Goal: Task Accomplishment & Management: Manage account settings

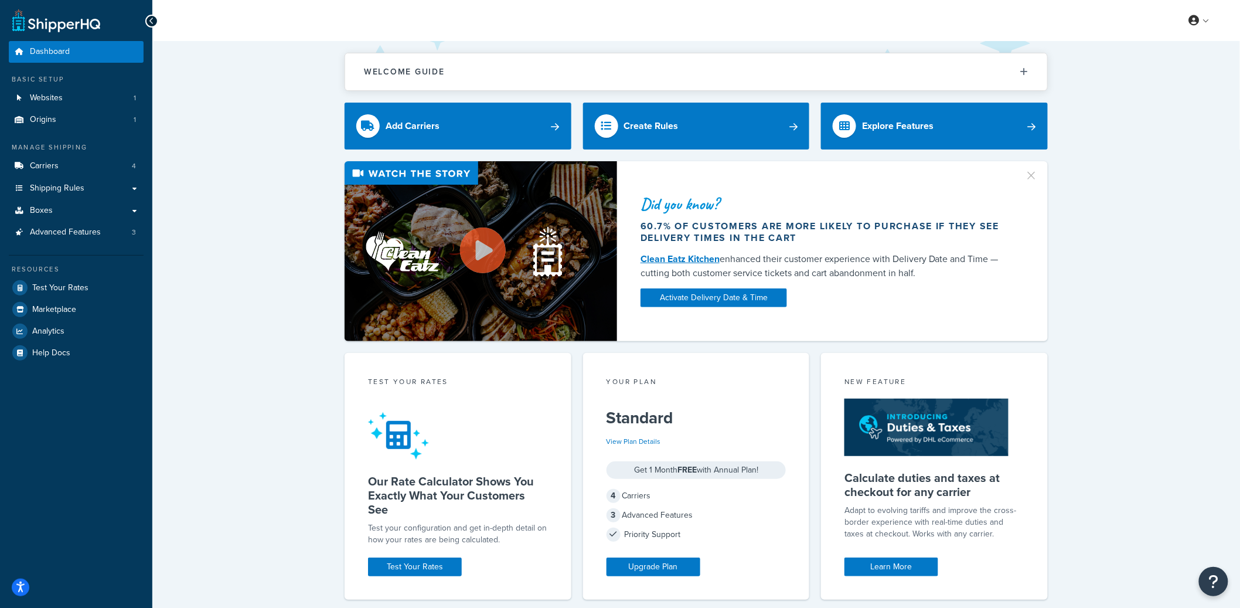
click at [145, 103] on div "Dashboard Basic Setup Websites 1 Origins 1 Manage Shipping Carriers 4 Shipping …" at bounding box center [76, 458] width 152 height 916
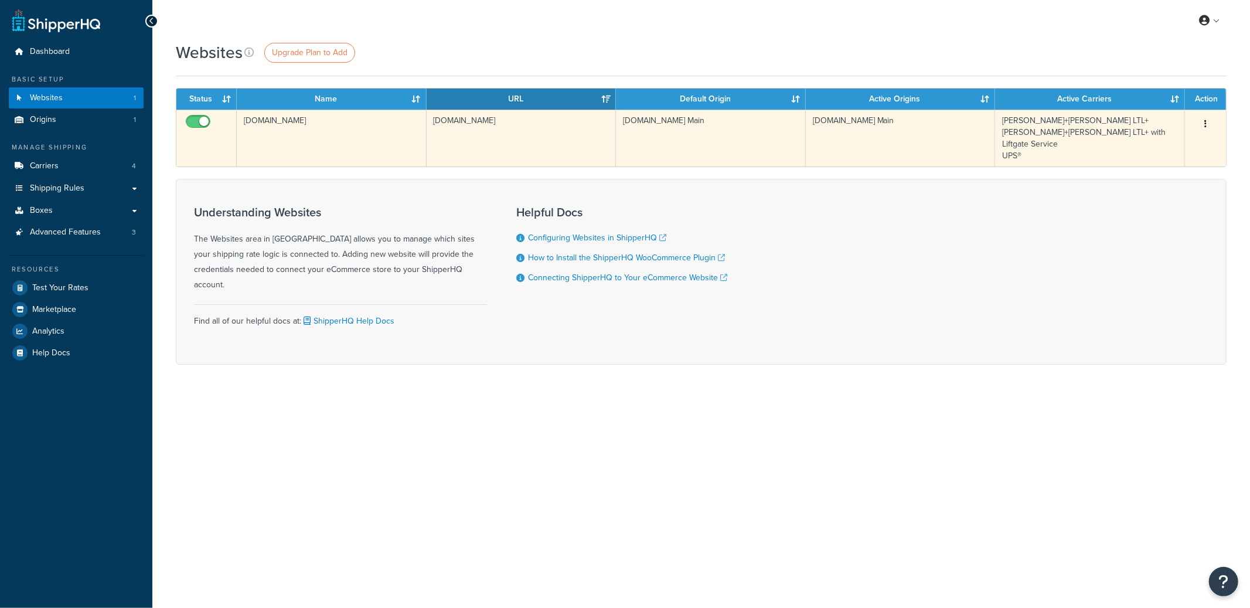
click at [373, 133] on td "[DOMAIN_NAME]" at bounding box center [332, 138] width 190 height 57
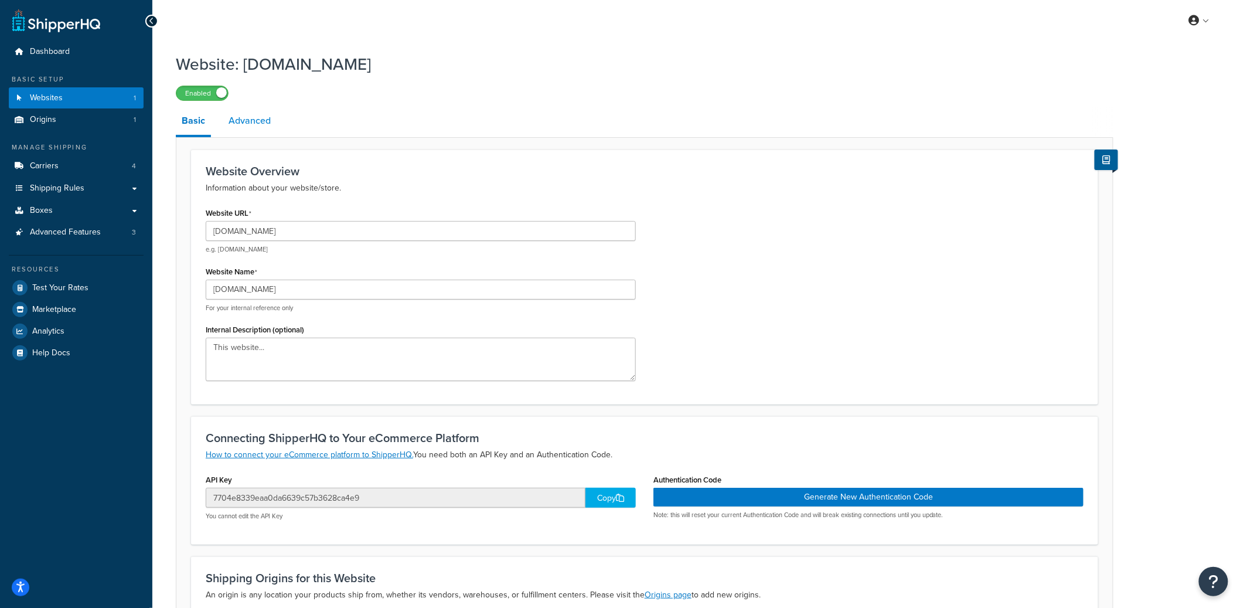
click at [250, 127] on link "Advanced" at bounding box center [250, 121] width 54 height 28
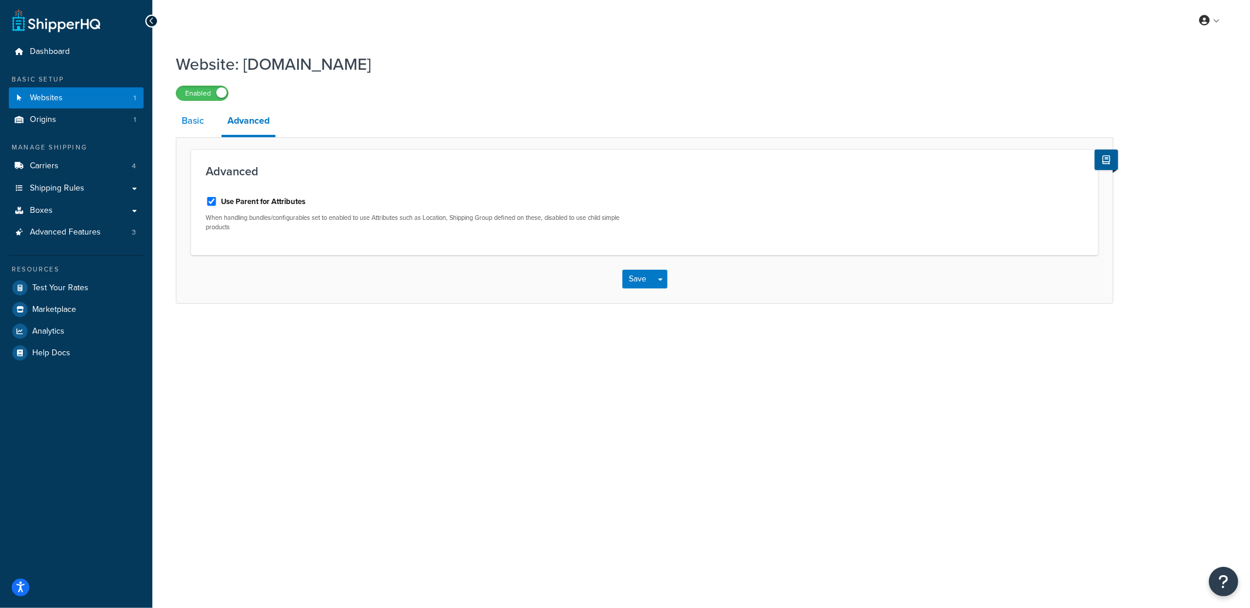
click at [202, 131] on link "Basic" at bounding box center [193, 121] width 34 height 28
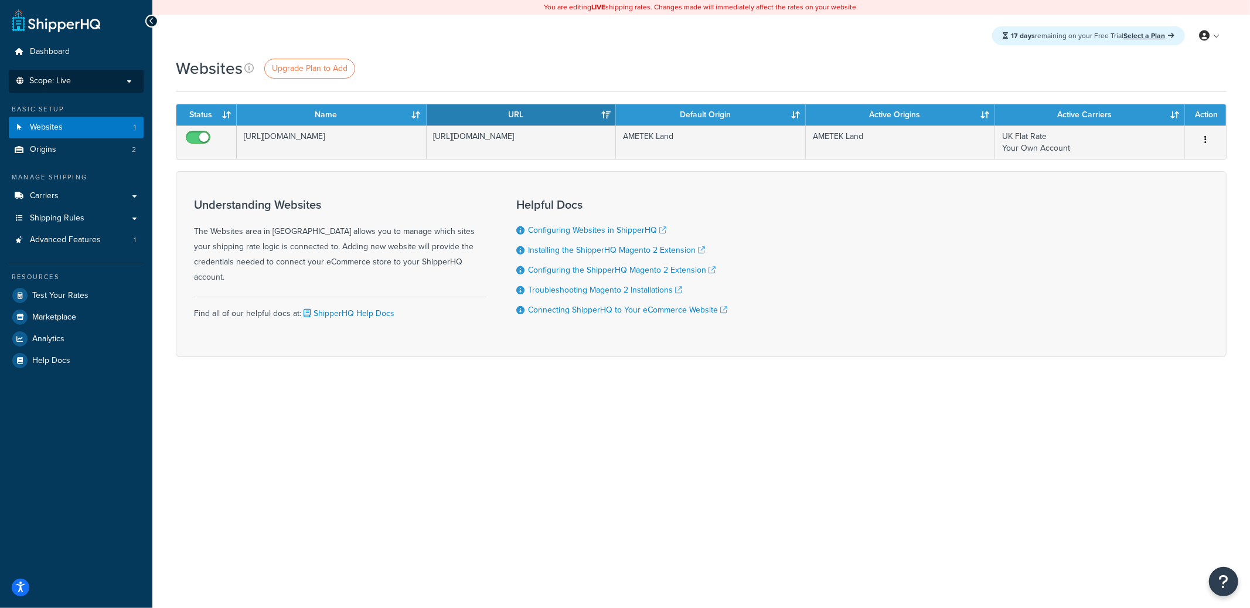
click at [100, 72] on li "Scope: Live Development Integration Test" at bounding box center [76, 81] width 135 height 23
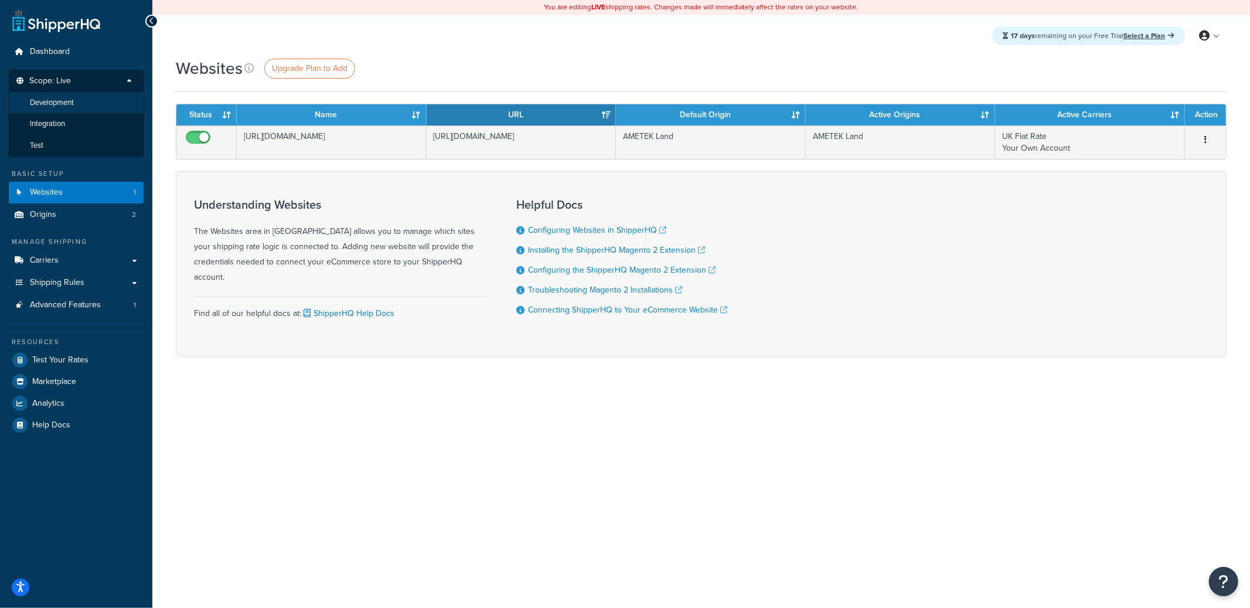
click at [82, 98] on li "Development" at bounding box center [76, 103] width 136 height 22
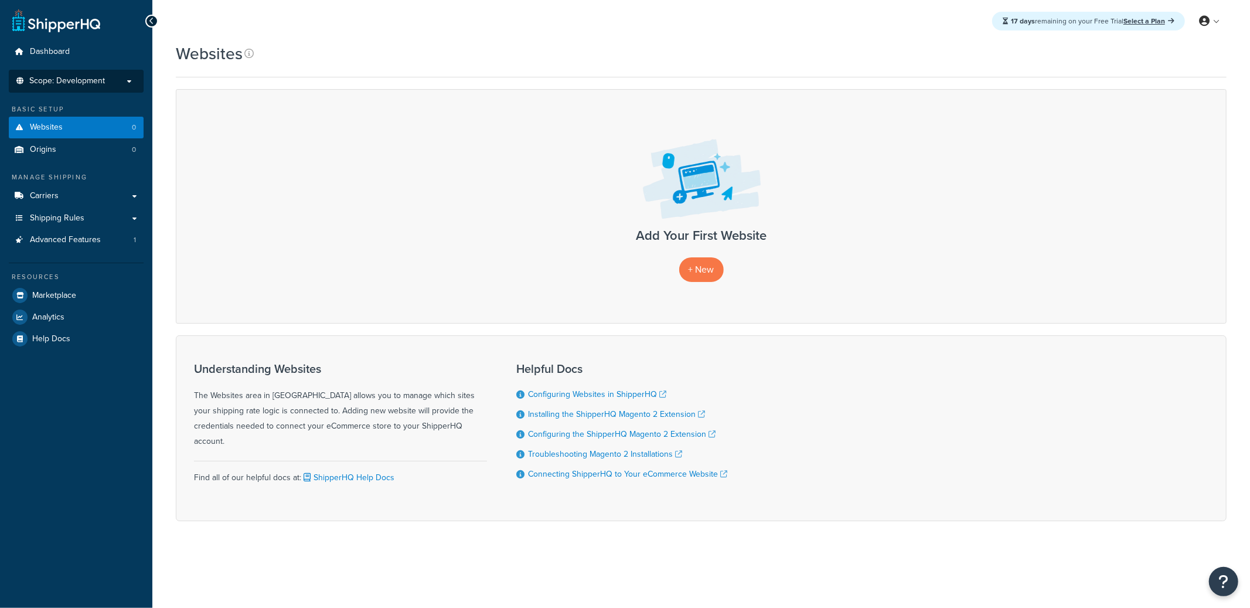
click at [104, 77] on span "Scope: Development" at bounding box center [67, 81] width 76 height 10
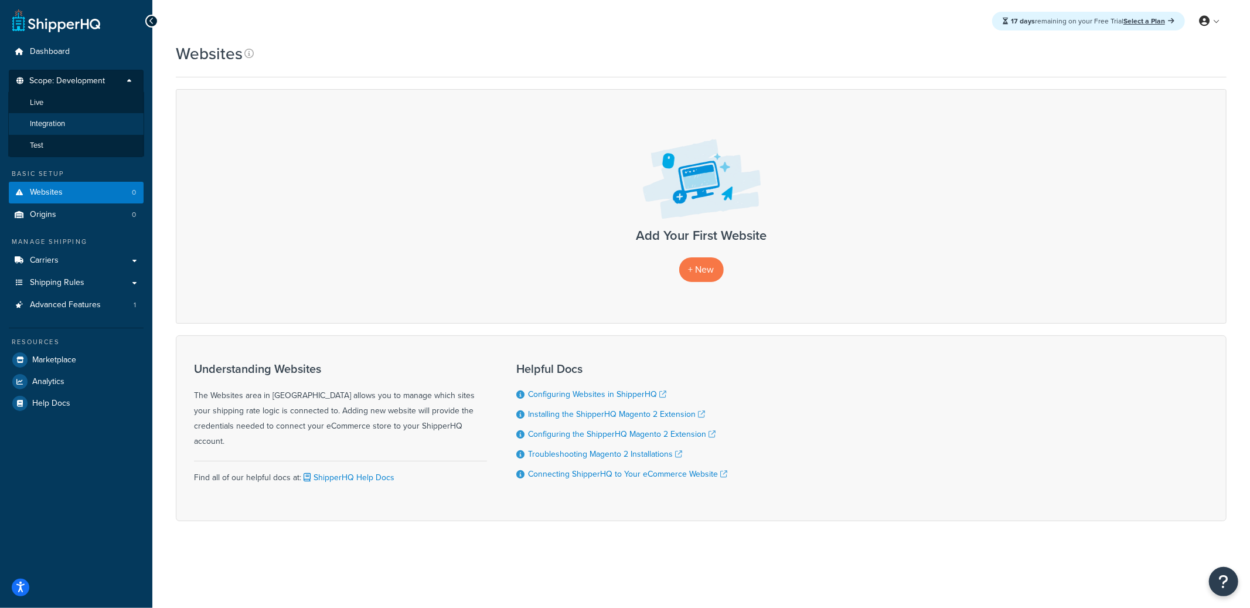
click at [84, 125] on li "Integration" at bounding box center [76, 124] width 136 height 22
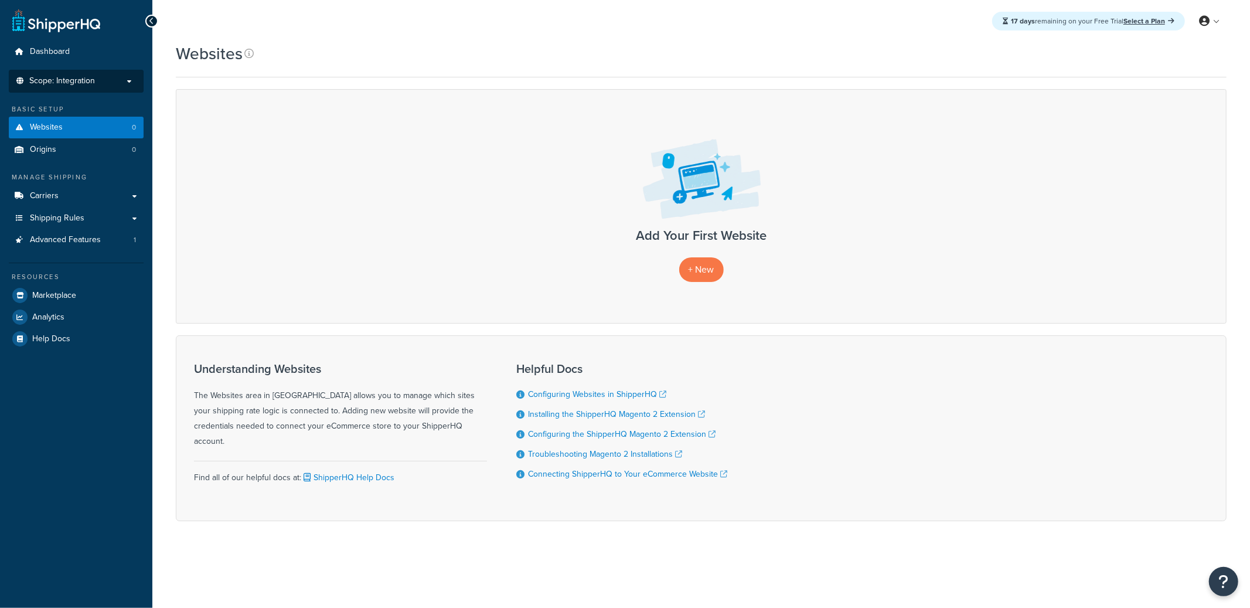
click at [97, 86] on li "Scope: Integration Live Development Test" at bounding box center [76, 81] width 135 height 23
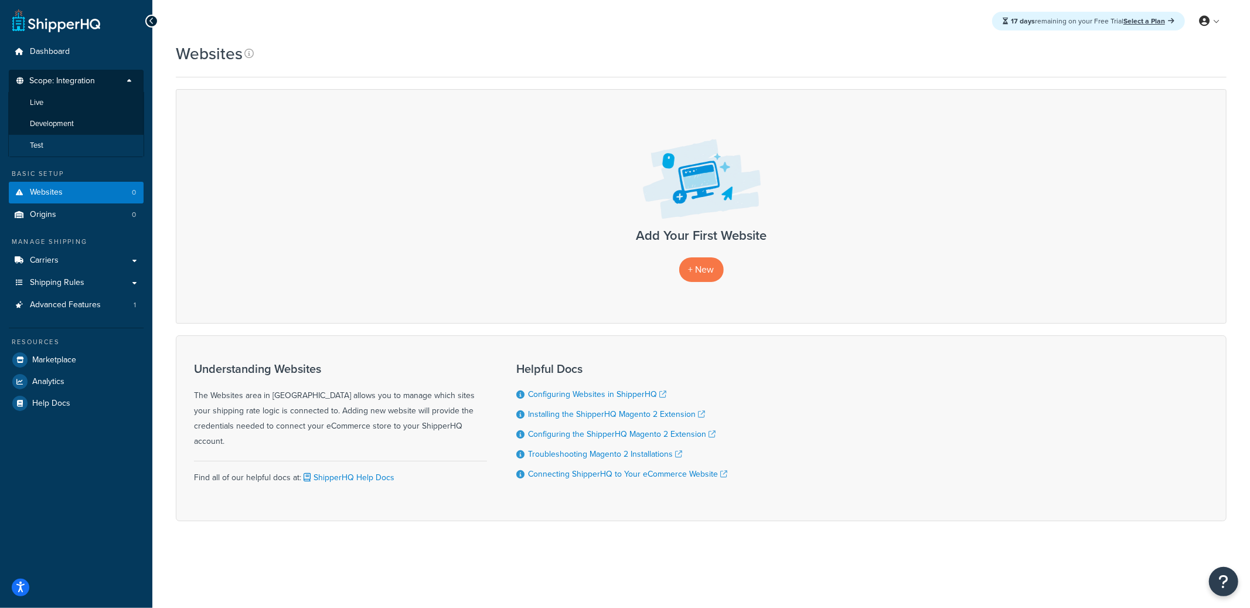
click at [72, 150] on li "Test" at bounding box center [76, 146] width 136 height 22
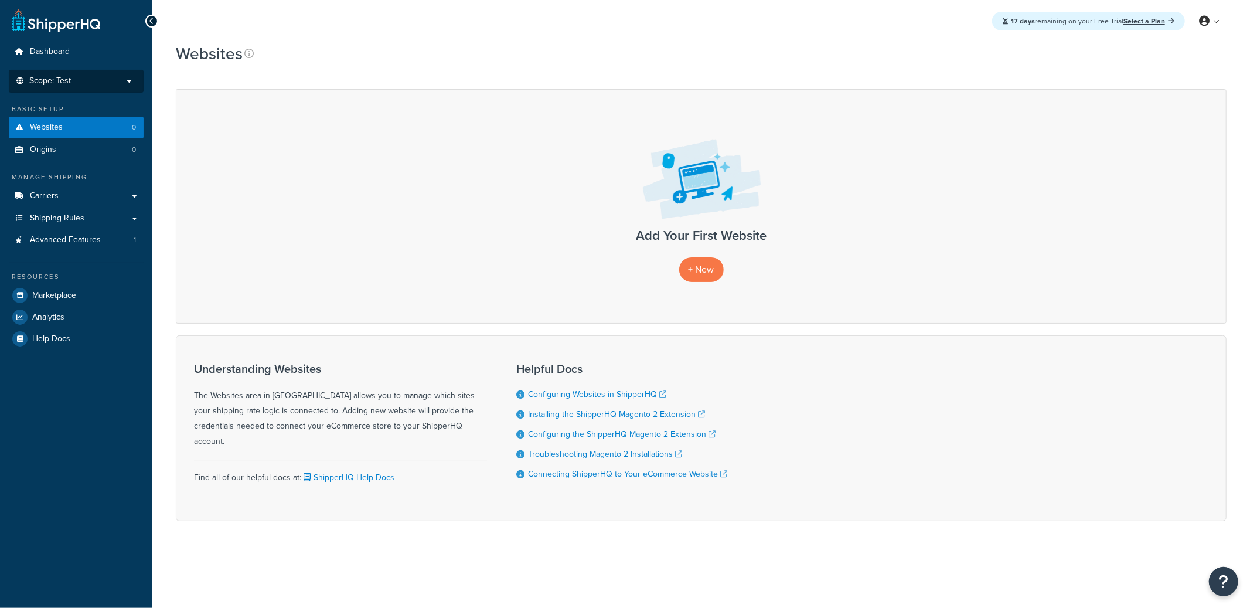
click at [101, 80] on p "Scope: Test" at bounding box center [76, 81] width 124 height 10
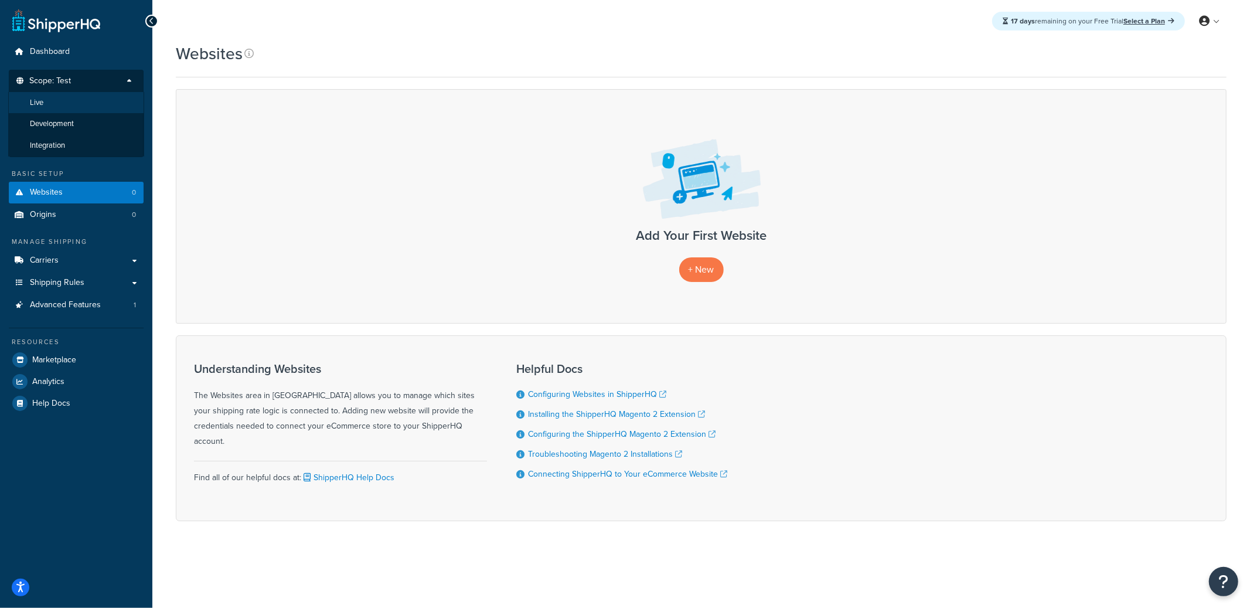
click at [81, 110] on li "Live" at bounding box center [76, 103] width 136 height 22
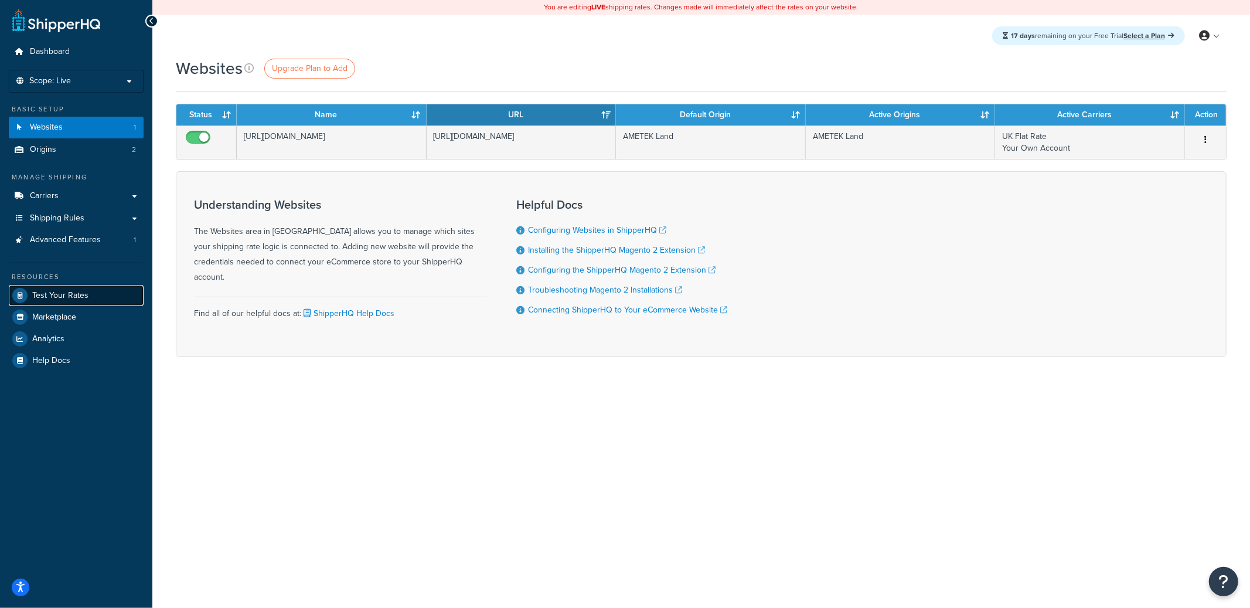
click at [46, 300] on link "Test Your Rates" at bounding box center [76, 295] width 135 height 21
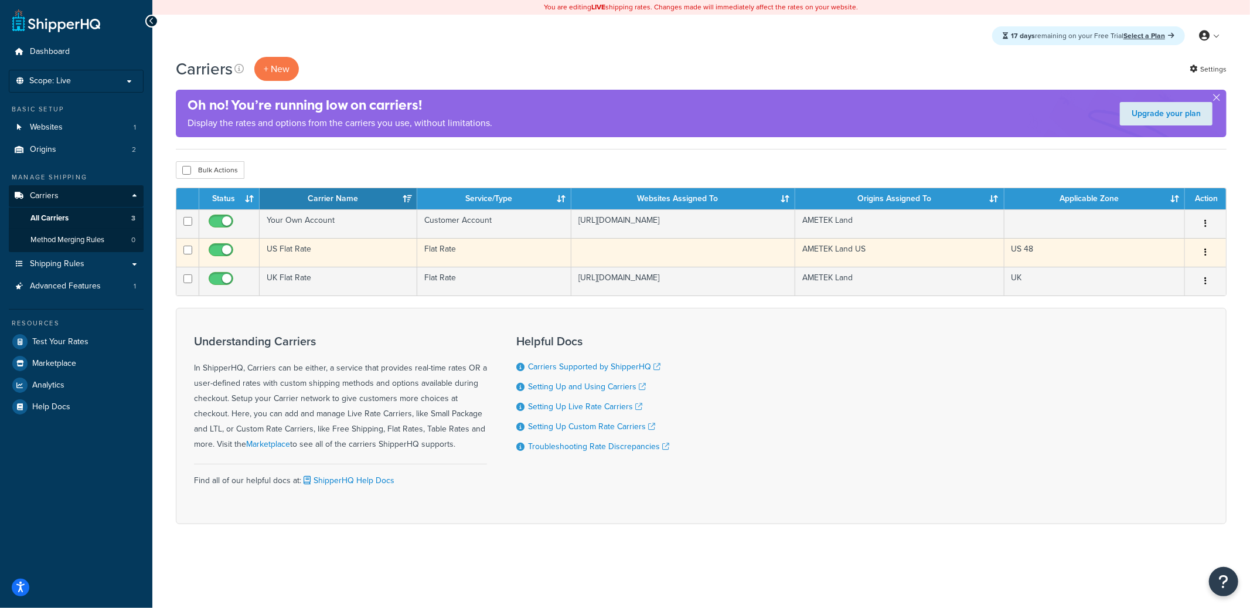
click at [347, 257] on td "US Flat Rate" at bounding box center [339, 252] width 158 height 29
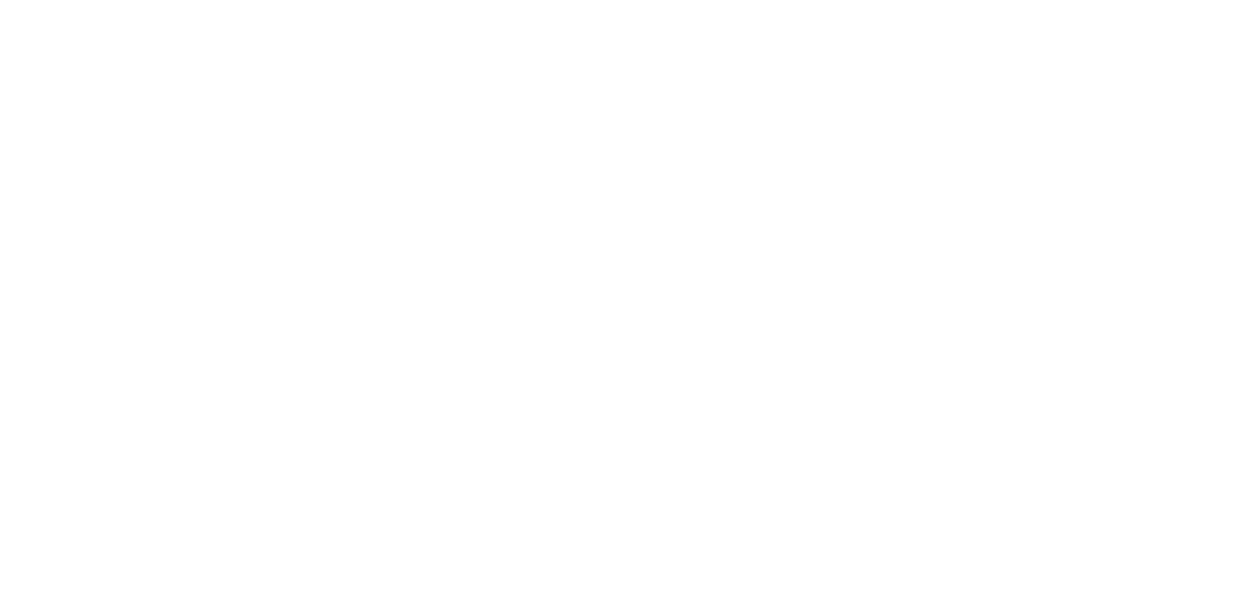
select select "flat"
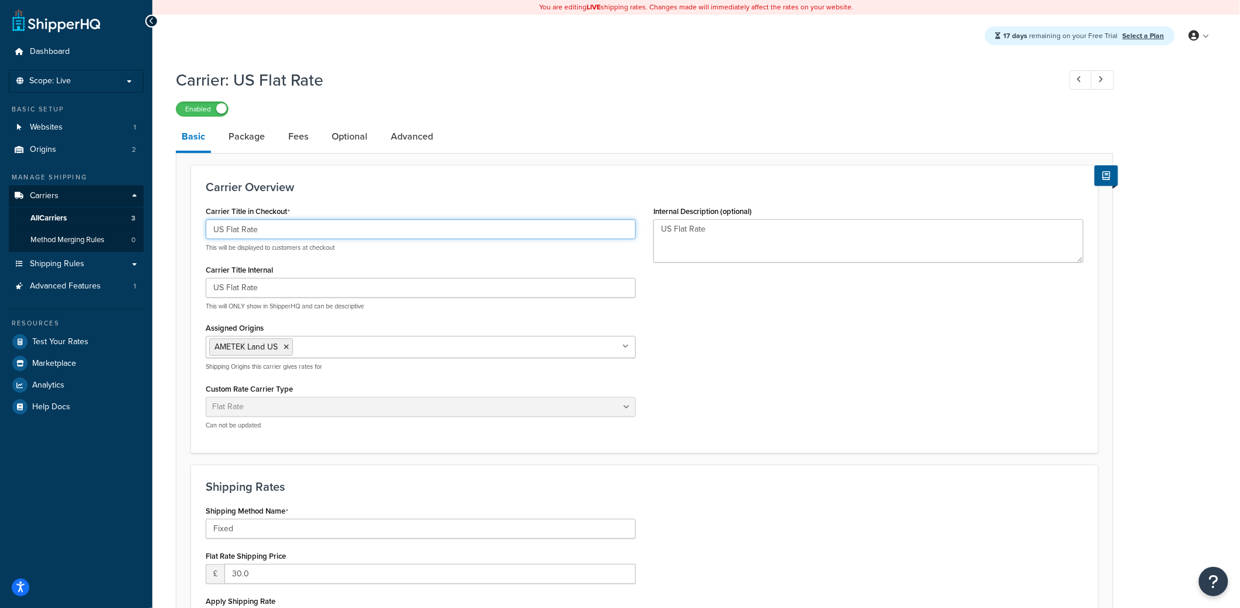
click at [248, 227] on input "US Flat Rate" at bounding box center [421, 229] width 430 height 20
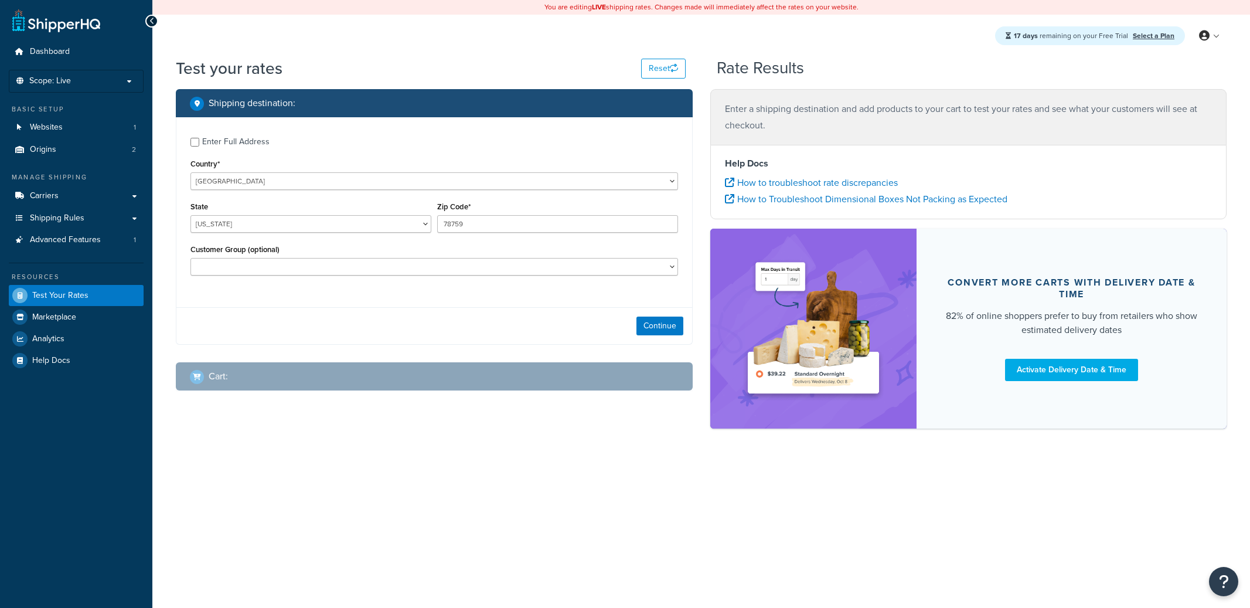
select select "[GEOGRAPHIC_DATA]"
click at [241, 144] on div "Enter Full Address" at bounding box center [235, 142] width 67 height 16
click at [199, 144] on input "Enter Full Address" at bounding box center [194, 142] width 9 height 9
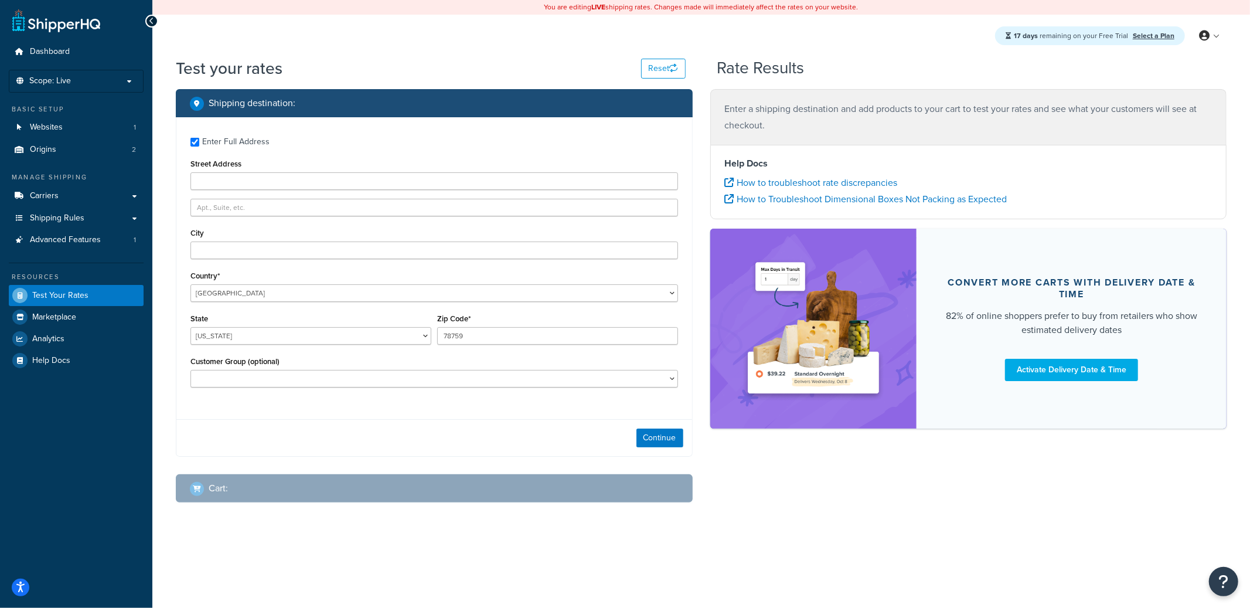
click at [235, 146] on div "Enter Full Address" at bounding box center [235, 142] width 67 height 16
click at [199, 146] on input "Enter Full Address" at bounding box center [194, 142] width 9 height 9
checkbox input "false"
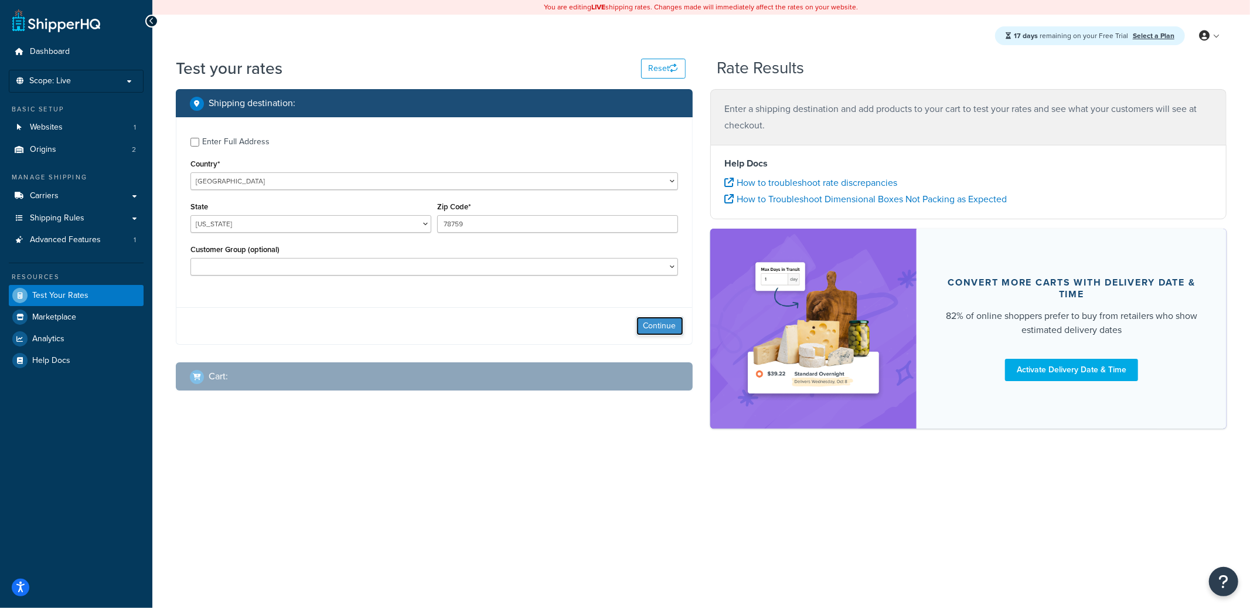
click at [665, 326] on button "Continue" at bounding box center [659, 325] width 47 height 19
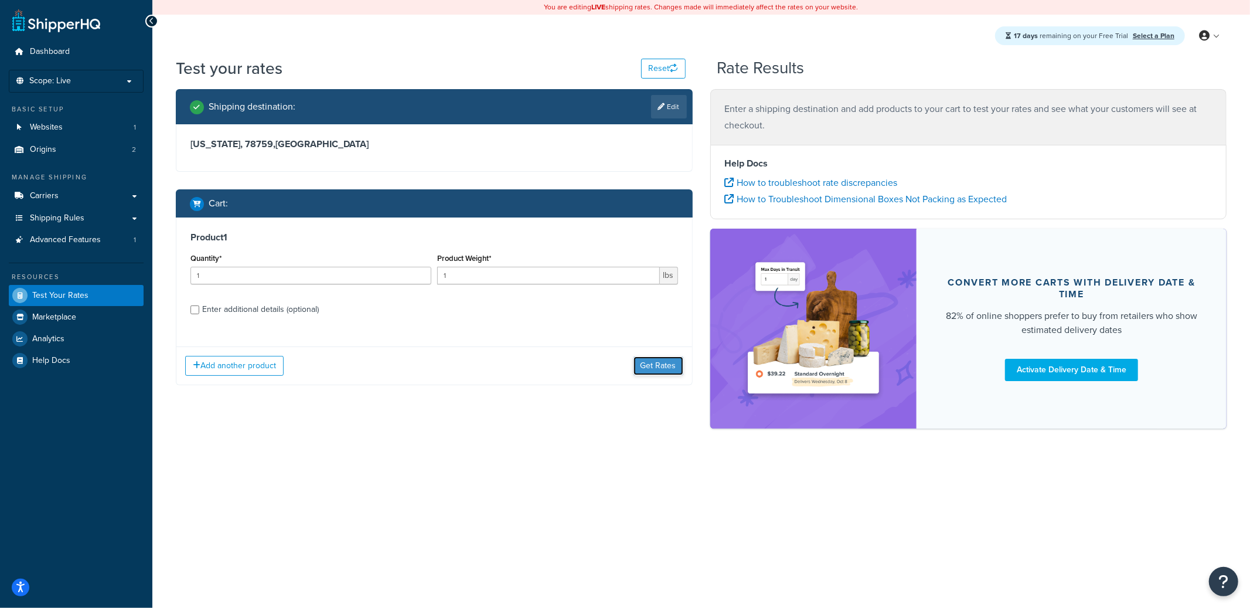
click at [665, 362] on button "Get Rates" at bounding box center [658, 365] width 50 height 19
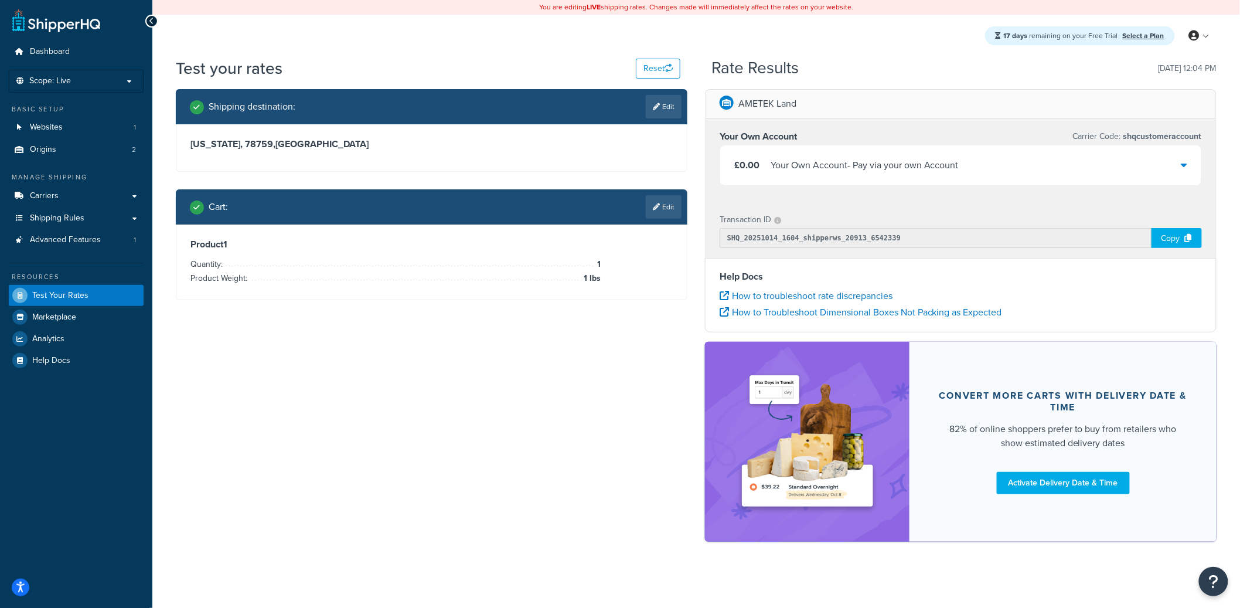
click at [1027, 173] on div "£0.00 Your Own Account - Pay via your own Account" at bounding box center [960, 165] width 481 height 40
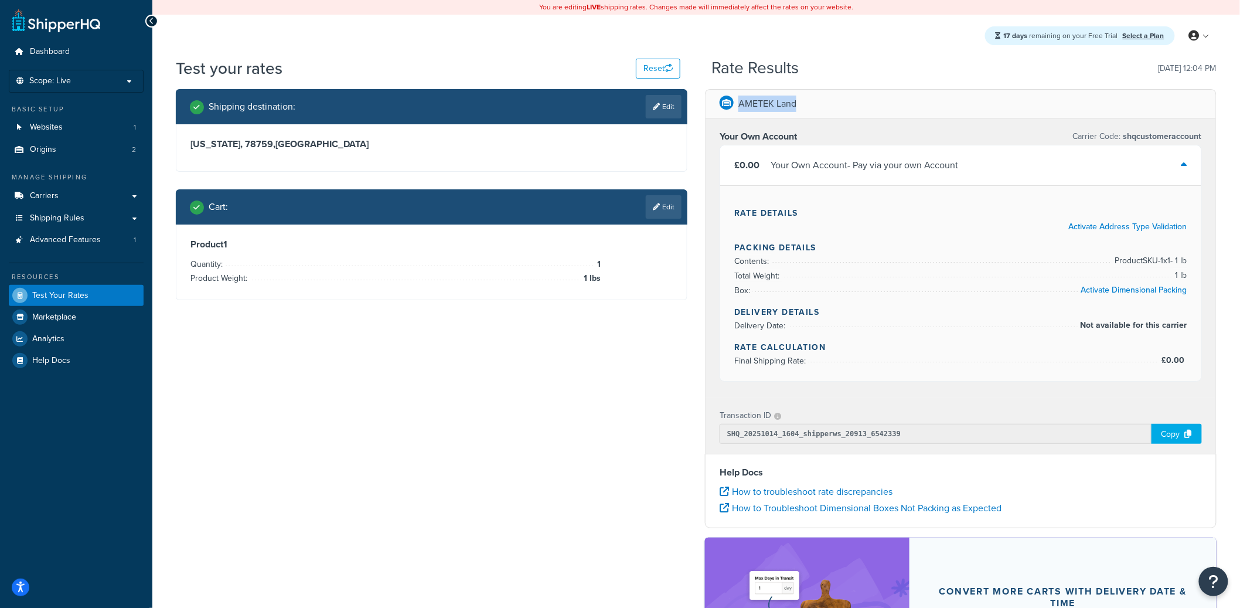
drag, startPoint x: 739, startPoint y: 104, endPoint x: 795, endPoint y: 104, distance: 55.7
click at [795, 104] on p "AMETEK Land" at bounding box center [767, 104] width 58 height 16
click at [788, 107] on p "AMETEK Land" at bounding box center [767, 104] width 58 height 16
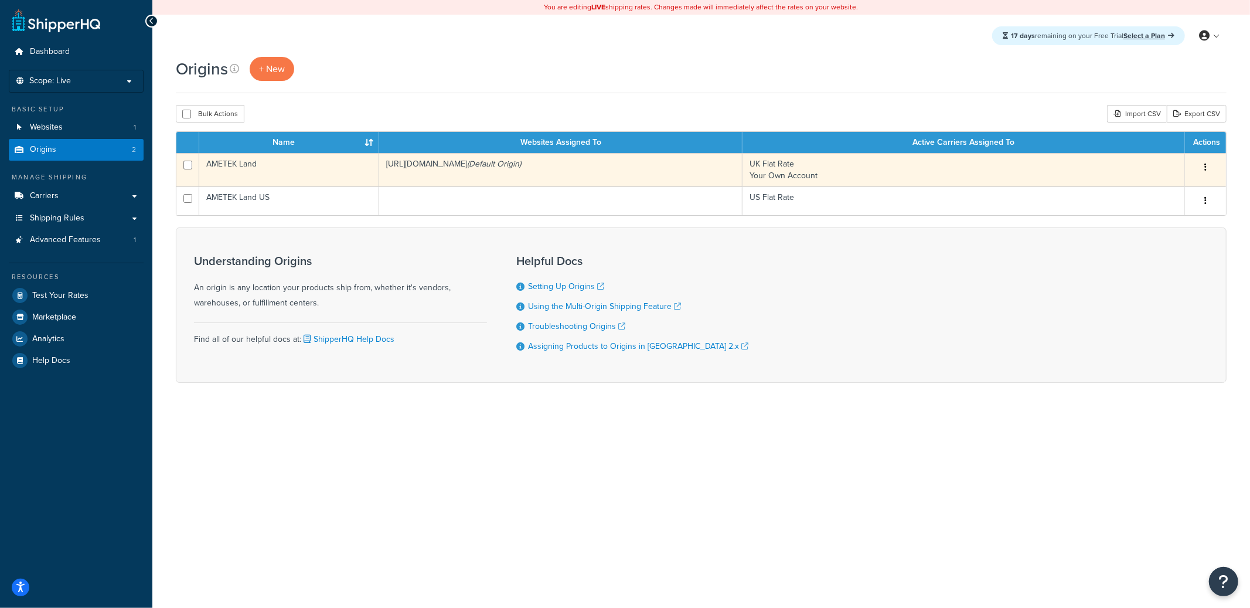
click at [304, 177] on td "AMETEK Land" at bounding box center [289, 169] width 180 height 33
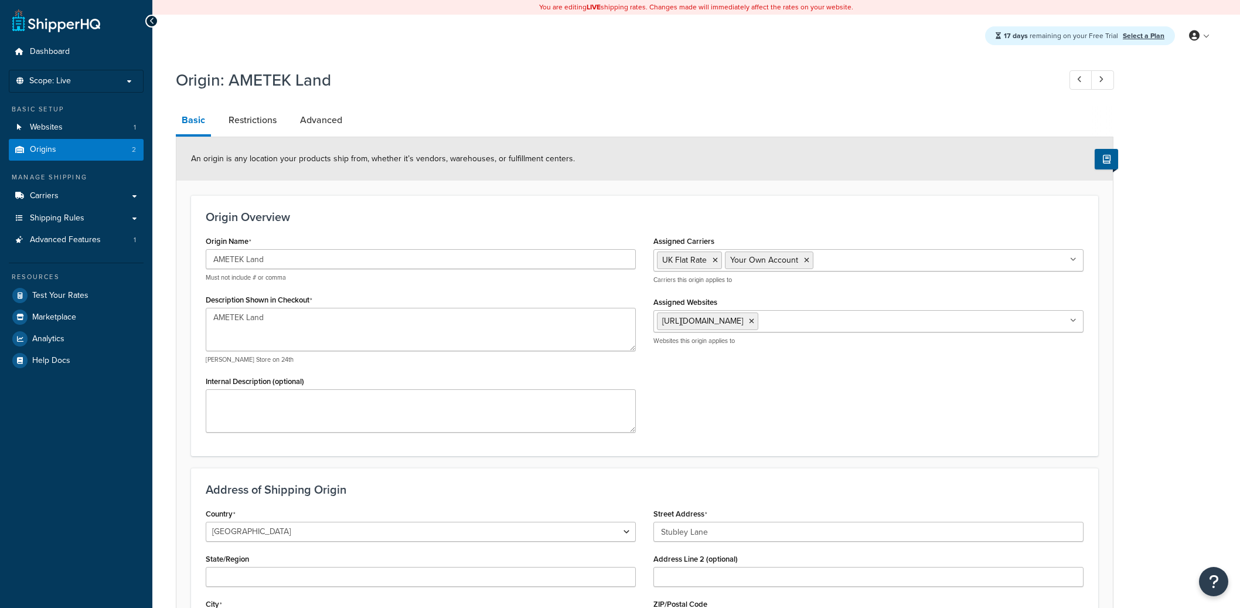
select select "1226"
click at [311, 124] on link "Advanced" at bounding box center [321, 120] width 54 height 28
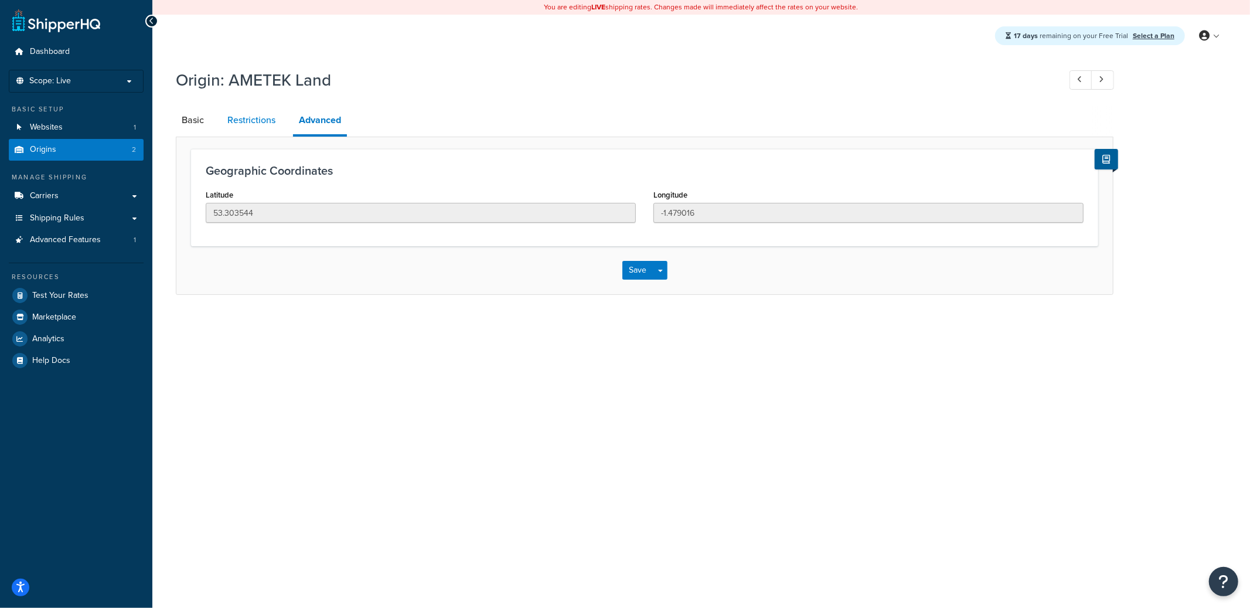
click at [256, 122] on link "Restrictions" at bounding box center [251, 120] width 60 height 28
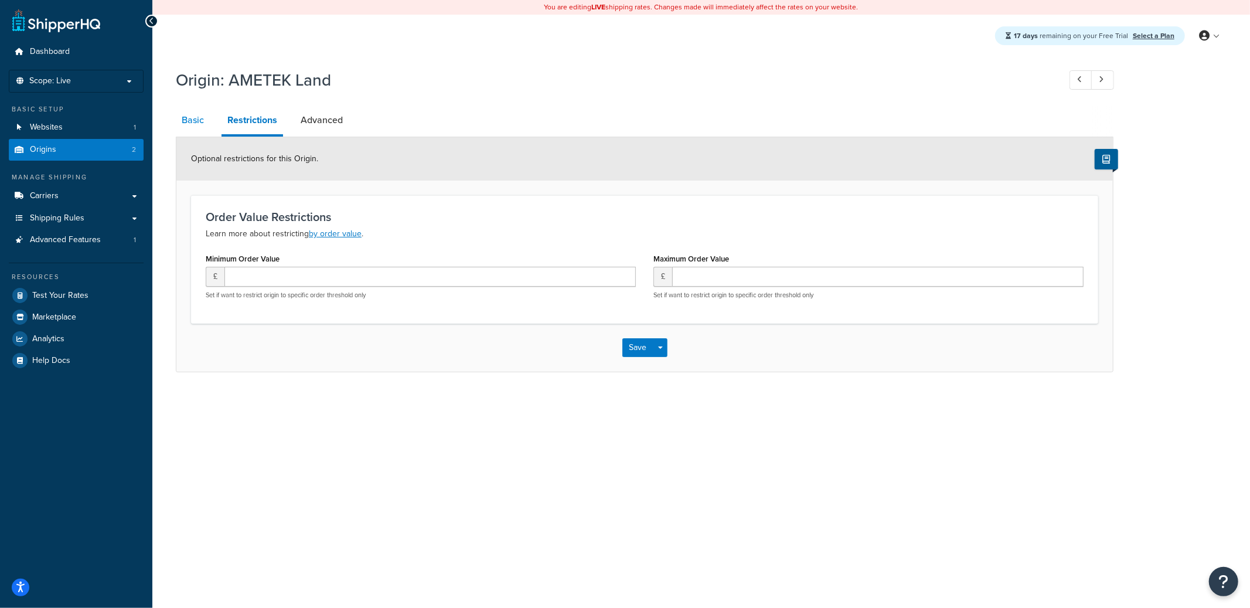
click at [206, 124] on link "Basic" at bounding box center [193, 120] width 34 height 28
select select "1226"
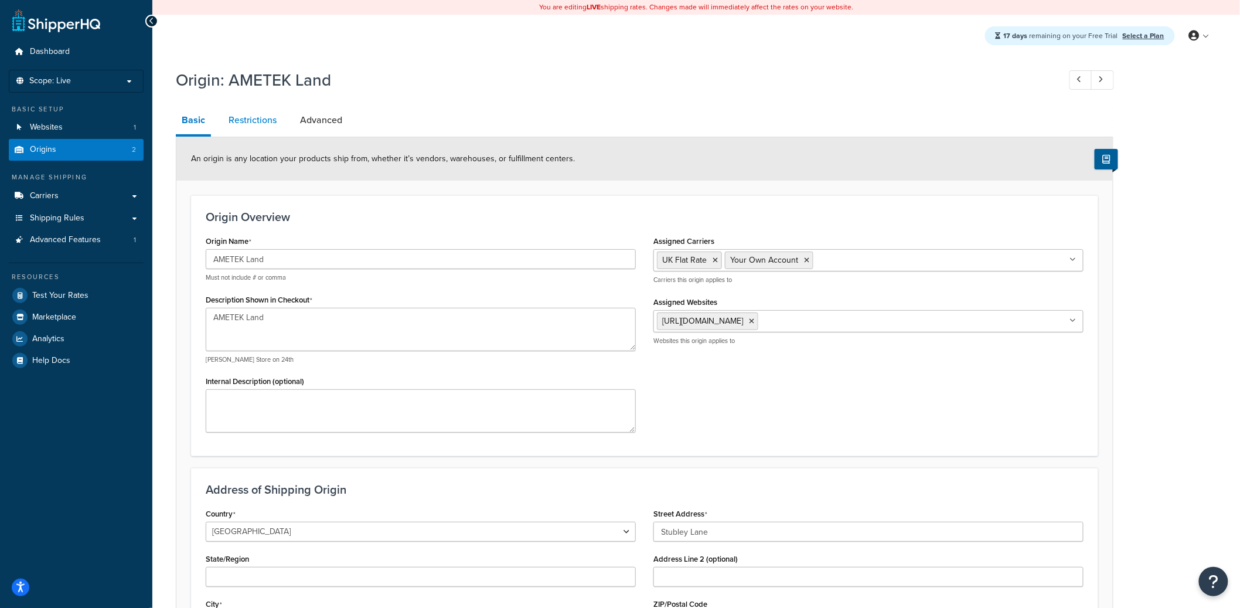
click at [248, 115] on link "Restrictions" at bounding box center [253, 120] width 60 height 28
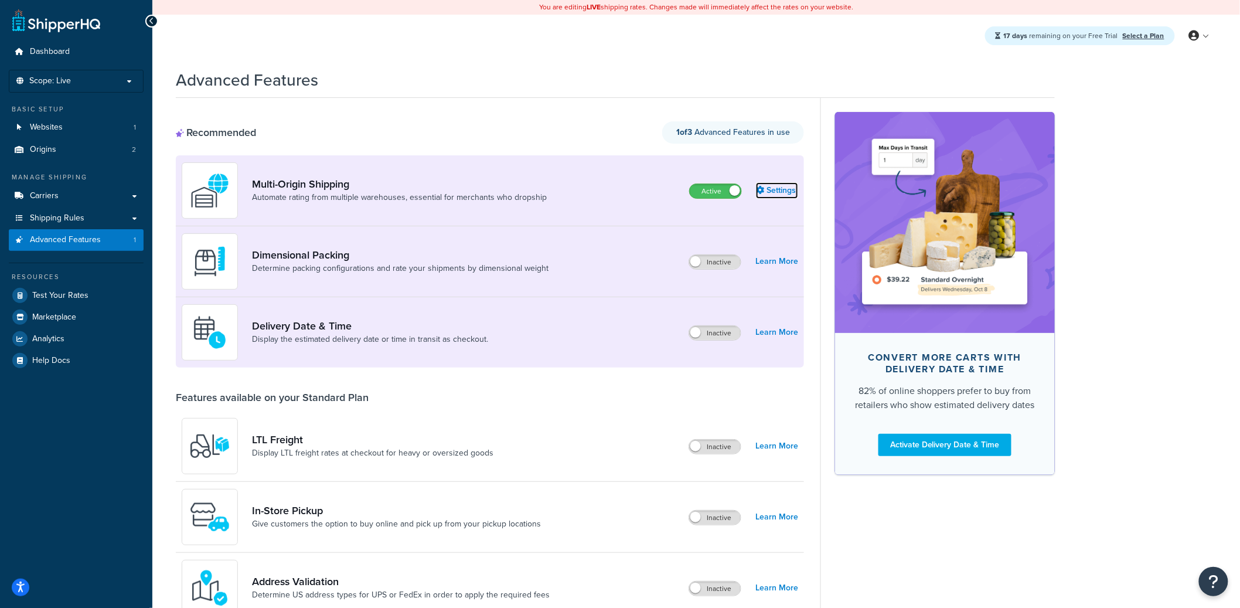
click at [786, 191] on link "Settings" at bounding box center [777, 190] width 42 height 16
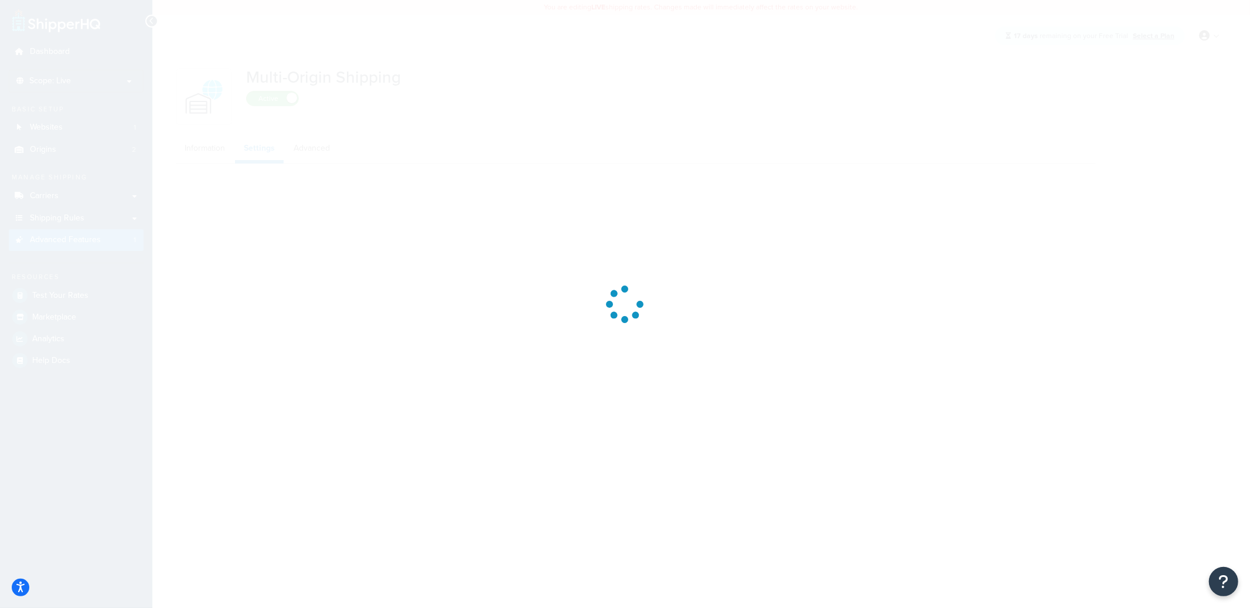
select select "false"
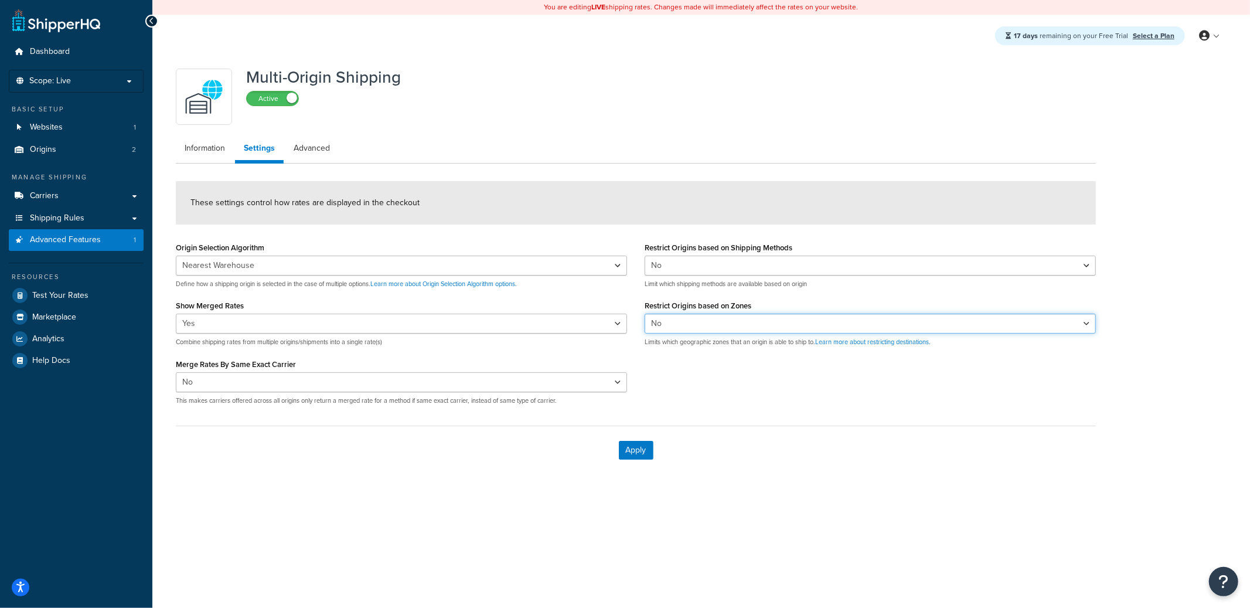
click at [701, 322] on select "Yes No" at bounding box center [870, 323] width 451 height 20
select select "true"
click at [645, 313] on select "Yes No" at bounding box center [870, 323] width 451 height 20
click at [642, 451] on button "Apply" at bounding box center [636, 450] width 35 height 19
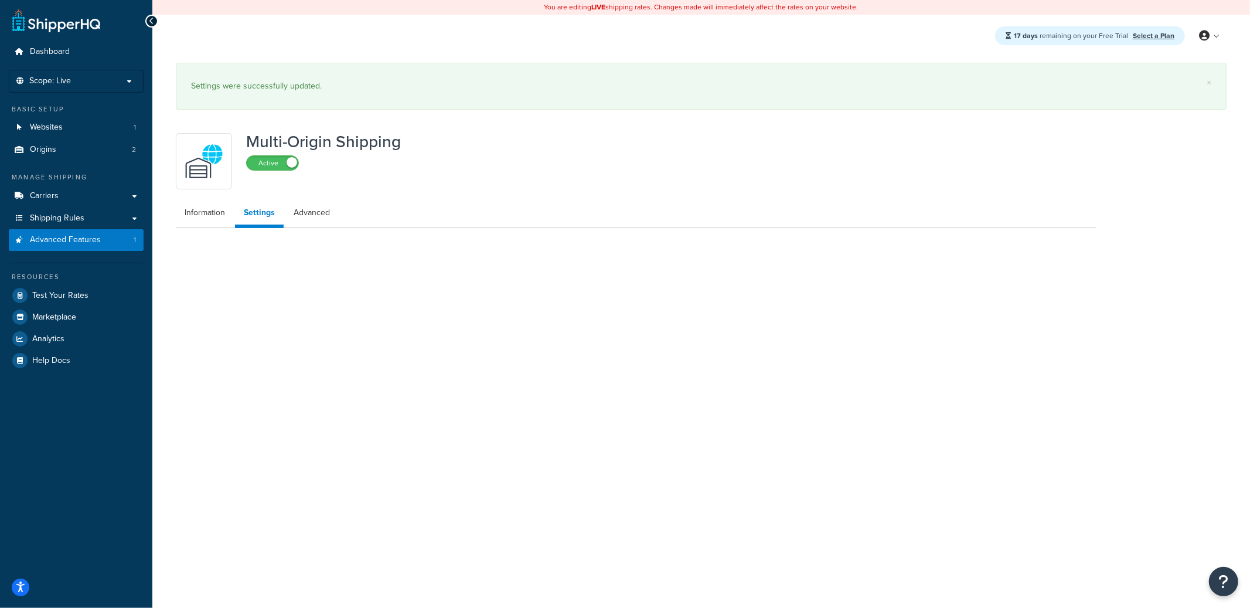
select select "false"
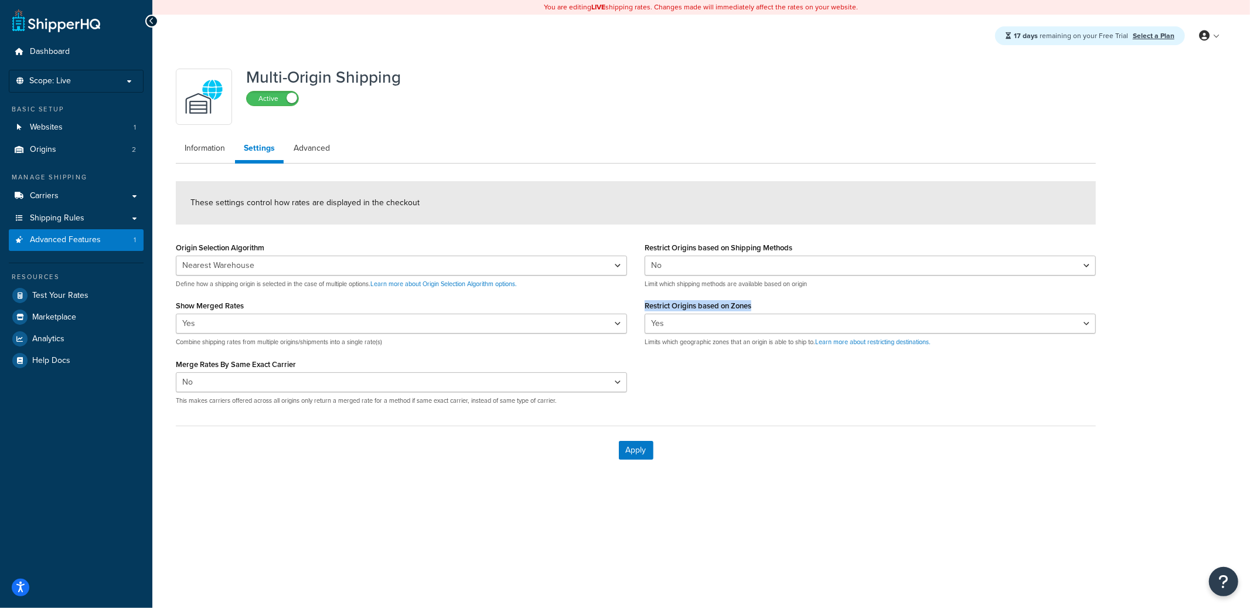
drag, startPoint x: 755, startPoint y: 304, endPoint x: 645, endPoint y: 305, distance: 110.2
click at [645, 305] on div "Restrict Origins based on Zones Yes No Limits which geographic zones that an or…" at bounding box center [870, 321] width 451 height 49
copy label "Restrict Origins based on Zones"
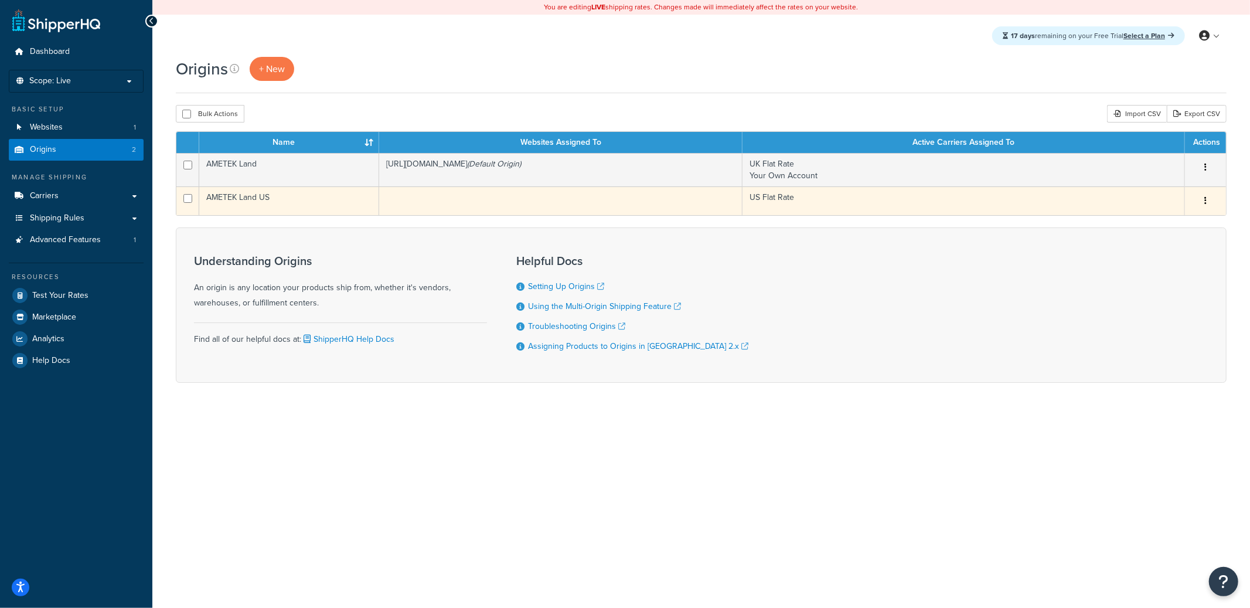
click at [316, 209] on td "AMETEK Land US" at bounding box center [289, 200] width 180 height 29
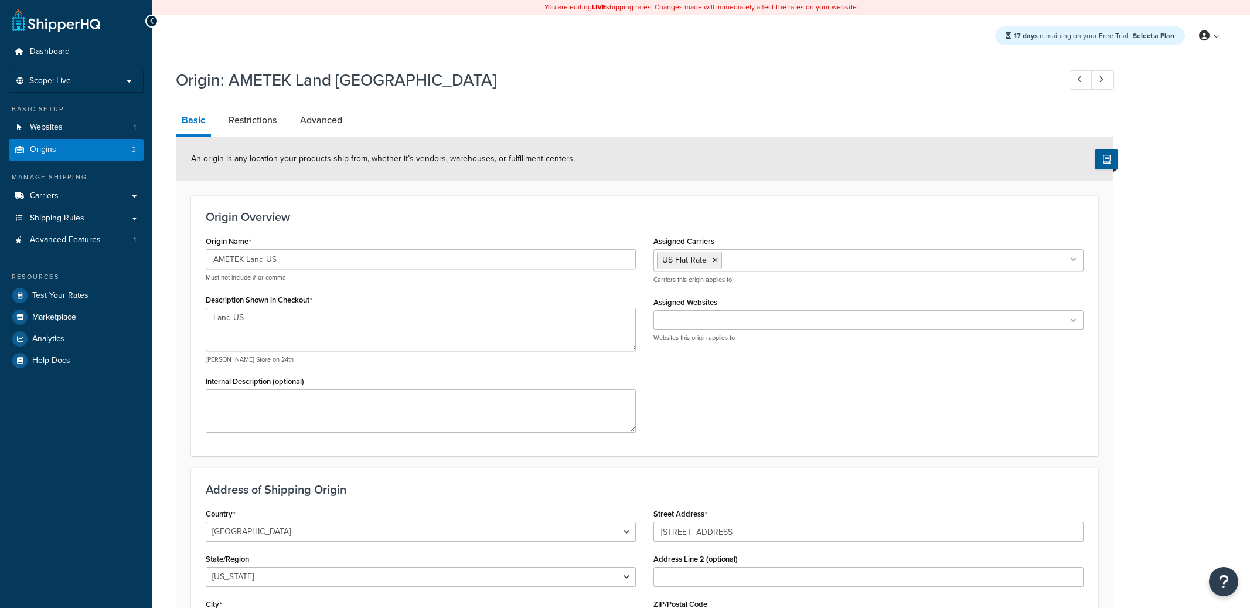
select select "38"
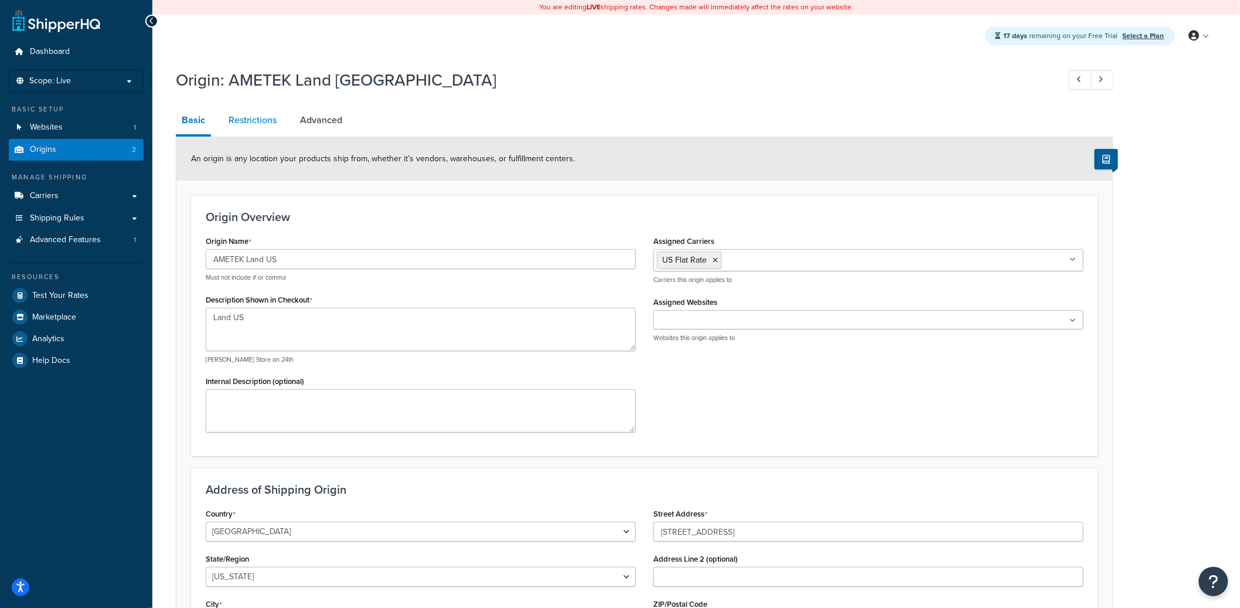
click at [260, 122] on link "Restrictions" at bounding box center [253, 120] width 60 height 28
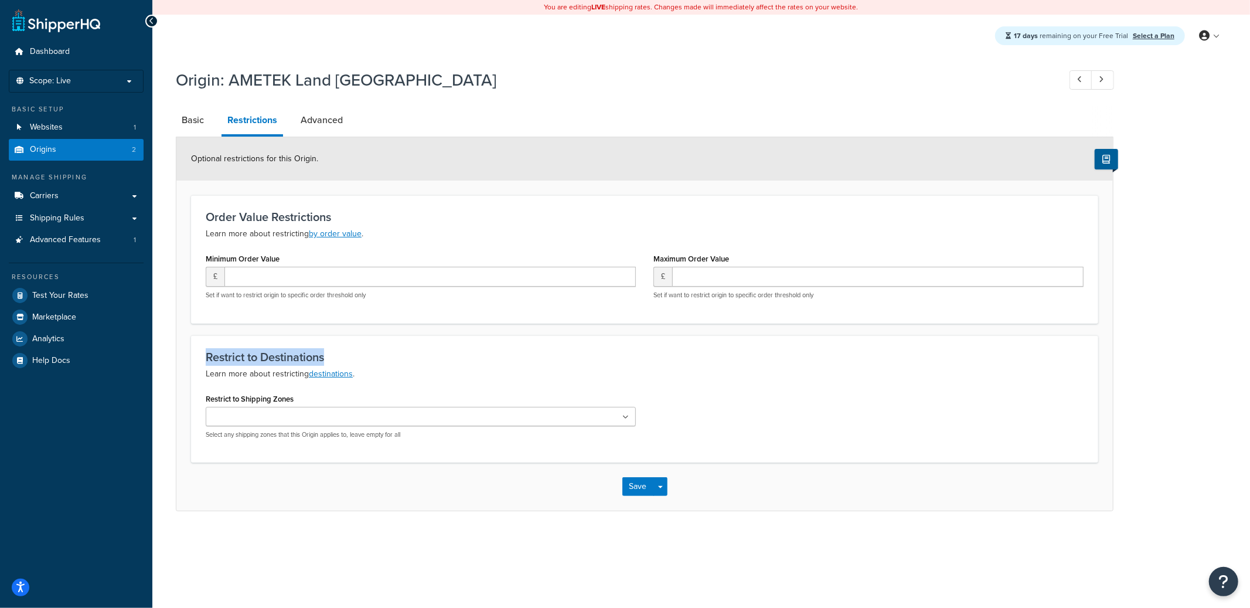
drag, startPoint x: 206, startPoint y: 354, endPoint x: 353, endPoint y: 353, distance: 146.5
click at [353, 353] on h3 "Restrict to Destinations" at bounding box center [645, 356] width 878 height 13
click at [334, 414] on ul at bounding box center [421, 416] width 430 height 19
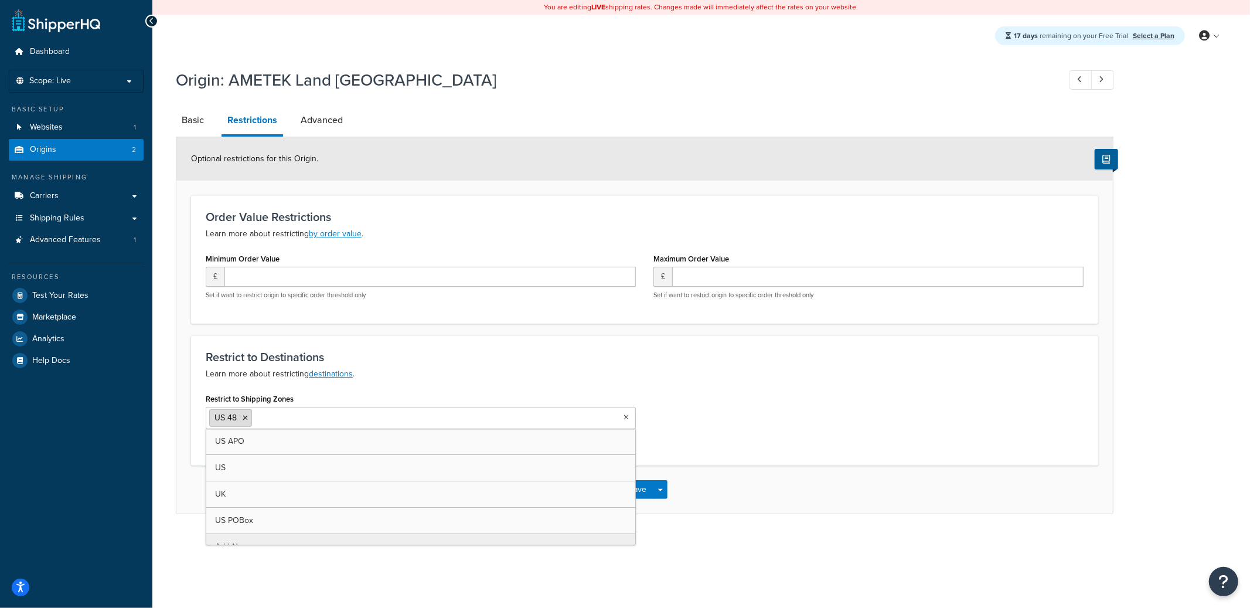
click at [246, 417] on icon at bounding box center [245, 417] width 5 height 7
click at [508, 332] on form "Optional restrictions for this Origin. Order Value Restrictions Learn more abou…" at bounding box center [644, 325] width 936 height 376
click at [661, 486] on button "Save Dropdown" at bounding box center [660, 489] width 14 height 19
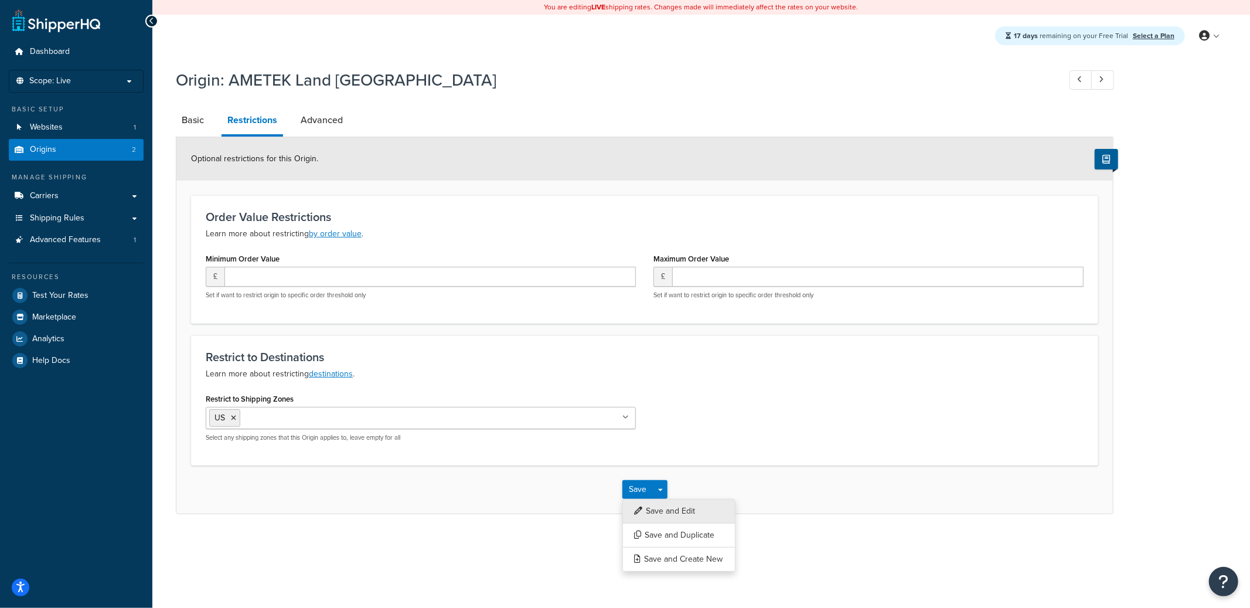
click at [684, 509] on button "Save and Edit" at bounding box center [678, 511] width 113 height 25
click at [665, 488] on button "Save Dropdown" at bounding box center [660, 489] width 14 height 19
click at [665, 500] on button "Save and Edit" at bounding box center [678, 511] width 113 height 25
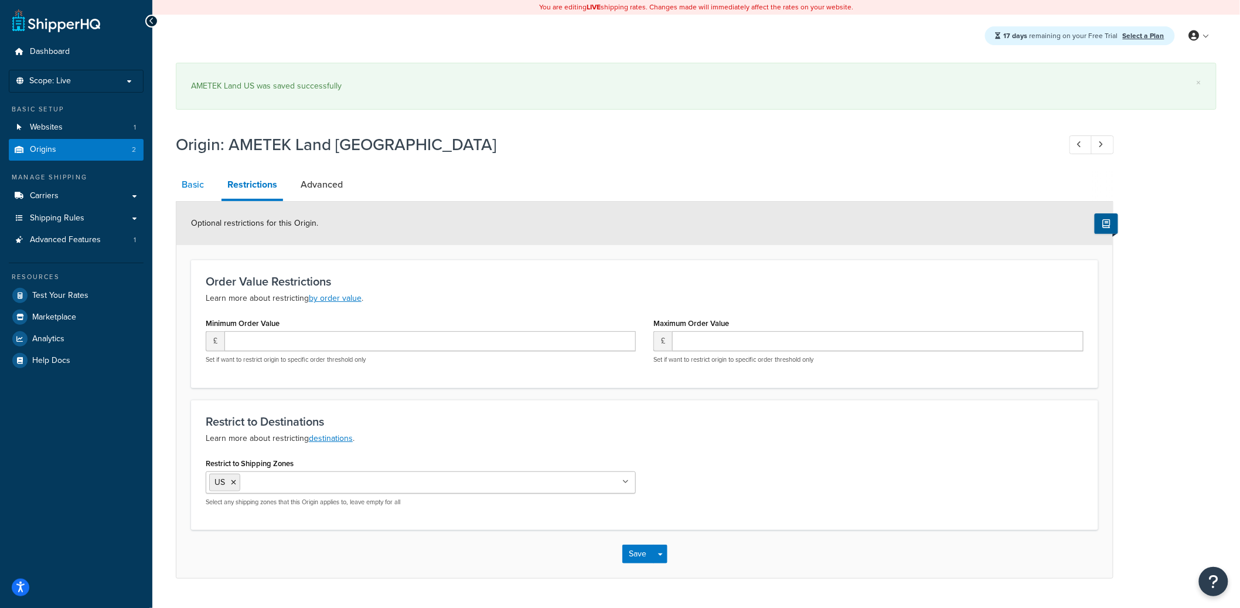
click at [188, 176] on link "Basic" at bounding box center [193, 185] width 34 height 28
select select "38"
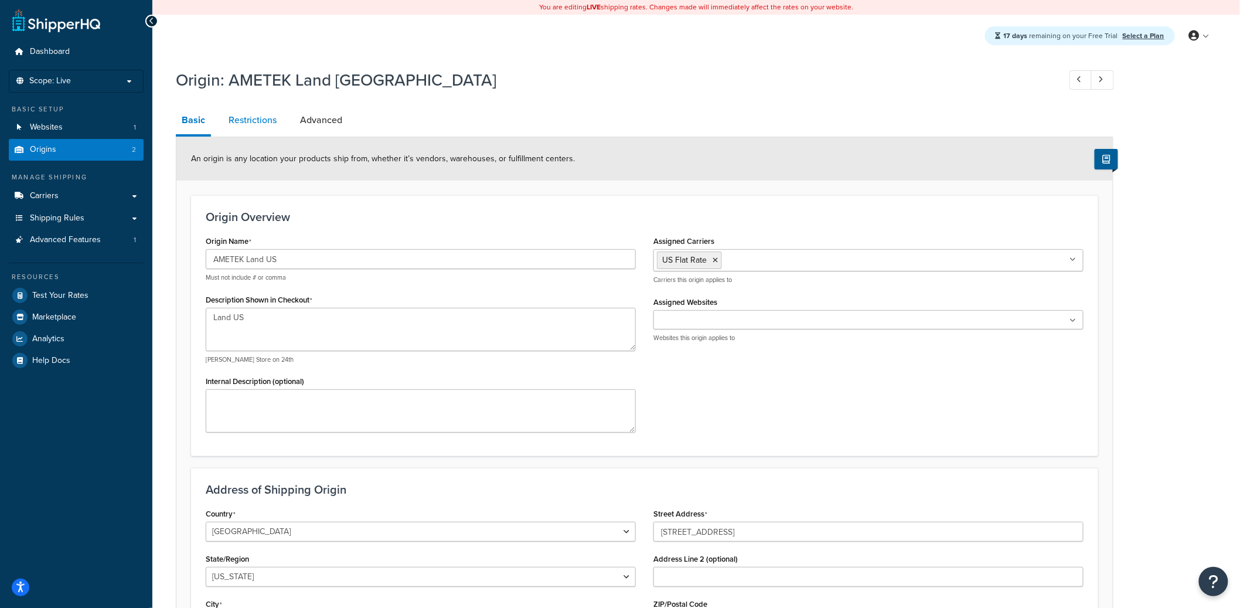
click at [253, 121] on link "Restrictions" at bounding box center [253, 120] width 60 height 28
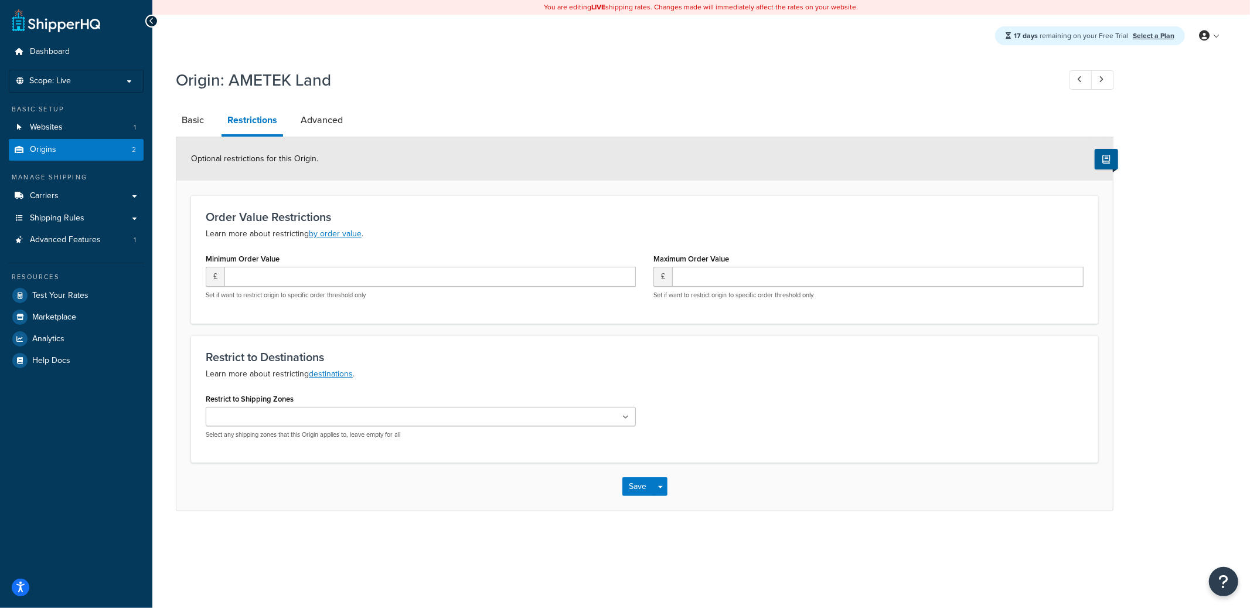
click at [412, 421] on ul at bounding box center [421, 416] width 430 height 19
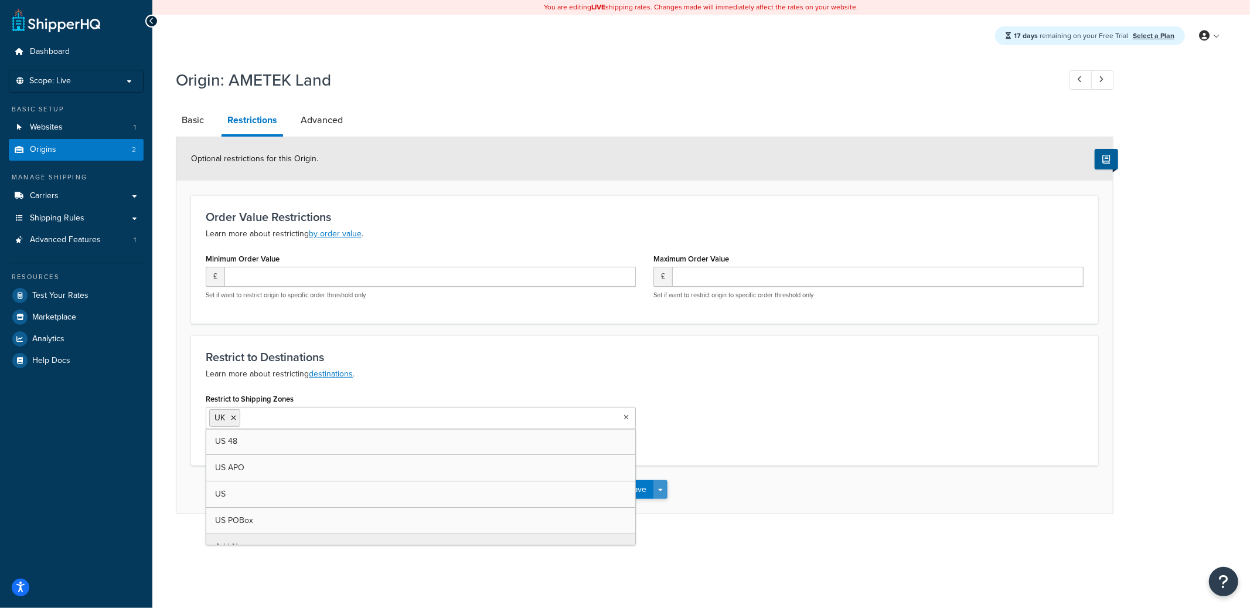
click at [666, 486] on button "Save Dropdown" at bounding box center [660, 489] width 14 height 19
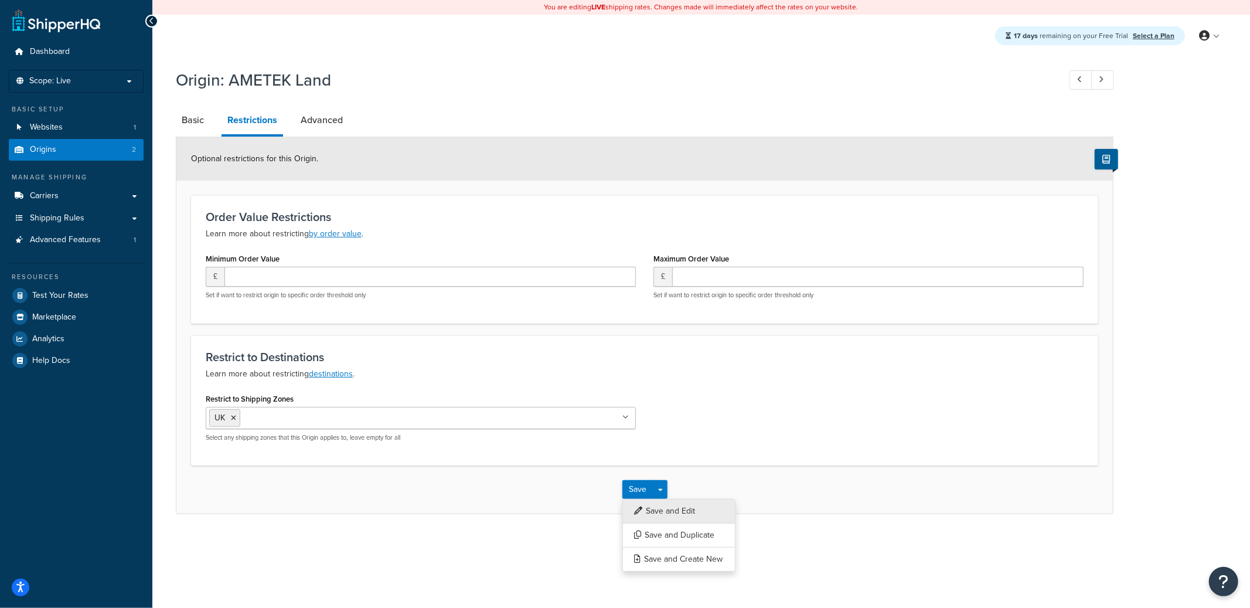
click at [694, 513] on button "Save and Edit" at bounding box center [678, 511] width 113 height 25
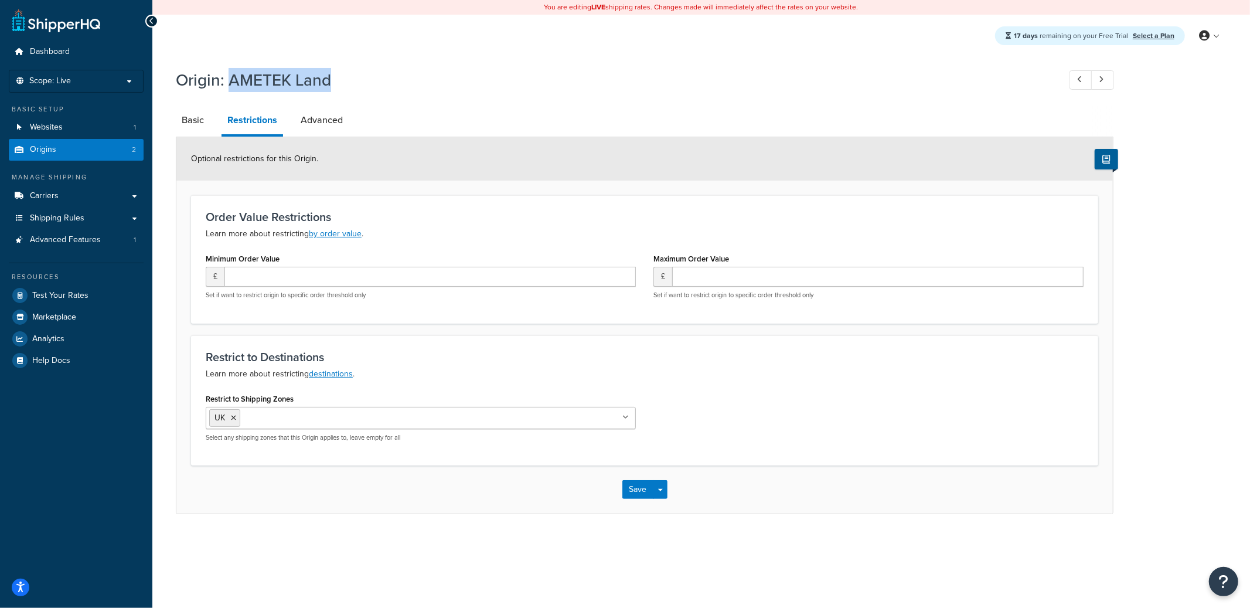
drag, startPoint x: 229, startPoint y: 77, endPoint x: 347, endPoint y: 78, distance: 118.4
click at [347, 78] on h1 "Origin: AMETEK Land" at bounding box center [612, 80] width 872 height 23
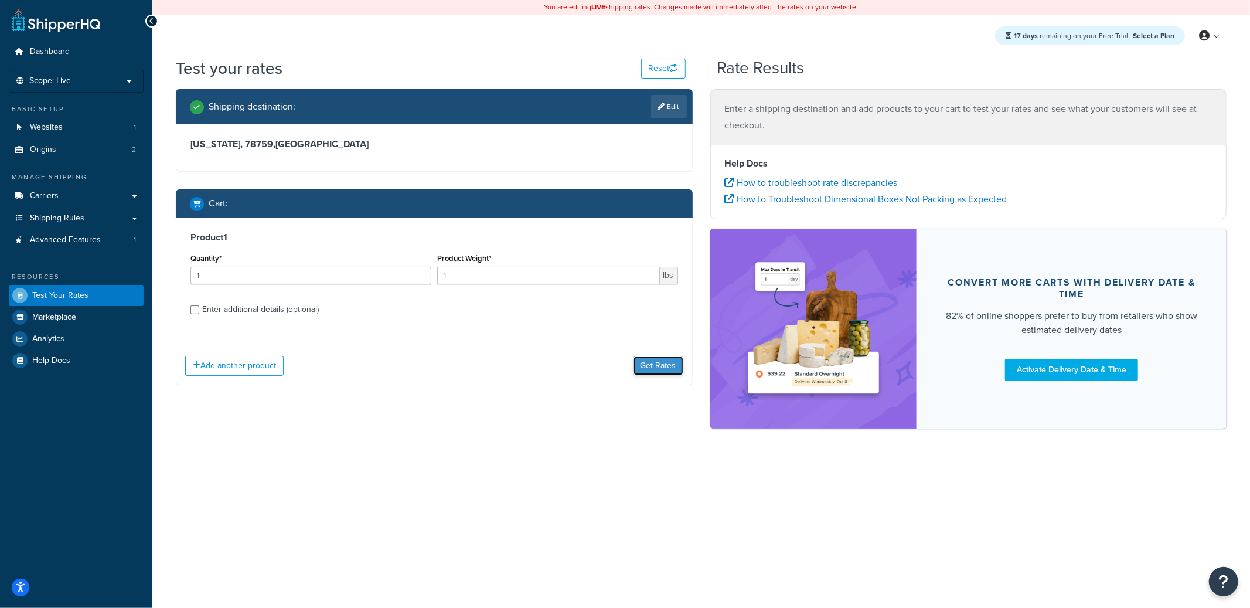
click at [659, 363] on button "Get Rates" at bounding box center [658, 365] width 50 height 19
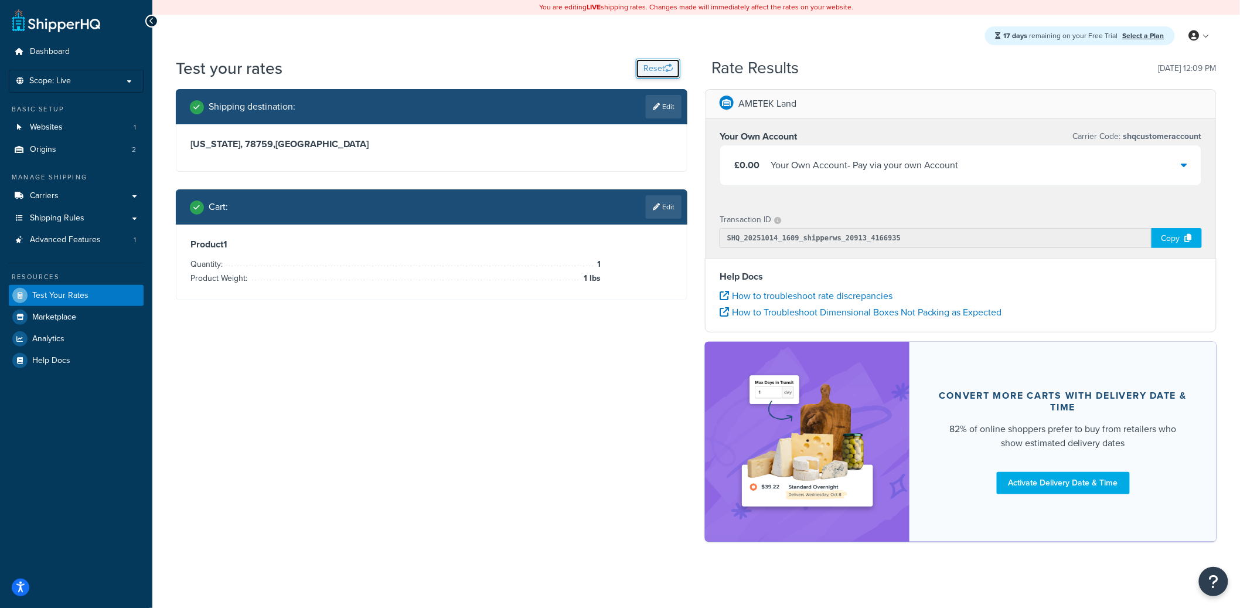
click at [654, 73] on button "Reset" at bounding box center [658, 69] width 45 height 20
select select "[GEOGRAPHIC_DATA]"
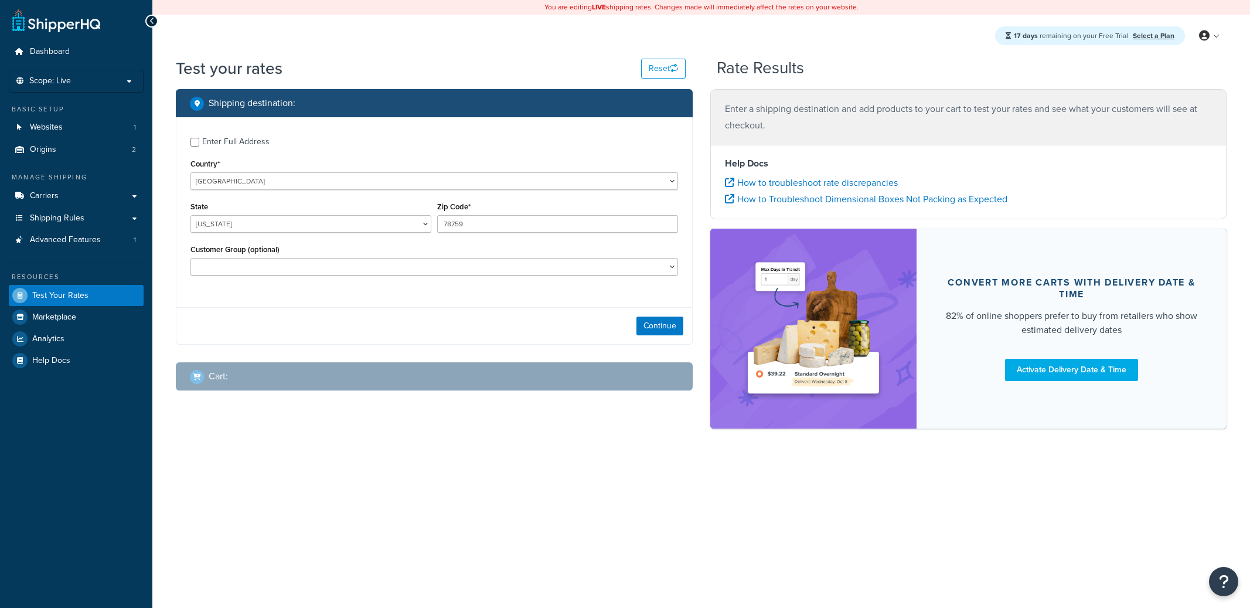
select select "[GEOGRAPHIC_DATA]"
click at [656, 325] on button "Continue" at bounding box center [659, 325] width 47 height 19
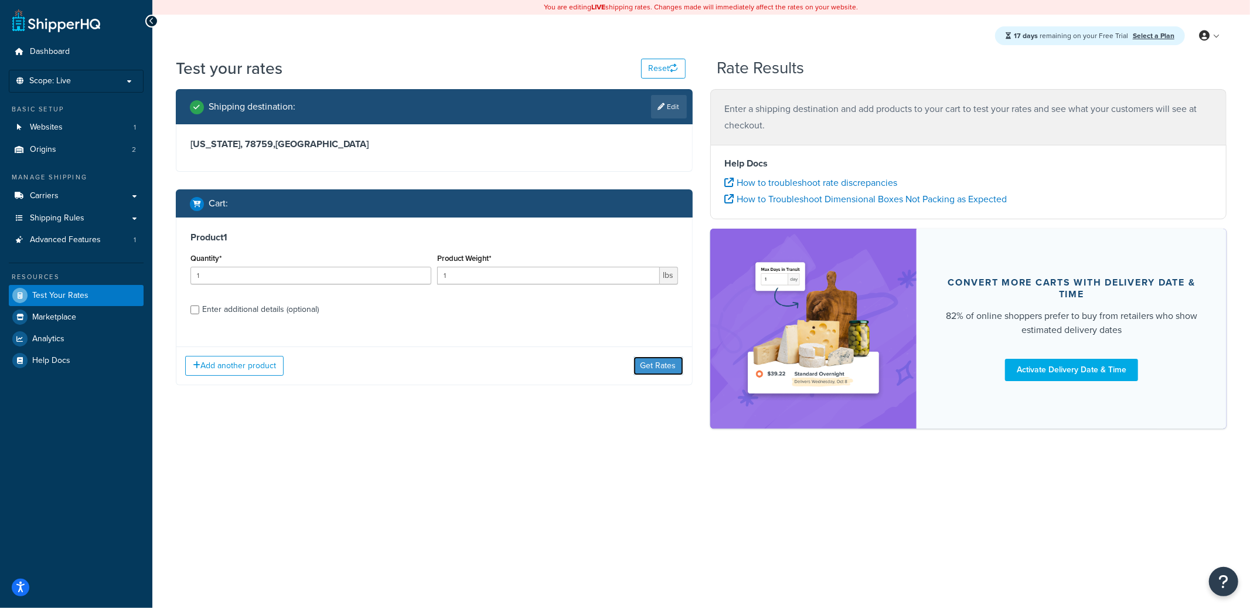
click at [663, 370] on button "Get Rates" at bounding box center [658, 365] width 50 height 19
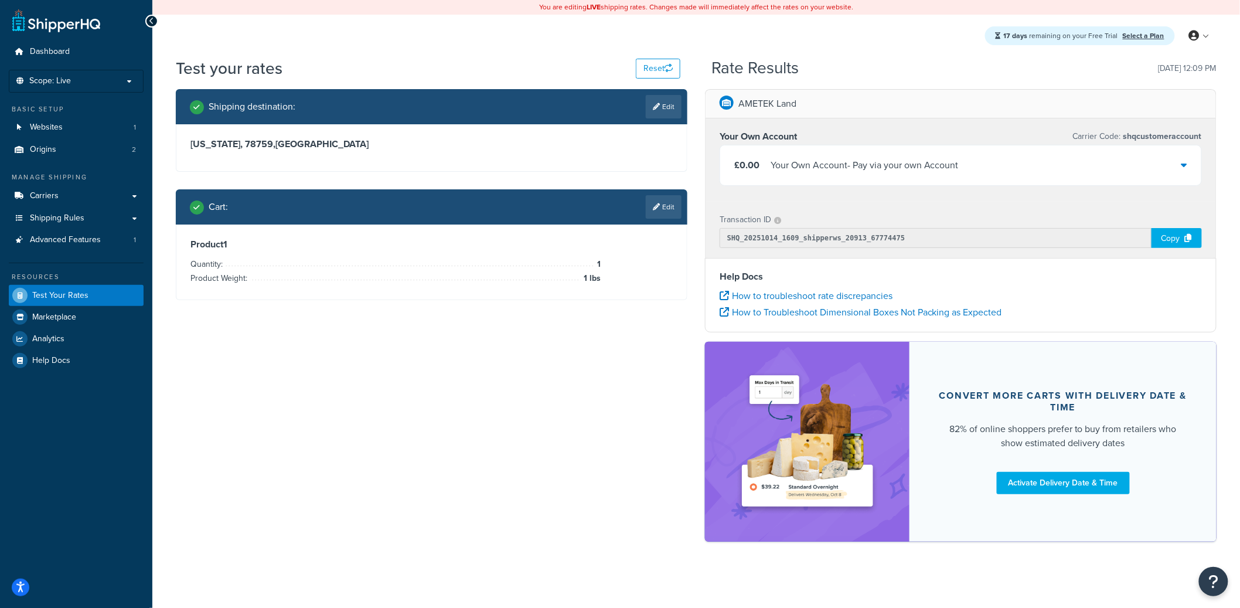
click at [860, 169] on div "Your Own Account - Pay via your own Account" at bounding box center [865, 165] width 188 height 16
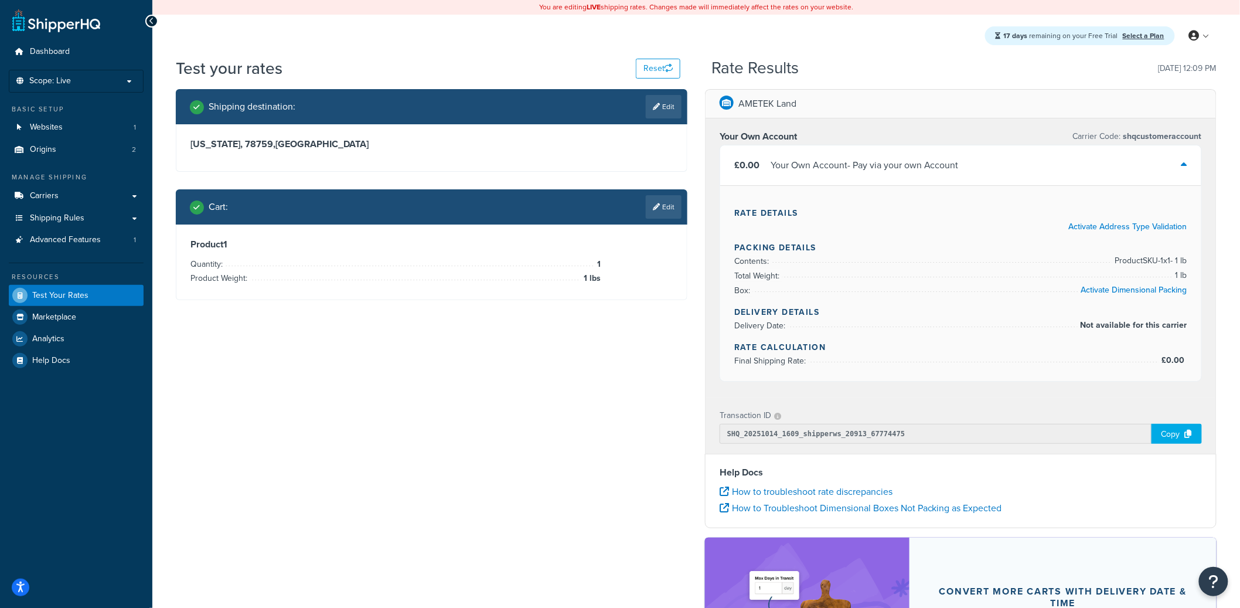
click at [808, 108] on div "AMETEK Land" at bounding box center [960, 104] width 510 height 29
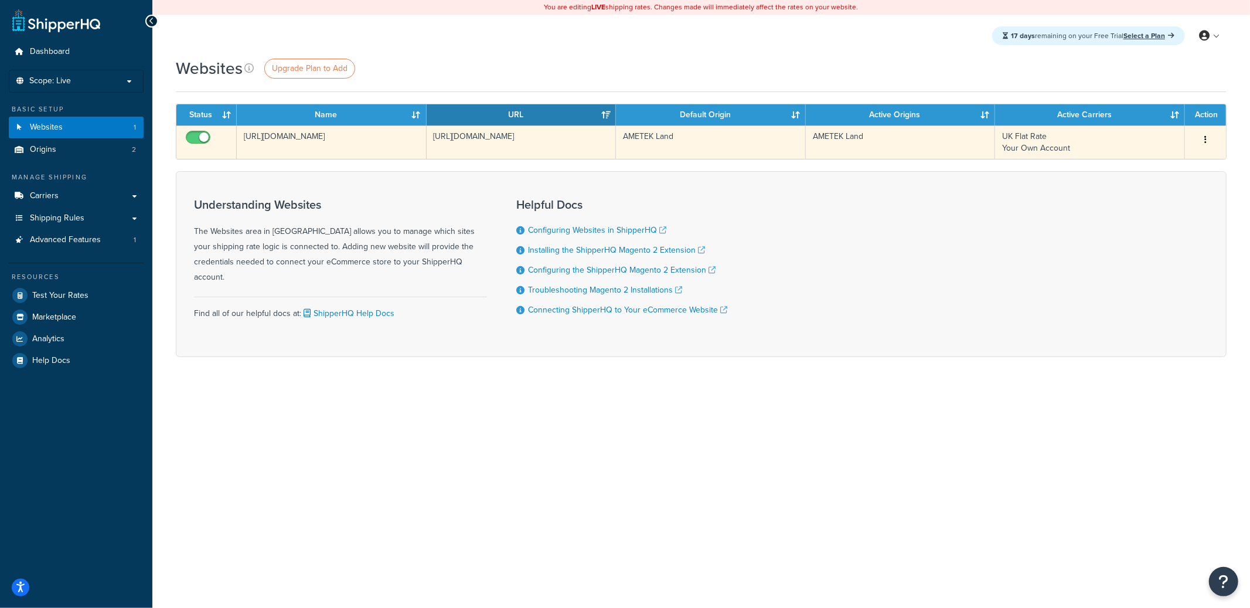
click at [341, 137] on td "[URL][DOMAIN_NAME]" at bounding box center [332, 141] width 190 height 33
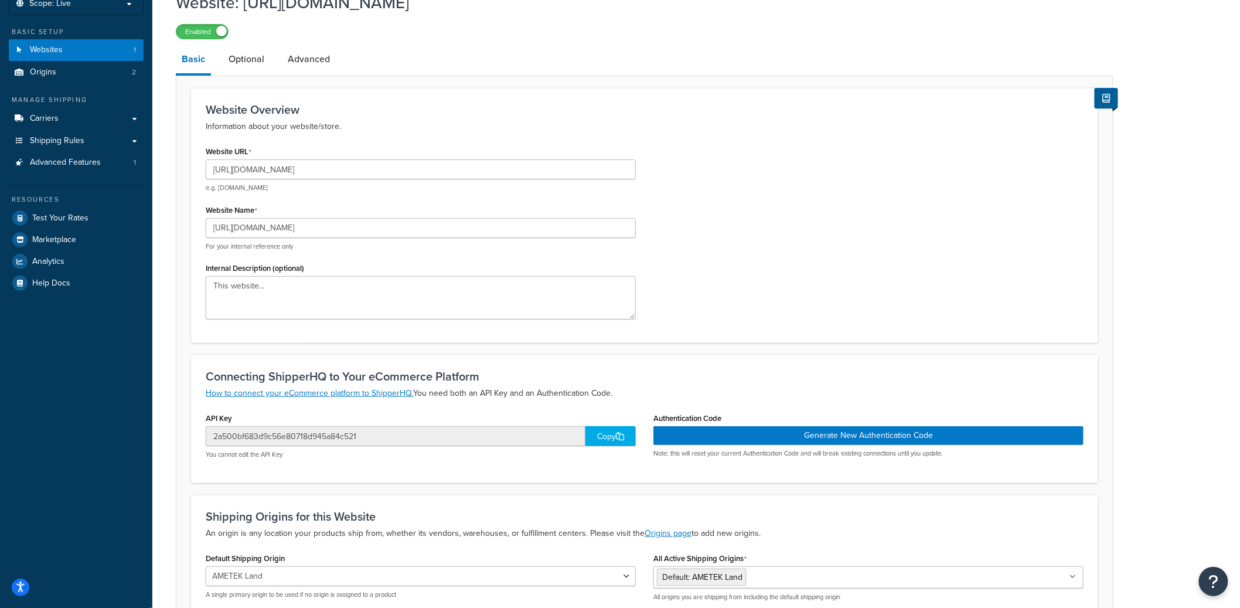
scroll to position [26, 0]
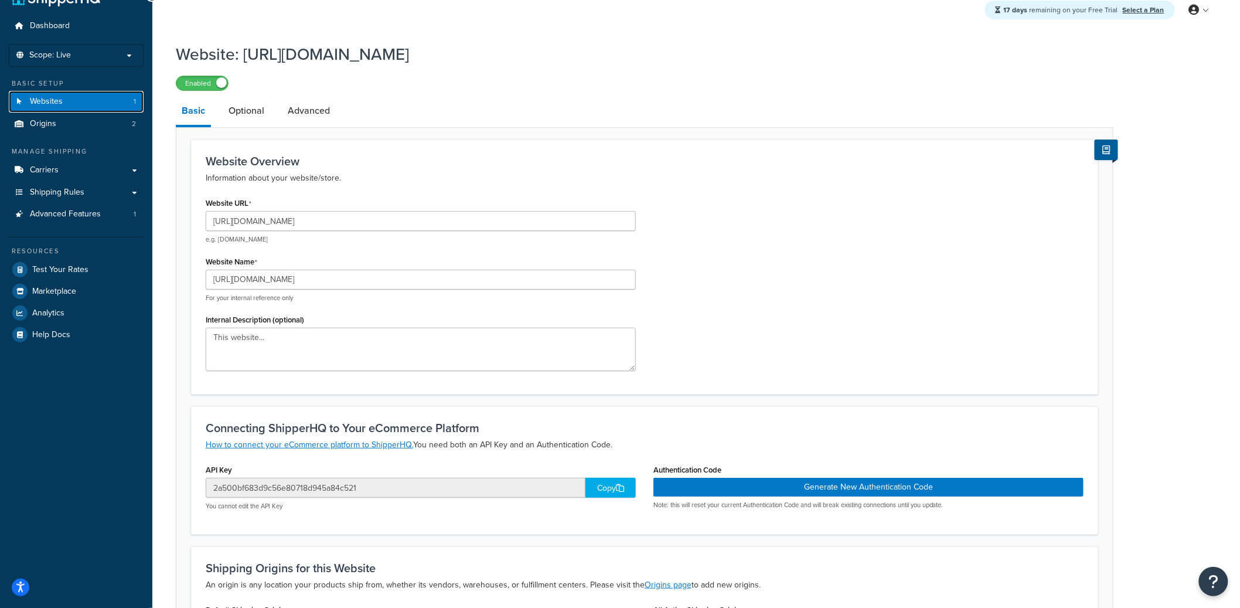
click at [88, 105] on link "Websites 1" at bounding box center [76, 102] width 135 height 22
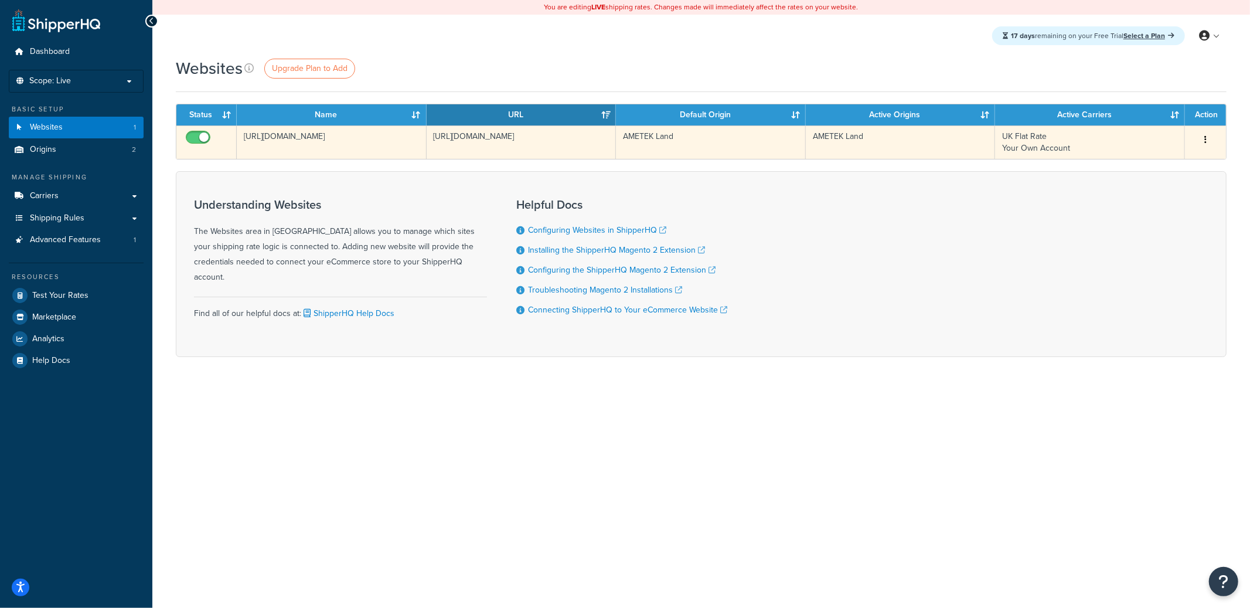
click at [351, 151] on td "[URL][DOMAIN_NAME]" at bounding box center [332, 141] width 190 height 33
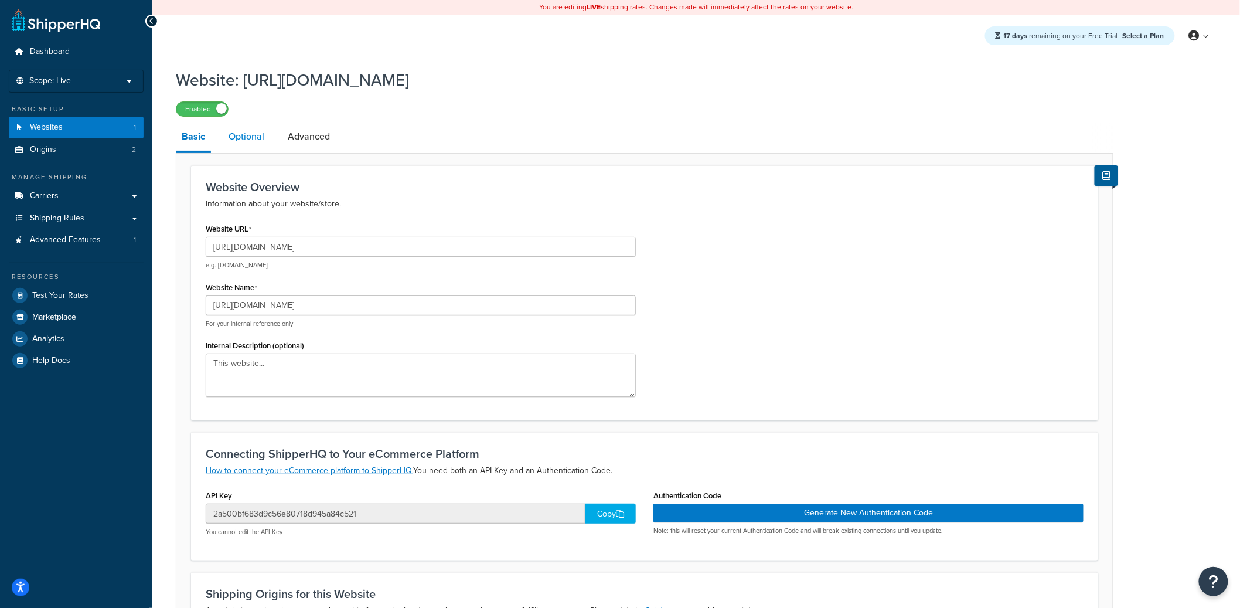
click at [258, 148] on link "Optional" at bounding box center [246, 136] width 47 height 28
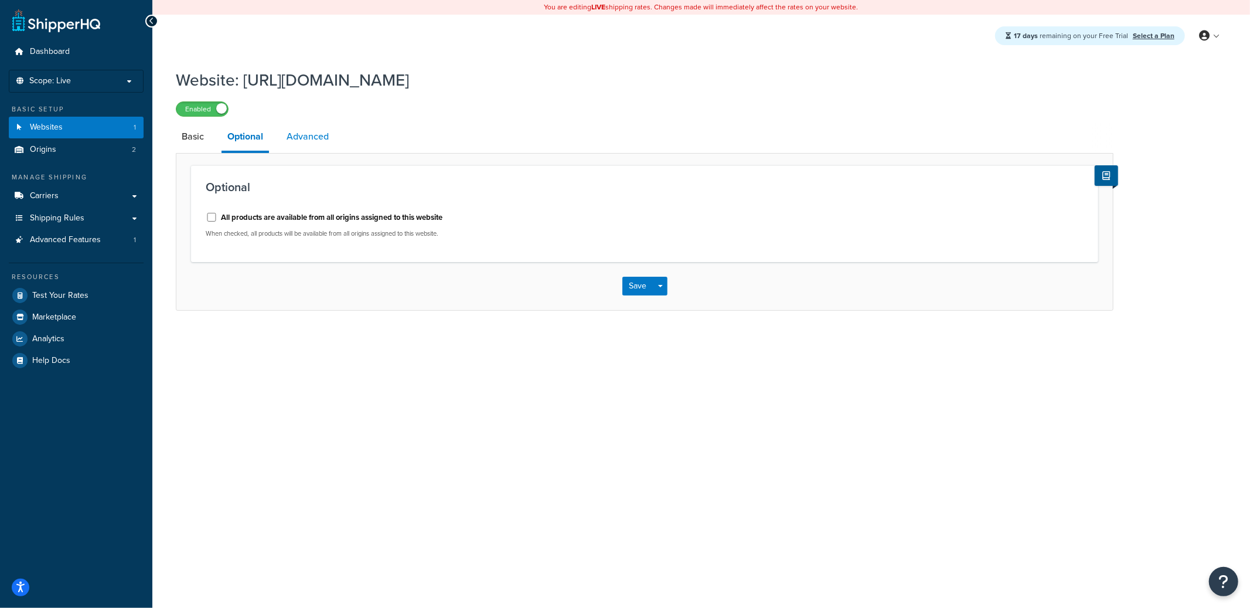
click at [321, 148] on link "Advanced" at bounding box center [308, 136] width 54 height 28
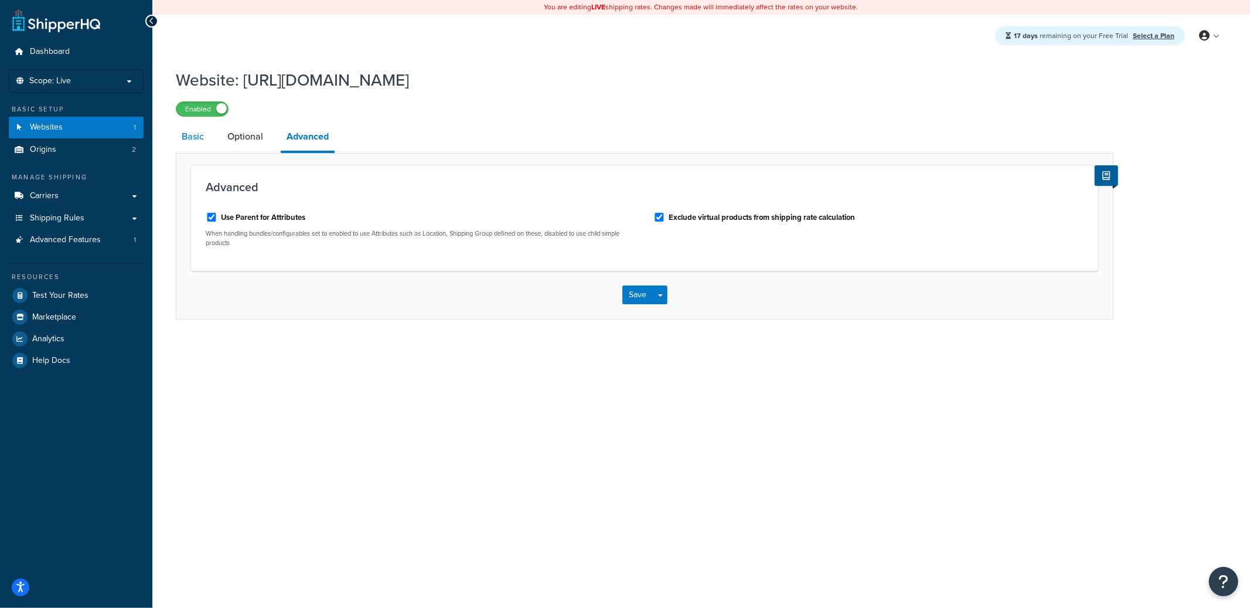
click at [197, 145] on link "Basic" at bounding box center [193, 136] width 34 height 28
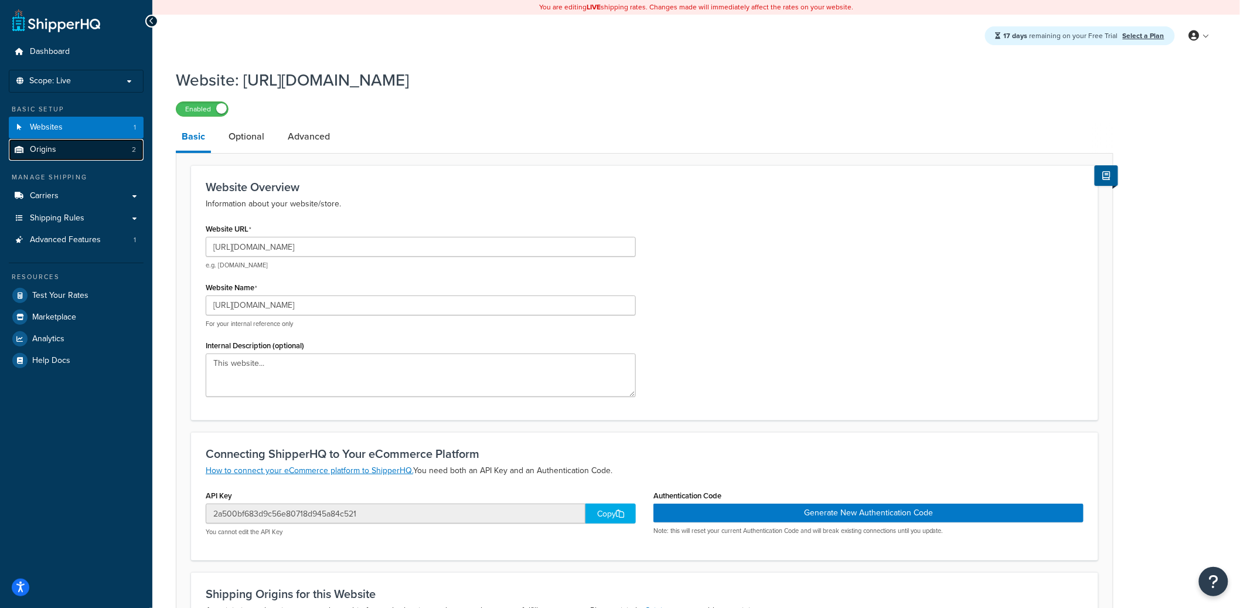
click at [88, 154] on link "Origins 2" at bounding box center [76, 150] width 135 height 22
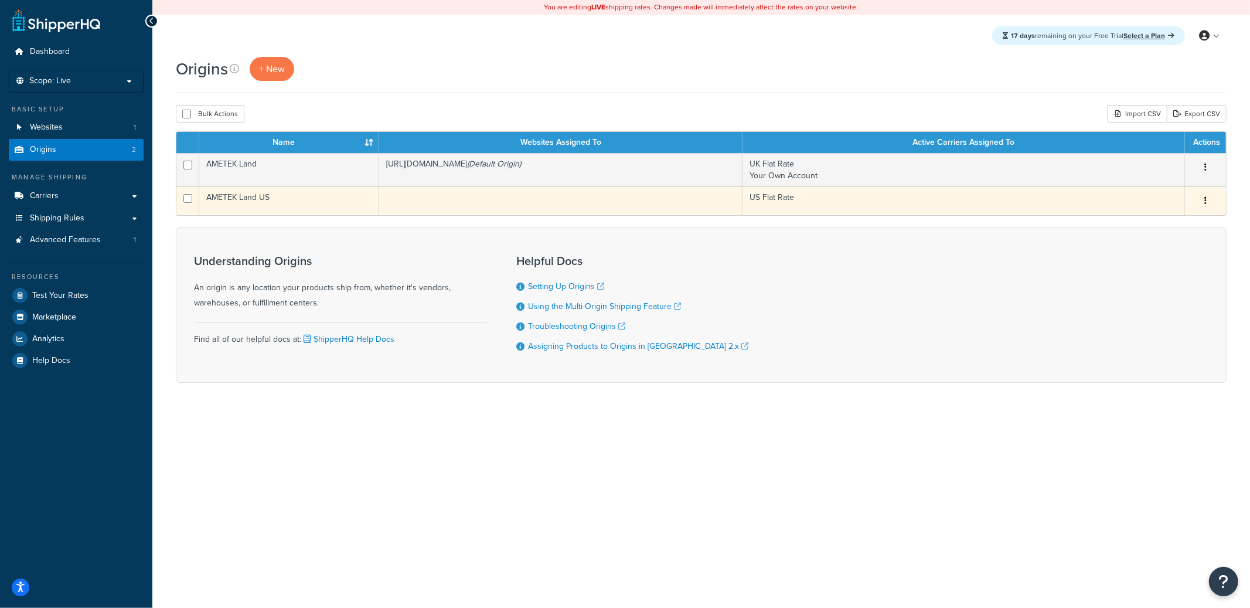
click at [462, 210] on td at bounding box center [560, 200] width 363 height 29
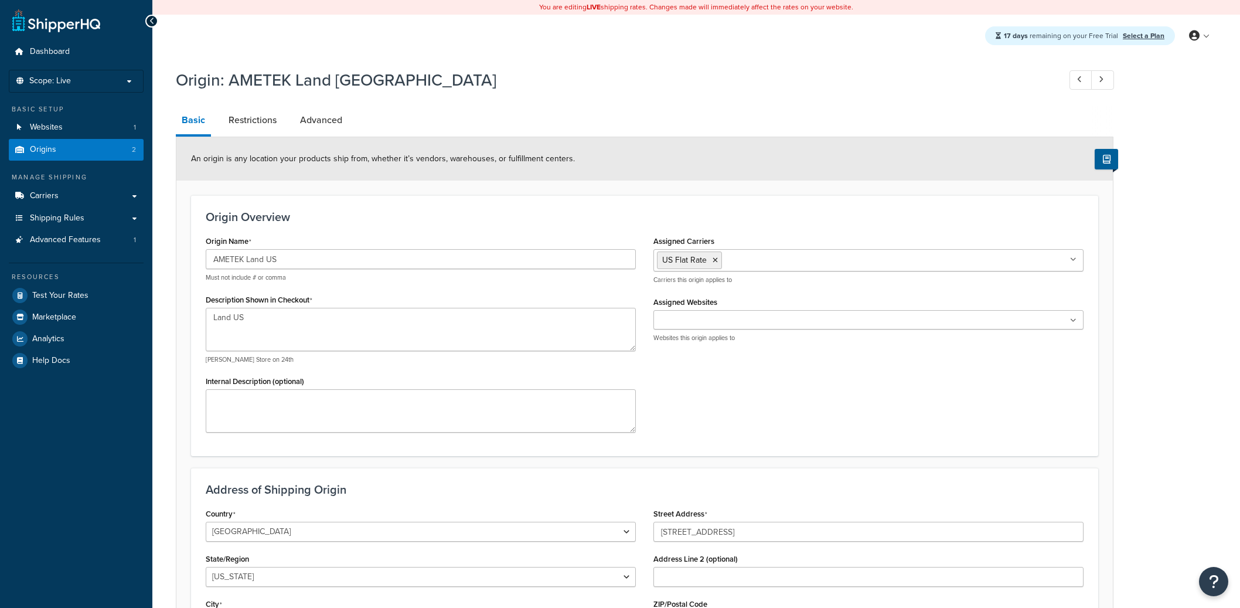
select select "38"
click at [700, 325] on input "Assigned Websites" at bounding box center [709, 320] width 104 height 13
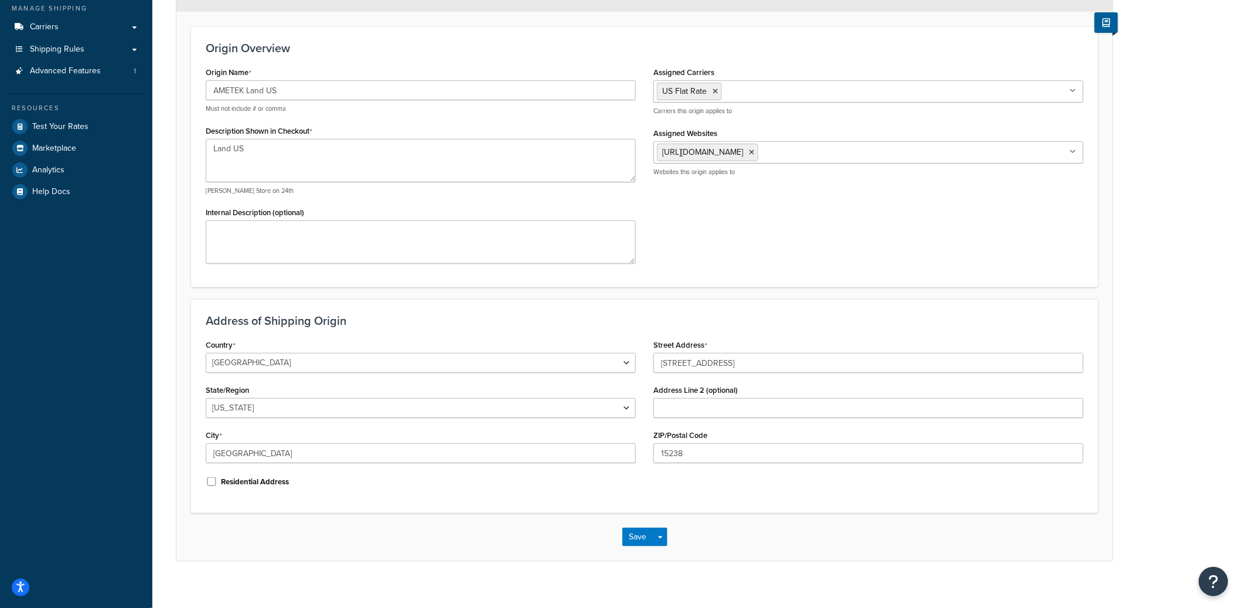
scroll to position [180, 0]
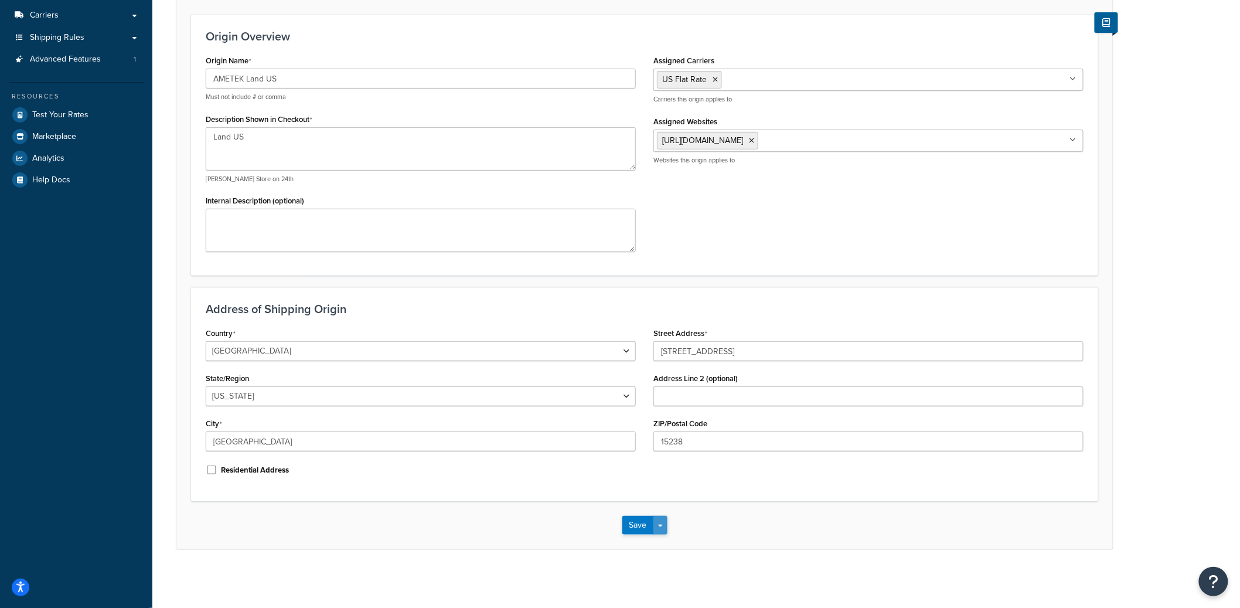
click at [662, 517] on button "Save Dropdown" at bounding box center [660, 525] width 14 height 19
click at [666, 534] on button "Save and Edit" at bounding box center [678, 546] width 113 height 25
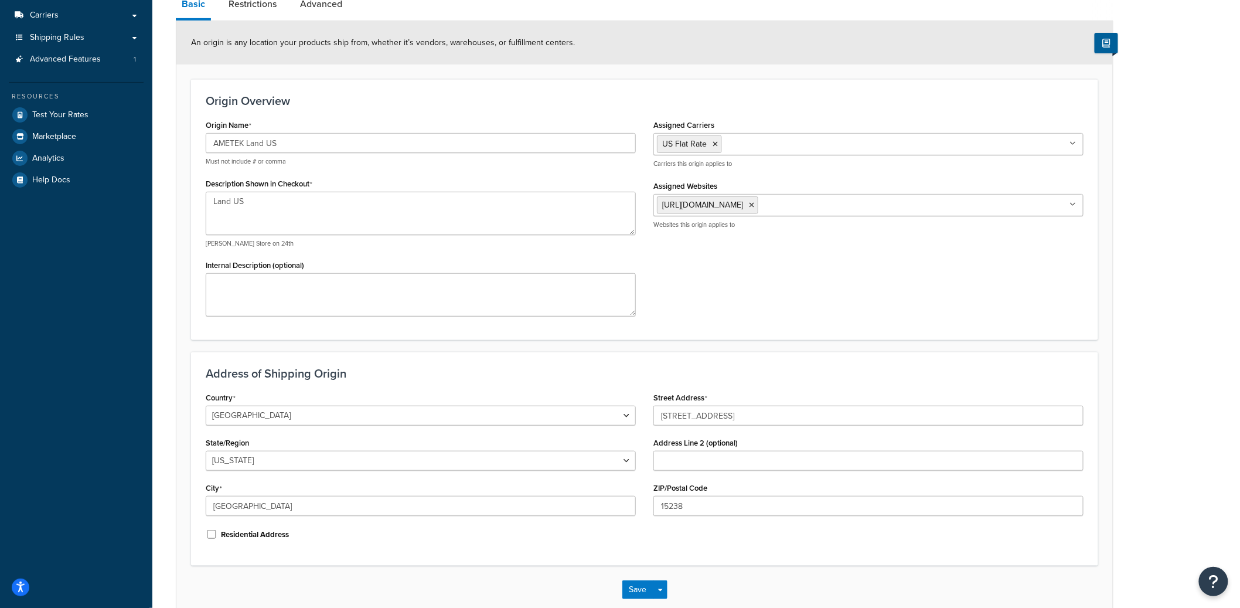
scroll to position [0, 0]
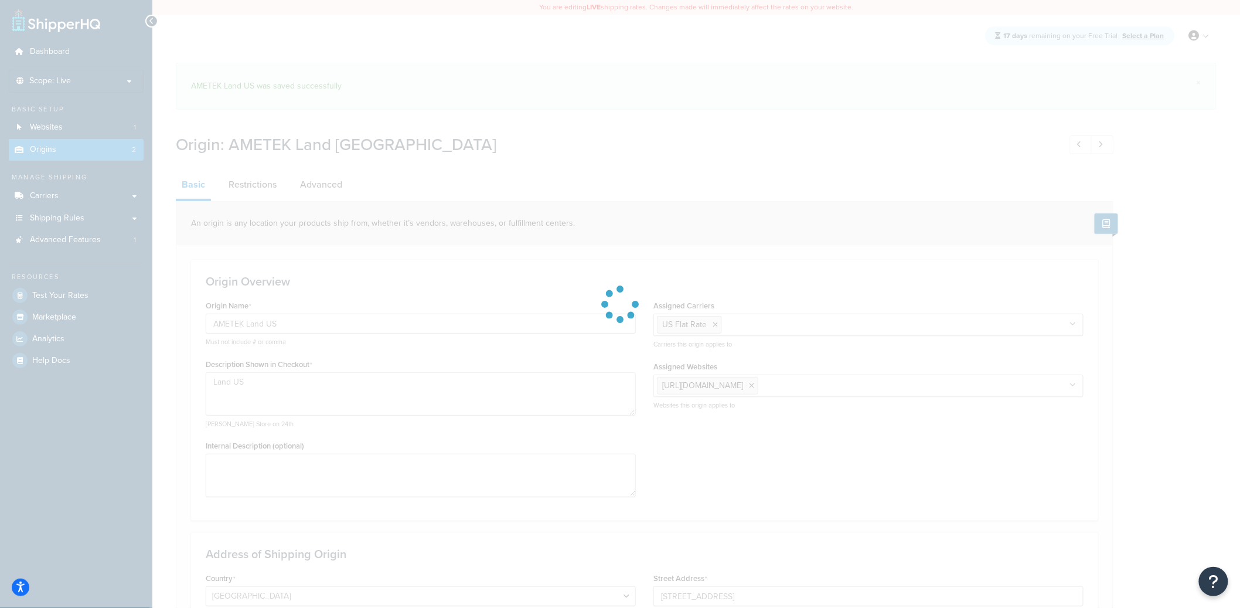
select select "38"
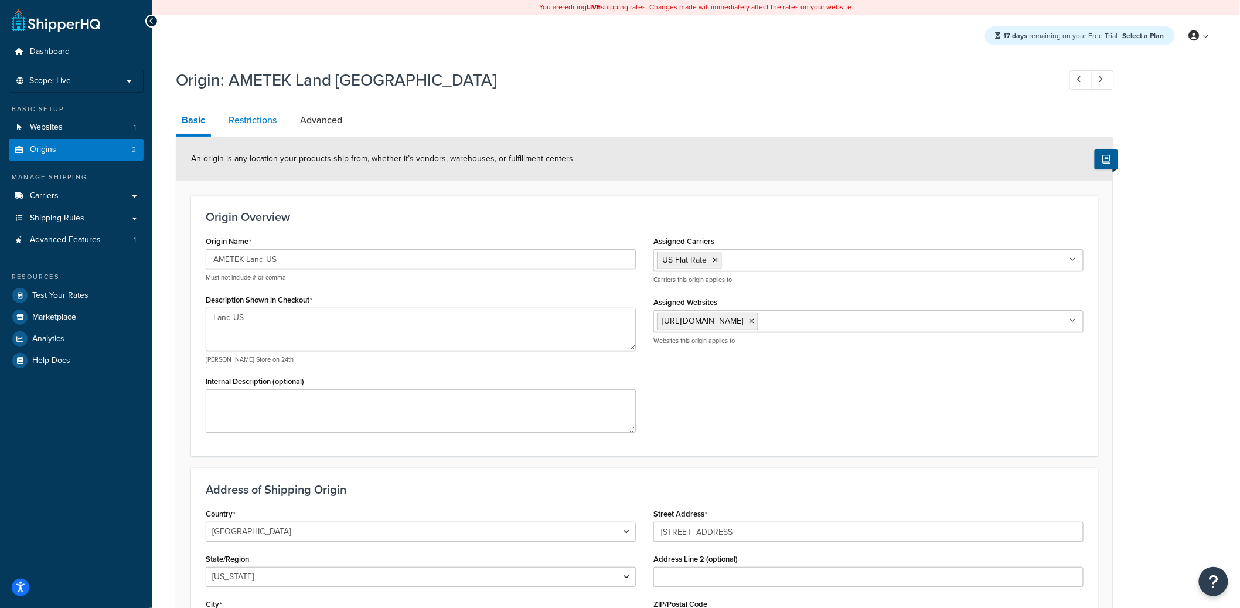
click at [262, 124] on link "Restrictions" at bounding box center [253, 120] width 60 height 28
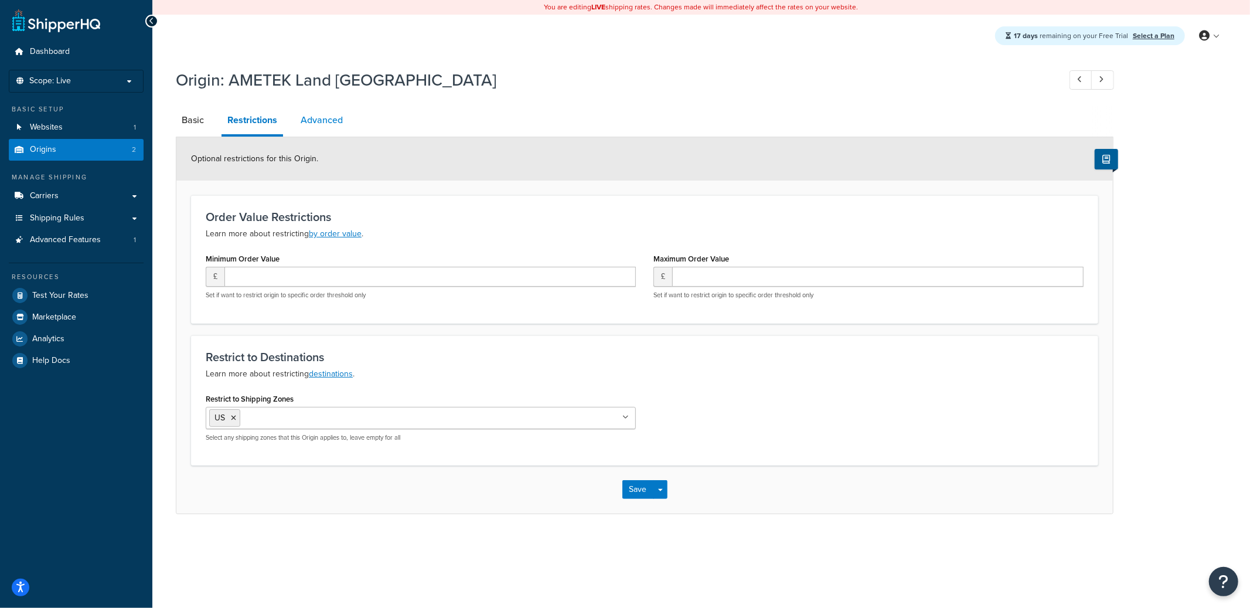
click at [328, 127] on link "Advanced" at bounding box center [322, 120] width 54 height 28
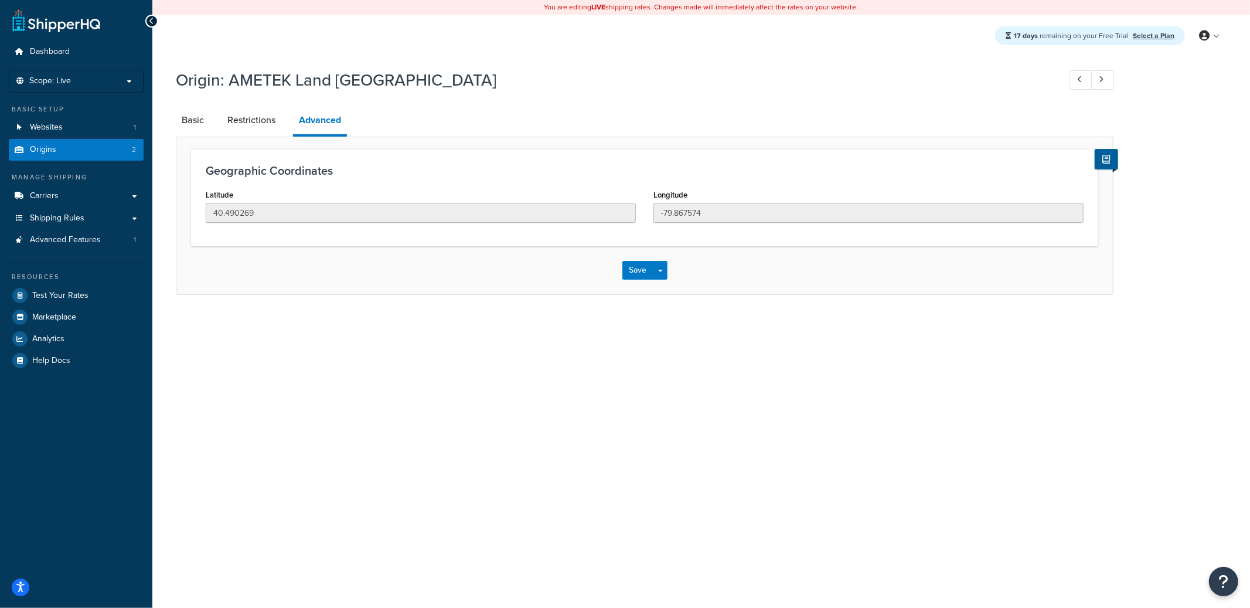
click at [213, 125] on li "Basic" at bounding box center [199, 120] width 46 height 28
click at [203, 125] on link "Basic" at bounding box center [193, 120] width 34 height 28
select select "38"
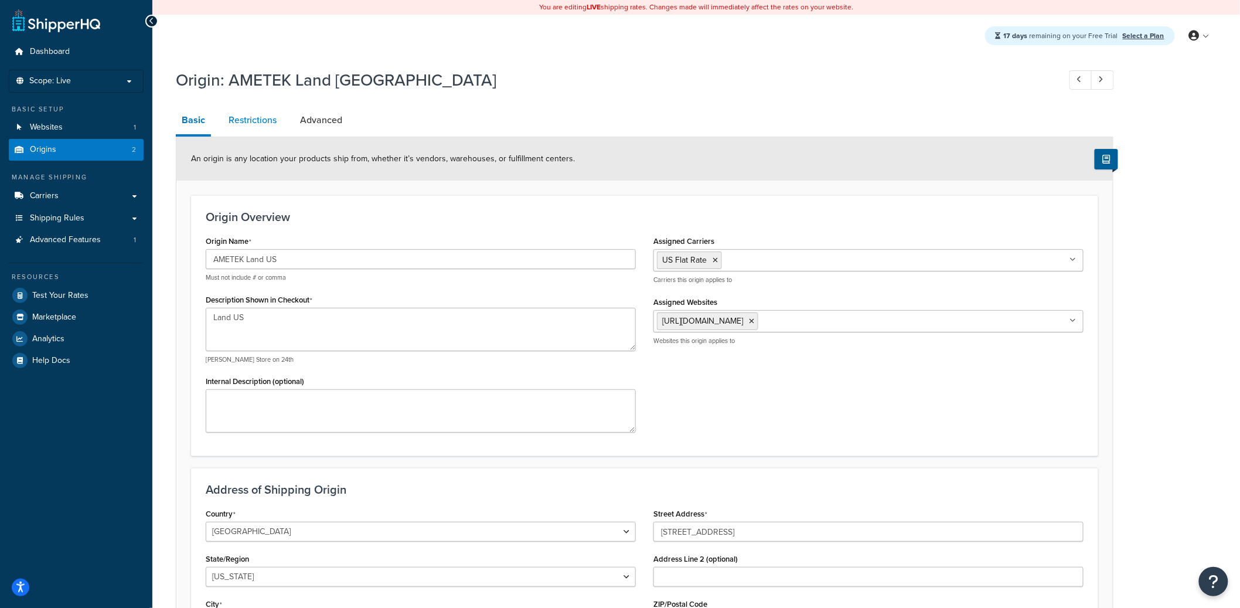
click at [246, 125] on link "Restrictions" at bounding box center [253, 120] width 60 height 28
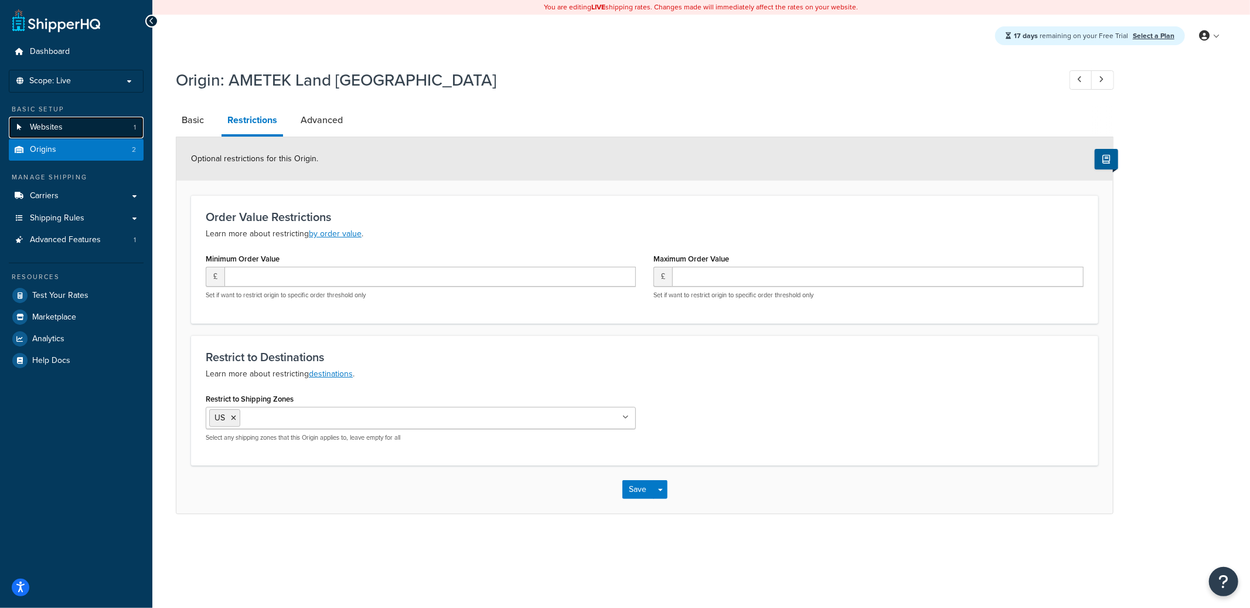
click at [62, 128] on span "Websites" at bounding box center [46, 127] width 33 height 10
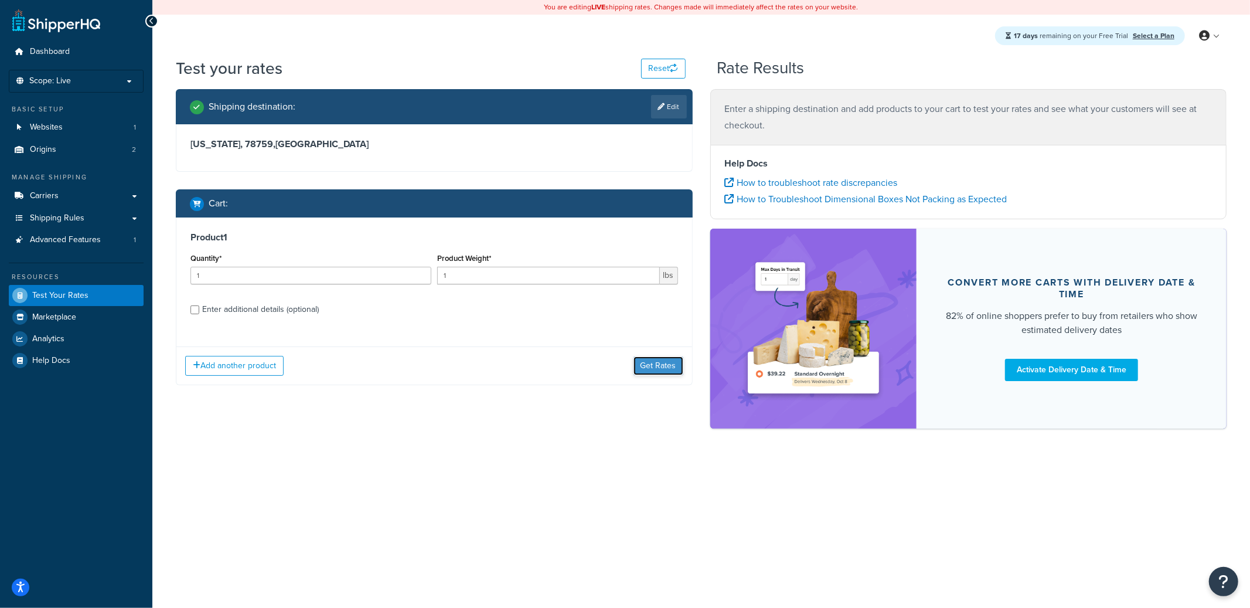
click at [654, 366] on button "Get Rates" at bounding box center [658, 365] width 50 height 19
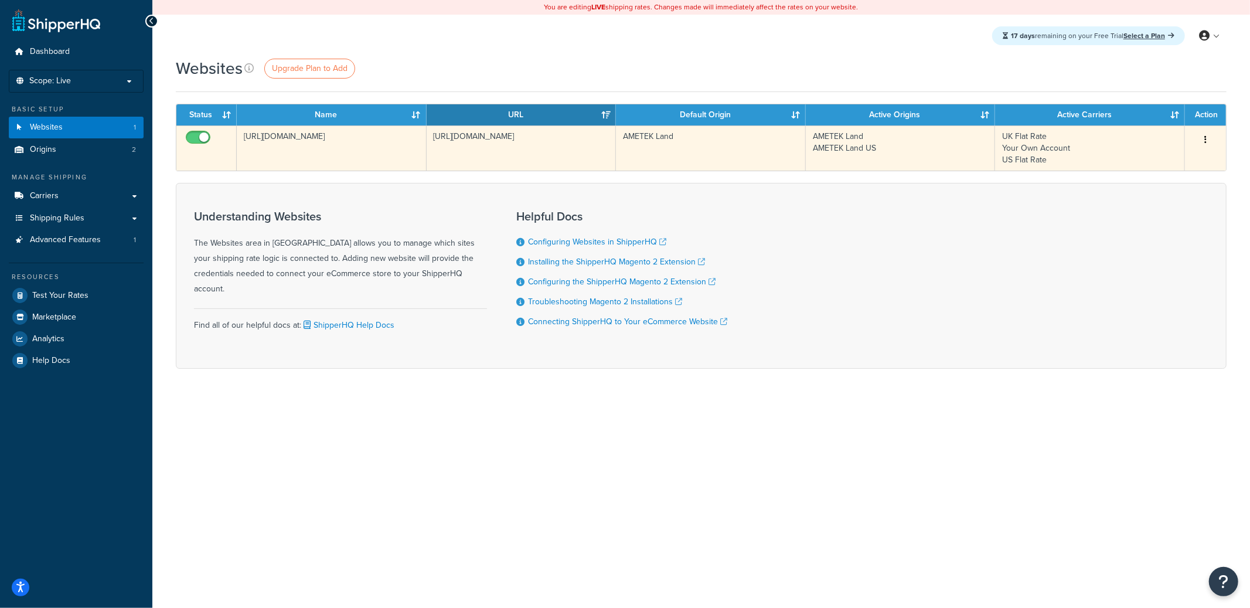
click at [374, 148] on td "[URL][DOMAIN_NAME]" at bounding box center [332, 147] width 190 height 45
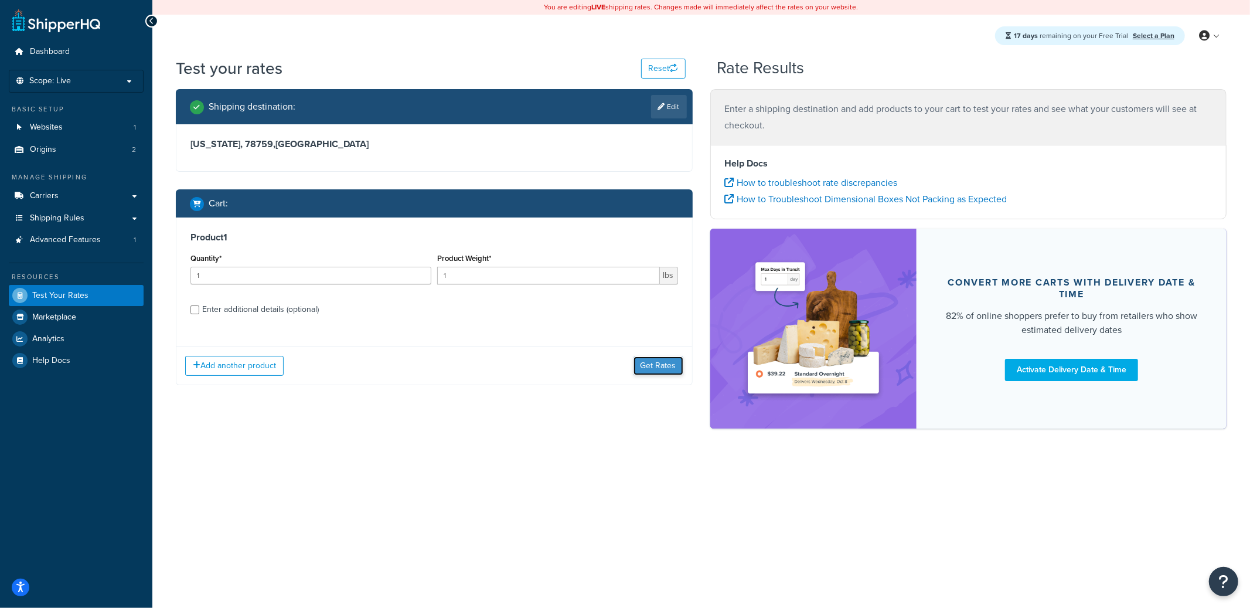
click at [658, 361] on button "Get Rates" at bounding box center [658, 365] width 50 height 19
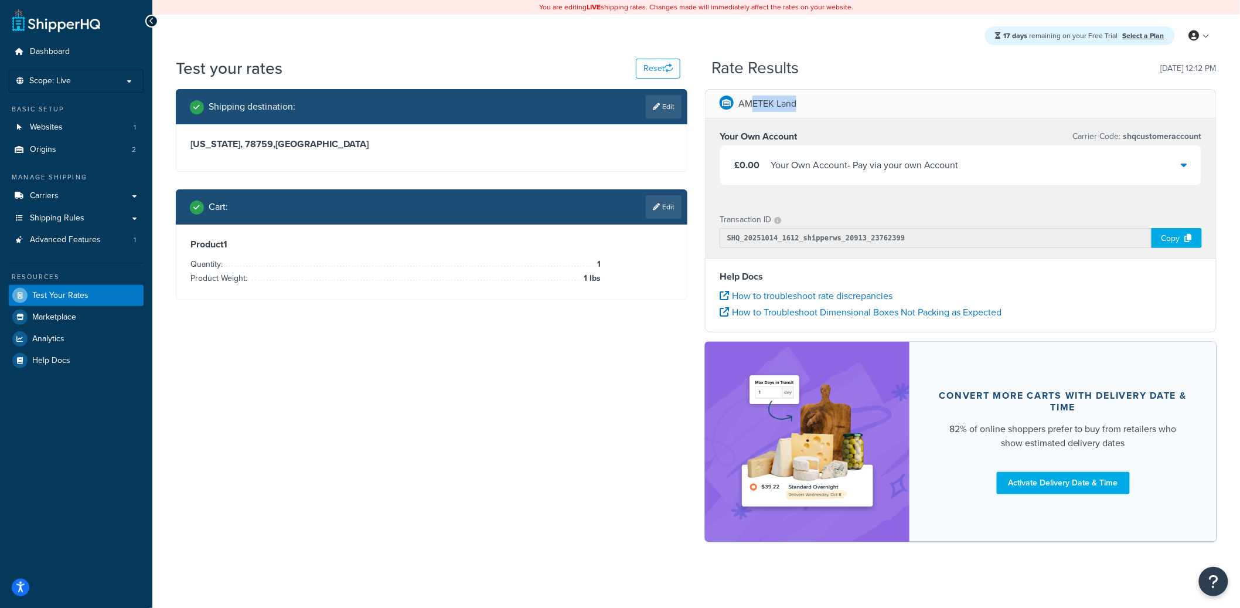
drag, startPoint x: 751, startPoint y: 105, endPoint x: 802, endPoint y: 108, distance: 50.4
click at [802, 108] on div "AMETEK Land" at bounding box center [960, 104] width 510 height 29
drag, startPoint x: 738, startPoint y: 106, endPoint x: 824, endPoint y: 107, distance: 86.1
click at [824, 107] on div "AMETEK Land" at bounding box center [960, 104] width 510 height 29
click at [659, 203] on icon at bounding box center [656, 206] width 7 height 7
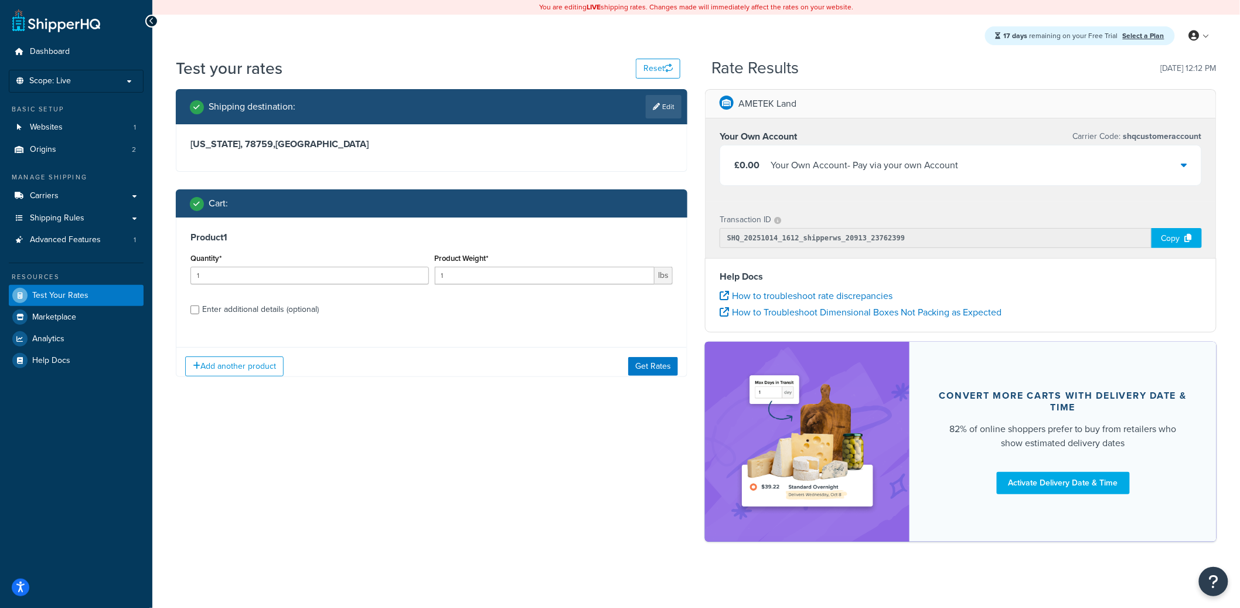
click at [251, 311] on div "Enter additional details (optional)" at bounding box center [260, 309] width 117 height 16
click at [199, 311] on input "Enter additional details (optional)" at bounding box center [194, 309] width 9 height 9
checkbox input "true"
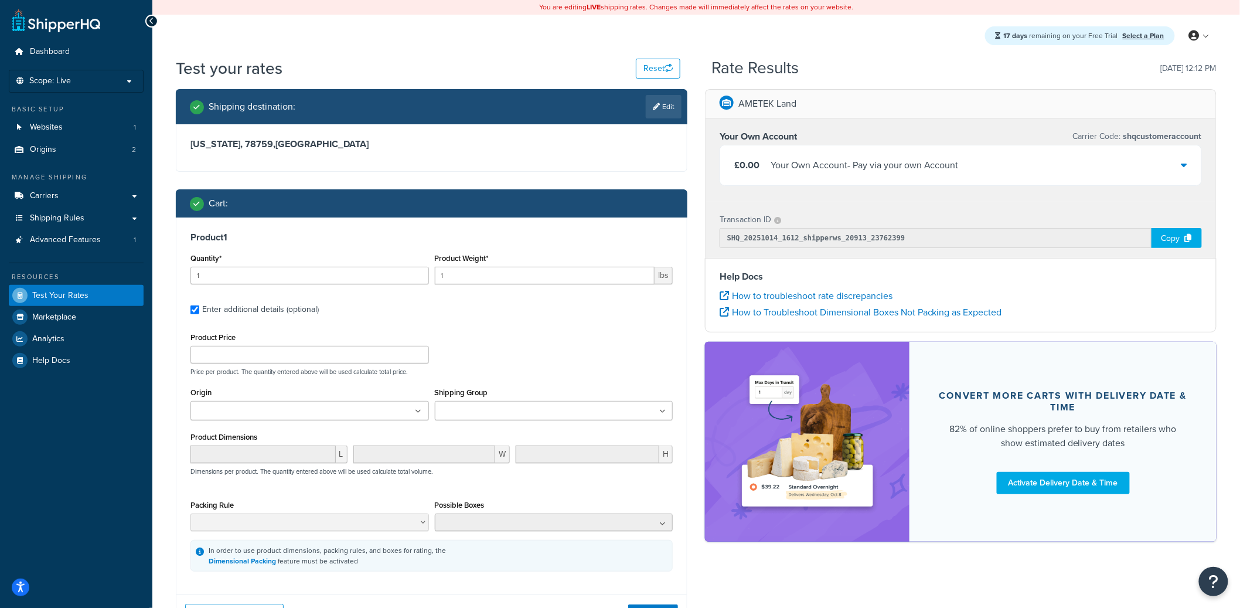
click at [242, 405] on input "Origin" at bounding box center [246, 411] width 104 height 13
click at [602, 291] on div "Product Weight* 1 lbs" at bounding box center [554, 271] width 244 height 43
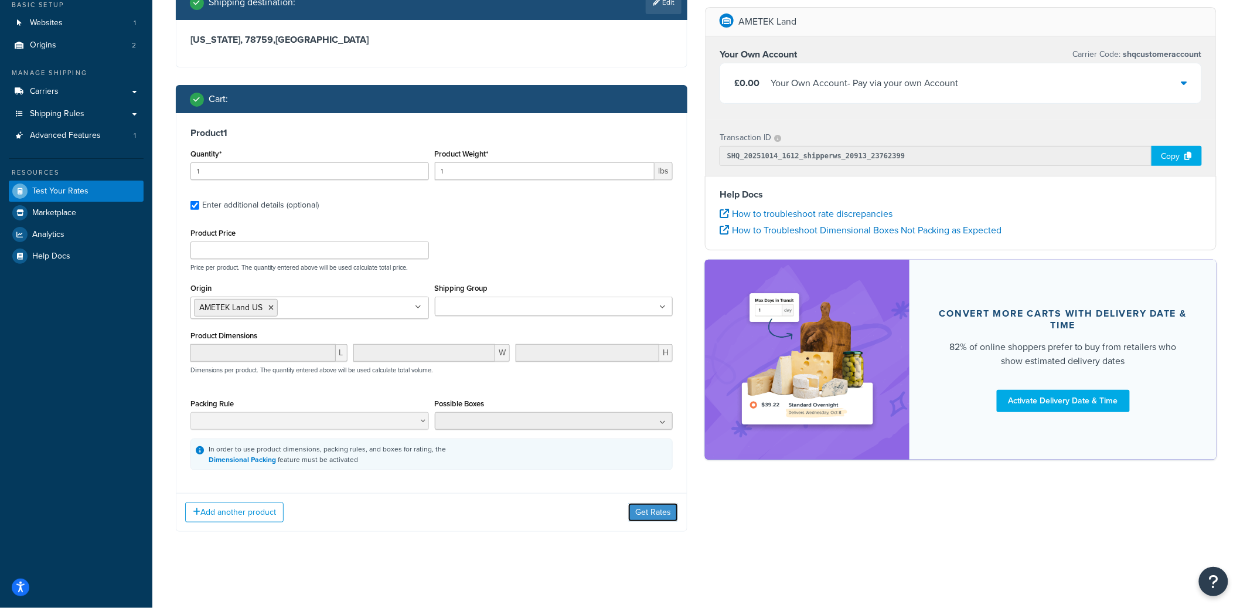
click at [650, 512] on button "Get Rates" at bounding box center [653, 512] width 50 height 19
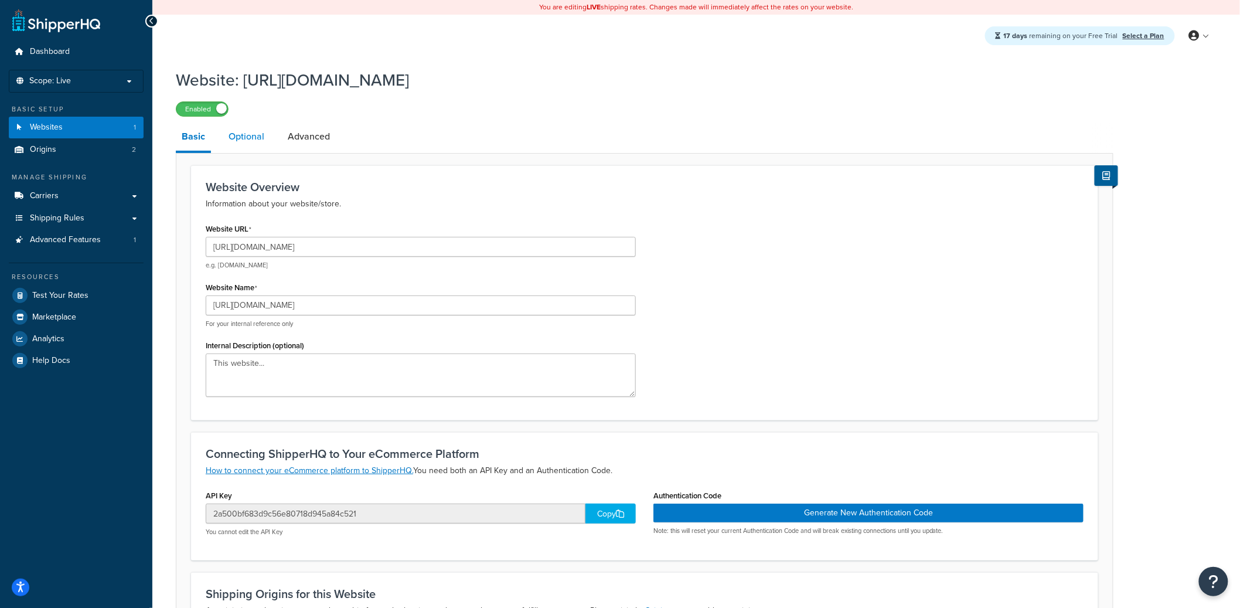
click at [237, 147] on link "Optional" at bounding box center [246, 136] width 47 height 28
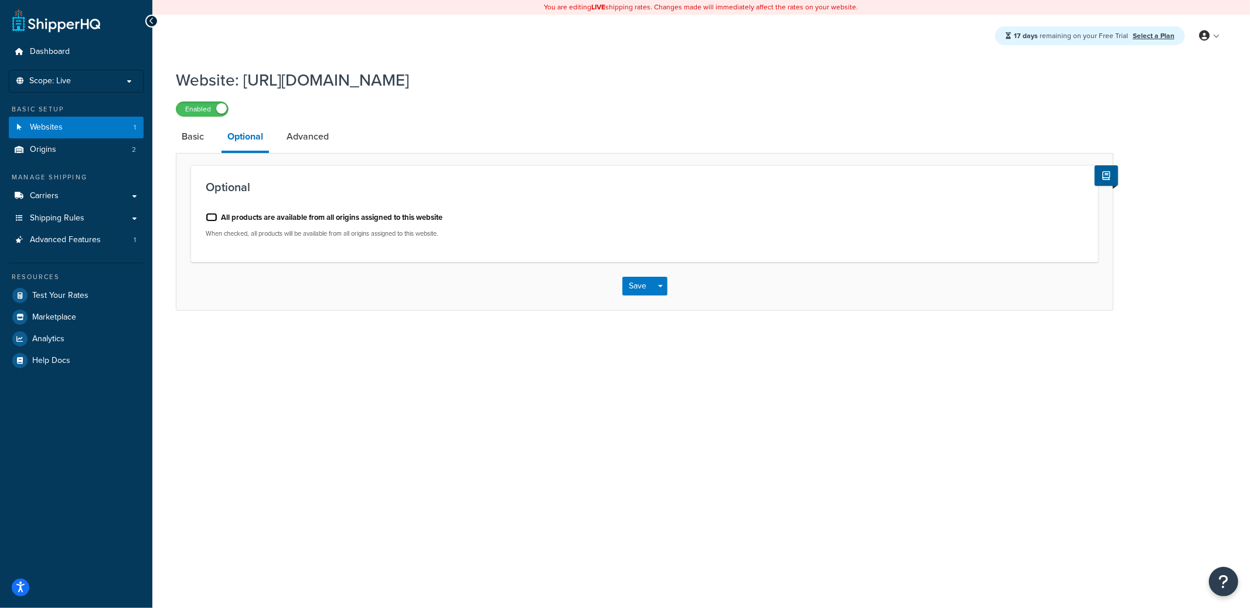
click at [212, 217] on input "All products are available from all origins assigned to this website" at bounding box center [212, 217] width 12 height 9
checkbox input "true"
click at [666, 286] on button "Save Dropdown" at bounding box center [660, 286] width 14 height 19
click at [677, 310] on button "Save and Edit" at bounding box center [678, 307] width 113 height 25
click at [185, 151] on link "Basic" at bounding box center [193, 136] width 34 height 28
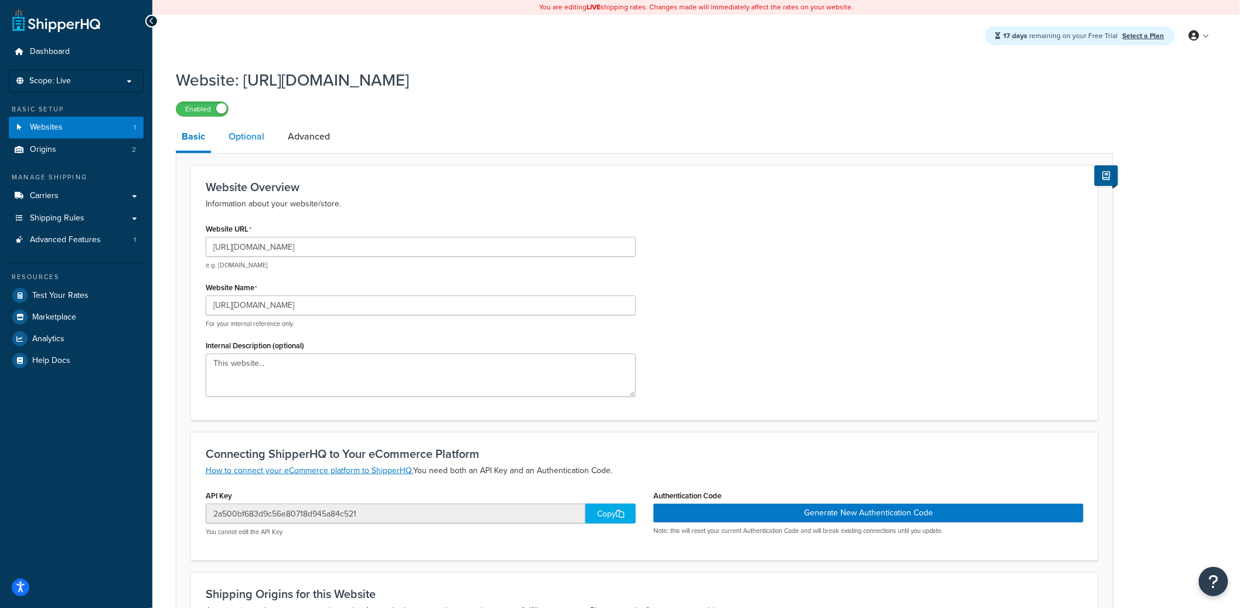
click at [266, 142] on link "Optional" at bounding box center [246, 136] width 47 height 28
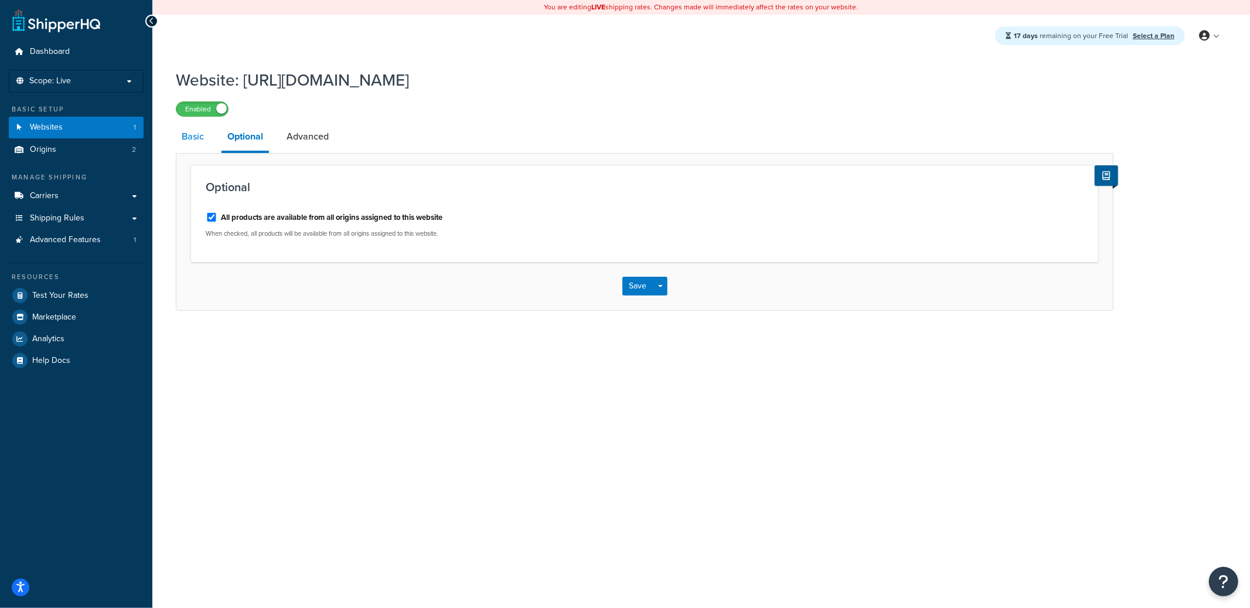
click at [200, 141] on link "Basic" at bounding box center [193, 136] width 34 height 28
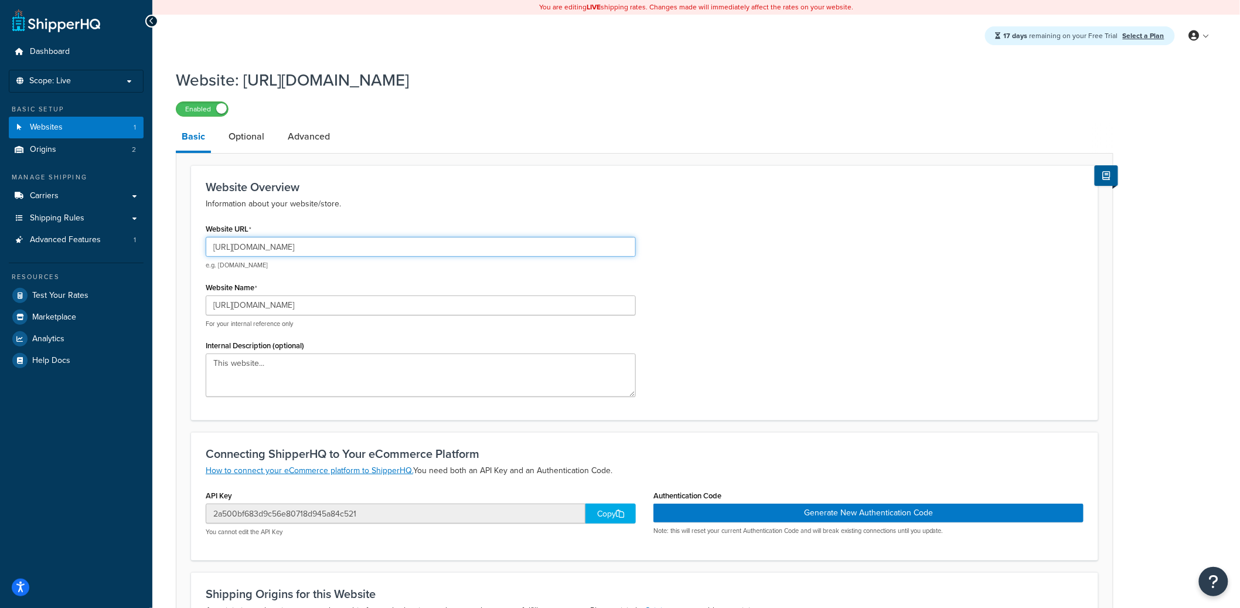
click at [278, 249] on input "[URL][DOMAIN_NAME]" at bounding box center [421, 247] width 430 height 20
click at [278, 249] on input "https://www.ametek-land.com/" at bounding box center [421, 247] width 430 height 20
click at [54, 193] on span "Carriers" at bounding box center [44, 196] width 29 height 10
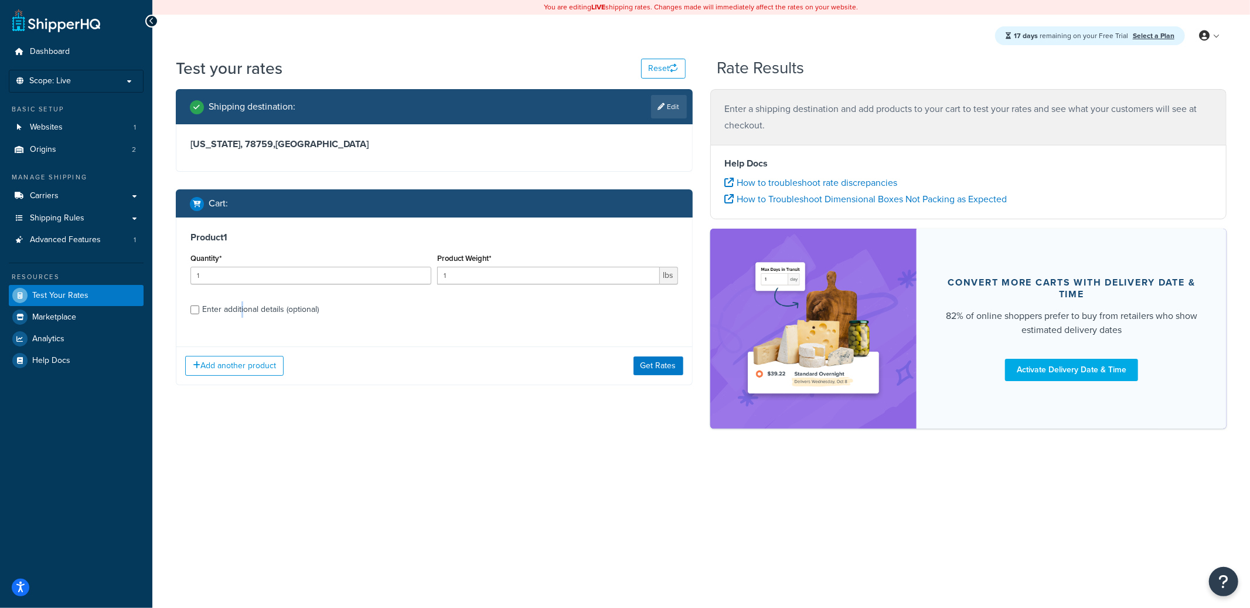
click at [243, 316] on div "Enter additional details (optional)" at bounding box center [260, 309] width 117 height 16
click at [247, 313] on div "Enter additional details (optional)" at bounding box center [260, 309] width 117 height 16
click at [199, 313] on input "Enter additional details (optional)" at bounding box center [194, 309] width 9 height 9
checkbox input "true"
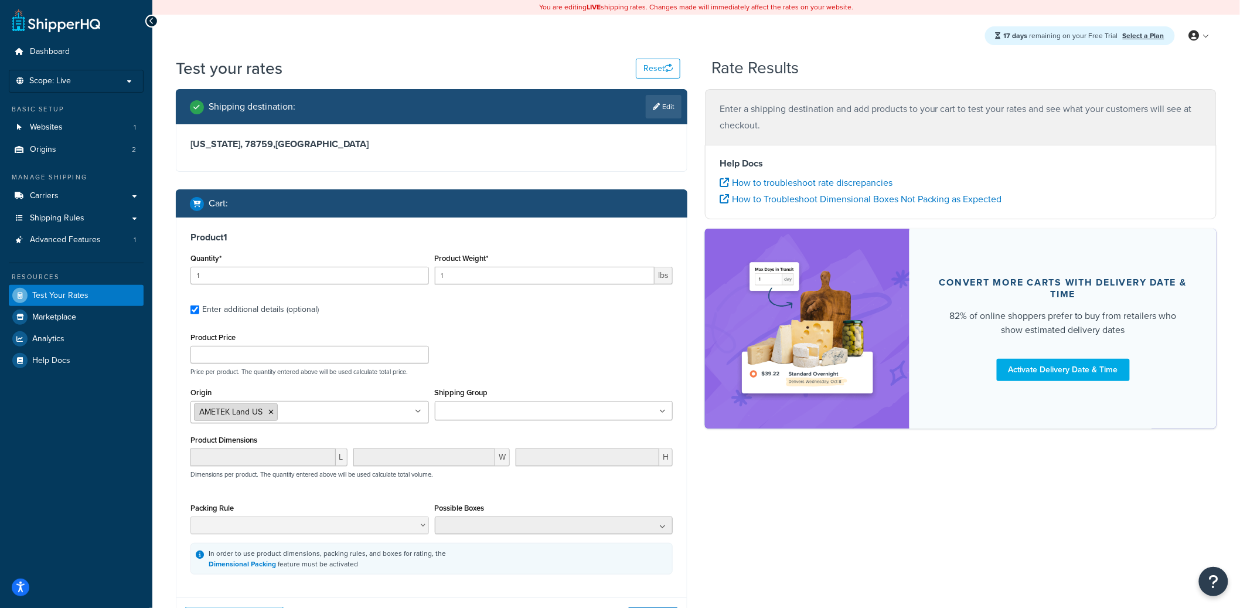
click at [272, 411] on icon at bounding box center [270, 411] width 5 height 7
click at [553, 318] on div "Product 1 Quantity* 1 Product Weight* 1 lbs Enter additional details (optional)…" at bounding box center [431, 401] width 510 height 369
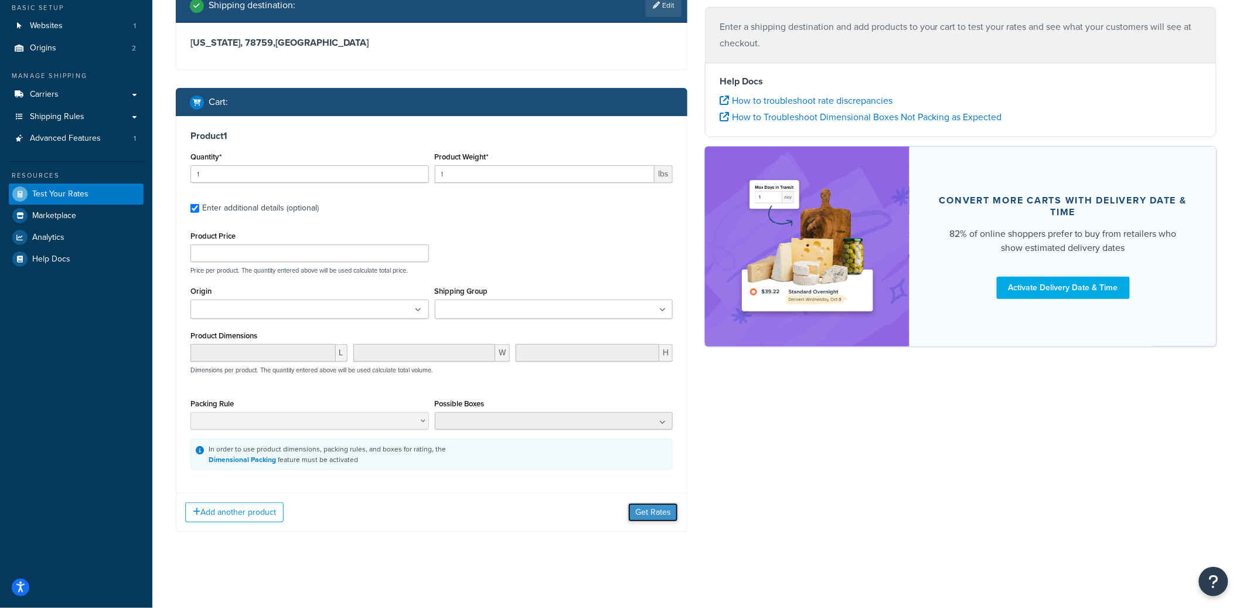
click at [647, 513] on button "Get Rates" at bounding box center [653, 512] width 50 height 19
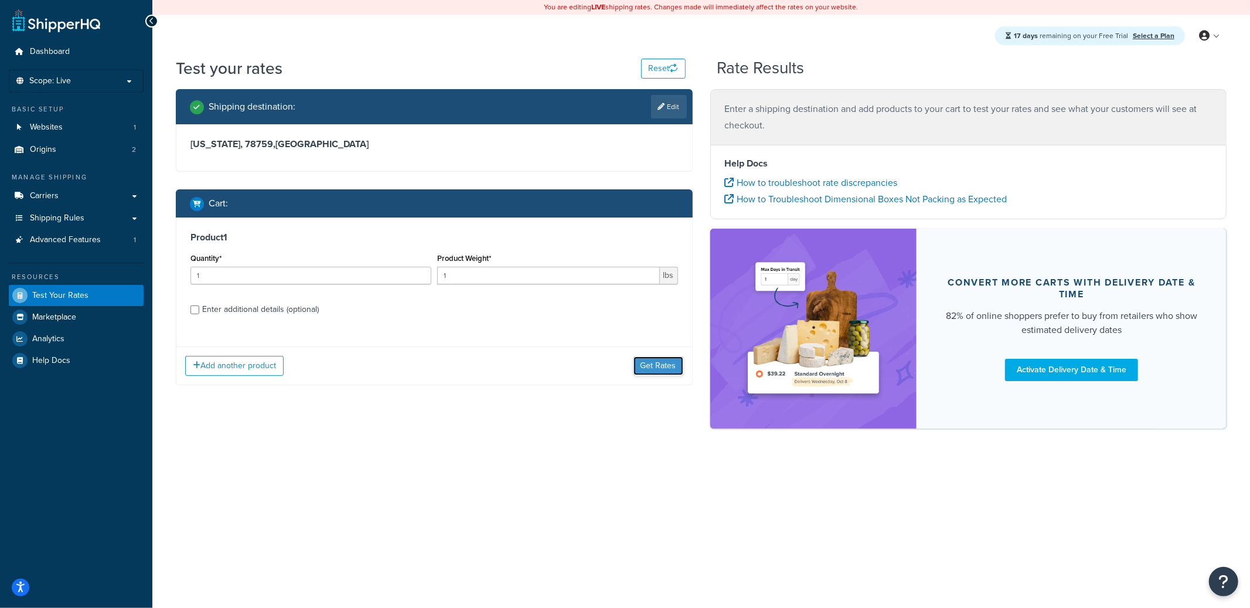
click at [677, 372] on button "Get Rates" at bounding box center [658, 365] width 50 height 19
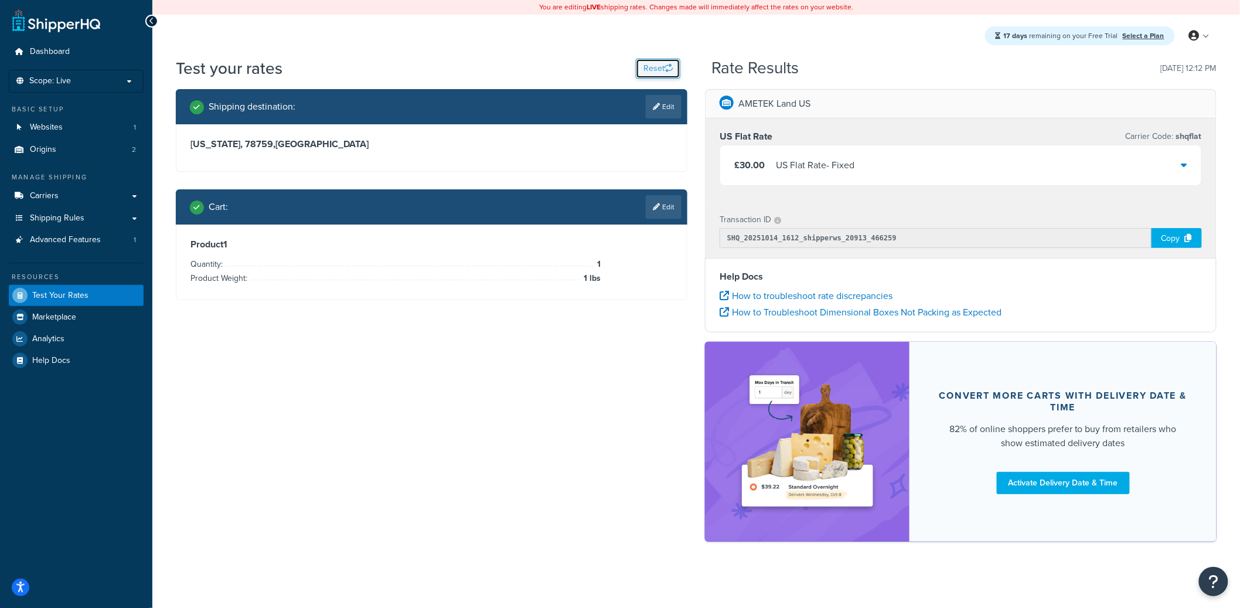
click at [670, 71] on icon "button" at bounding box center [668, 68] width 8 height 8
select select "TX"
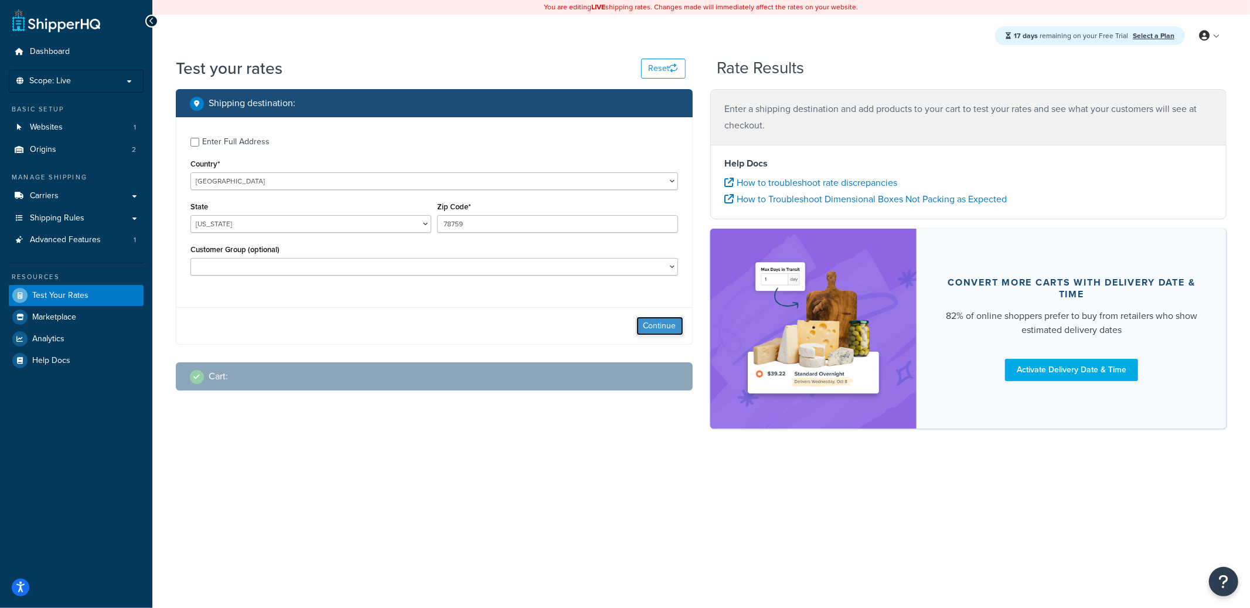
click at [662, 322] on button "Continue" at bounding box center [659, 325] width 47 height 19
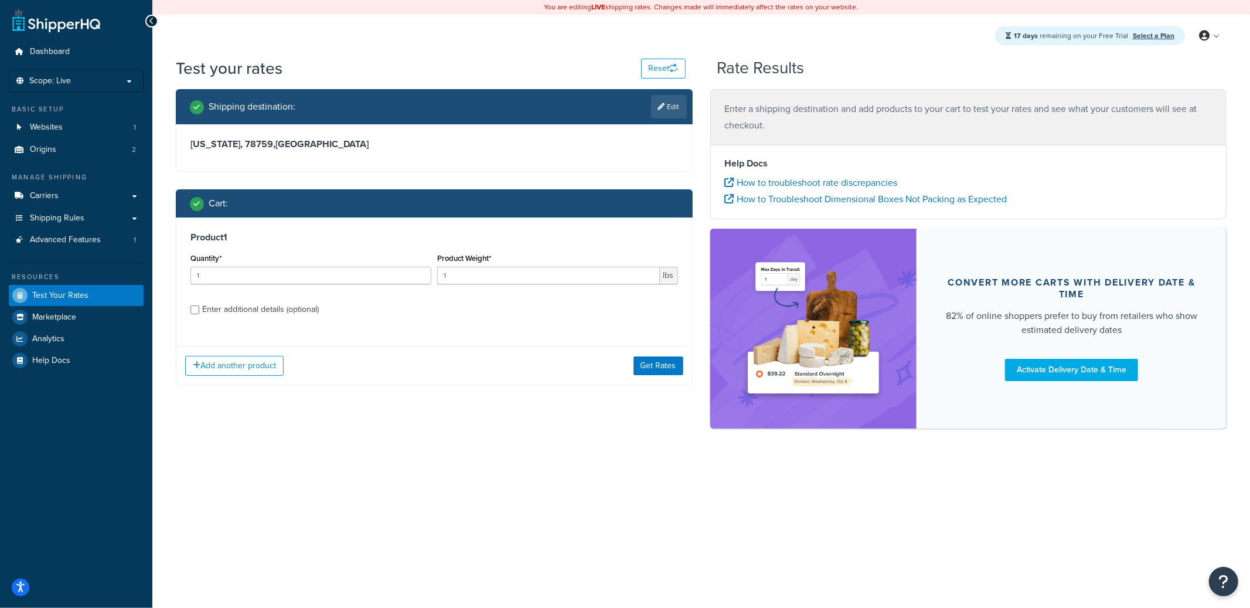
click at [667, 377] on div "Add another product Get Rates" at bounding box center [434, 365] width 516 height 38
click at [666, 369] on button "Get Rates" at bounding box center [658, 365] width 50 height 19
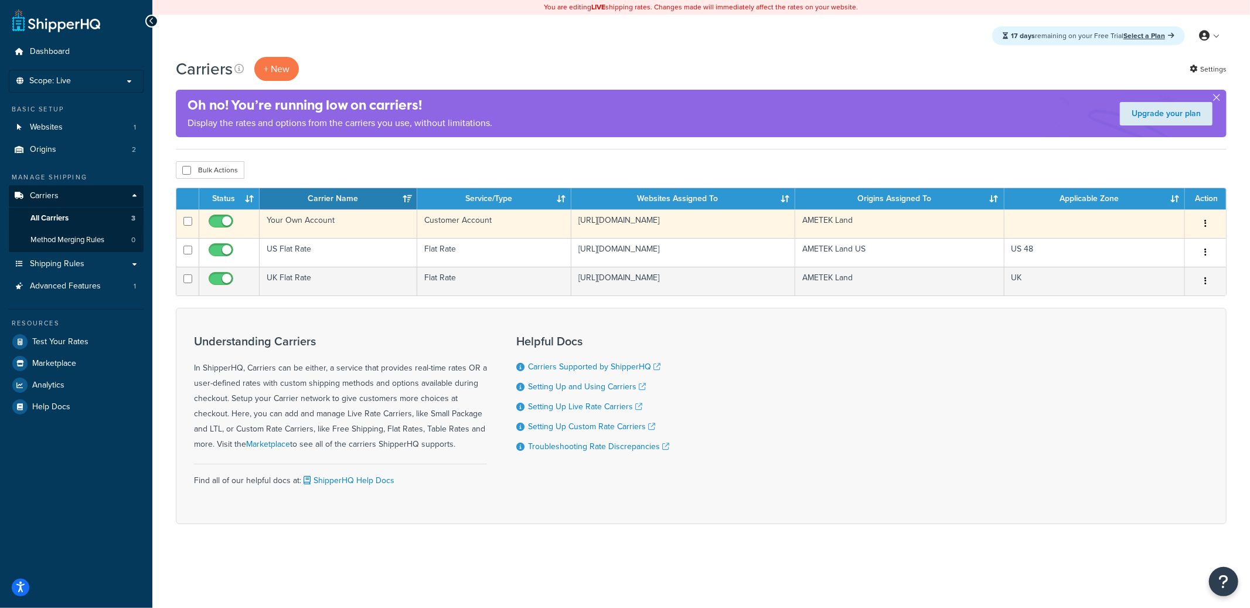
click at [401, 222] on td "Your Own Account" at bounding box center [339, 223] width 158 height 29
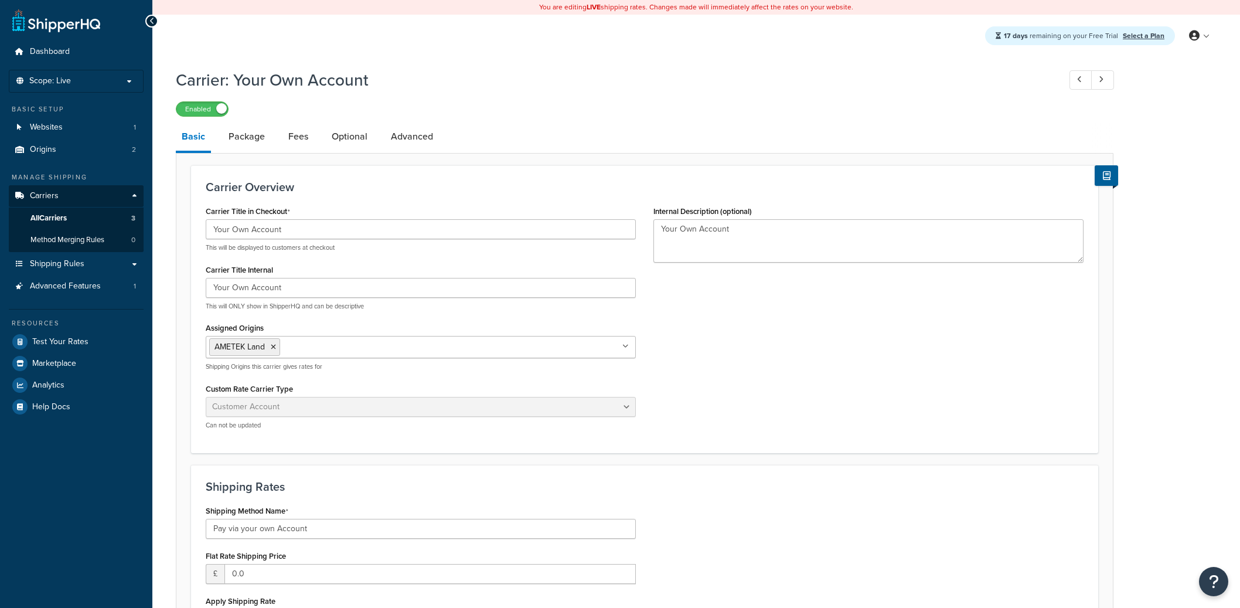
select select "customerAccount"
click at [321, 344] on input "Assigned Origins" at bounding box center [335, 346] width 104 height 13
click at [290, 380] on link "All Origins" at bounding box center [420, 370] width 429 height 26
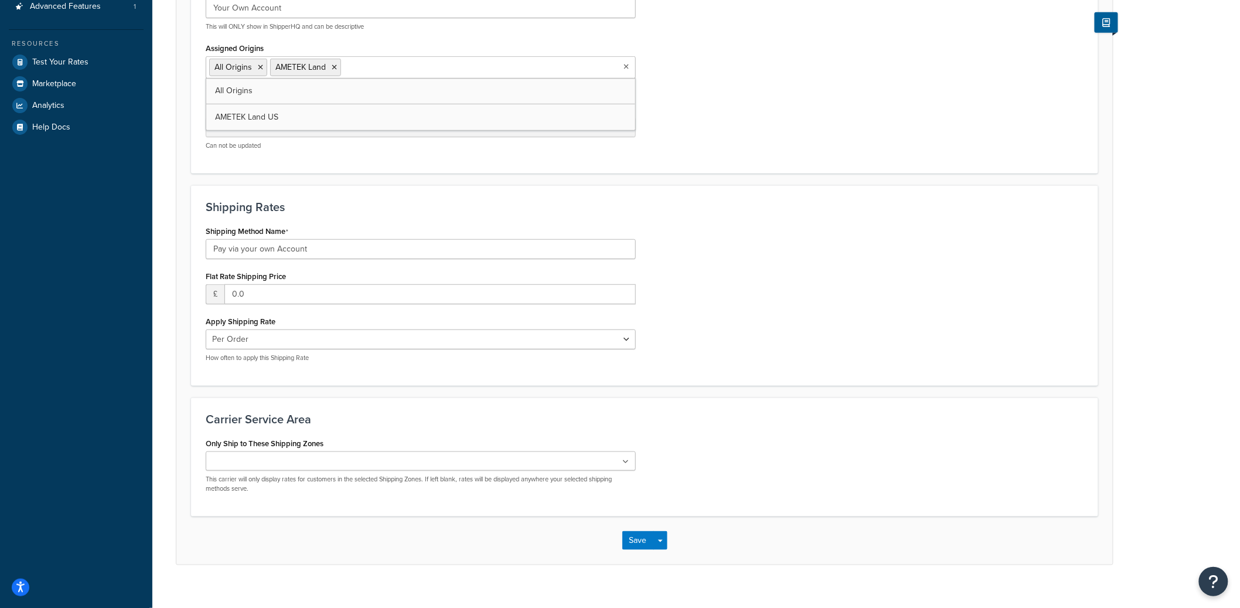
scroll to position [272, 0]
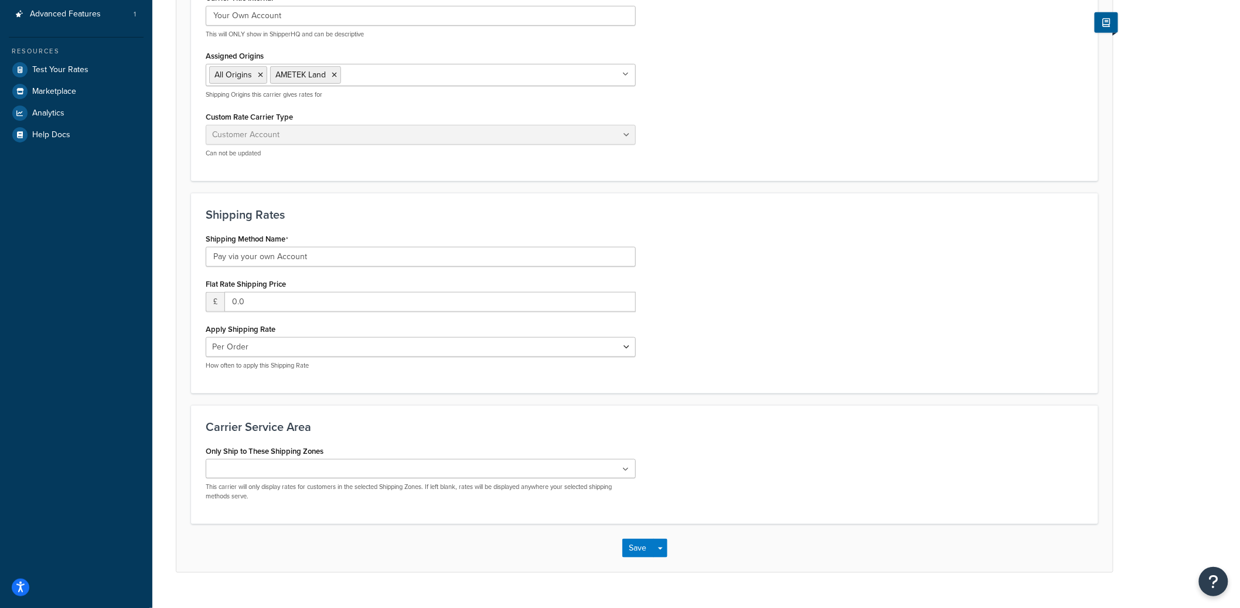
click at [667, 552] on div "Save Save Dropdown Save and Edit" at bounding box center [644, 548] width 936 height 48
click at [663, 555] on button "Save Dropdown" at bounding box center [660, 547] width 14 height 19
click at [667, 564] on button "Save and Edit" at bounding box center [665, 569] width 86 height 25
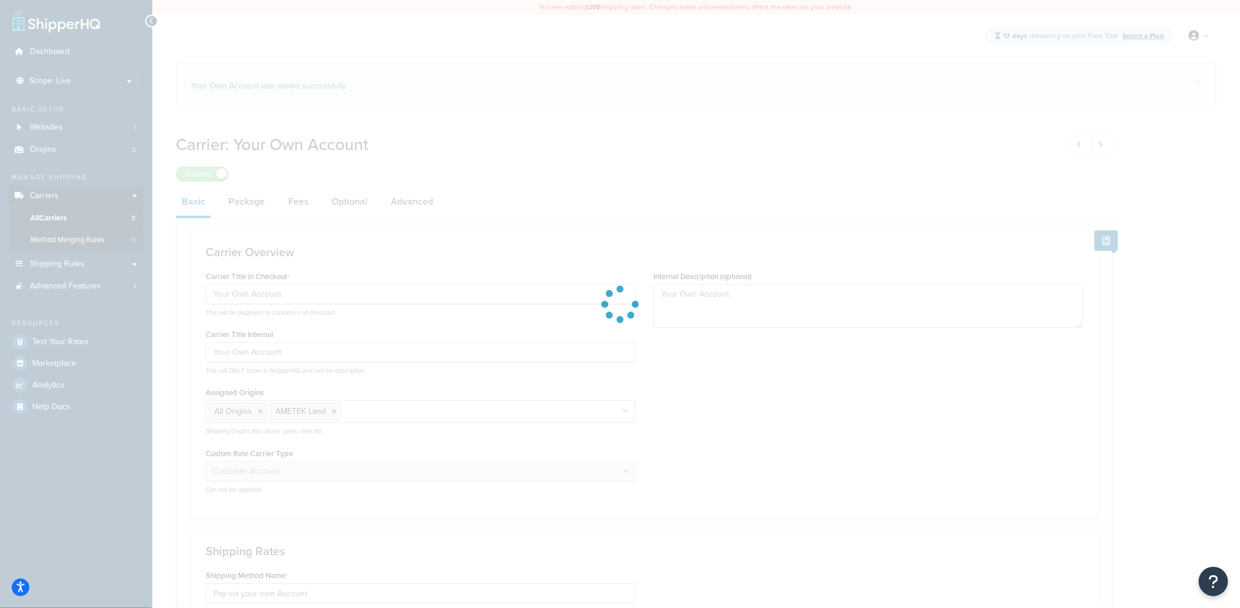
select select "customerAccount"
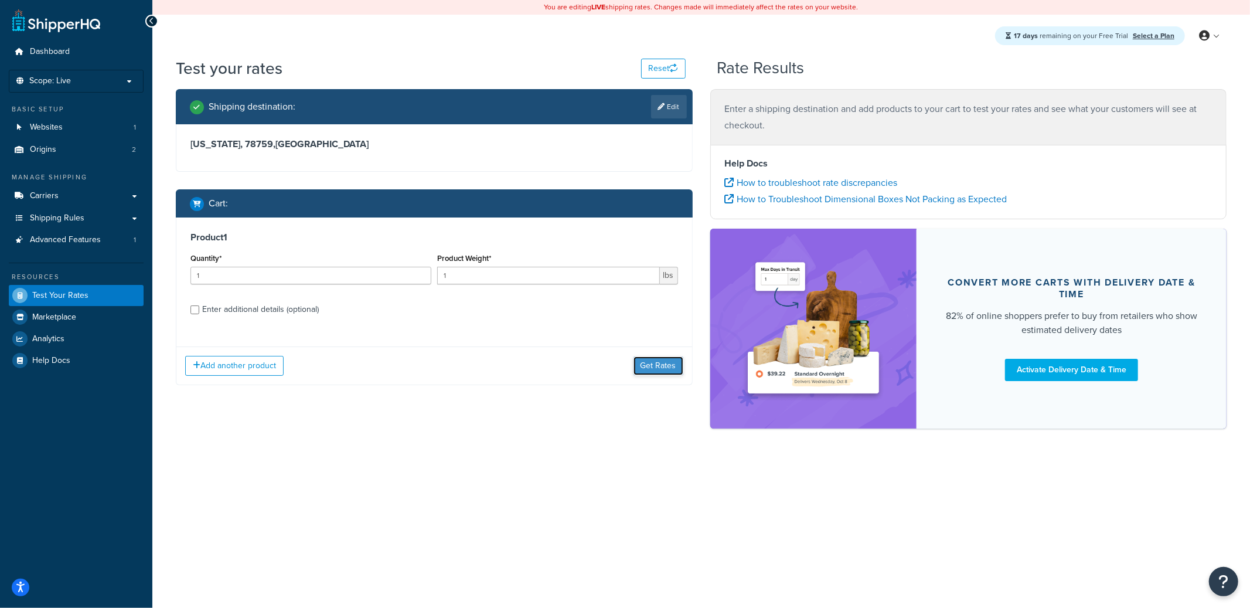
click at [659, 371] on button "Get Rates" at bounding box center [658, 365] width 50 height 19
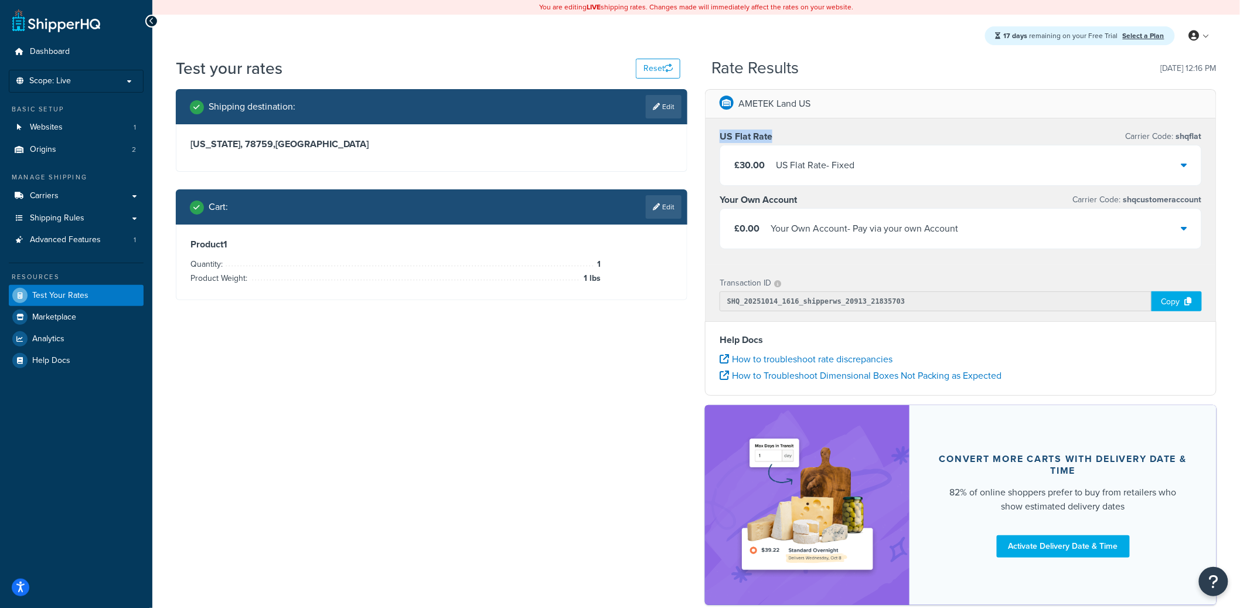
drag, startPoint x: 720, startPoint y: 135, endPoint x: 812, endPoint y: 143, distance: 92.9
click at [812, 143] on div "US Flat Rate Carrier Code: shqflat" at bounding box center [961, 136] width 482 height 16
drag, startPoint x: 740, startPoint y: 104, endPoint x: 854, endPoint y: 111, distance: 113.9
click at [854, 111] on div "AMETEK Land US" at bounding box center [960, 104] width 510 height 29
drag, startPoint x: 719, startPoint y: 137, endPoint x: 839, endPoint y: 148, distance: 120.6
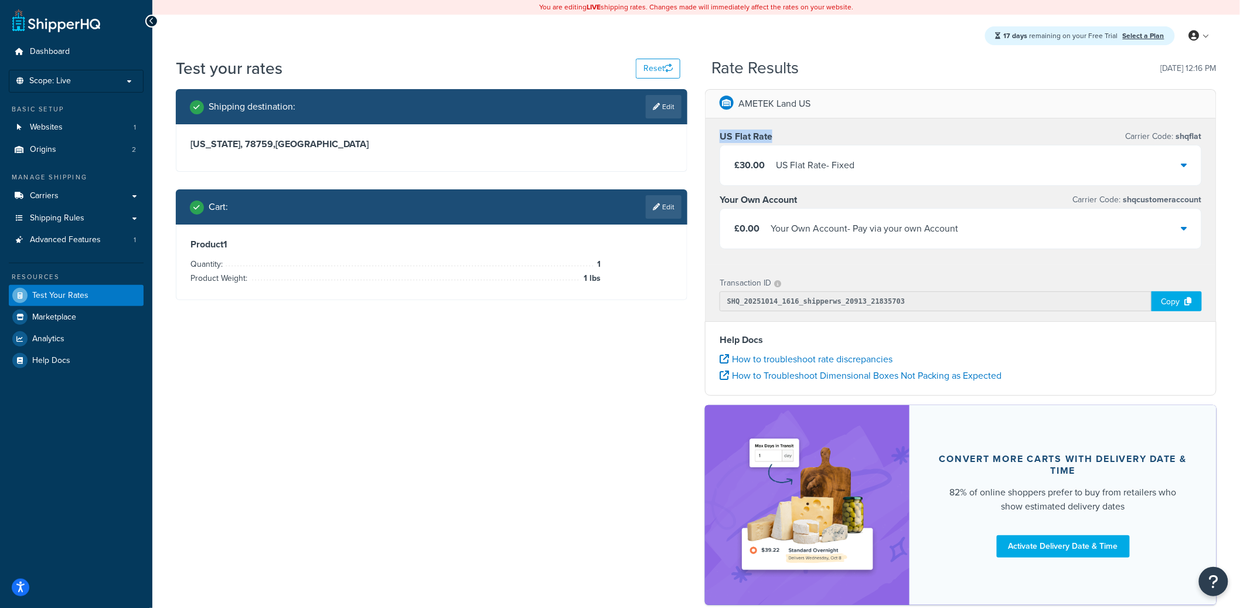
click at [849, 145] on div "US Flat Rate Carrier Code: shqflat £30.00 US Flat Rate - Fixed Your Own Account…" at bounding box center [960, 191] width 510 height 146
drag, startPoint x: 720, startPoint y: 200, endPoint x: 846, endPoint y: 204, distance: 126.6
click at [846, 204] on div "Your Own Account Carrier Code: shqcustomeraccount" at bounding box center [961, 200] width 482 height 16
click at [831, 113] on div "AMETEK Land US" at bounding box center [960, 104] width 510 height 29
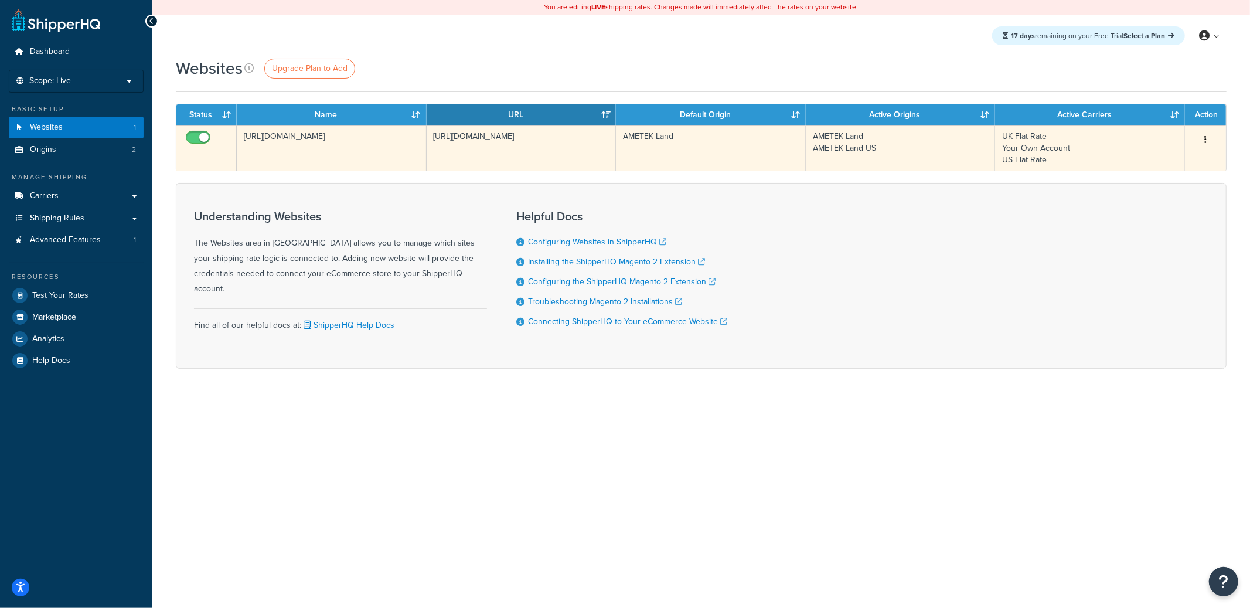
click at [328, 143] on td "https://www.ametek-land.com/" at bounding box center [332, 147] width 190 height 45
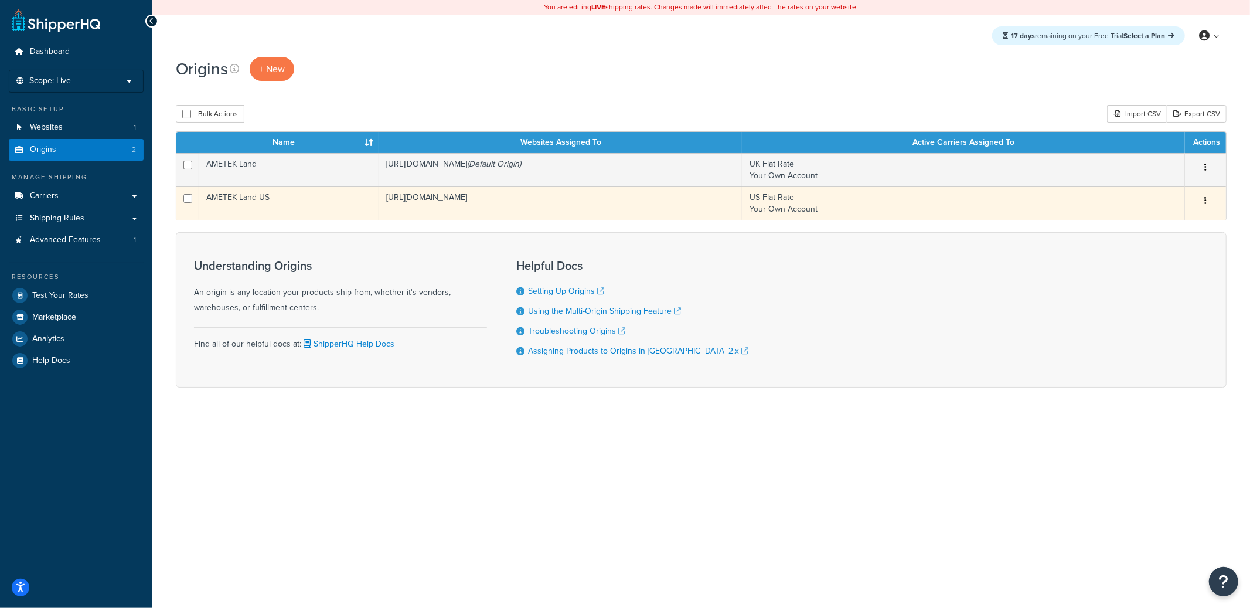
click at [532, 206] on td "https://www.ametek-land.com/" at bounding box center [560, 202] width 363 height 33
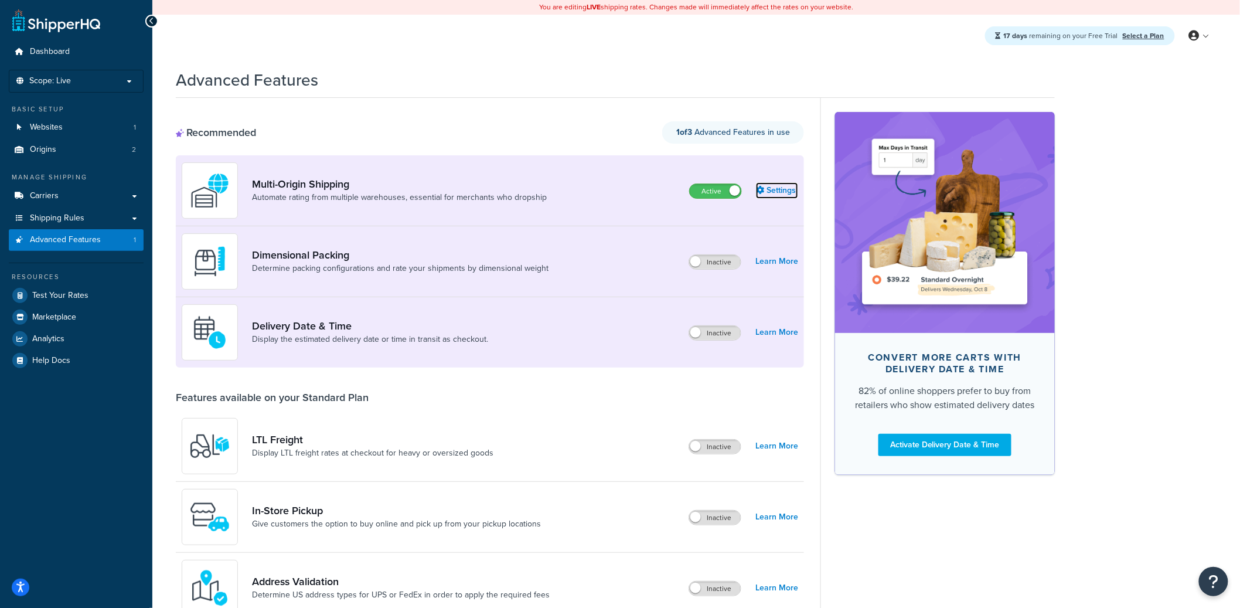
click at [766, 189] on link "Settings" at bounding box center [777, 190] width 42 height 16
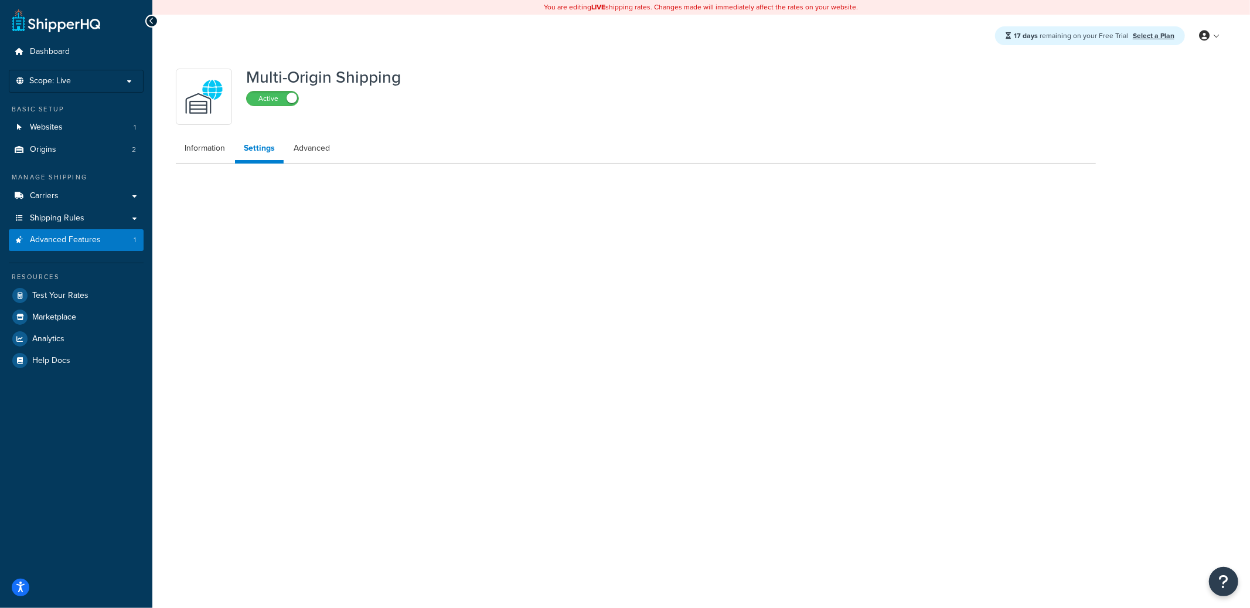
select select "false"
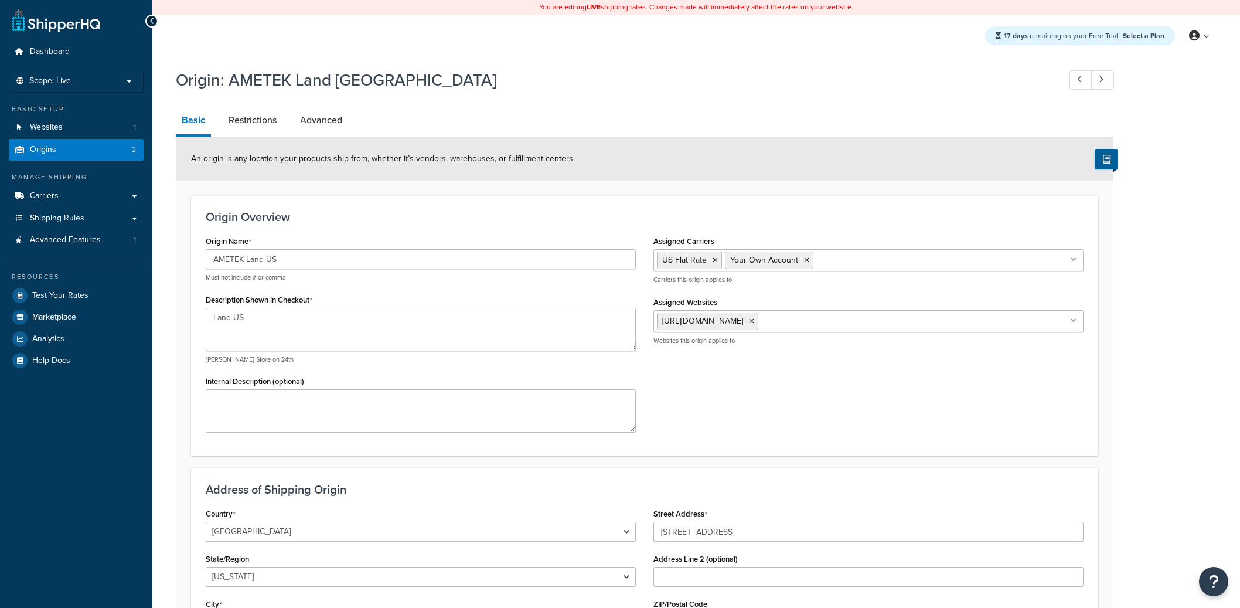
select select "38"
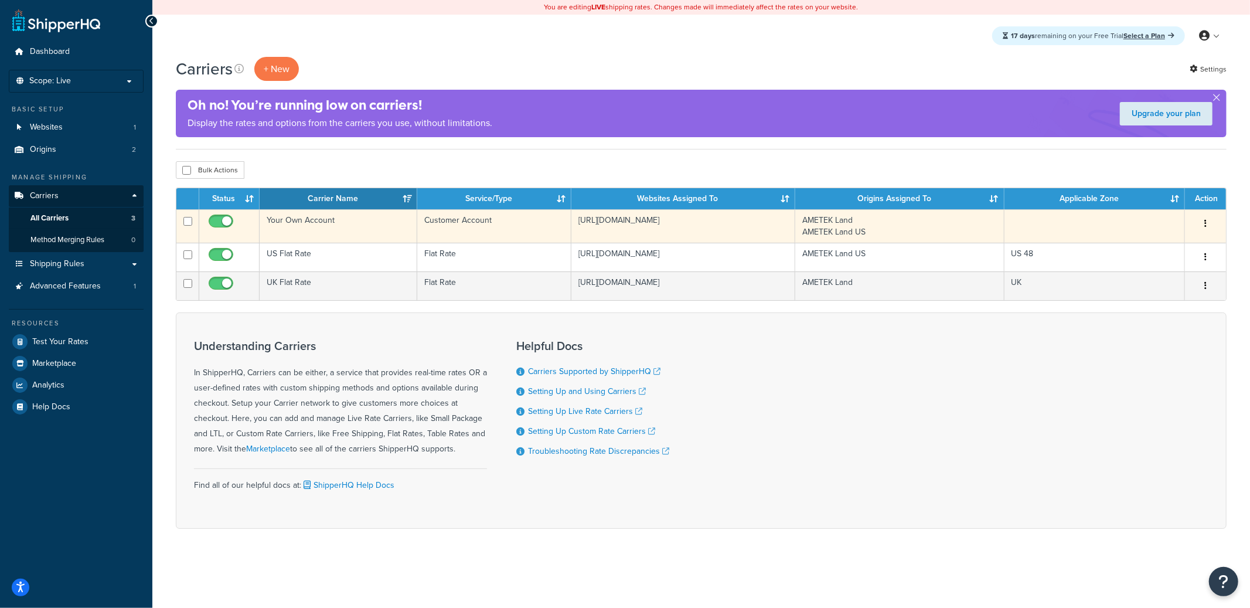
click at [335, 226] on td "Your Own Account" at bounding box center [339, 225] width 158 height 33
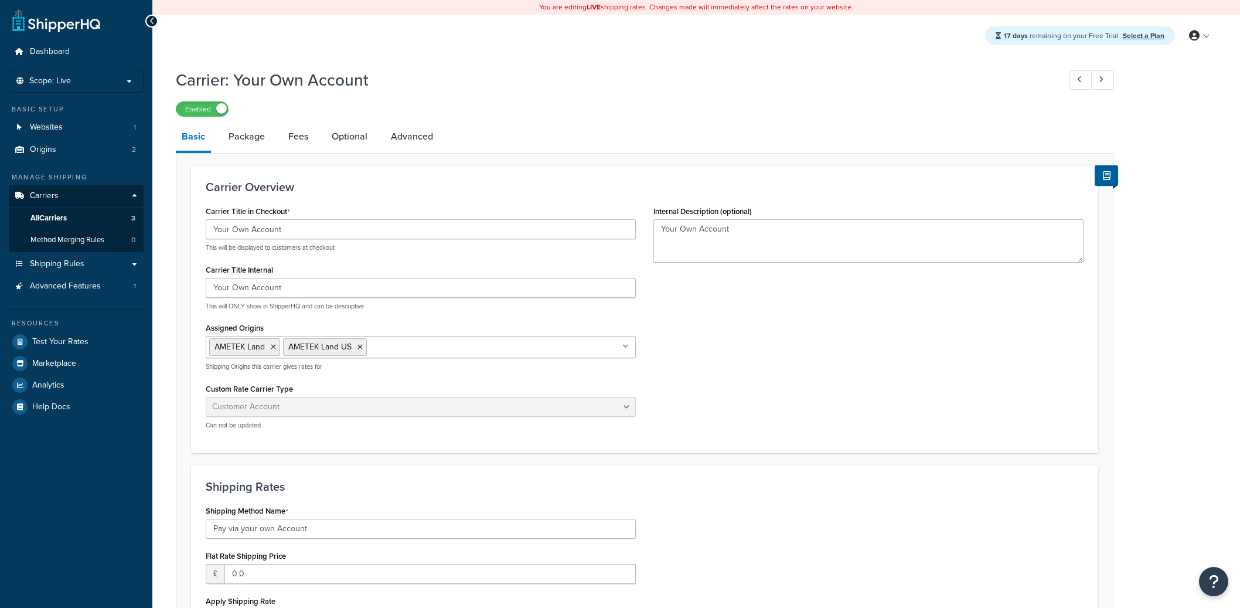
select select "customerAccount"
click at [396, 149] on link "Advanced" at bounding box center [412, 136] width 54 height 28
select select "false"
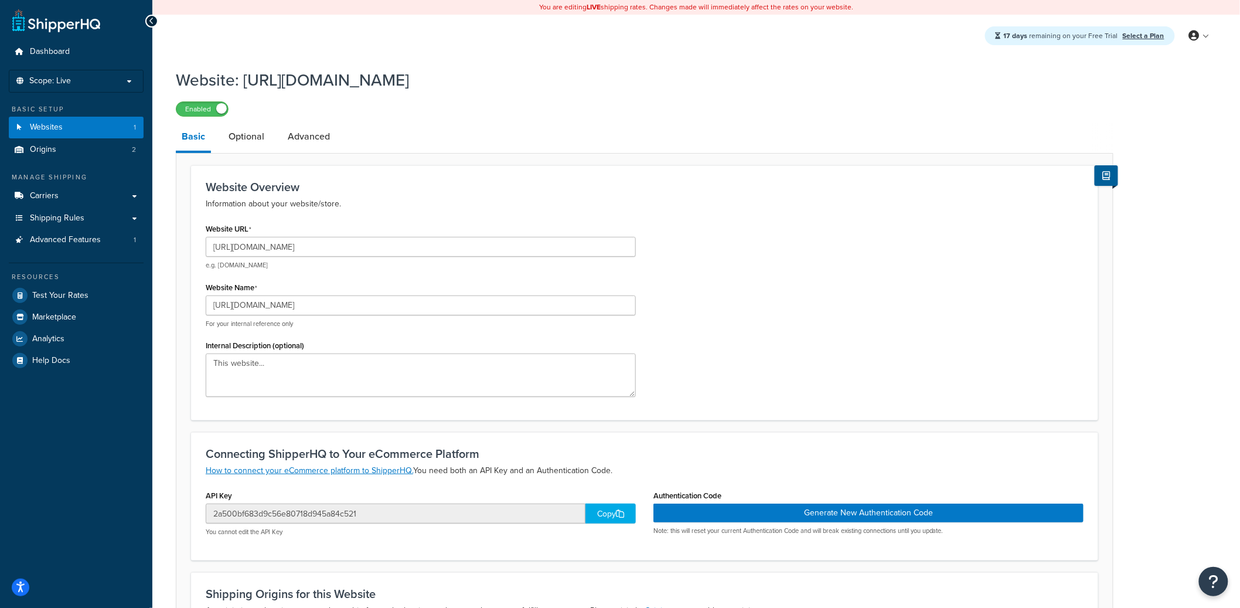
click at [280, 141] on li "Optional" at bounding box center [252, 136] width 59 height 28
click at [231, 141] on link "Optional" at bounding box center [246, 136] width 47 height 28
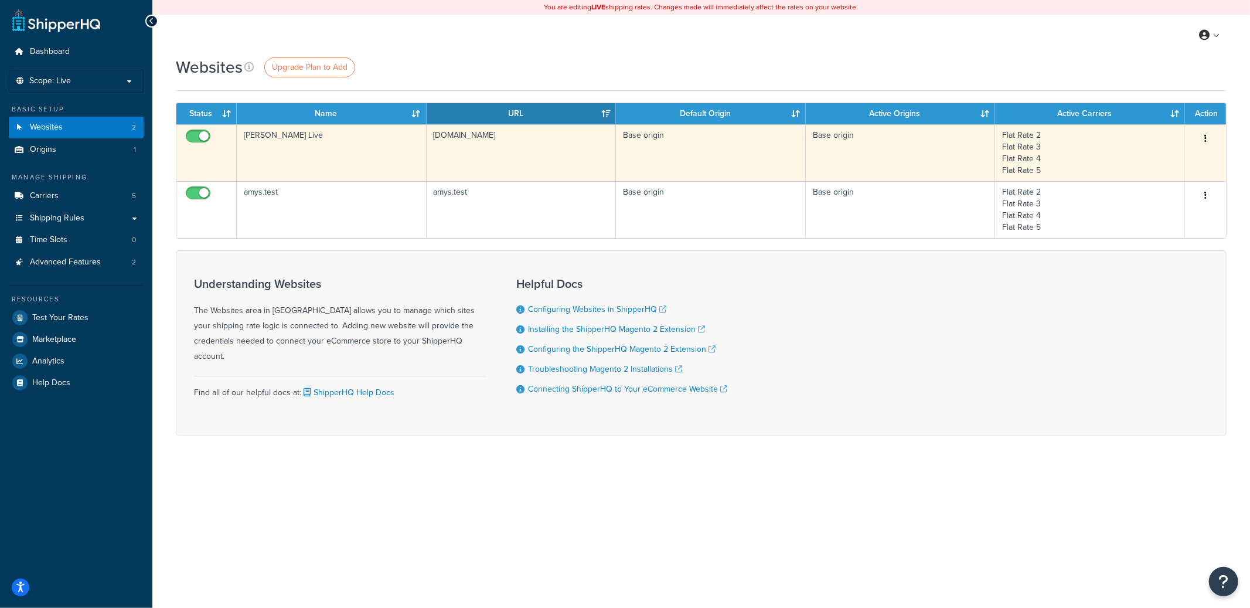
click at [374, 154] on td "[PERSON_NAME] Live" at bounding box center [332, 152] width 190 height 57
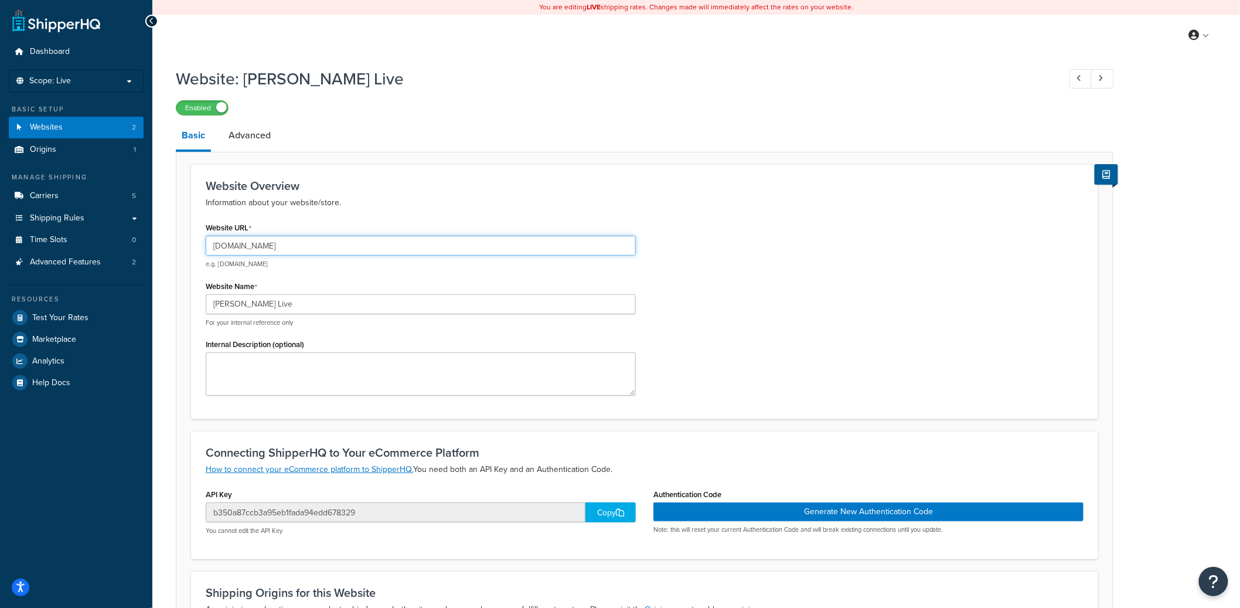
drag, startPoint x: 235, startPoint y: 247, endPoint x: 353, endPoint y: 247, distance: 118.4
click at [353, 247] on input "[DOMAIN_NAME]" at bounding box center [421, 246] width 430 height 20
drag, startPoint x: 346, startPoint y: 247, endPoint x: 232, endPoint y: 247, distance: 113.7
click at [232, 247] on input "[DOMAIN_NAME]" at bounding box center [421, 246] width 430 height 20
click at [63, 313] on span "Test Your Rates" at bounding box center [60, 318] width 56 height 10
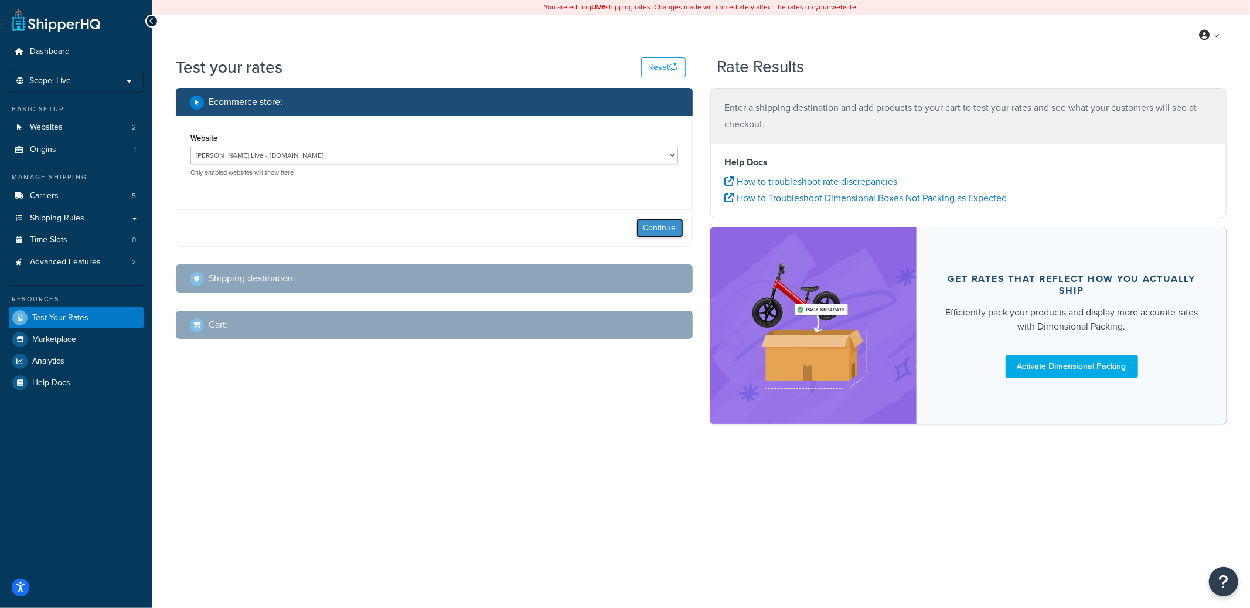
click at [656, 227] on button "Continue" at bounding box center [659, 228] width 47 height 19
select select "TX"
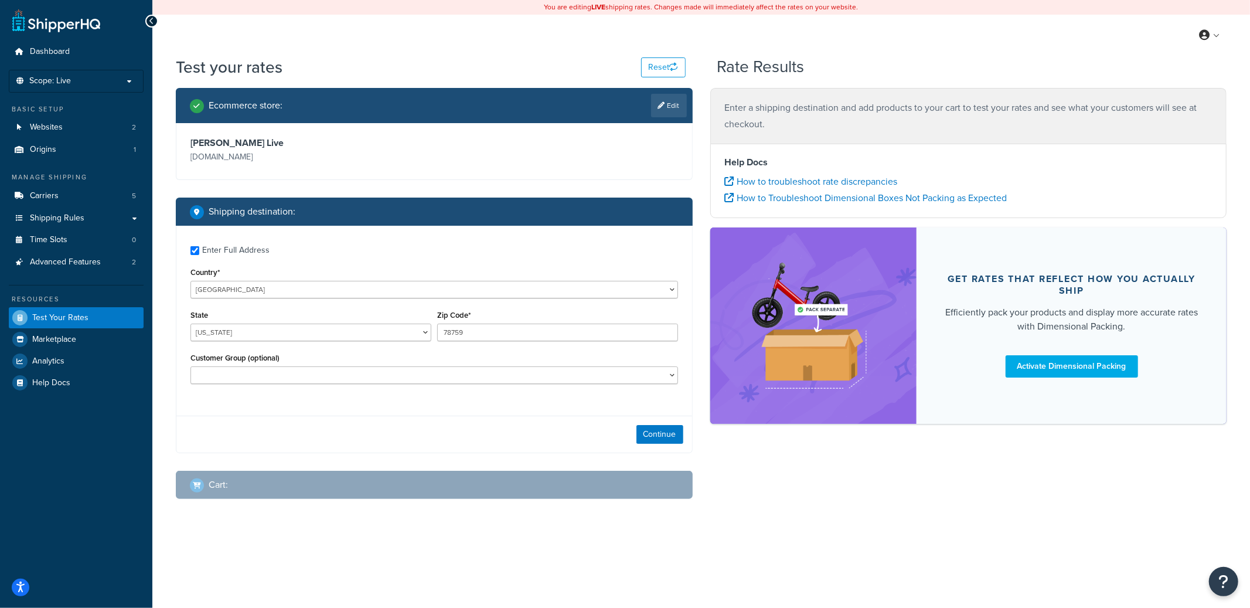
checkbox input "true"
type input "27909"
select select "NC"
select select "General"
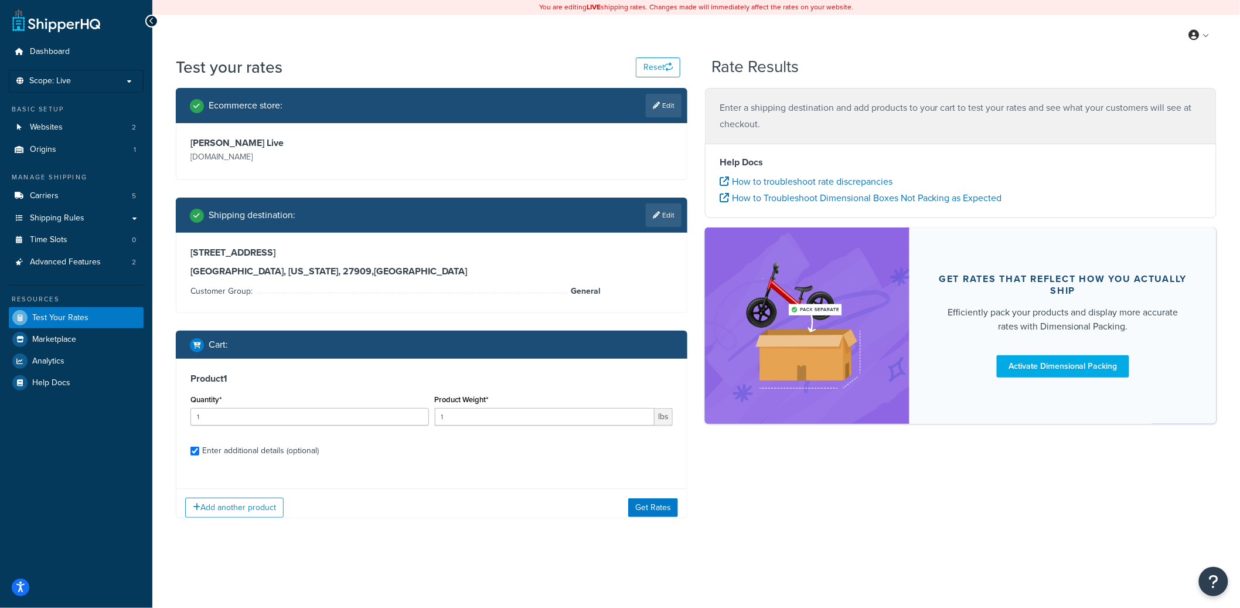
checkbox input "true"
type input "1.200000"
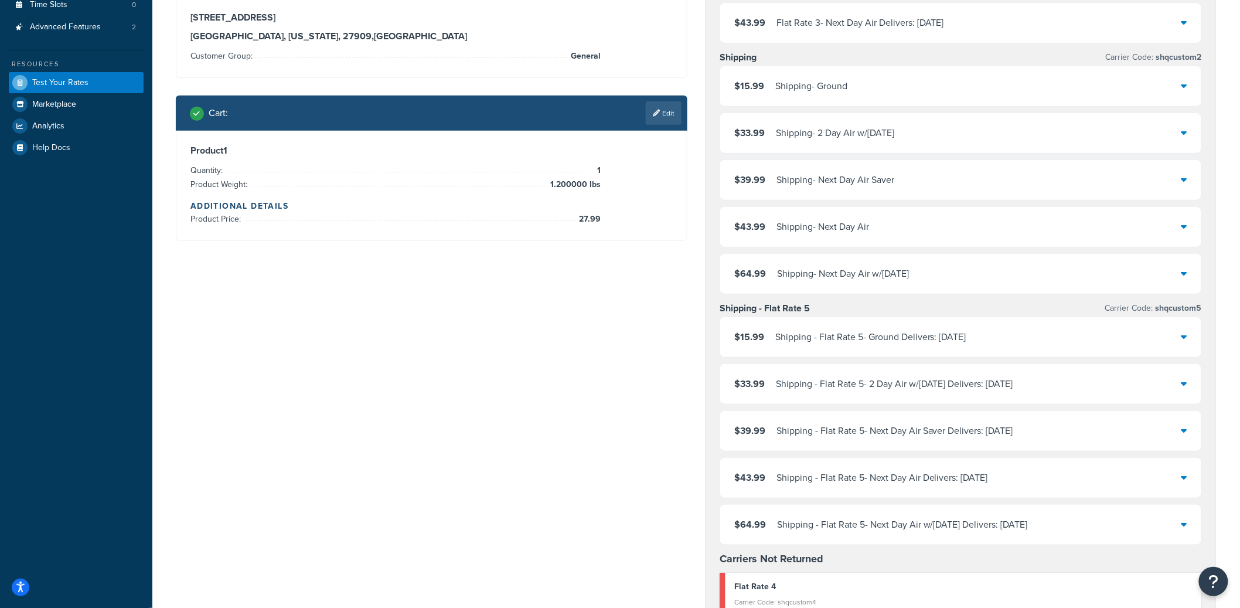
scroll to position [253, 0]
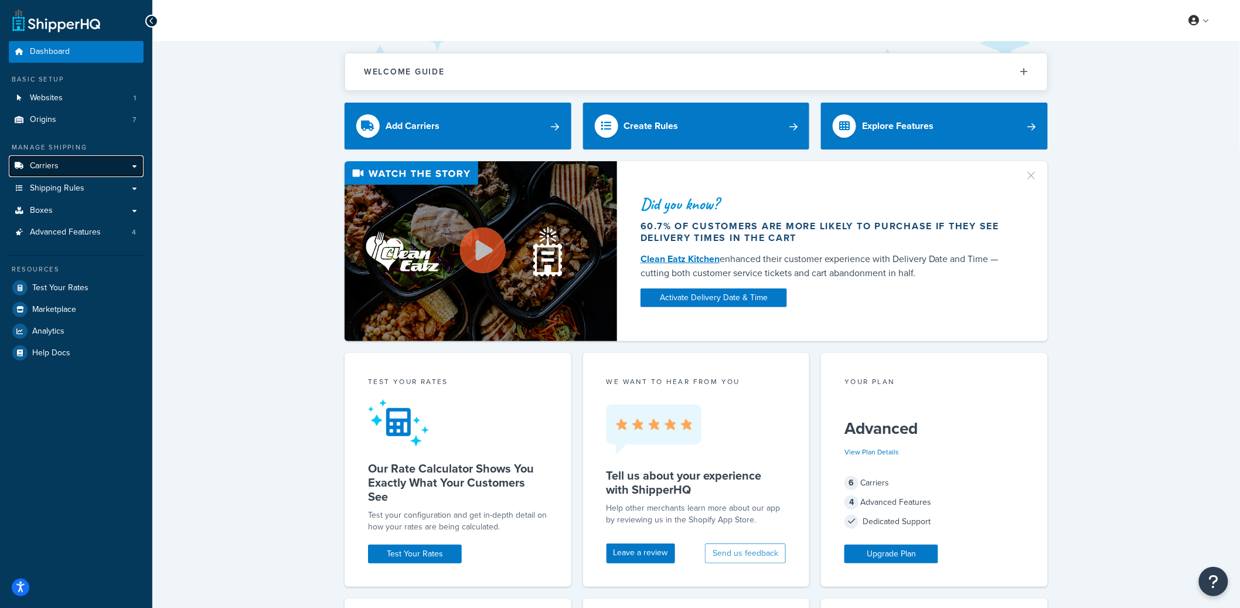
click at [69, 170] on link "Carriers" at bounding box center [76, 166] width 135 height 22
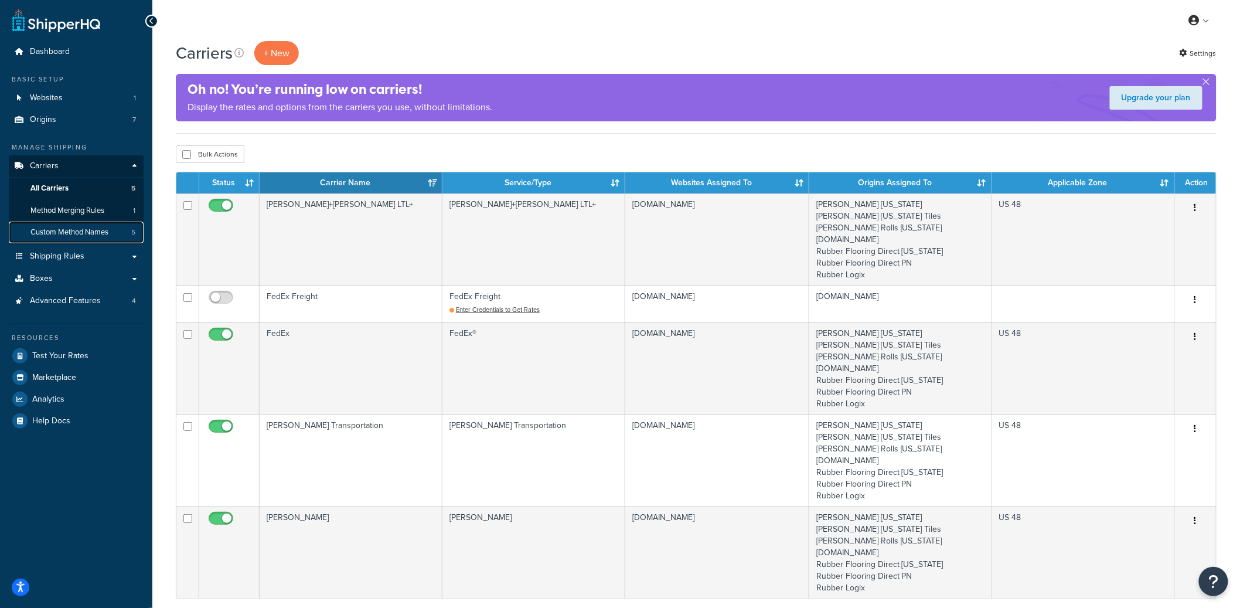
click at [79, 233] on span "Custom Method Names" at bounding box center [69, 232] width 78 height 10
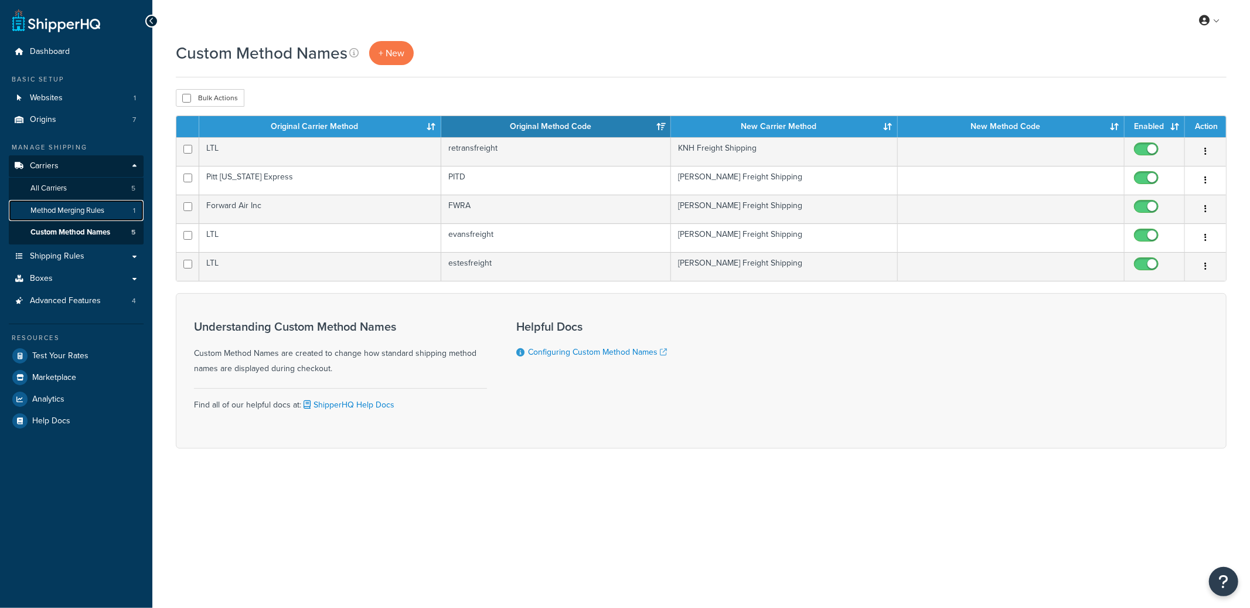
click at [83, 210] on span "Method Merging Rules" at bounding box center [67, 211] width 74 height 10
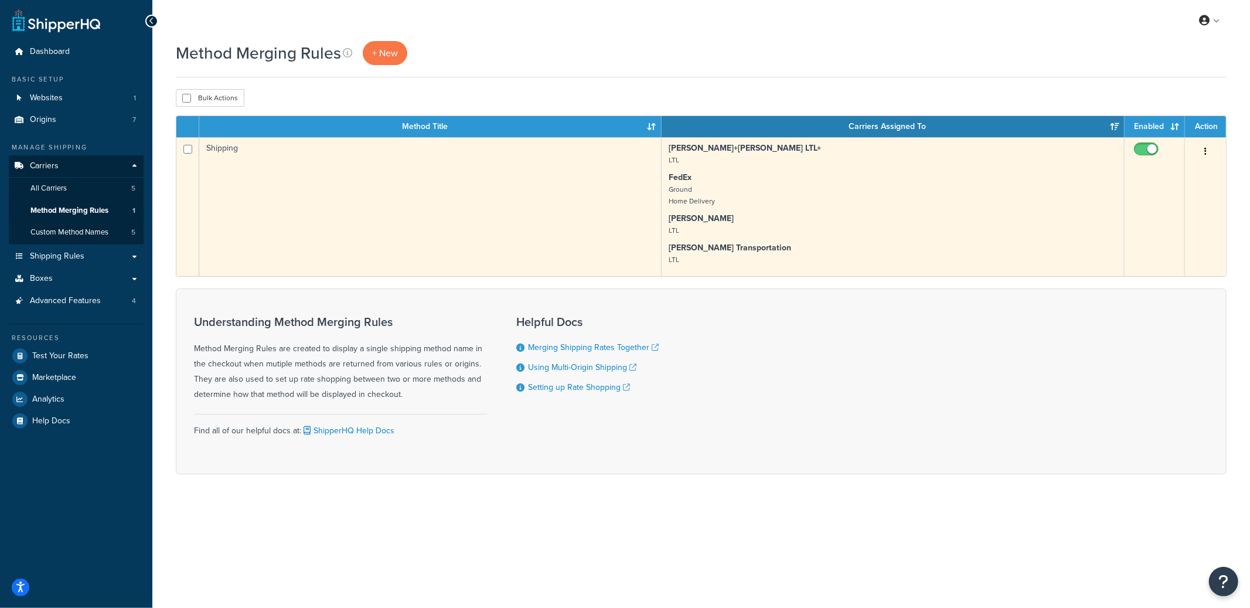
click at [351, 210] on td "Shipping" at bounding box center [430, 206] width 462 height 139
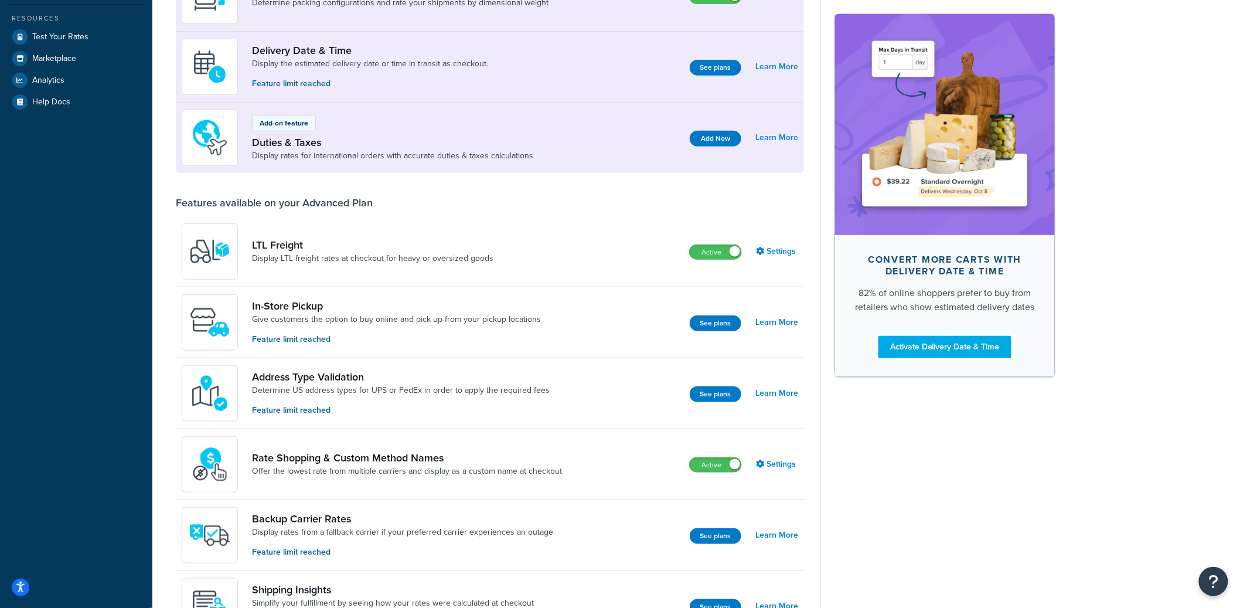
scroll to position [253, 0]
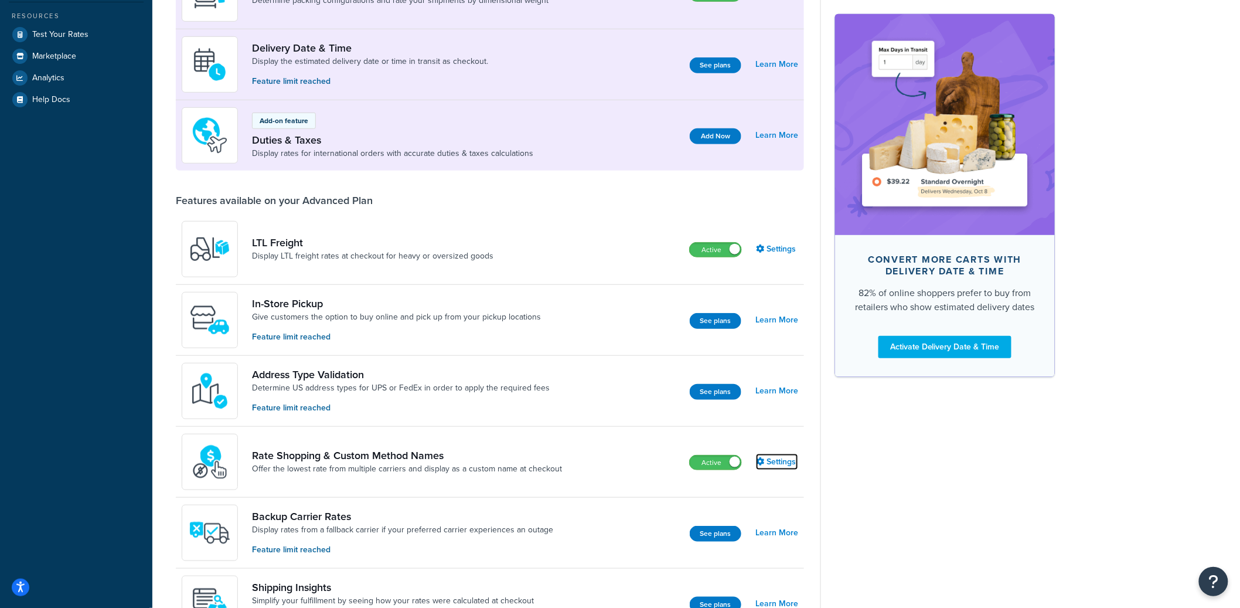
click at [779, 460] on link "Settings" at bounding box center [777, 462] width 42 height 16
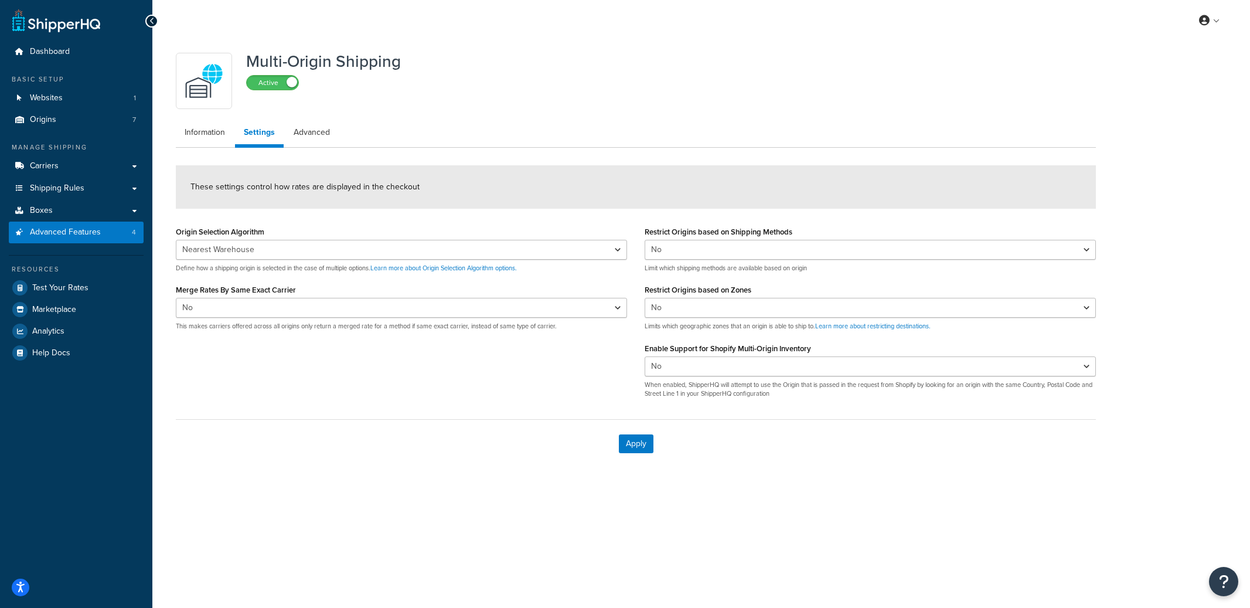
select select "false"
click at [329, 138] on link "Advanced" at bounding box center [312, 132] width 54 height 23
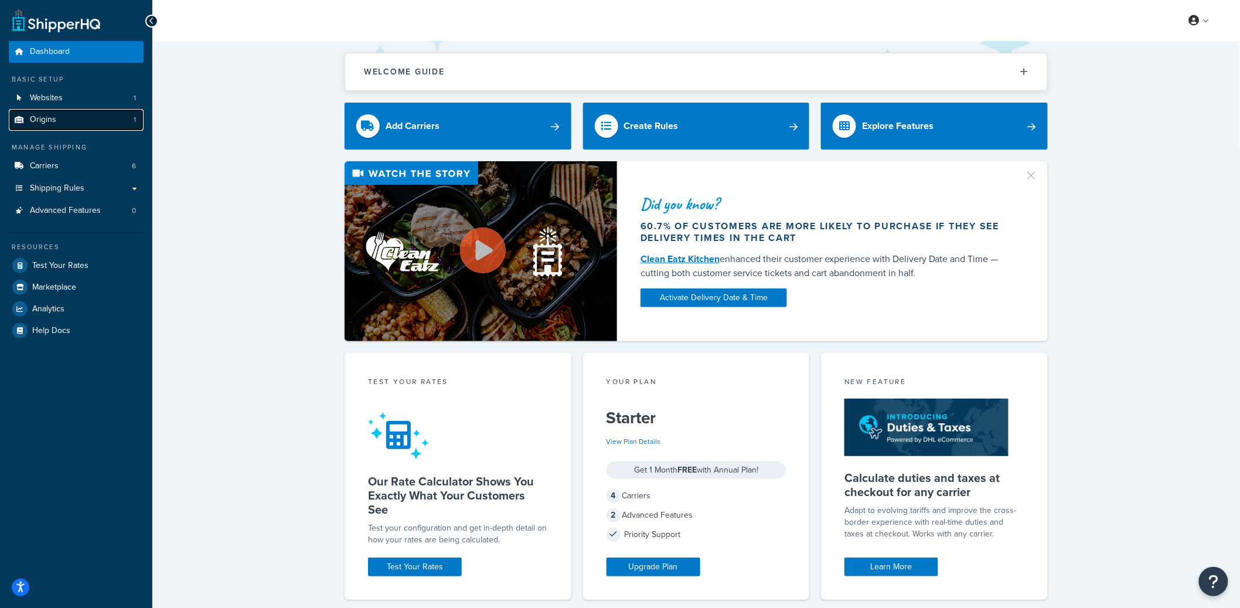
click at [102, 109] on link "Origins 1" at bounding box center [76, 120] width 135 height 22
click at [100, 98] on link "Websites 1" at bounding box center [76, 98] width 135 height 22
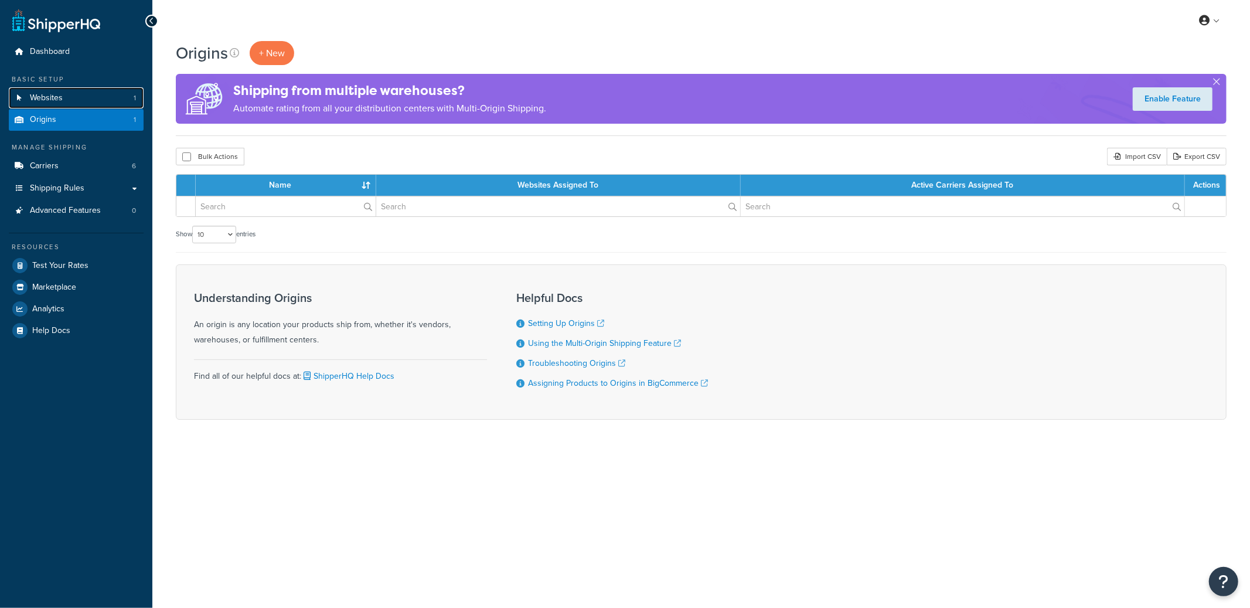
click at [100, 98] on link "Websites 1" at bounding box center [76, 98] width 135 height 22
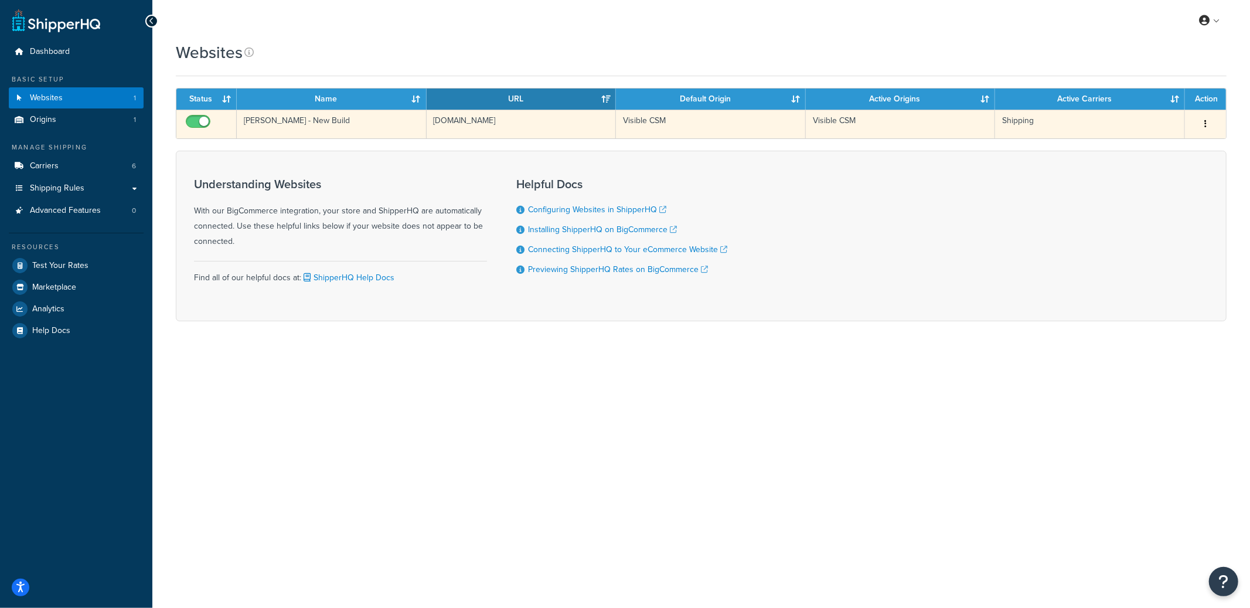
click at [411, 124] on td "[PERSON_NAME] - New Build" at bounding box center [332, 124] width 190 height 29
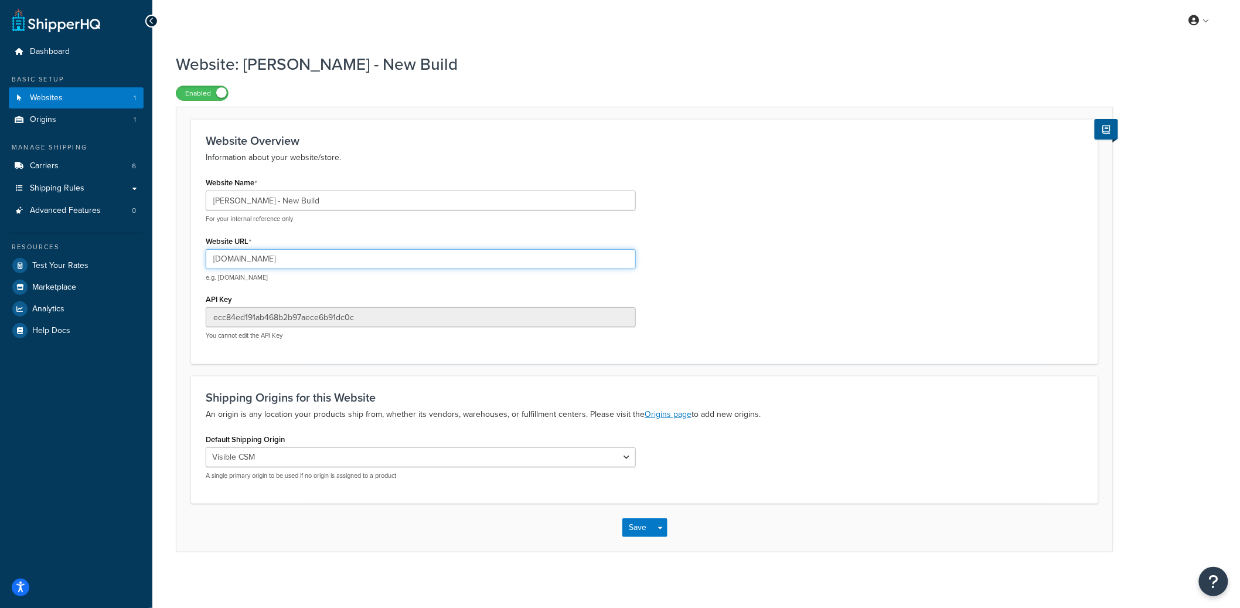
click at [240, 263] on input "garrett-wade-new-build.mybigcommerce.com" at bounding box center [421, 259] width 430 height 20
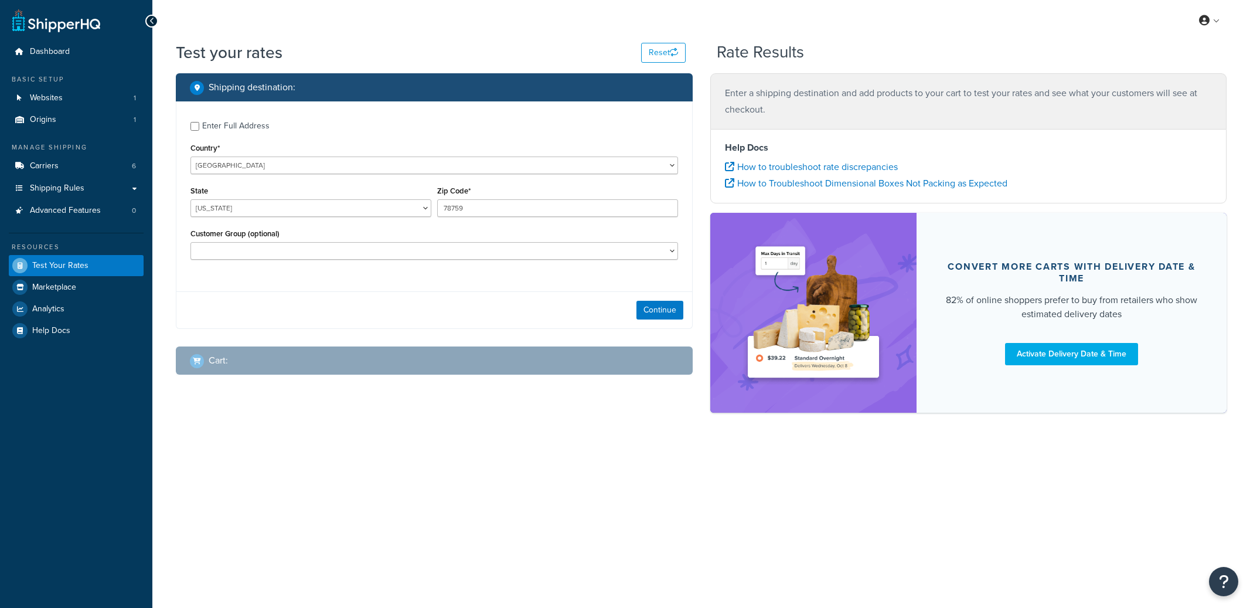
select select "[GEOGRAPHIC_DATA]"
checkbox input "true"
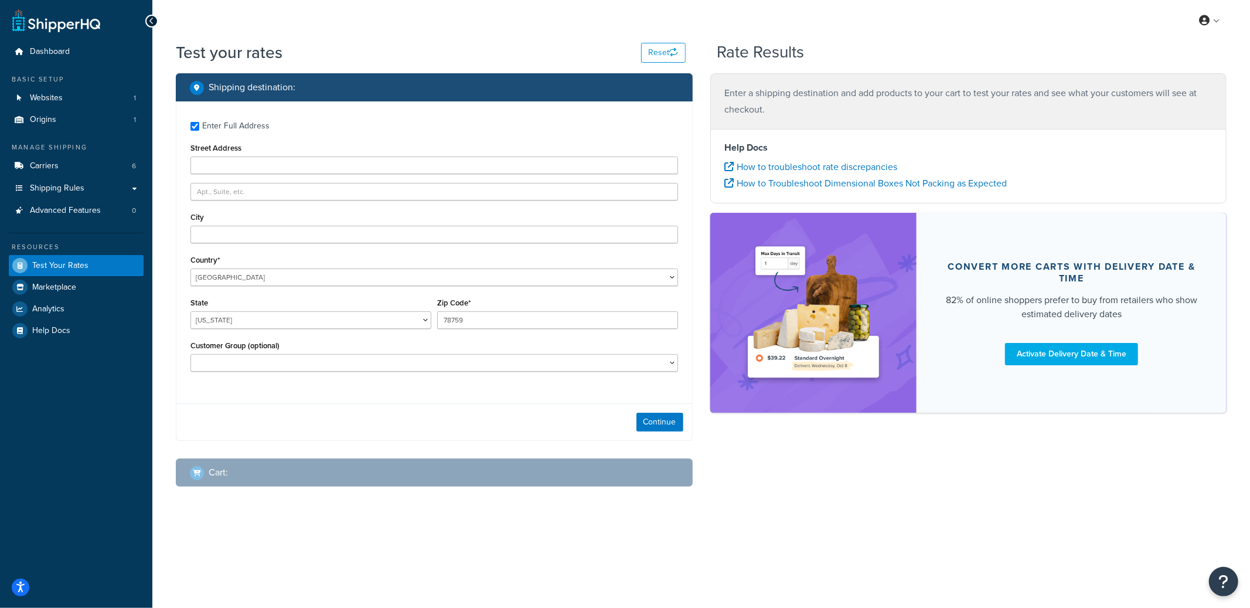
type input "11825 Cave Run Ave"
type input "Windermere"
type input "34786"
select select "FL"
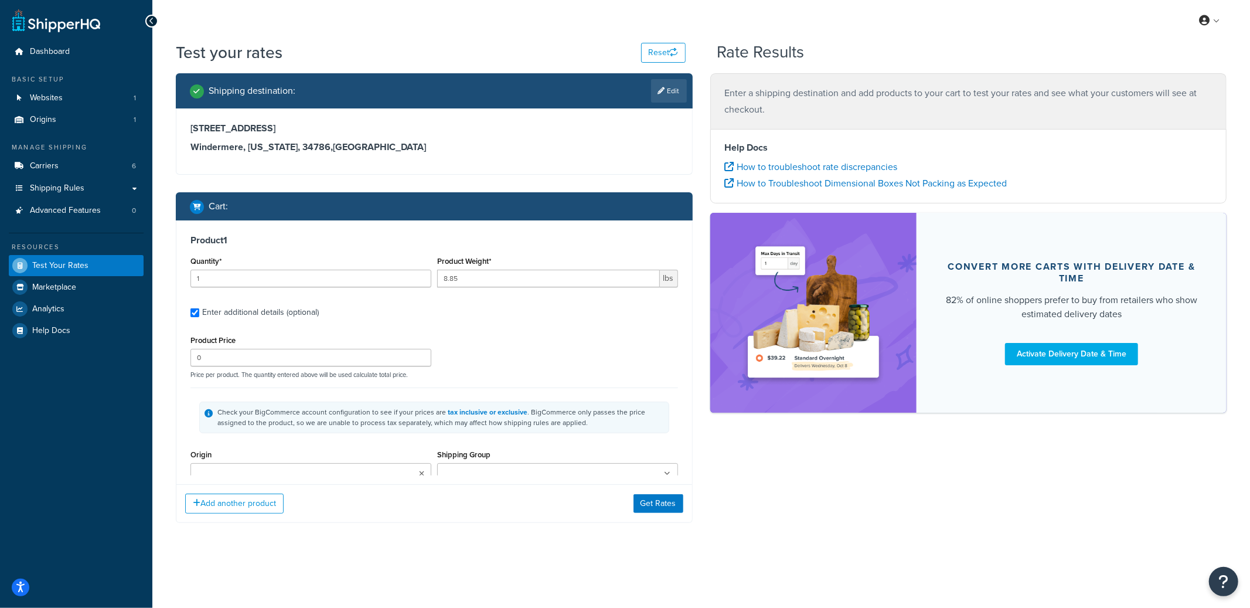
scroll to position [111, 0]
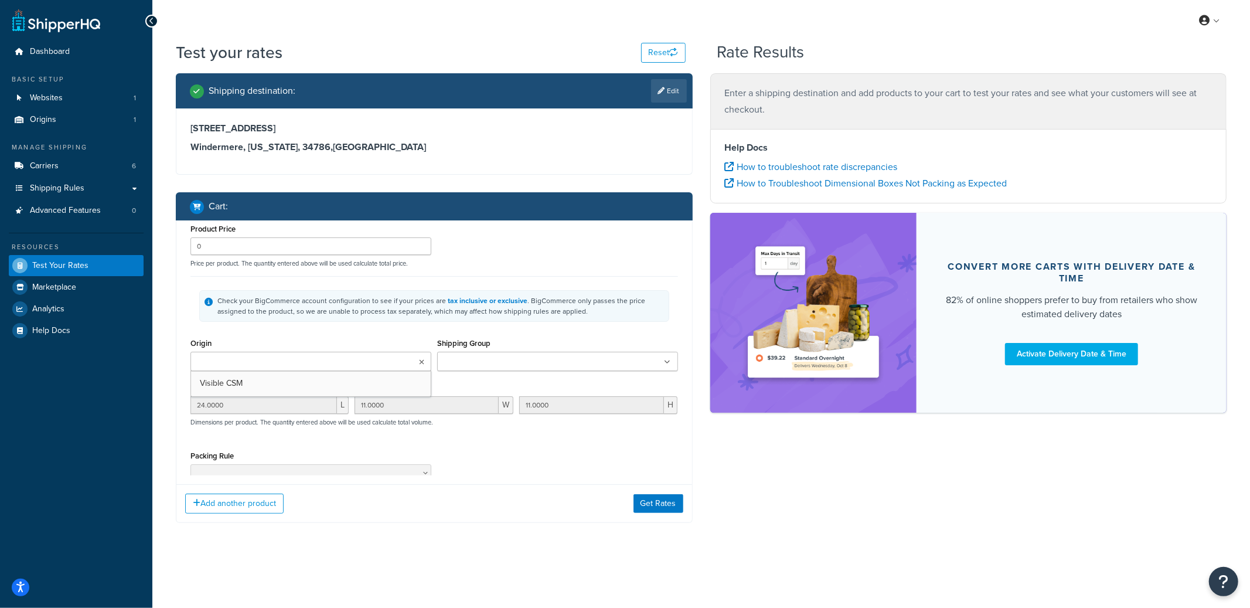
type input "5"
type input "2.65"
type input "58"
type input "11.0000"
type input "6.5000"
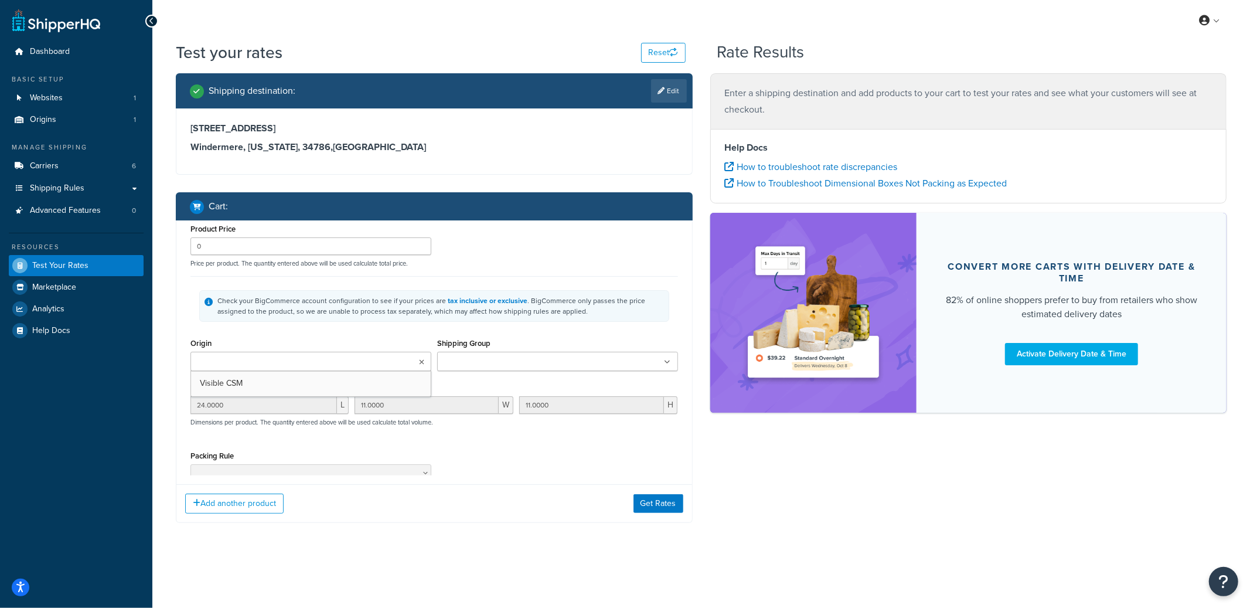
type input "3.0000"
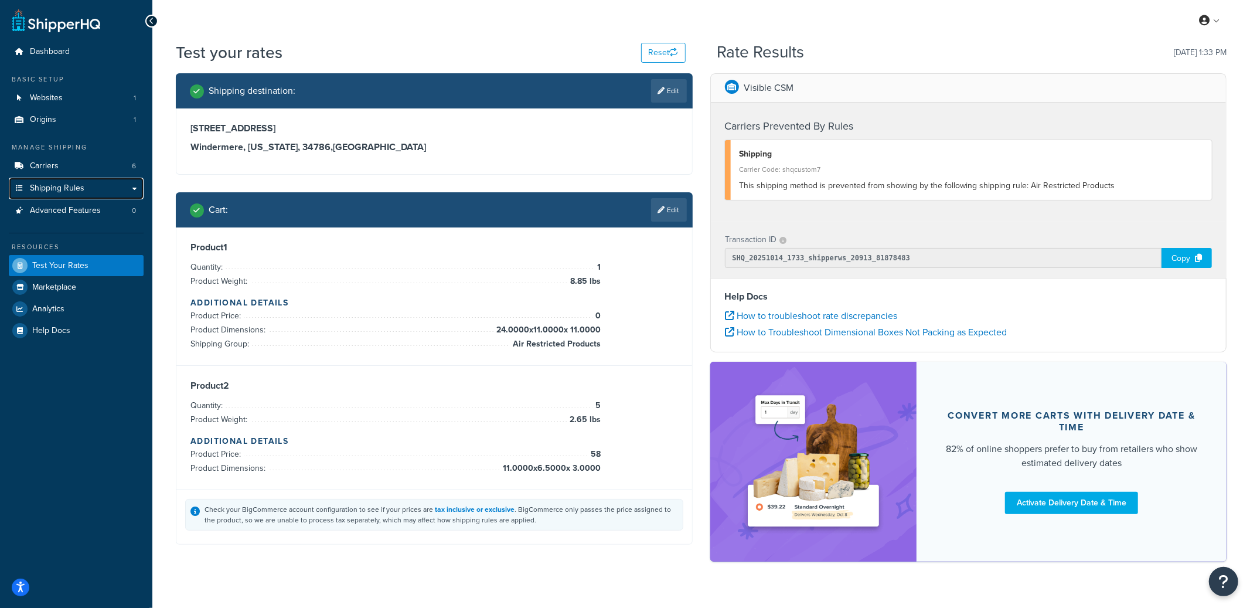
select select "FL"
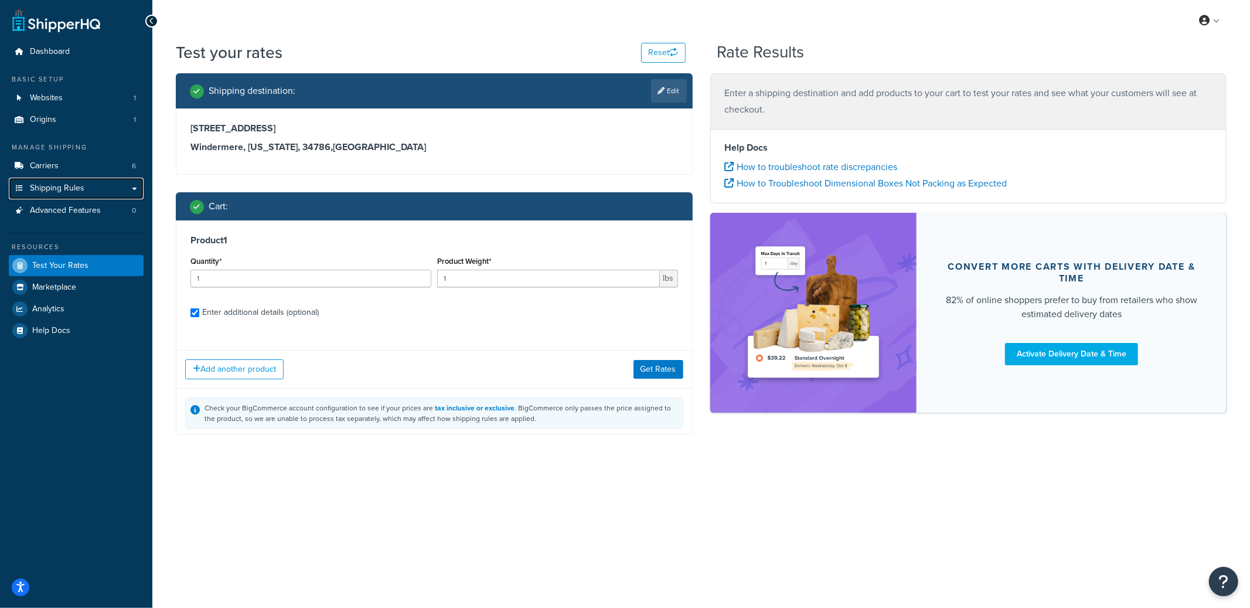
checkbox input "true"
type input "8.85"
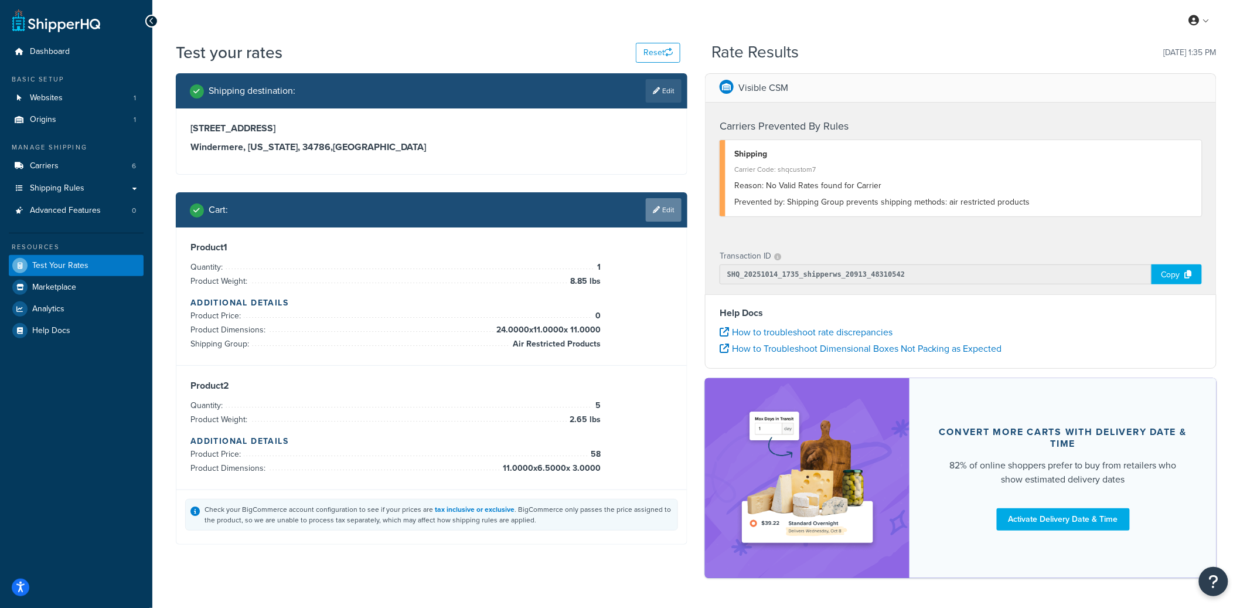
click at [669, 217] on link "Edit" at bounding box center [664, 209] width 36 height 23
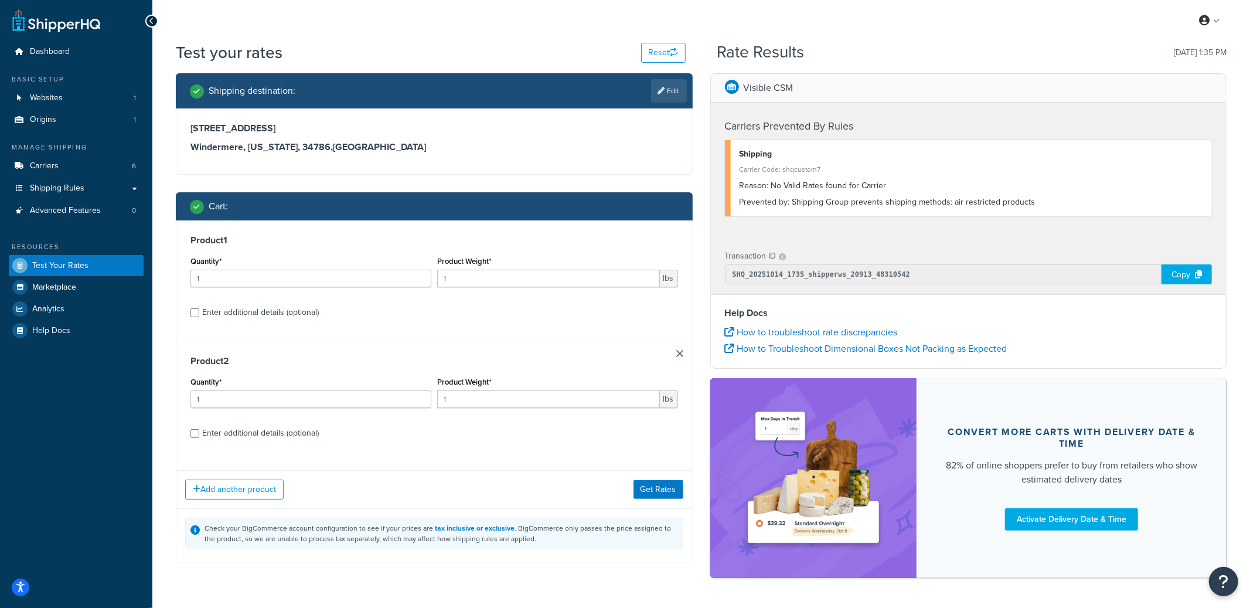
select select "FL"
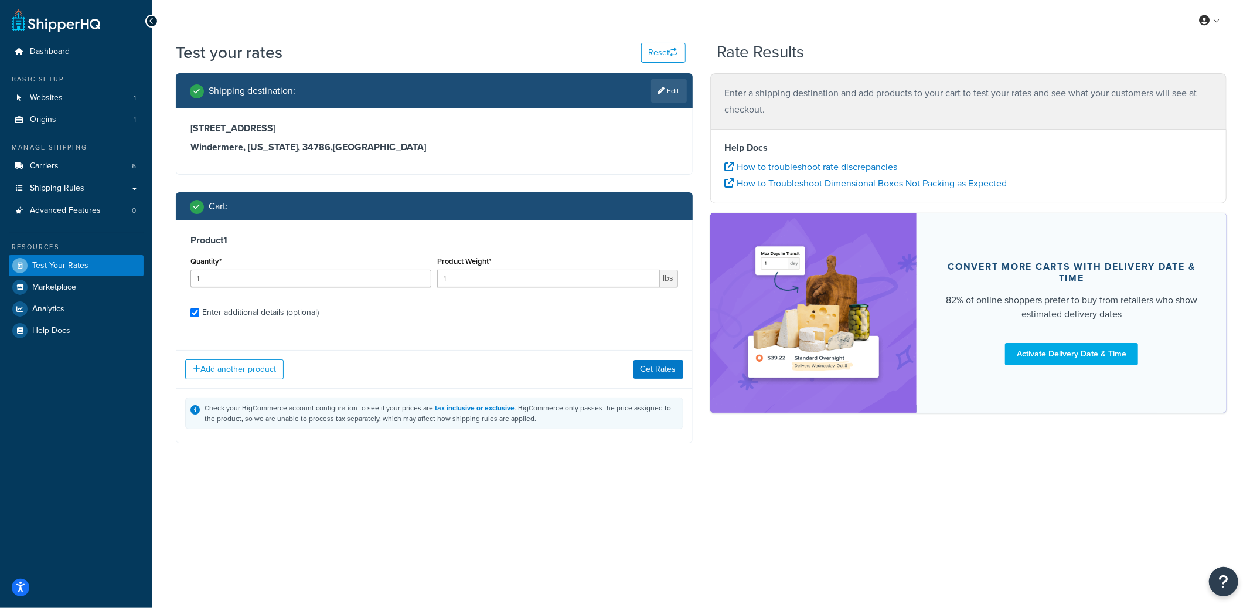
checkbox input "true"
type input "8.85"
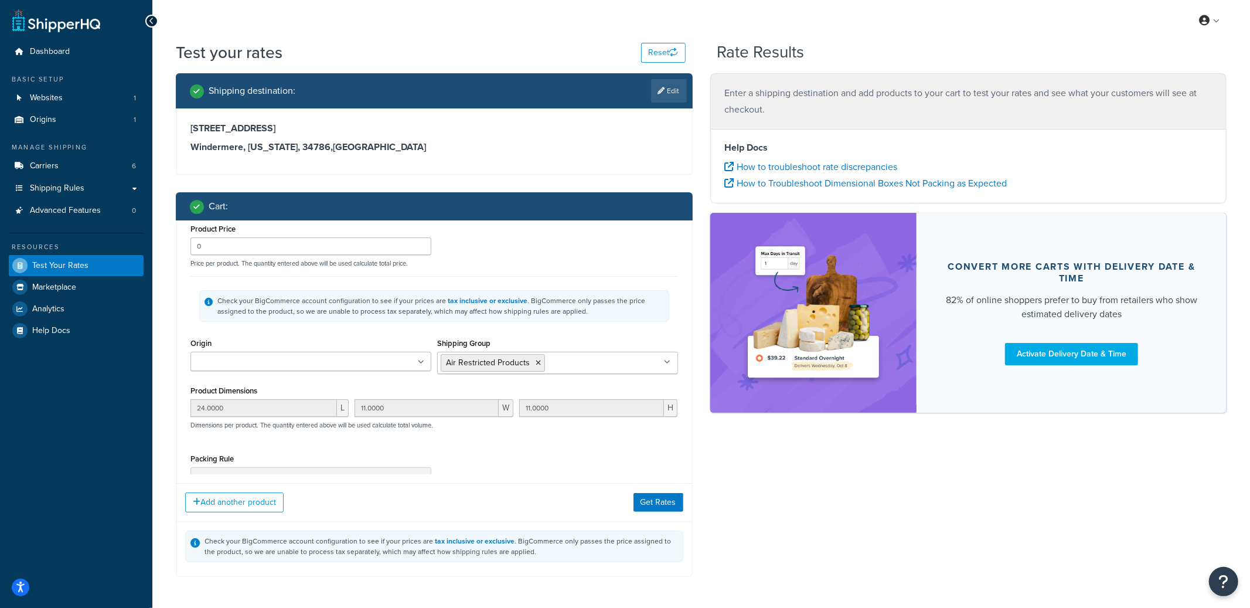
scroll to position [239, 0]
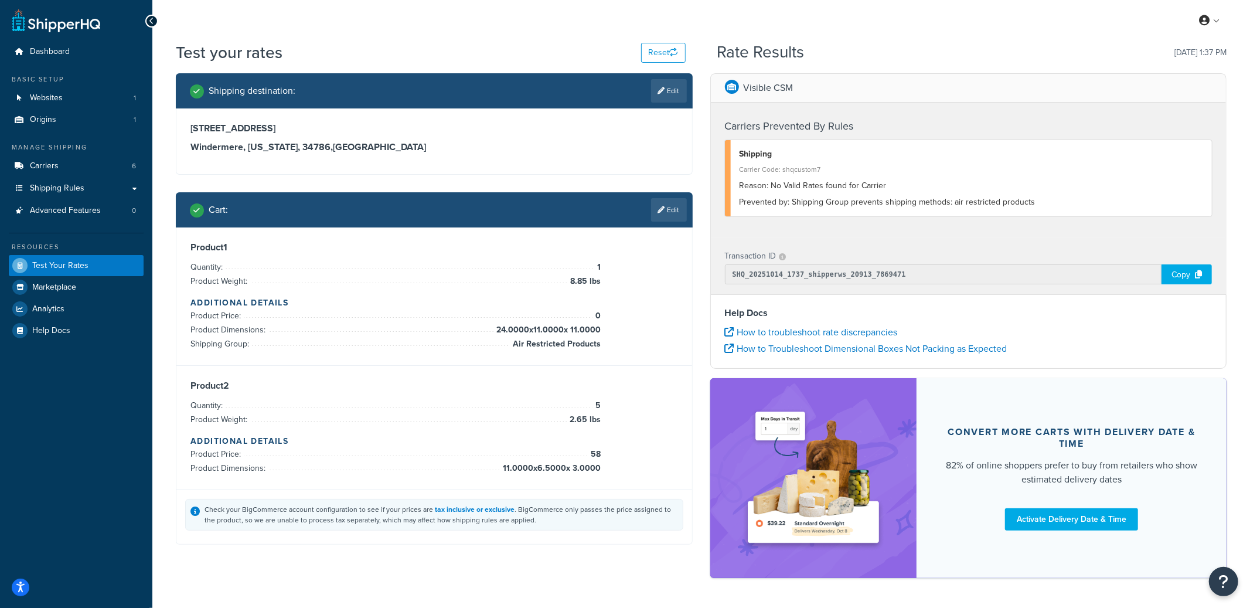
select select "FL"
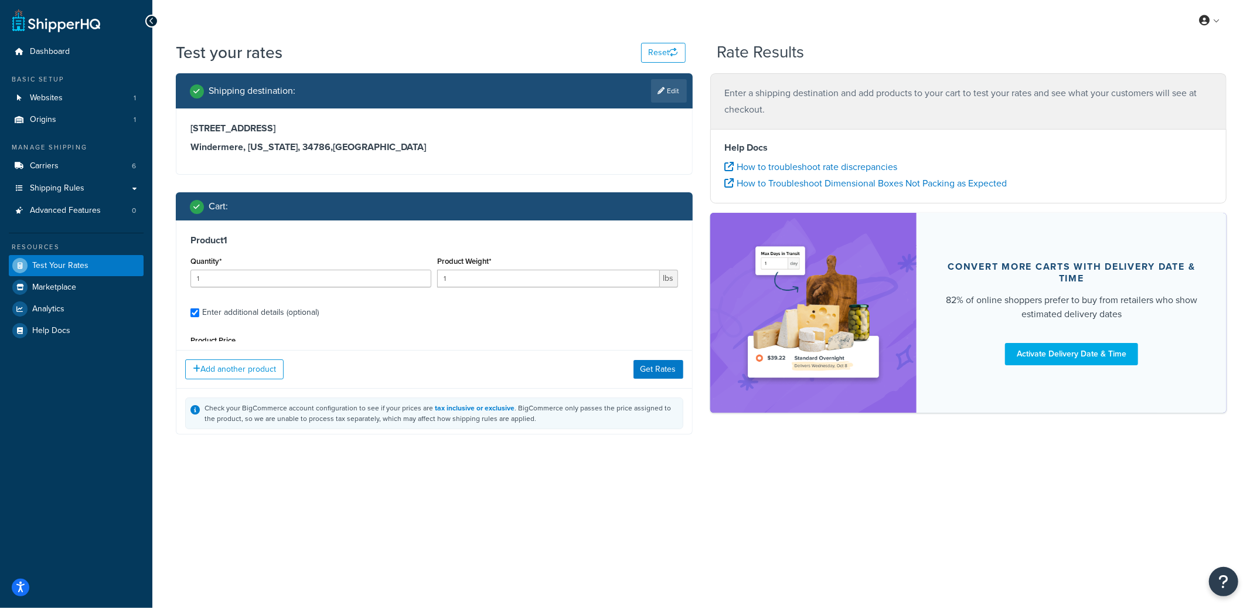
type input "8.85"
type input "0"
type input "24.0000"
type input "11.0000"
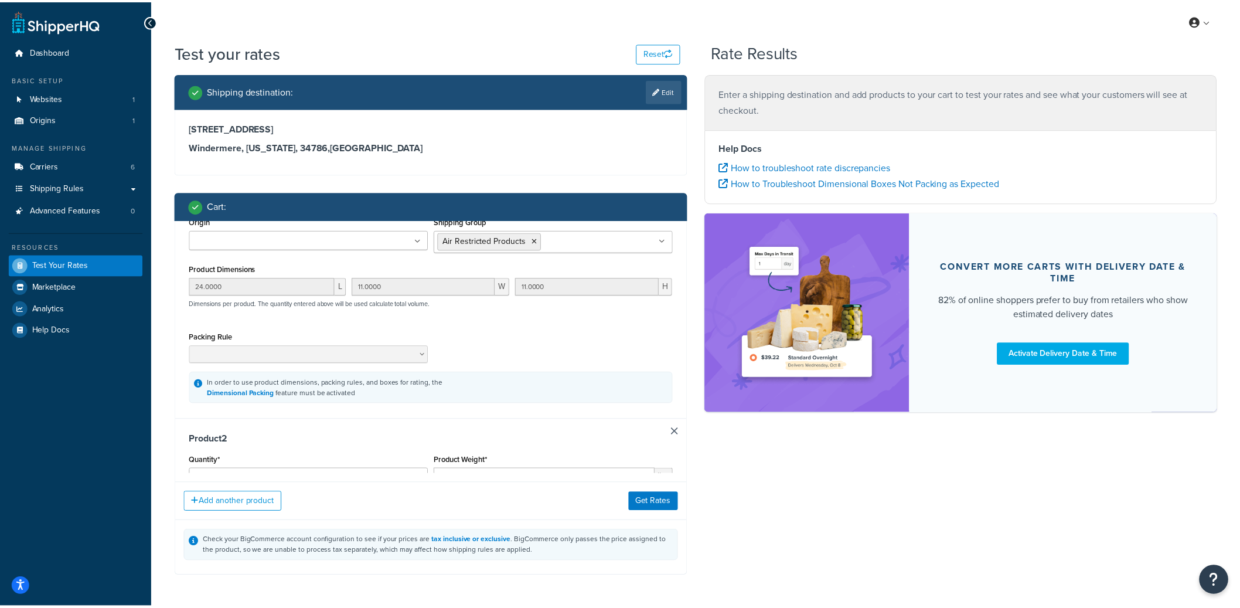
scroll to position [233, 0]
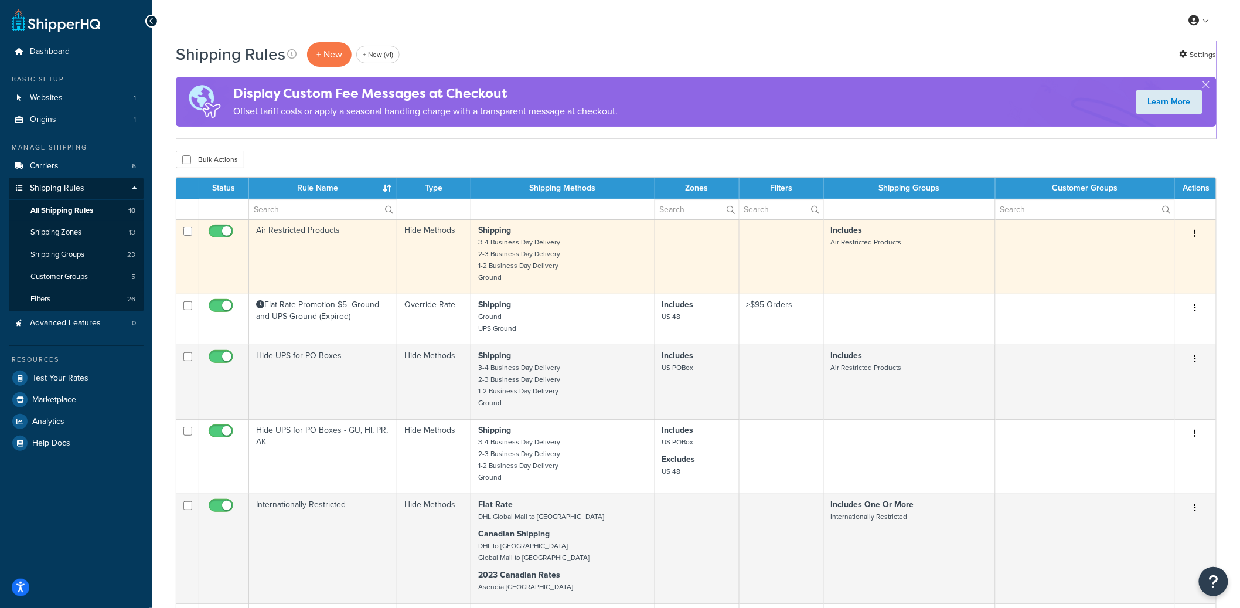
click at [337, 255] on td "Air Restricted Products" at bounding box center [323, 256] width 148 height 74
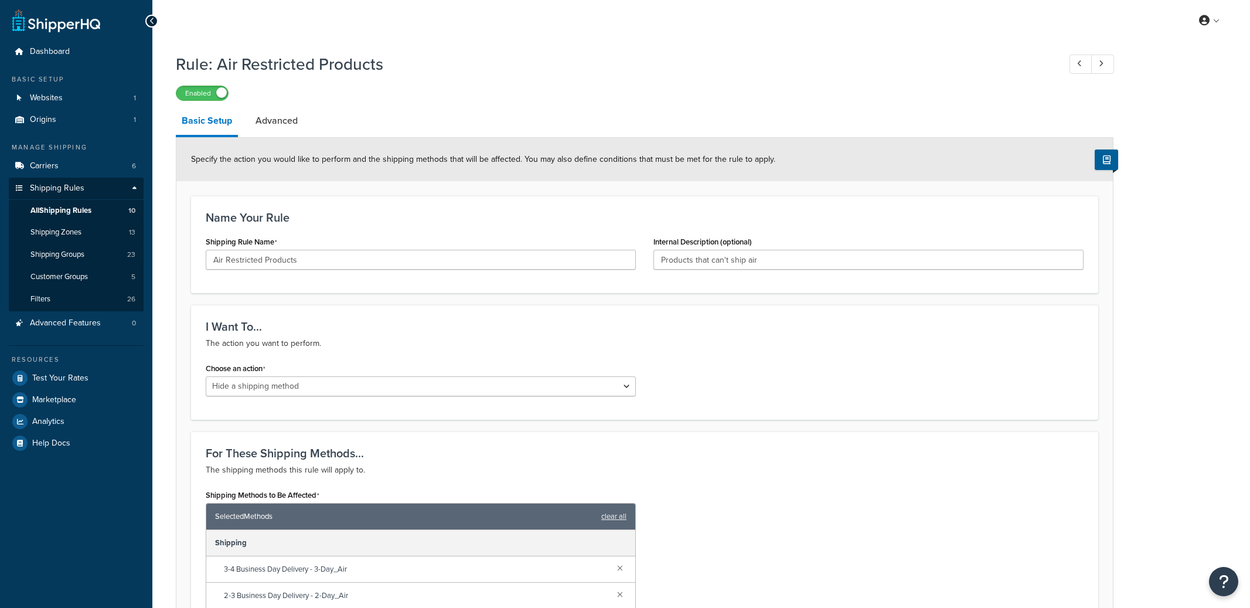
select select "HIDE"
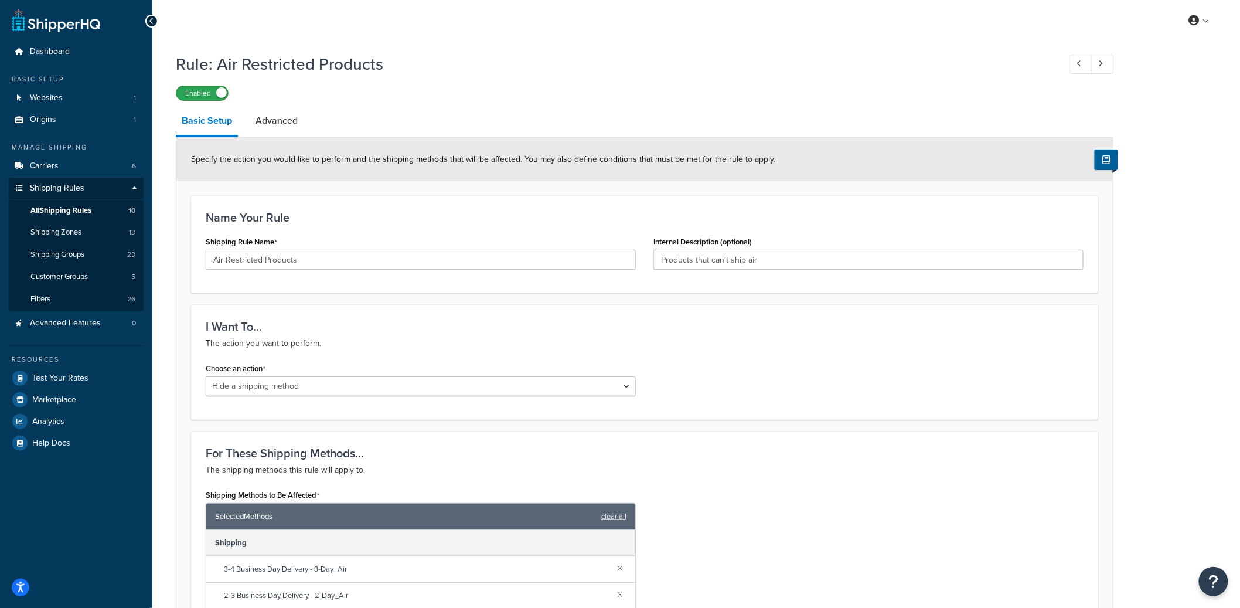
click at [213, 93] on label "Enabled" at bounding box center [202, 93] width 52 height 14
click at [216, 90] on label "Disabled" at bounding box center [202, 93] width 52 height 14
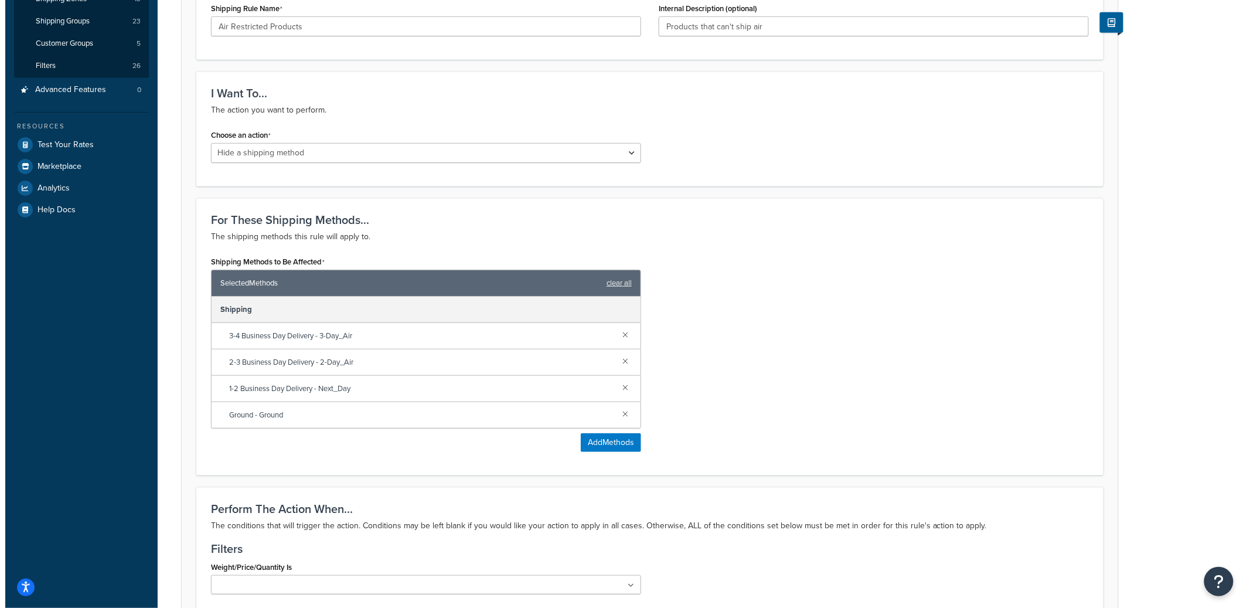
scroll to position [265, 0]
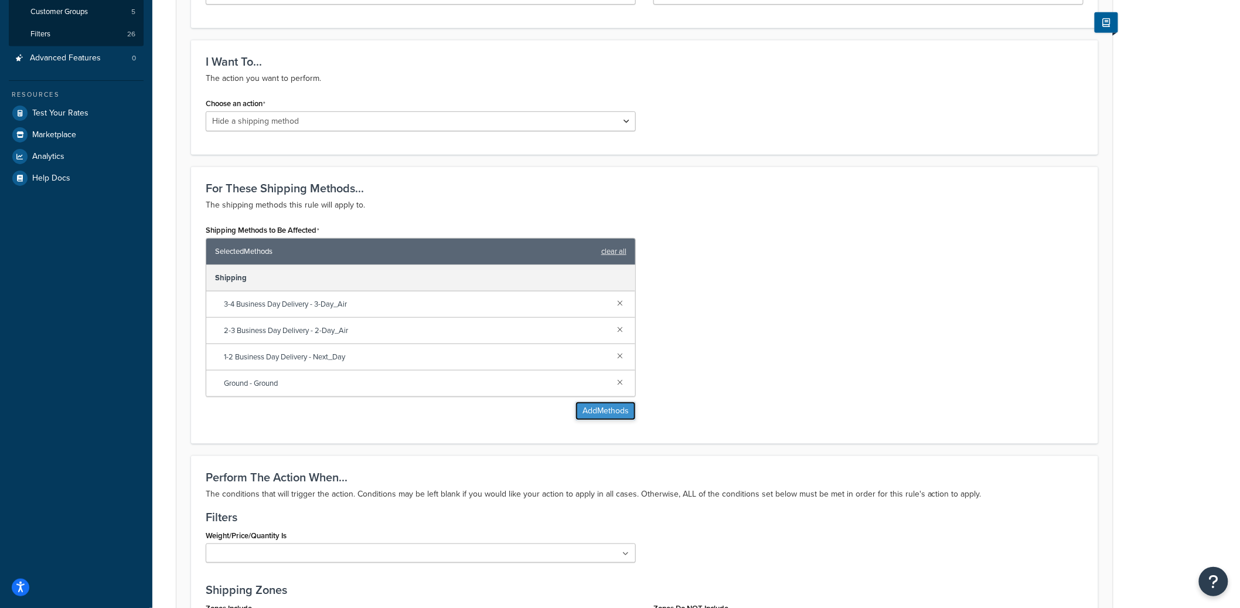
click at [591, 413] on button "Add Methods" at bounding box center [605, 410] width 60 height 19
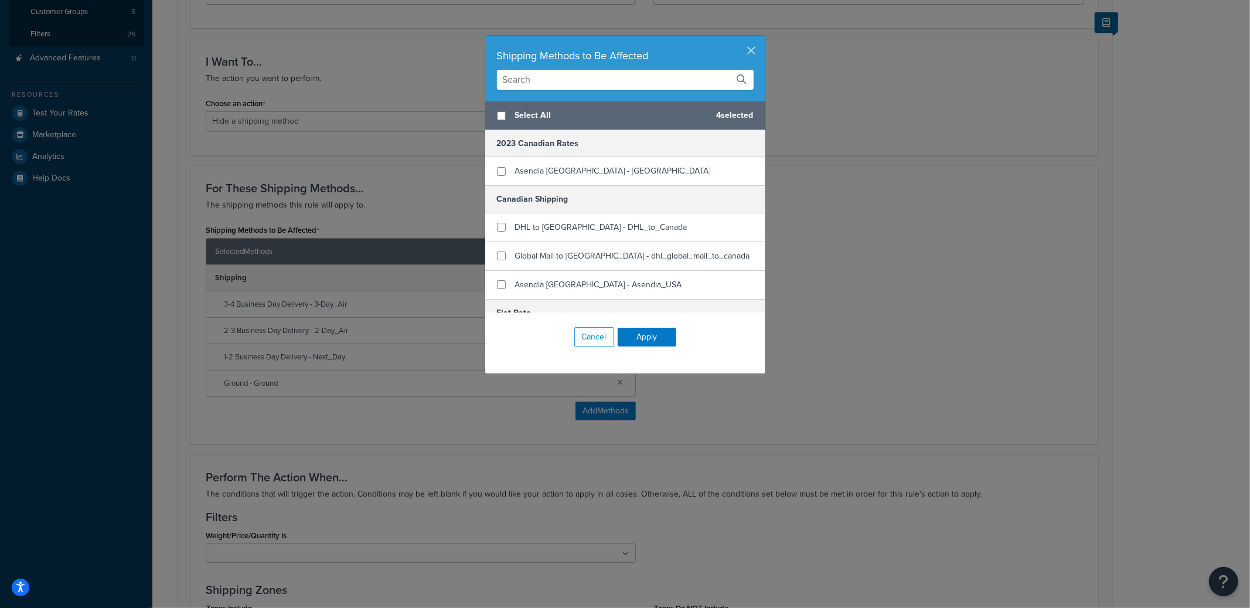
click at [543, 79] on input "text" at bounding box center [625, 80] width 257 height 20
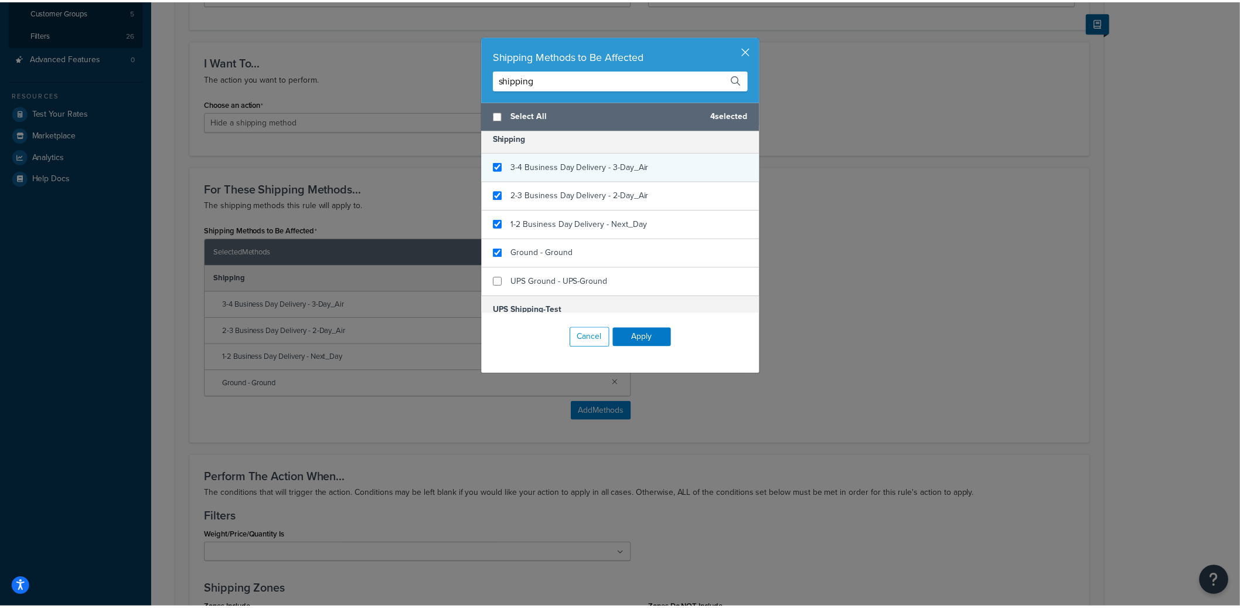
scroll to position [108, 0]
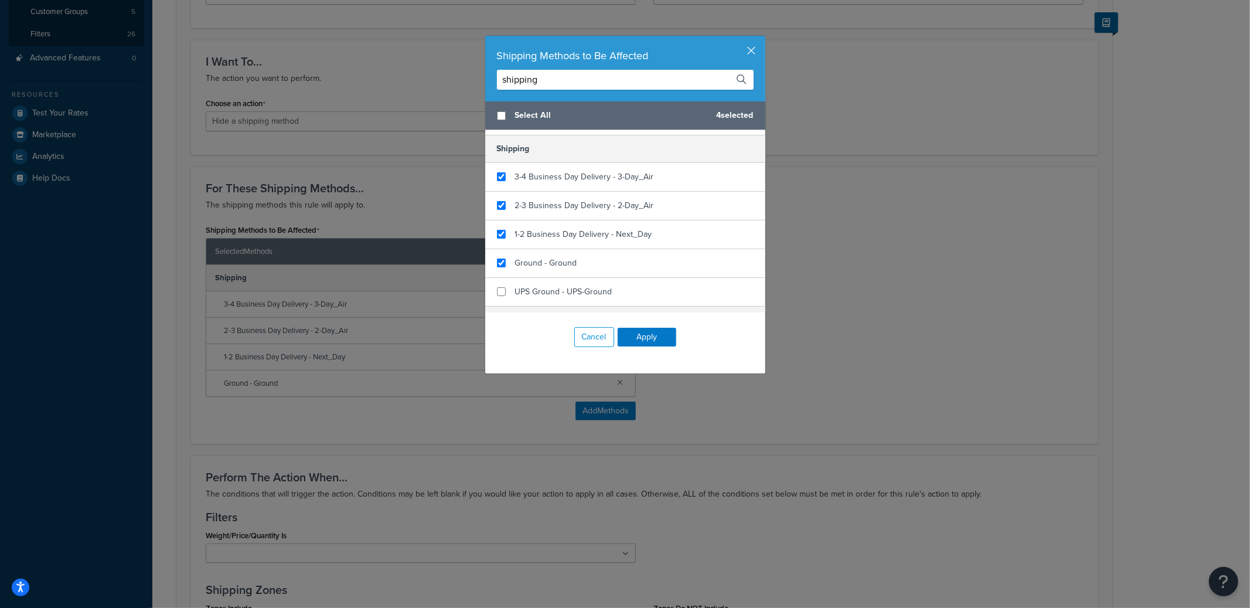
type input "shipping"
click at [762, 39] on button "button" at bounding box center [763, 37] width 3 height 3
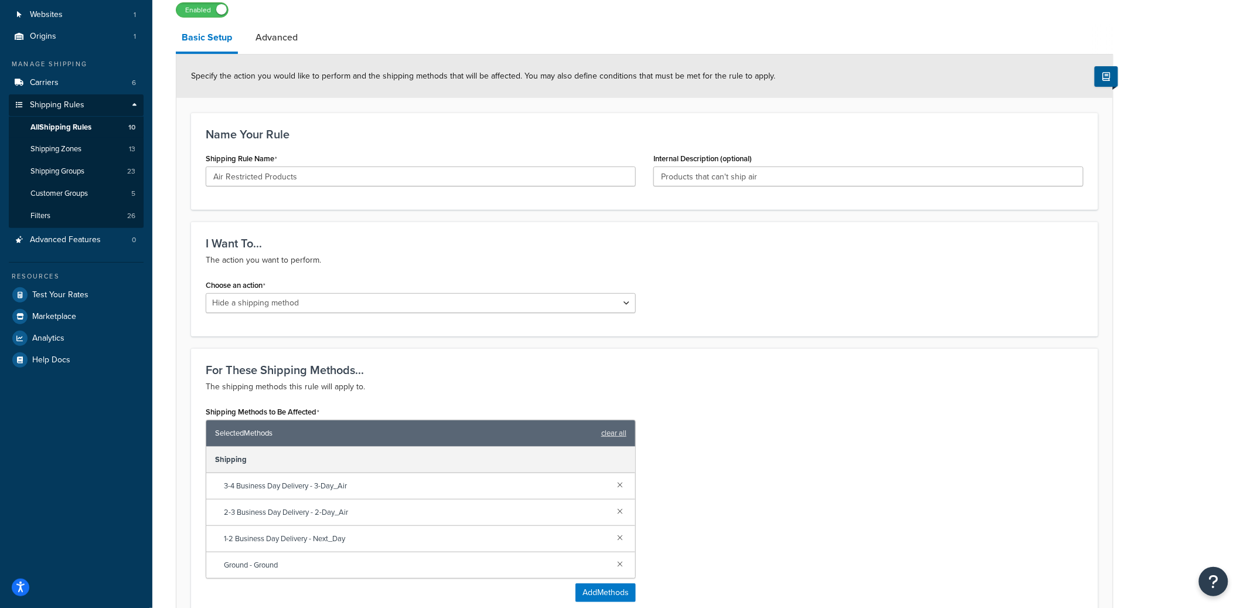
scroll to position [0, 0]
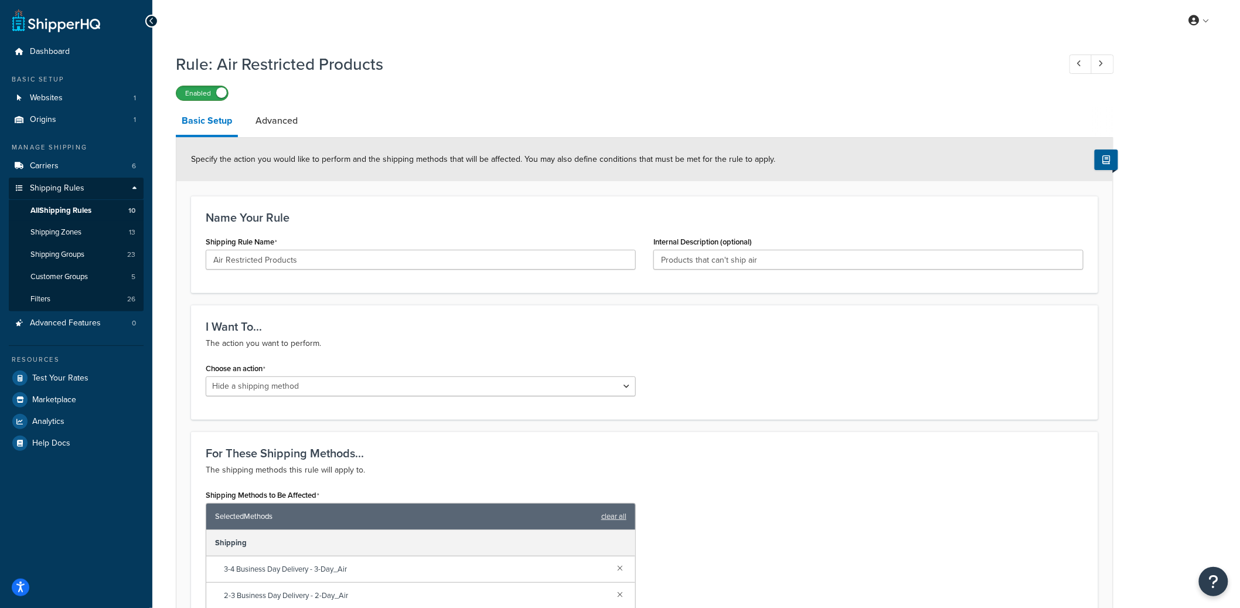
click at [207, 97] on label "Enabled" at bounding box center [202, 93] width 52 height 14
click at [212, 95] on label "Disabled" at bounding box center [202, 93] width 52 height 14
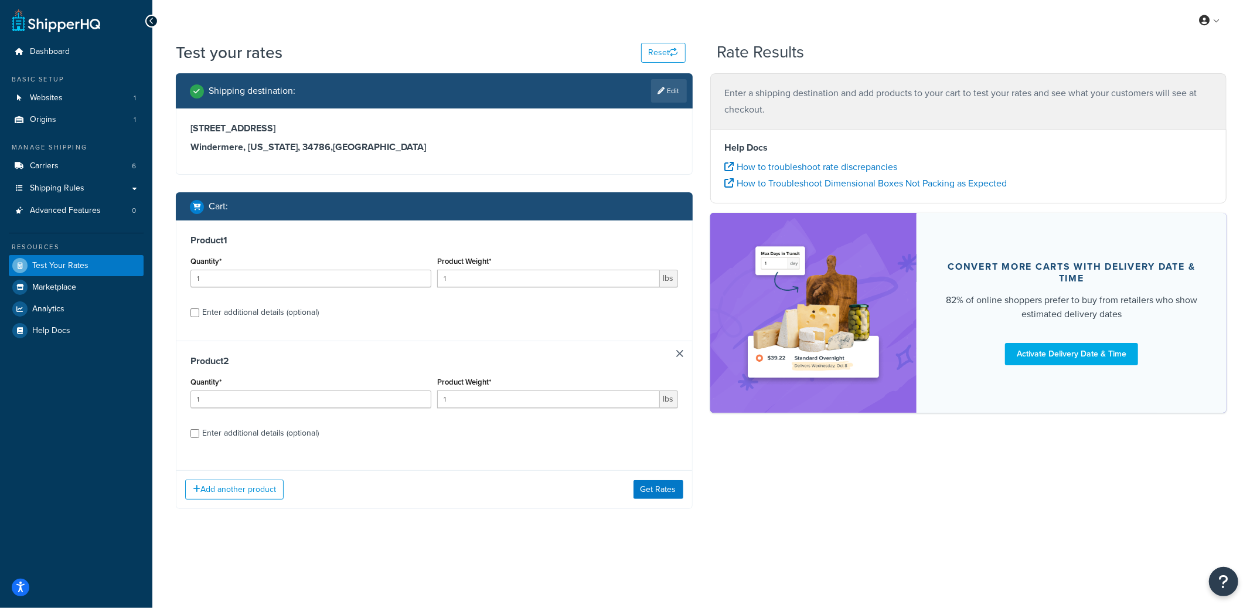
click at [680, 354] on link at bounding box center [679, 353] width 7 height 7
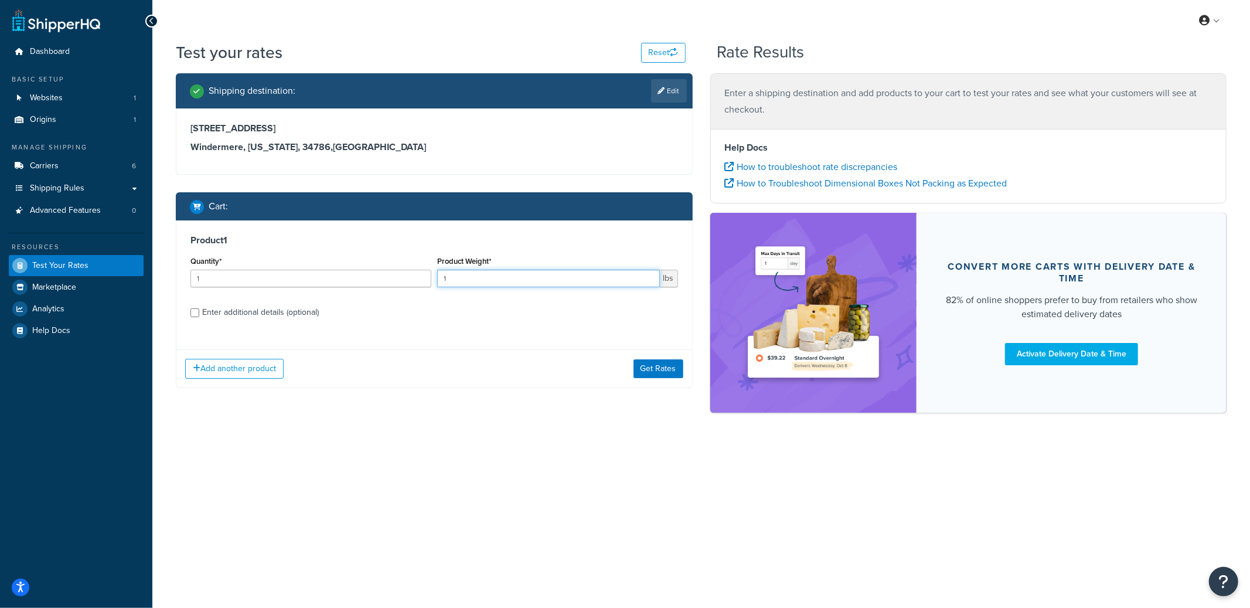
drag, startPoint x: 460, startPoint y: 280, endPoint x: 439, endPoint y: 281, distance: 21.1
click at [441, 281] on input "1" at bounding box center [548, 279] width 223 height 18
type input "8.85"
click at [643, 369] on button "Get Rates" at bounding box center [658, 368] width 50 height 19
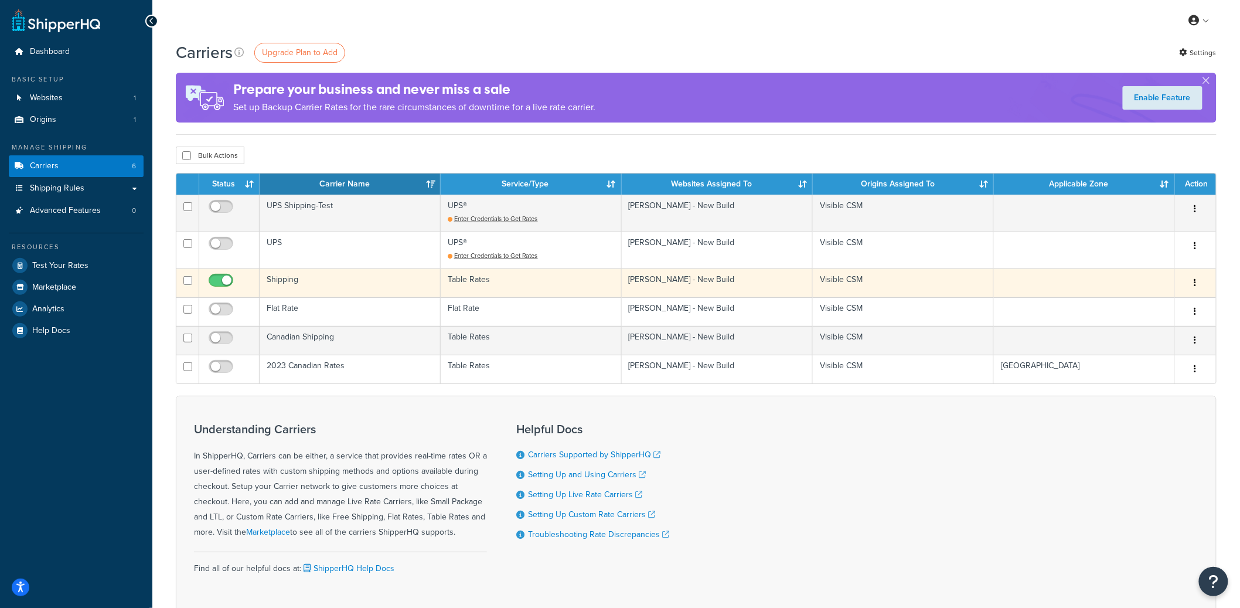
click at [363, 288] on td "Shipping" at bounding box center [350, 282] width 181 height 29
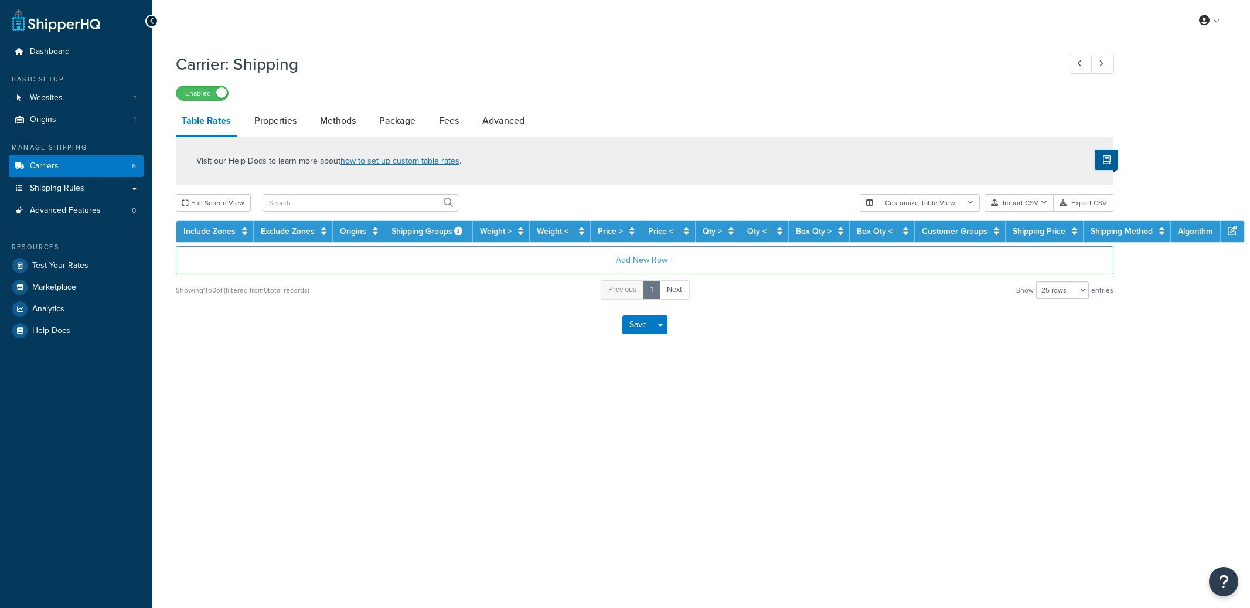
select select "25"
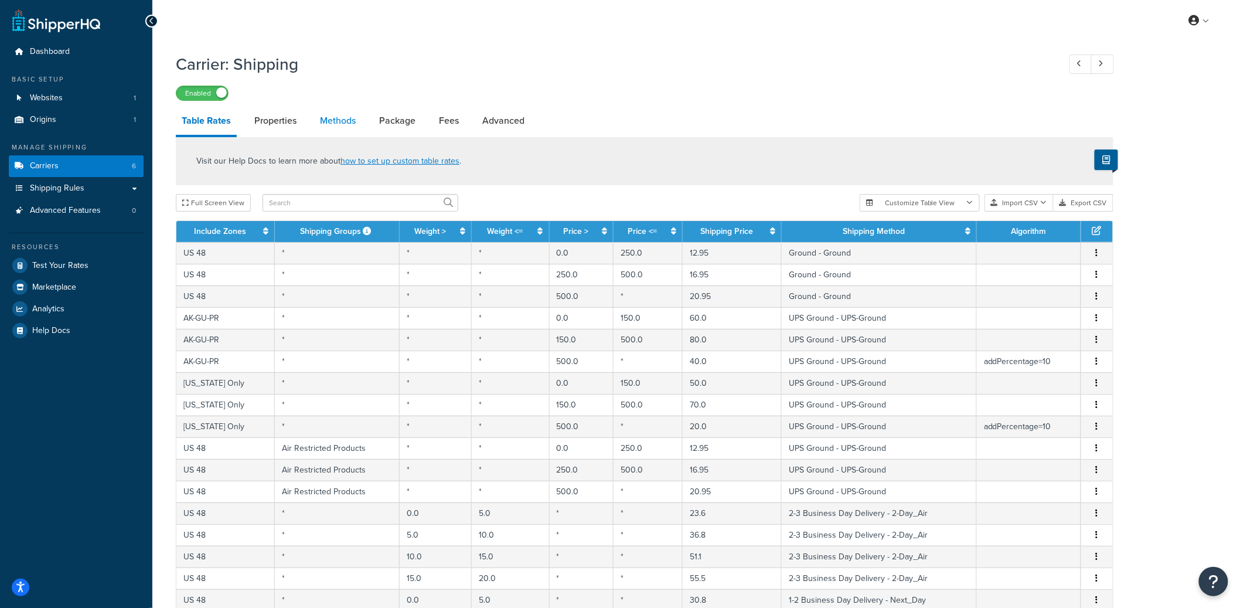
click at [331, 121] on link "Methods" at bounding box center [337, 121] width 47 height 28
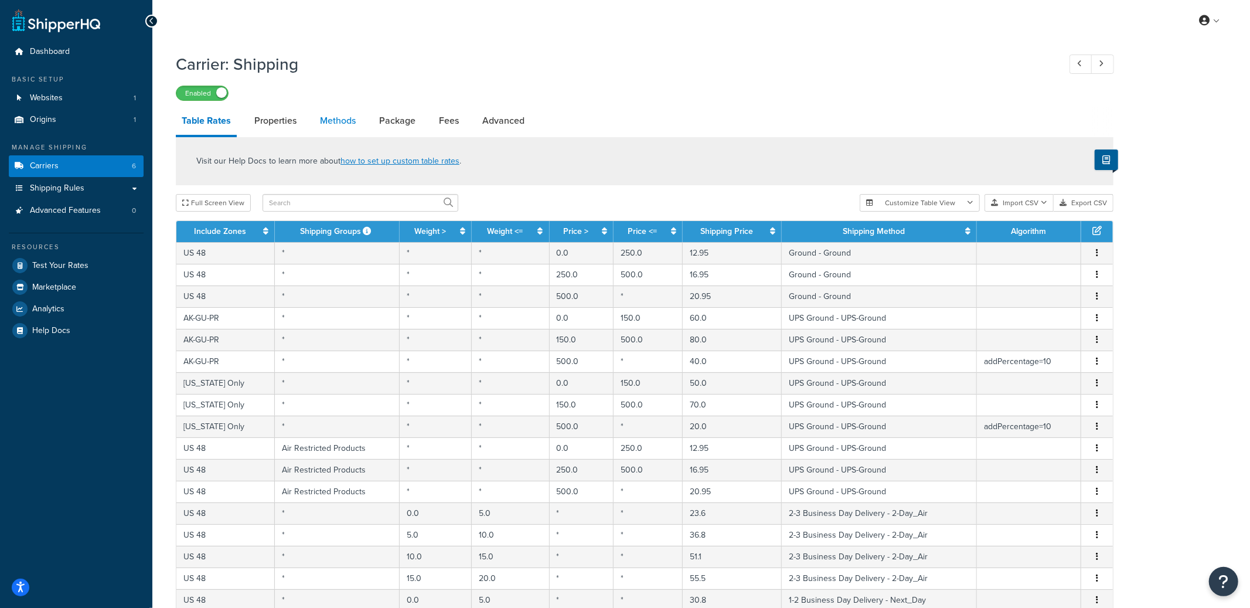
select select "25"
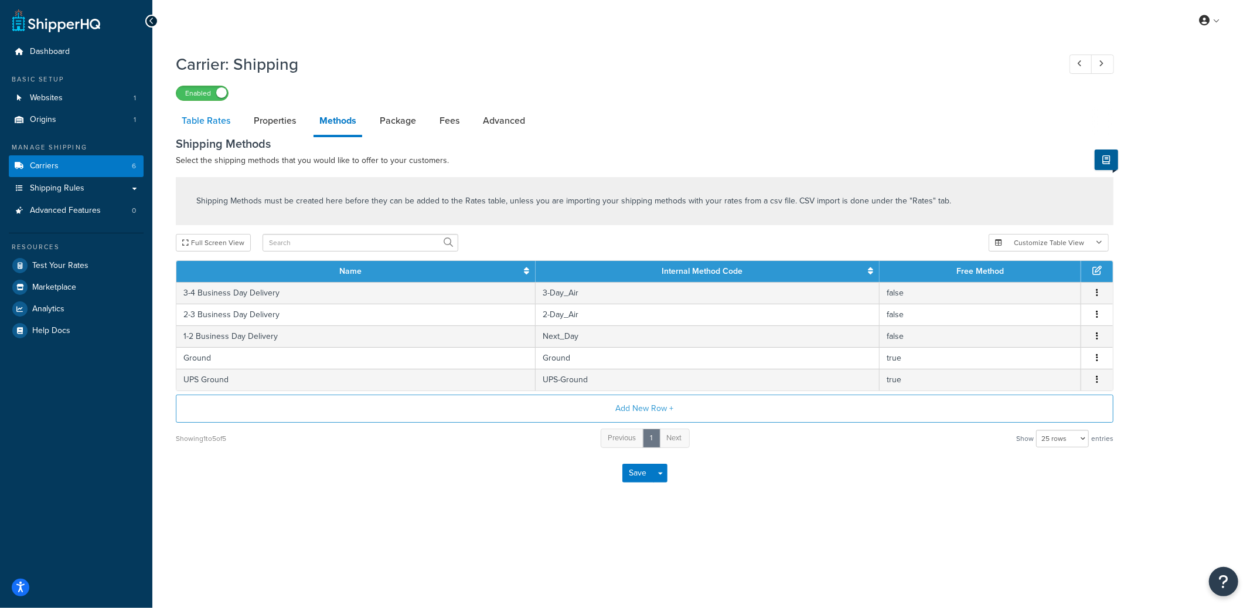
click at [210, 122] on link "Table Rates" at bounding box center [206, 121] width 60 height 28
select select "25"
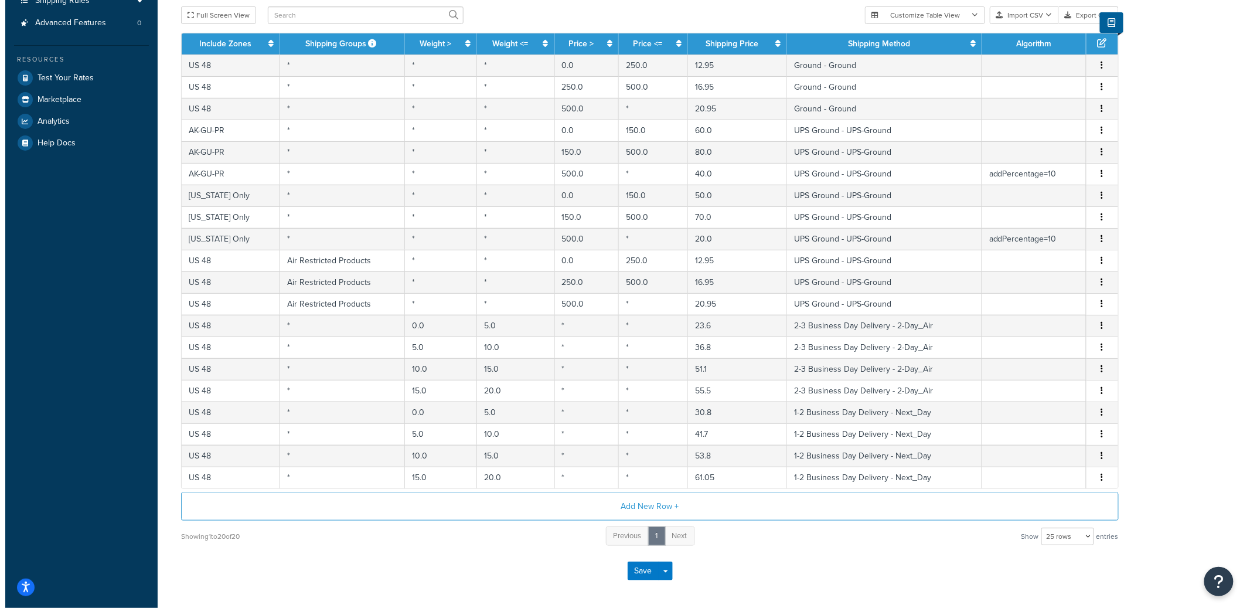
scroll to position [186, 0]
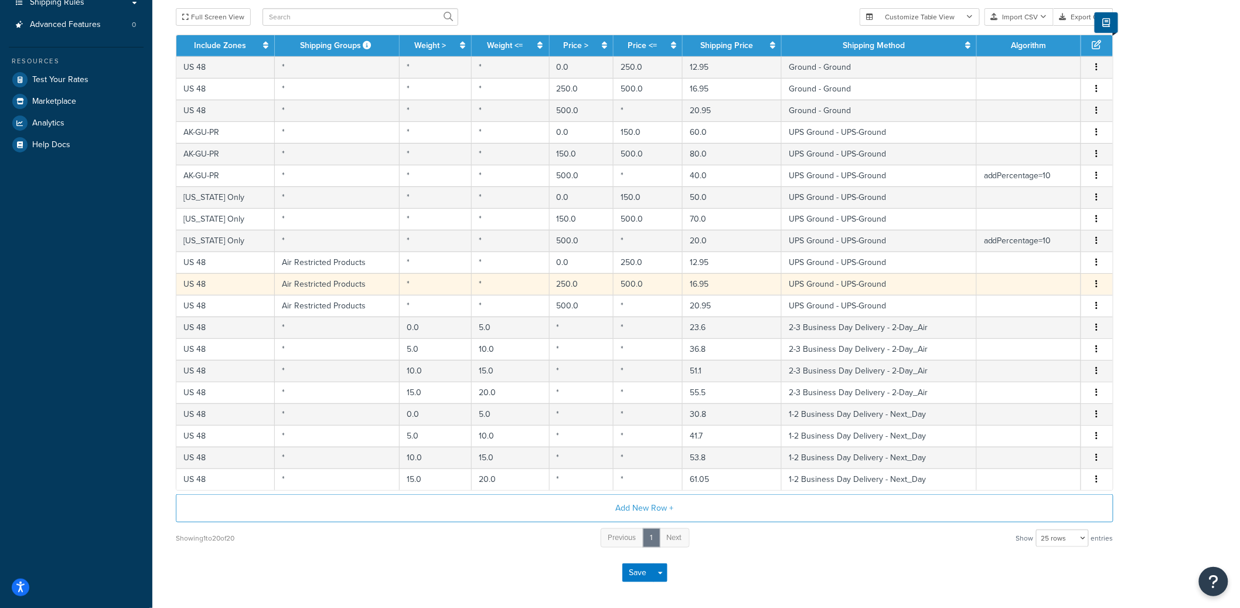
click at [356, 285] on td "Air Restricted Products" at bounding box center [337, 284] width 125 height 22
select select "162792"
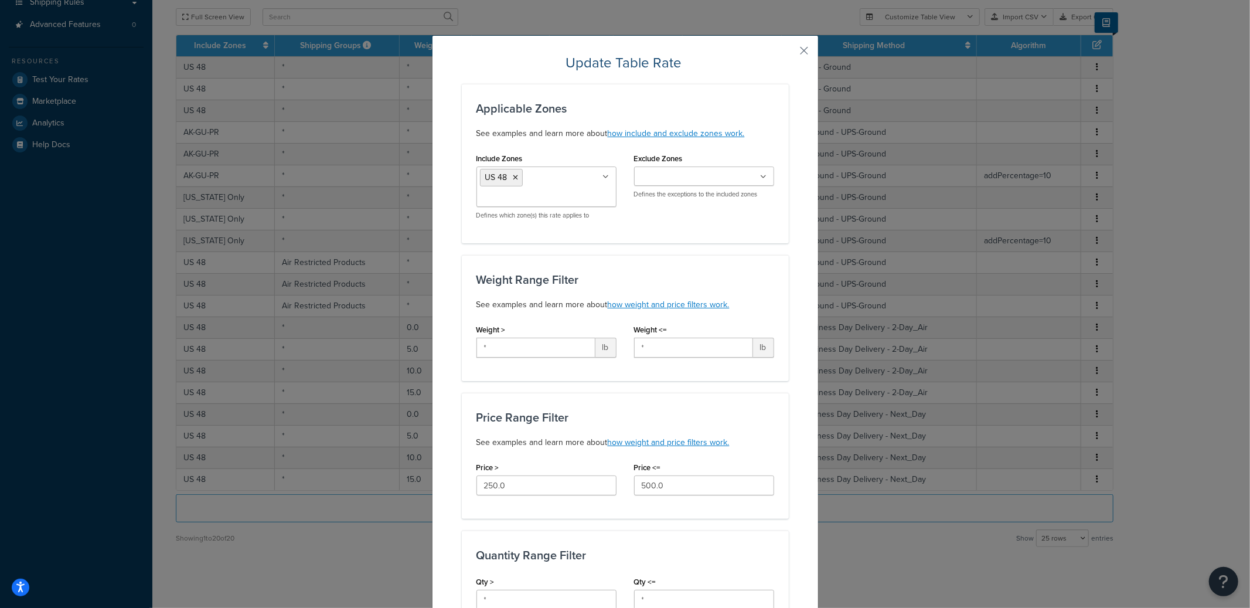
scroll to position [432, 0]
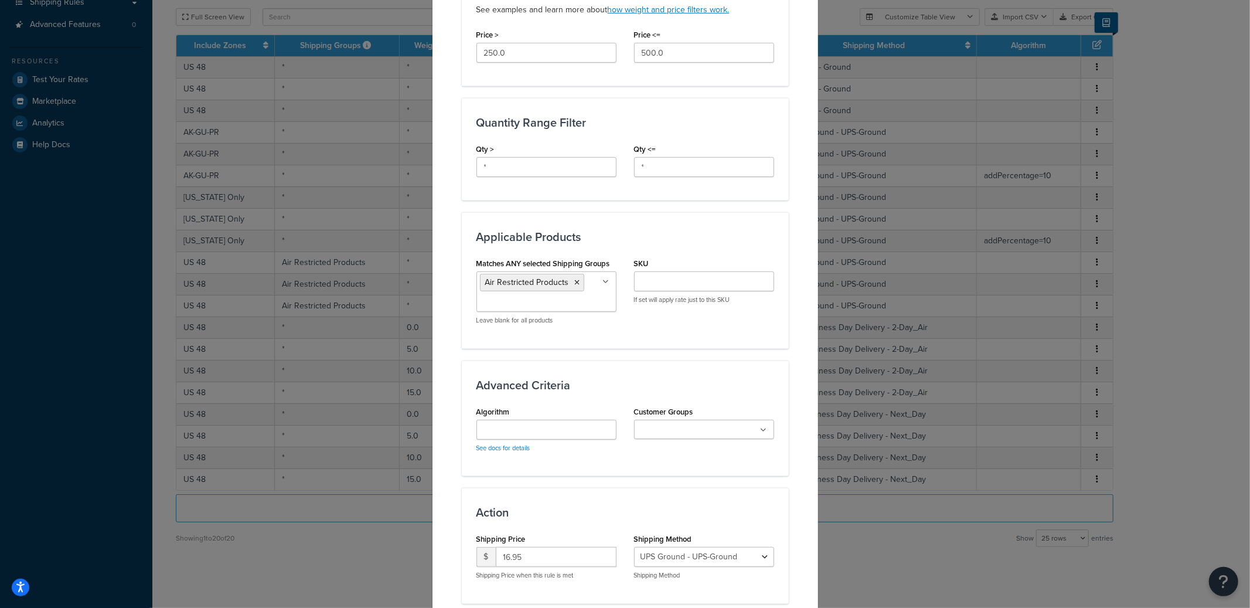
click at [588, 302] on ul "Air Restricted Products" at bounding box center [546, 291] width 140 height 40
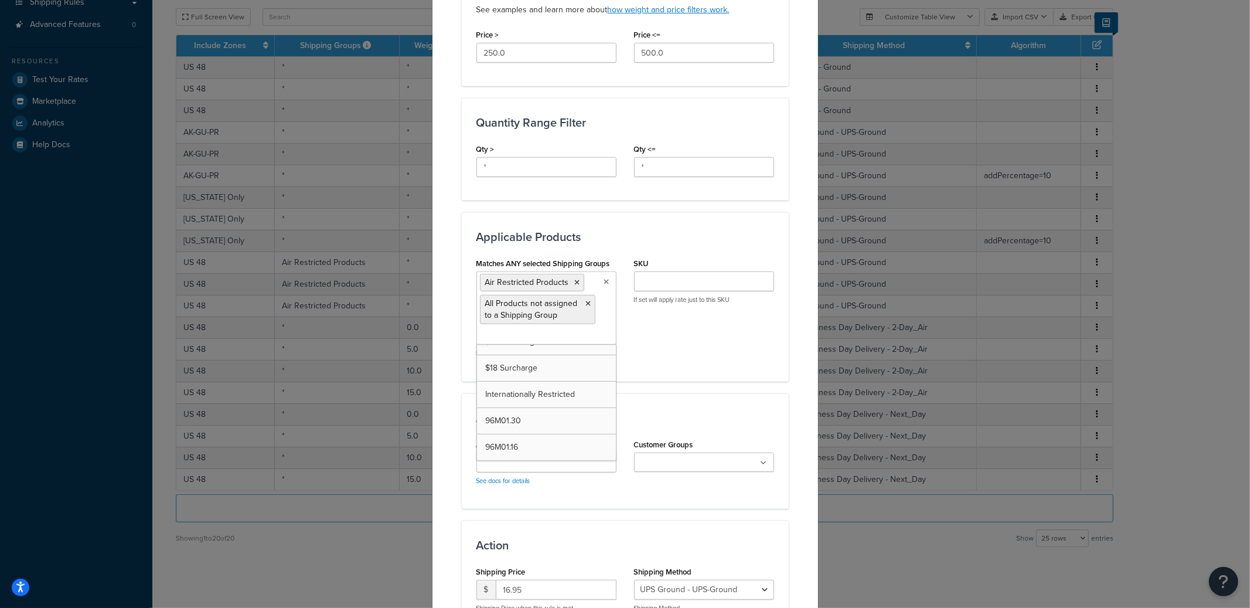
click at [700, 335] on div "Matches ANY selected Shipping Groups Air Restricted Products All Products not a…" at bounding box center [625, 310] width 315 height 111
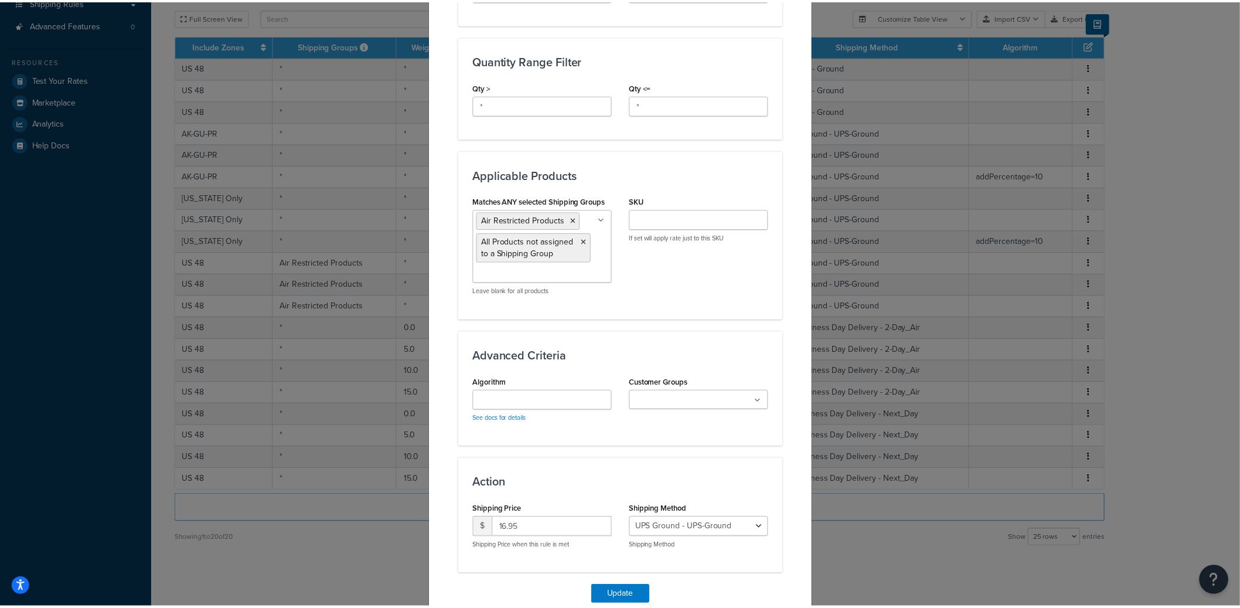
scroll to position [547, 0]
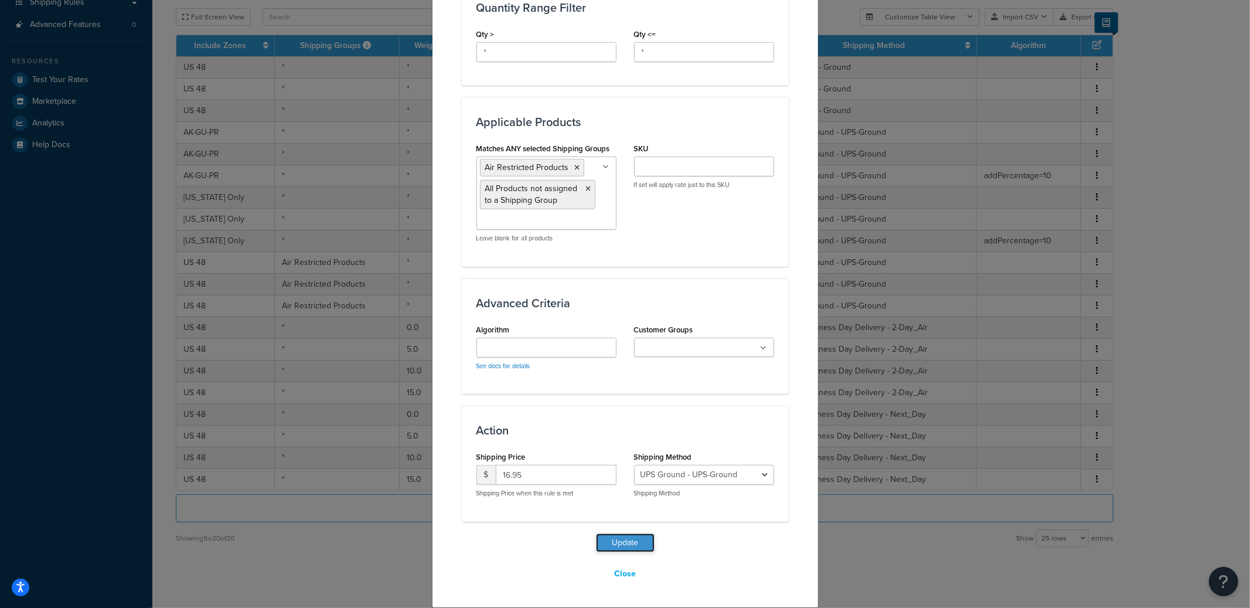
click at [640, 541] on button "Update" at bounding box center [625, 542] width 59 height 19
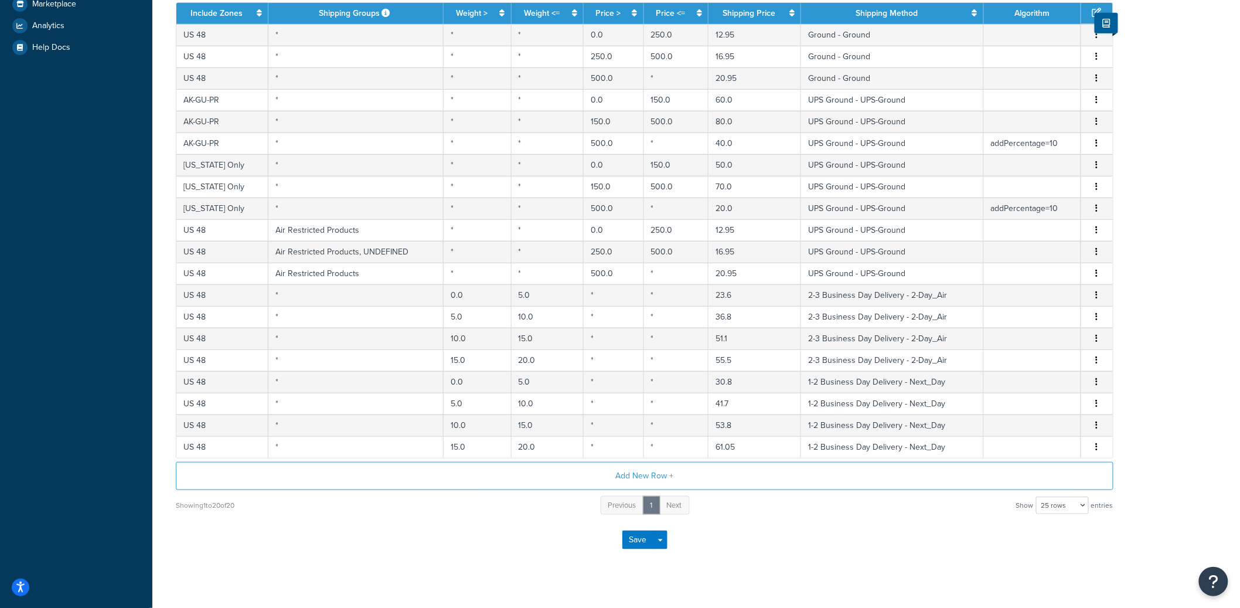
scroll to position [294, 0]
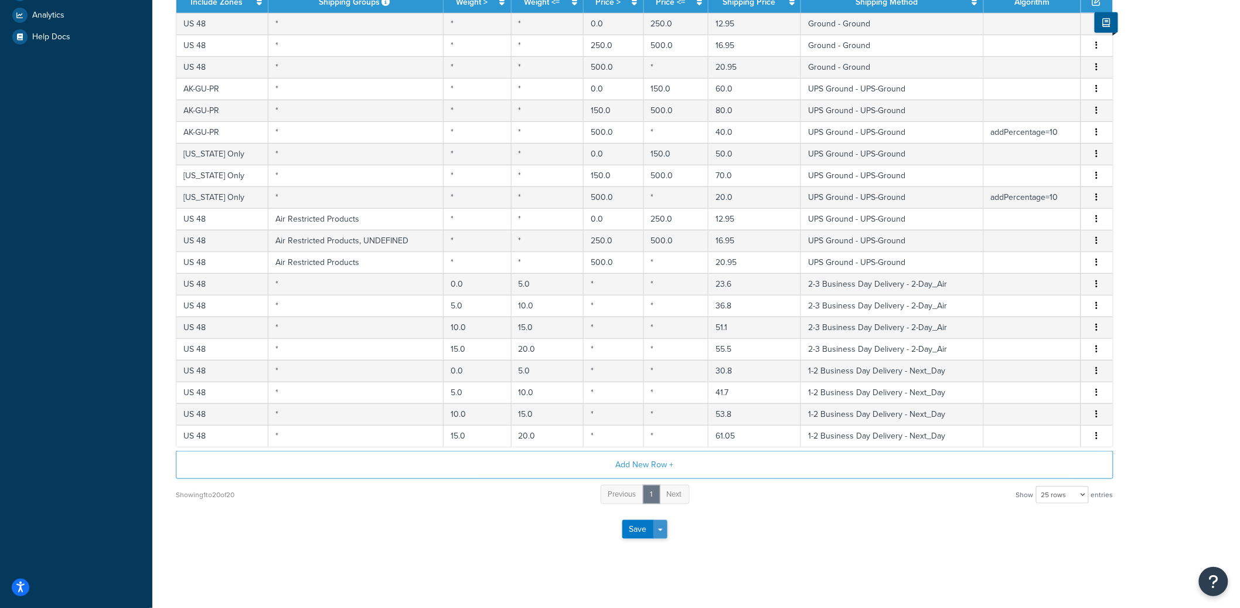
click at [664, 535] on button "Save Dropdown" at bounding box center [660, 529] width 14 height 19
click at [664, 547] on button "Save and Edit" at bounding box center [665, 550] width 86 height 25
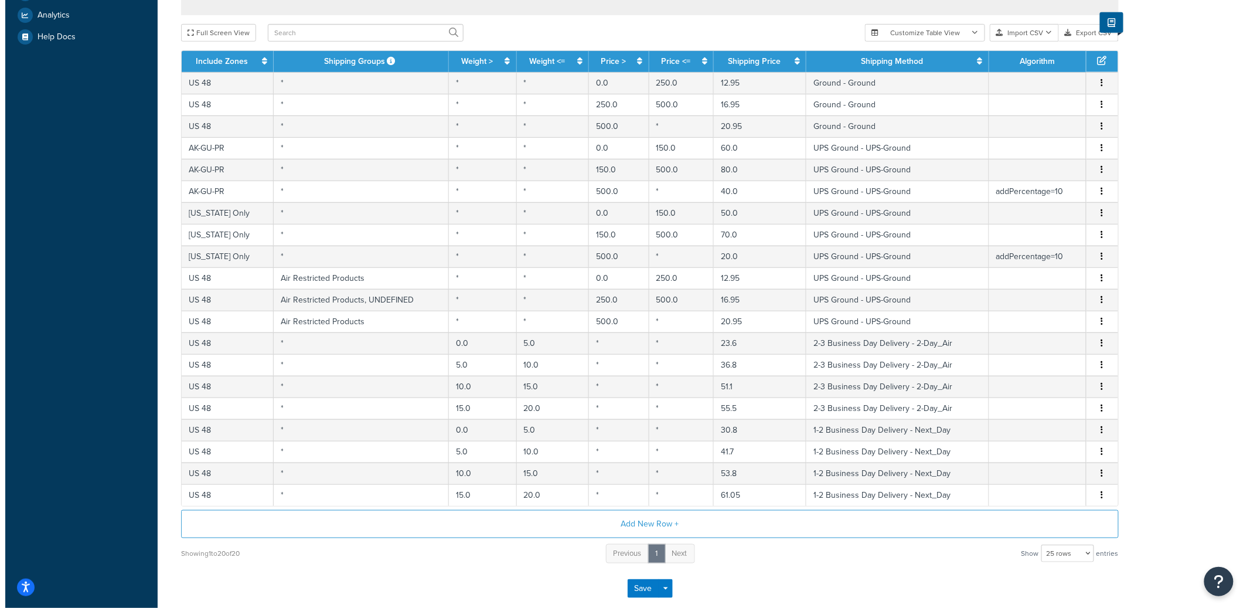
scroll to position [0, 0]
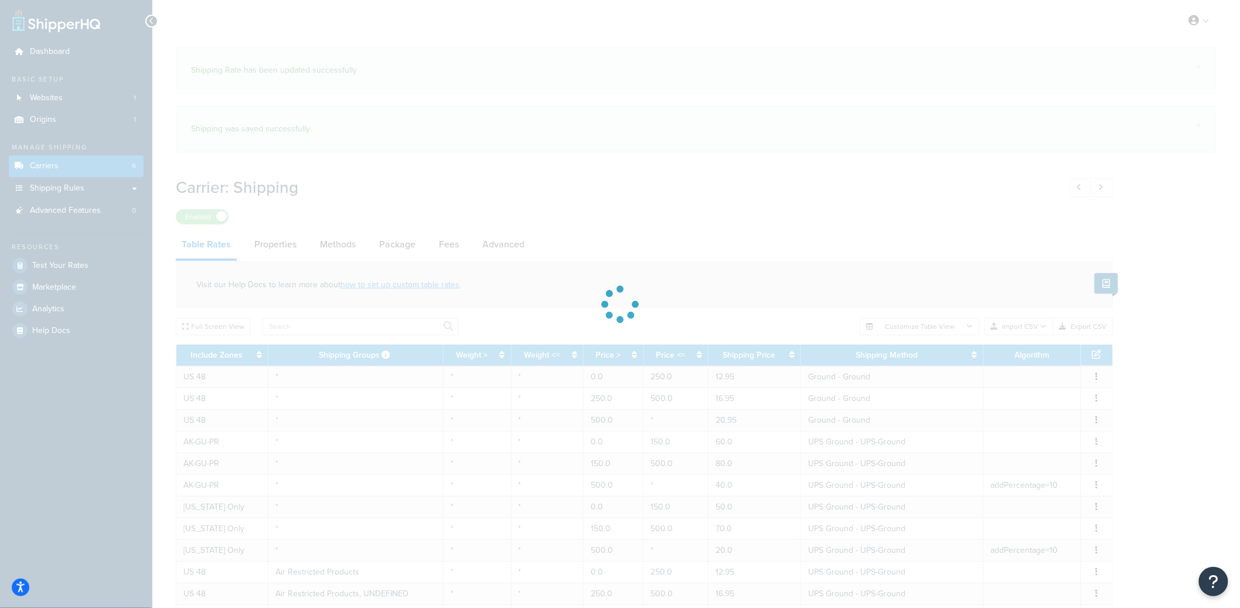
select select "25"
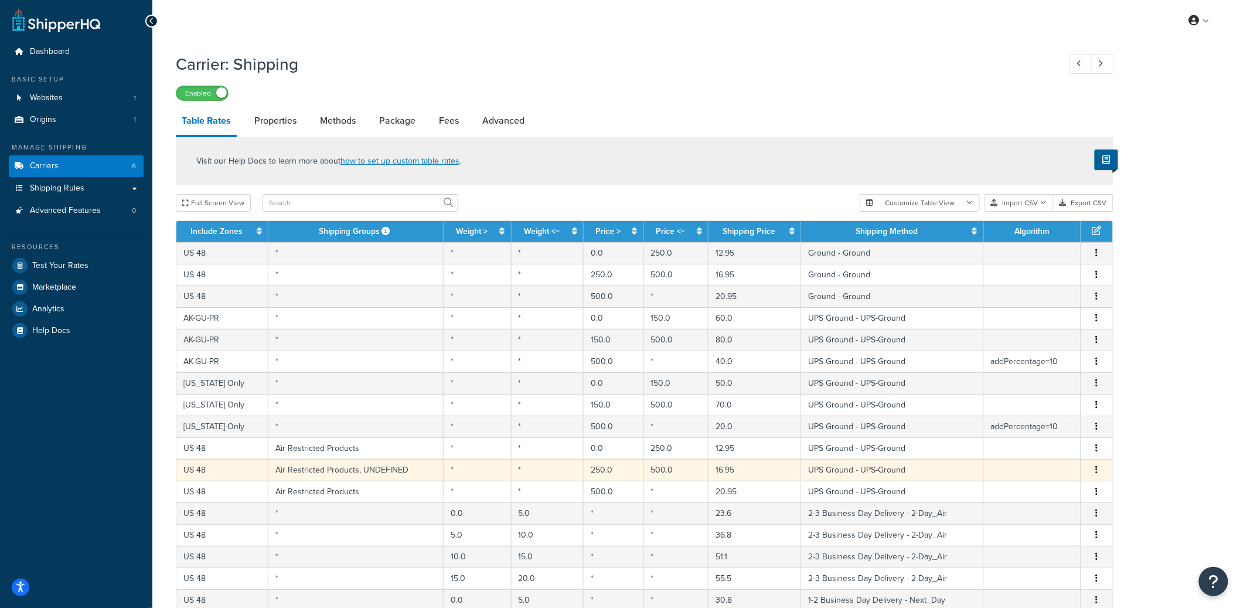
click at [376, 472] on td "Air Restricted Products, UNDEFINED" at bounding box center [356, 470] width 176 height 22
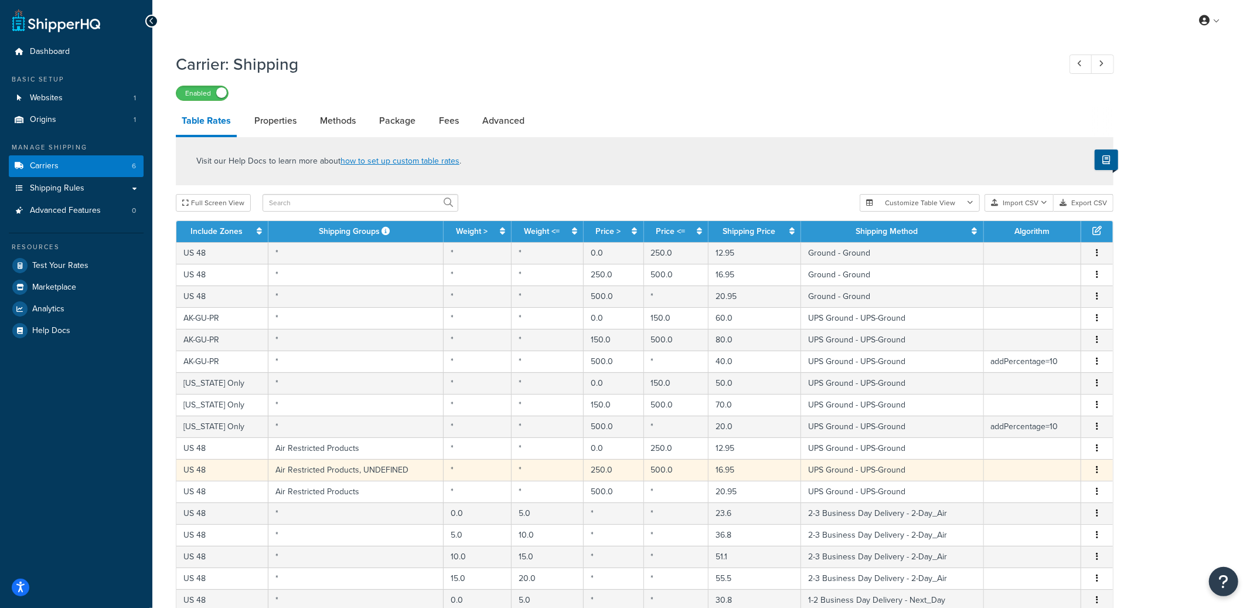
select select "162792"
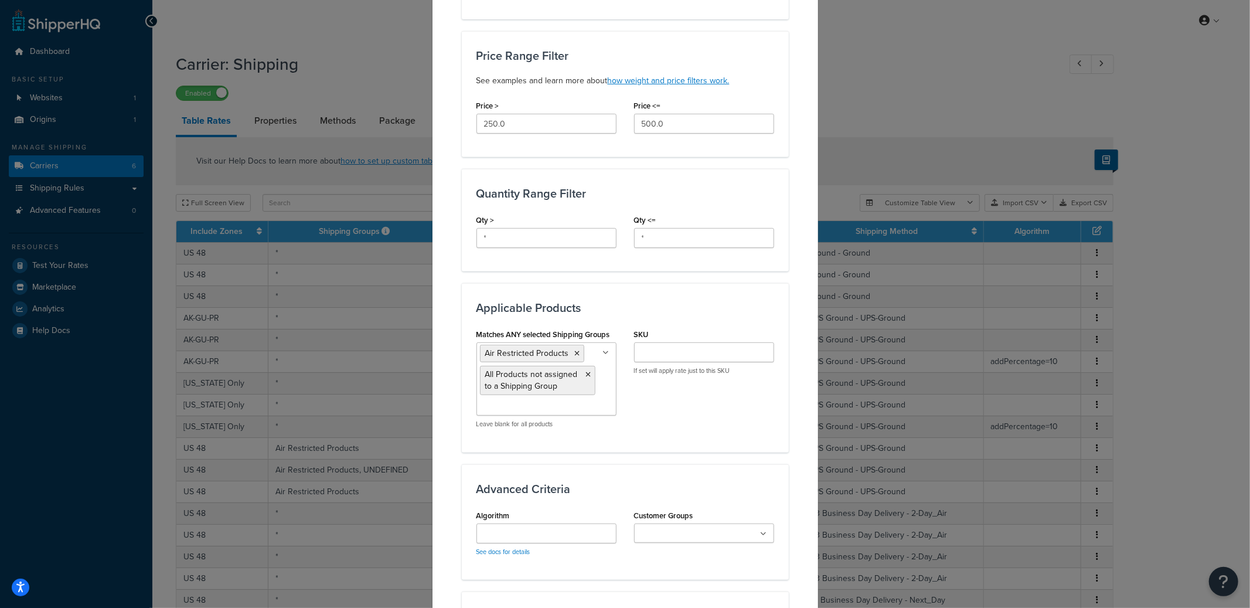
scroll to position [390, 0]
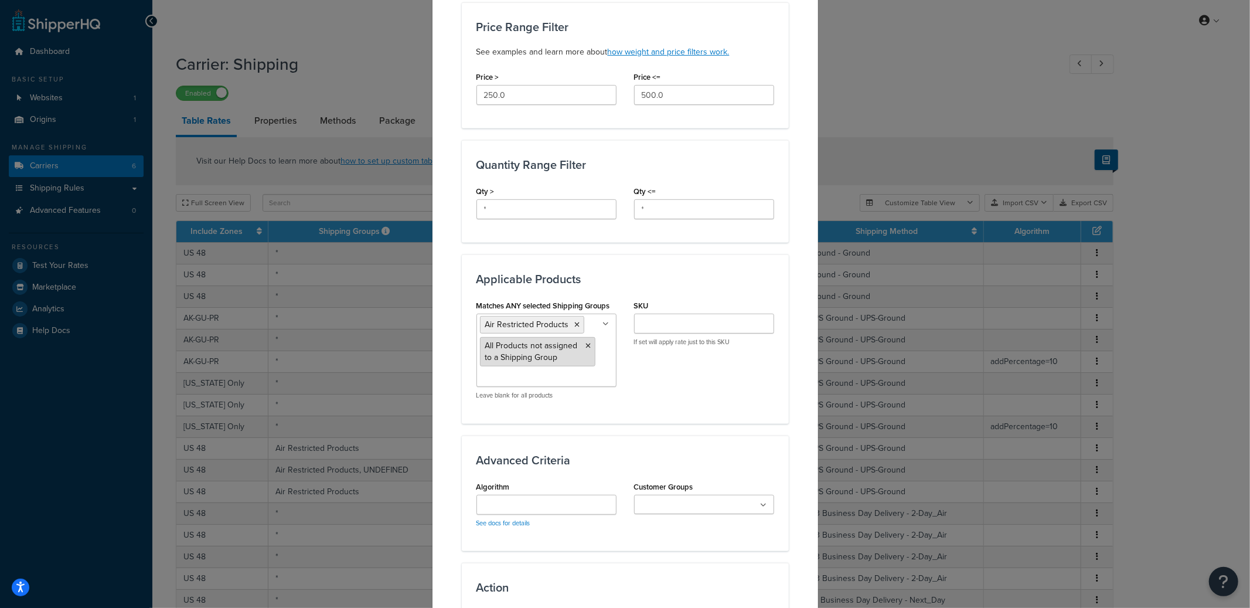
click at [586, 346] on icon at bounding box center [588, 345] width 5 height 7
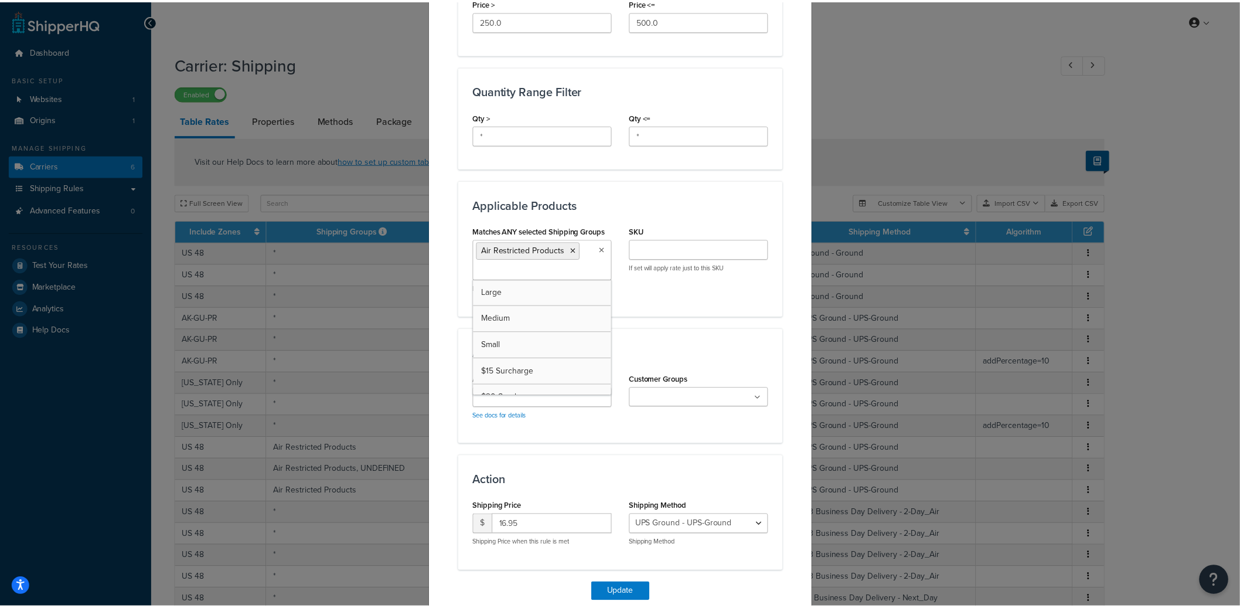
scroll to position [514, 0]
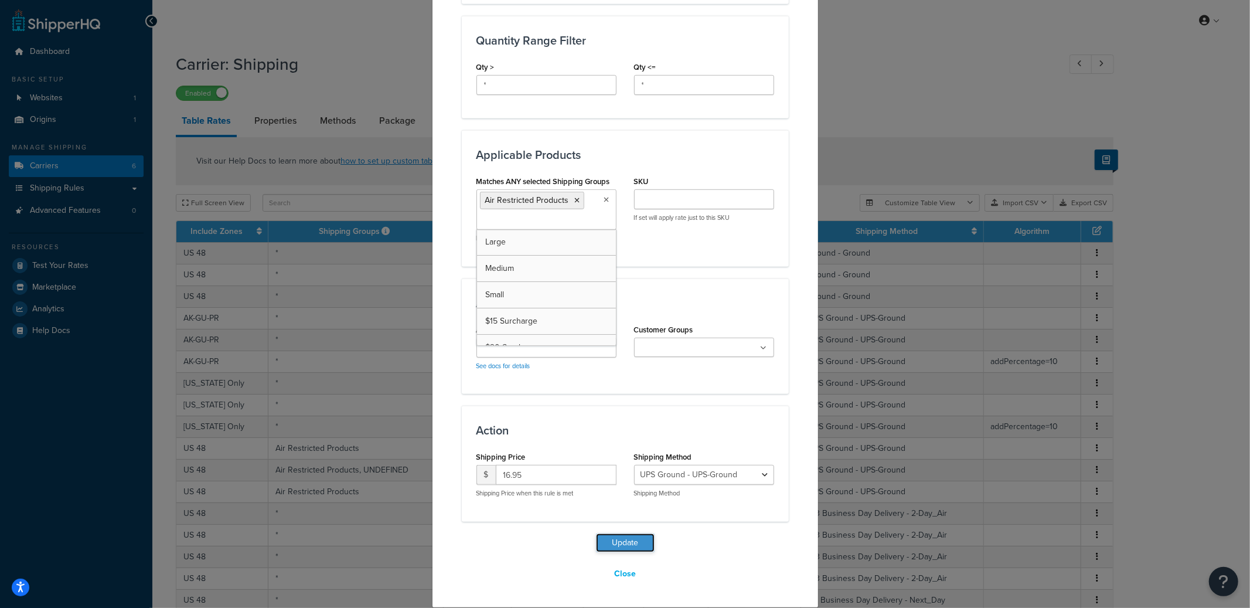
click at [632, 548] on button "Update" at bounding box center [625, 542] width 59 height 19
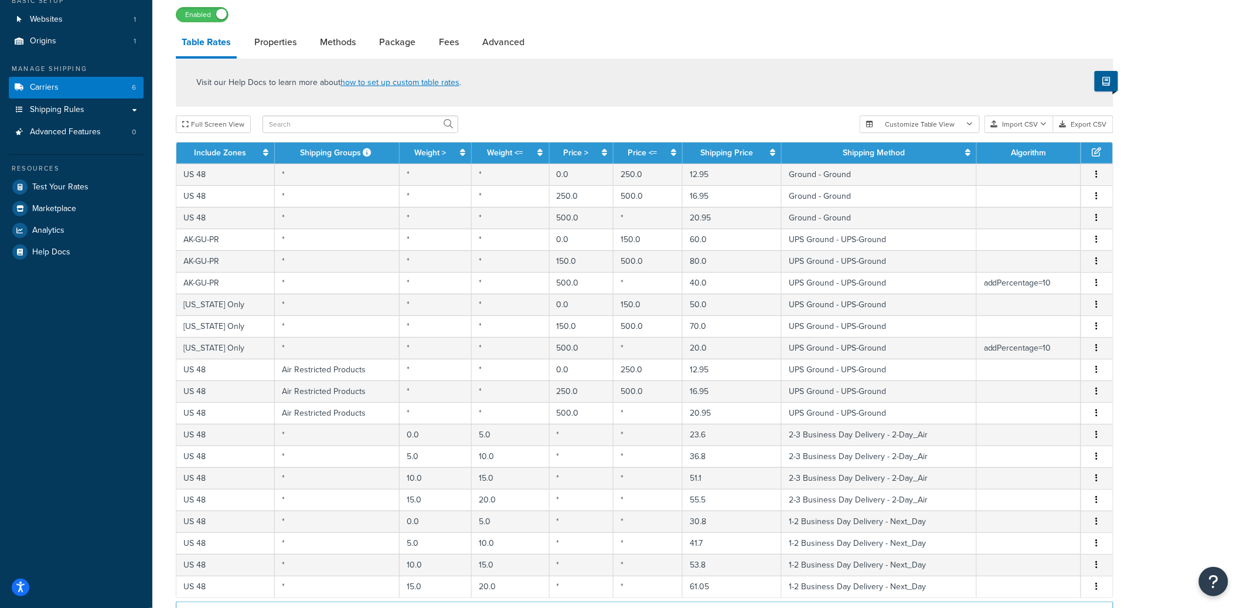
scroll to position [37, 0]
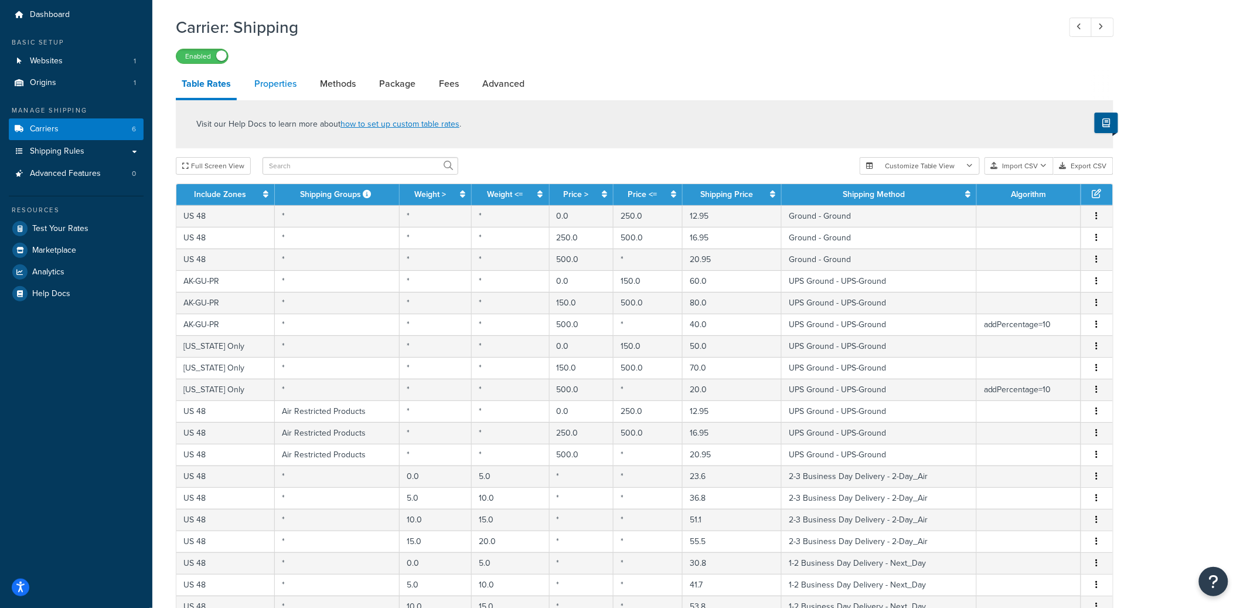
click at [261, 88] on link "Properties" at bounding box center [275, 84] width 54 height 28
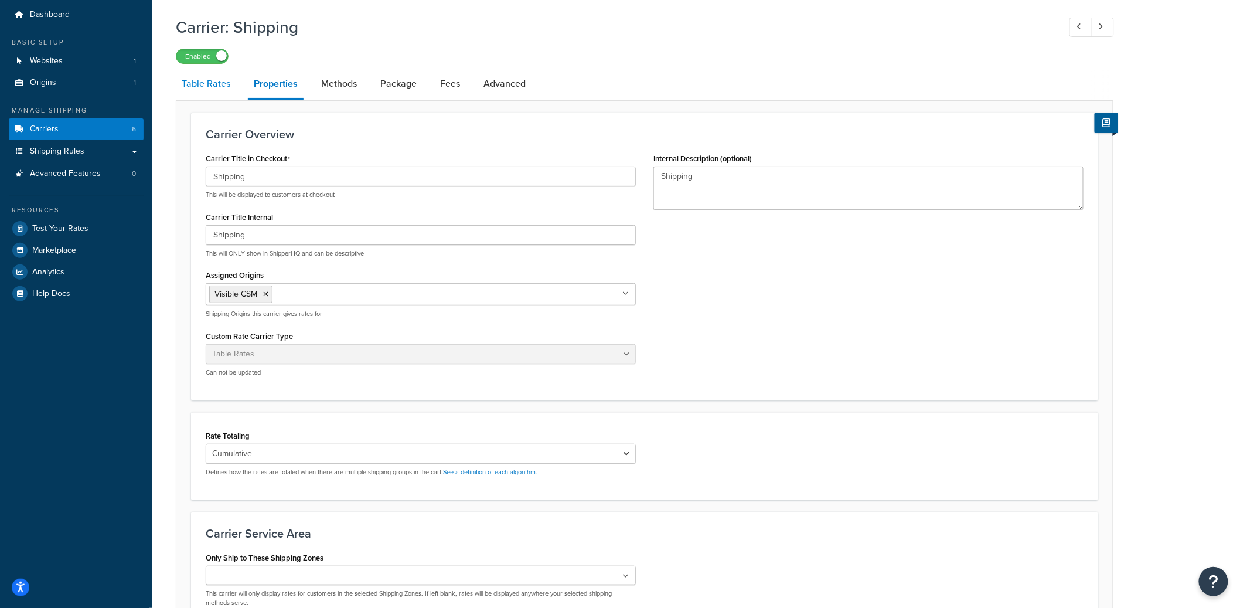
click at [200, 86] on link "Table Rates" at bounding box center [206, 84] width 60 height 28
select select "25"
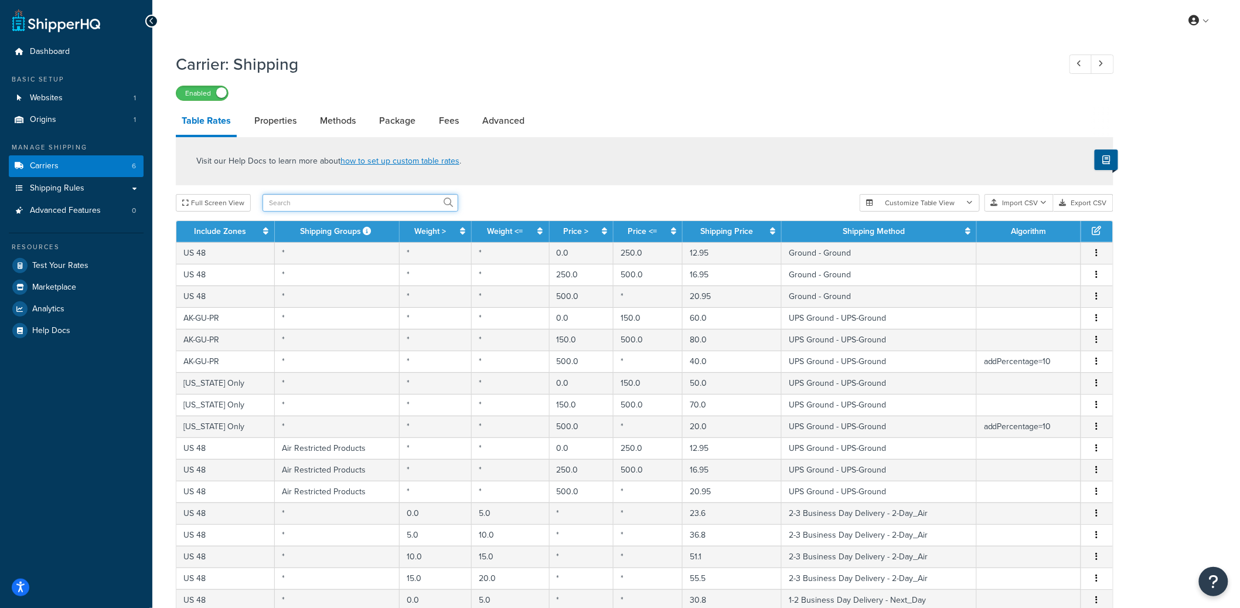
click at [324, 203] on input "text" at bounding box center [361, 203] width 196 height 18
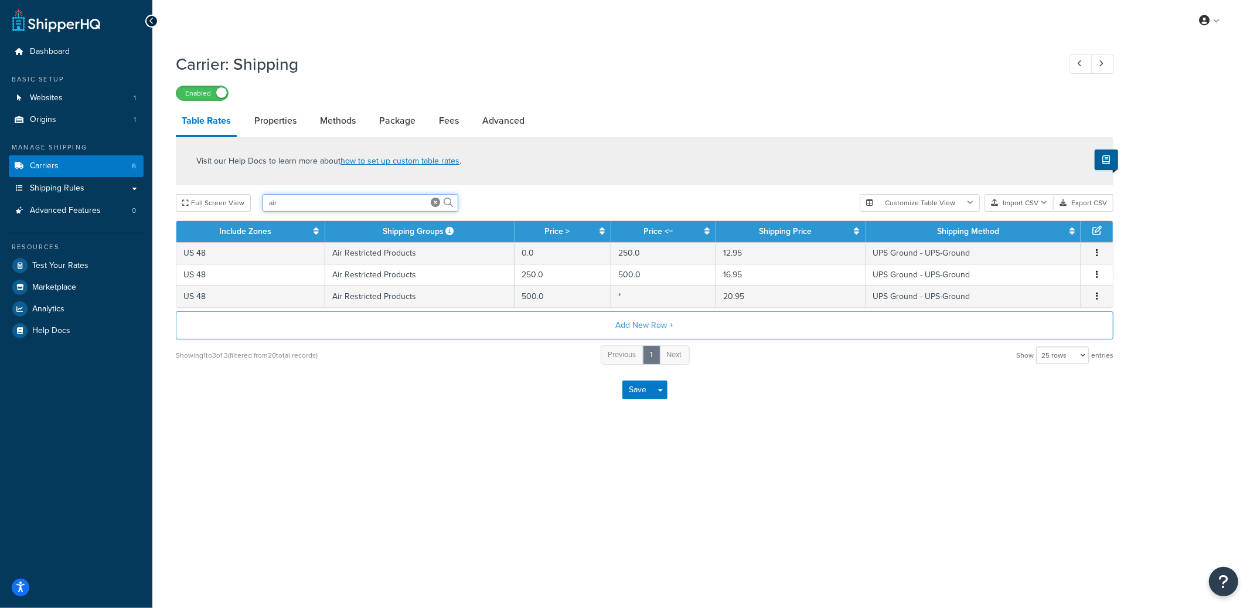
click at [305, 204] on input "air" at bounding box center [361, 203] width 196 height 18
type input "a"
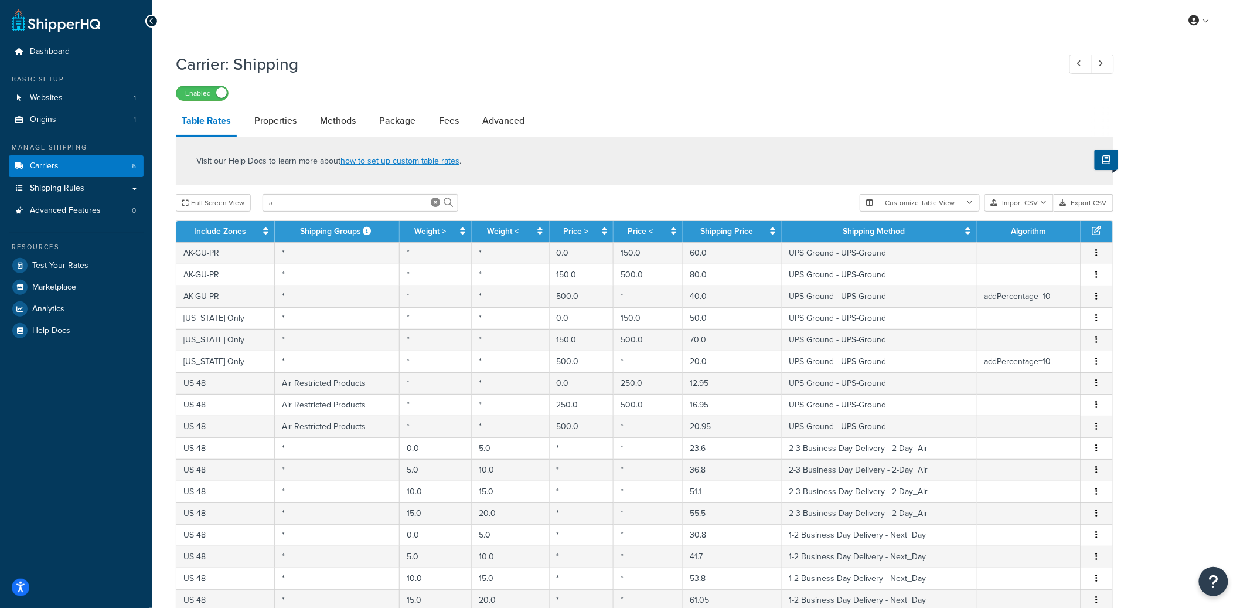
click at [391, 232] on th "Shipping Groups" at bounding box center [337, 231] width 125 height 21
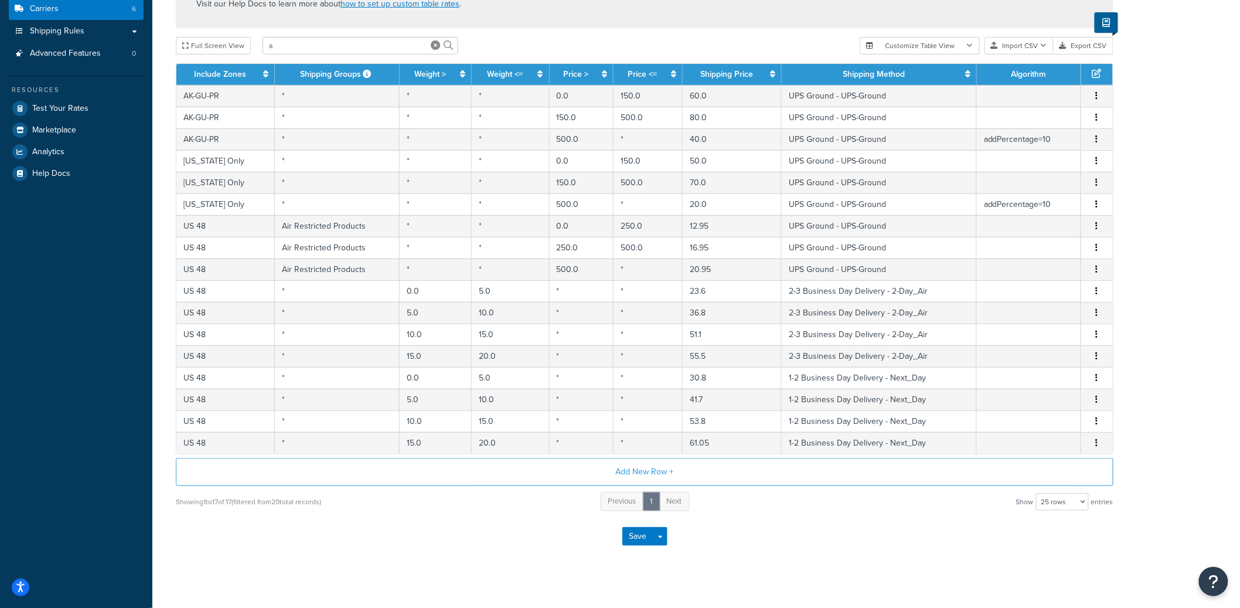
scroll to position [146, 0]
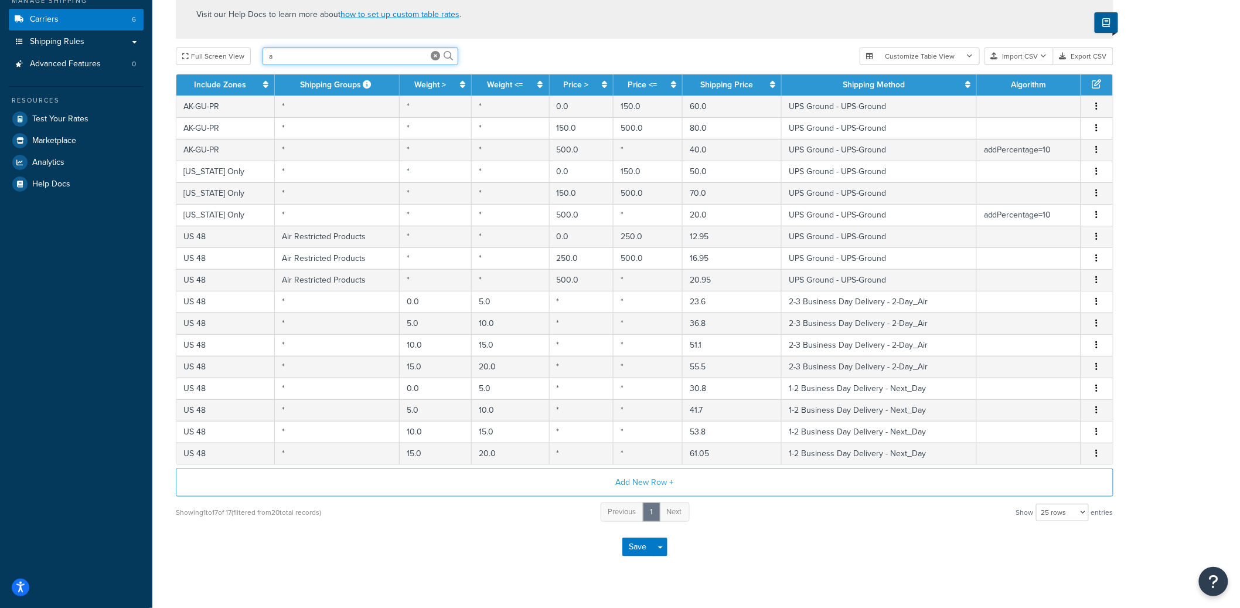
click at [295, 59] on input "a" at bounding box center [361, 56] width 196 height 18
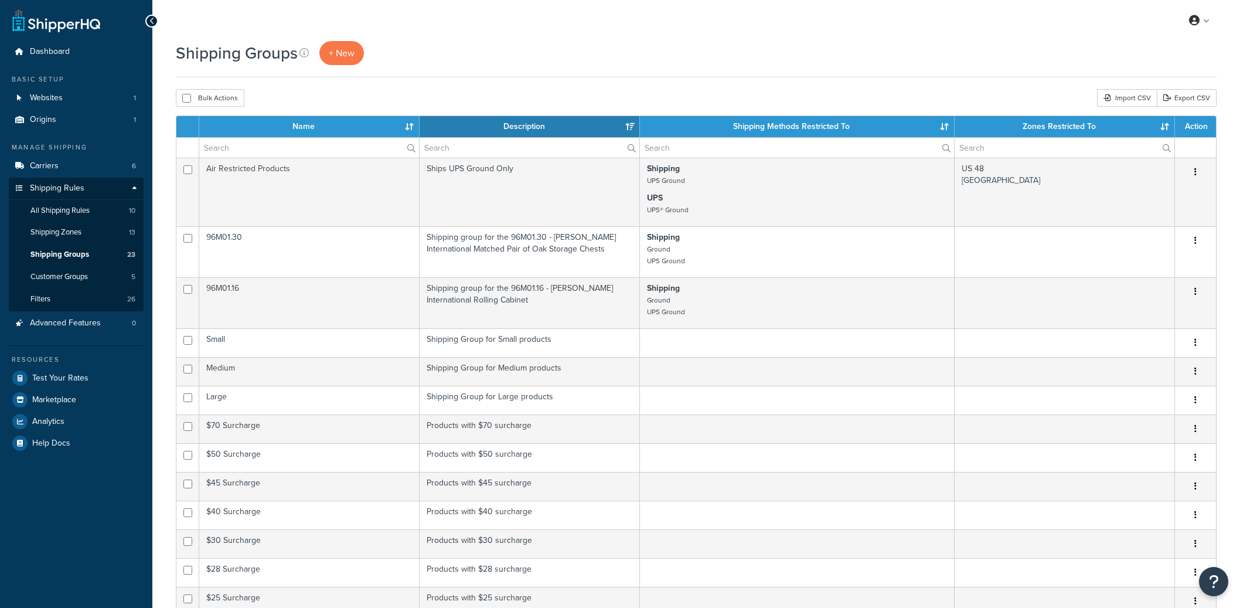
select select "15"
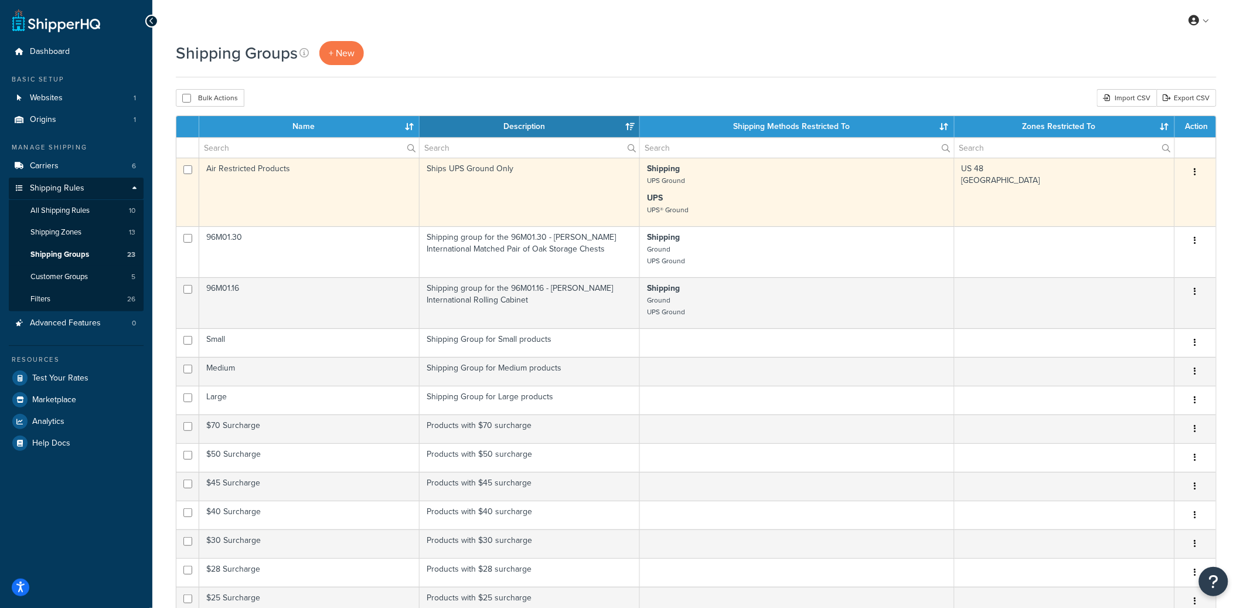
click at [319, 206] on td "Air Restricted Products" at bounding box center [309, 192] width 220 height 69
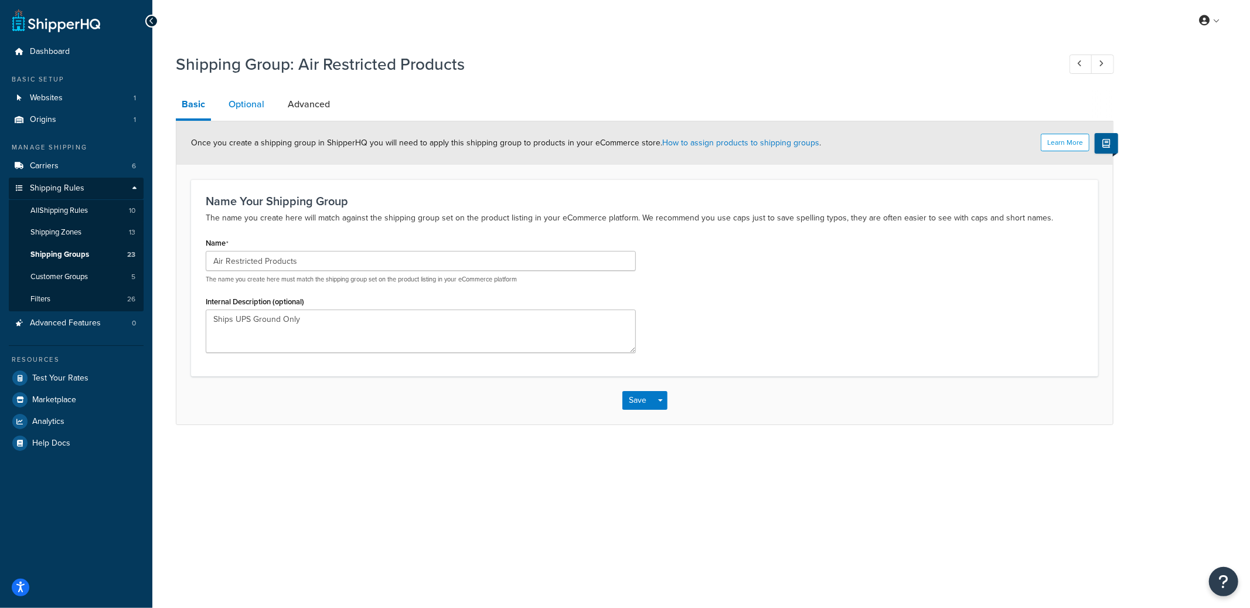
click at [255, 111] on link "Optional" at bounding box center [246, 104] width 47 height 28
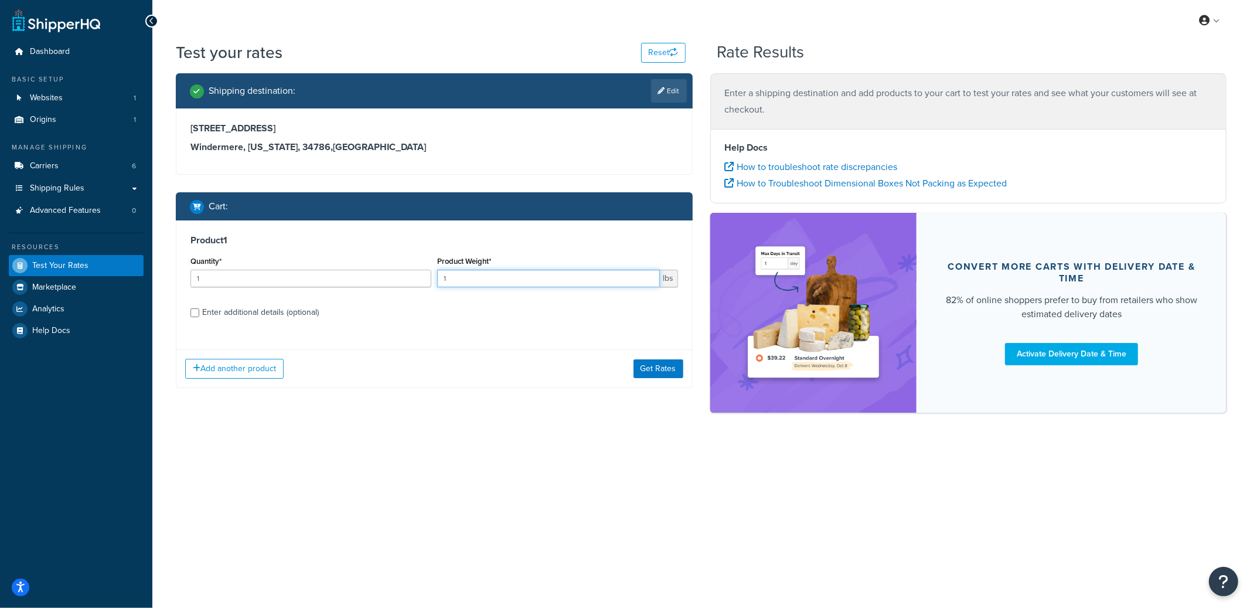
click at [476, 284] on input "1" at bounding box center [548, 279] width 223 height 18
click at [476, 282] on input "1" at bounding box center [548, 279] width 223 height 18
type input "8.85"
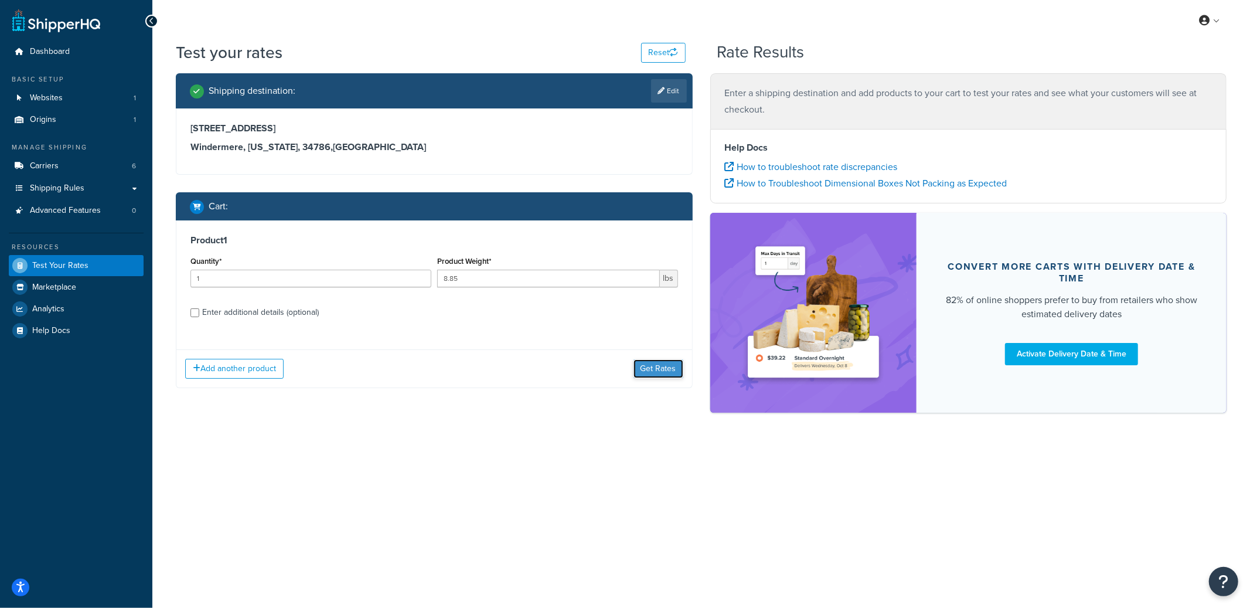
click at [642, 375] on button "Get Rates" at bounding box center [658, 368] width 50 height 19
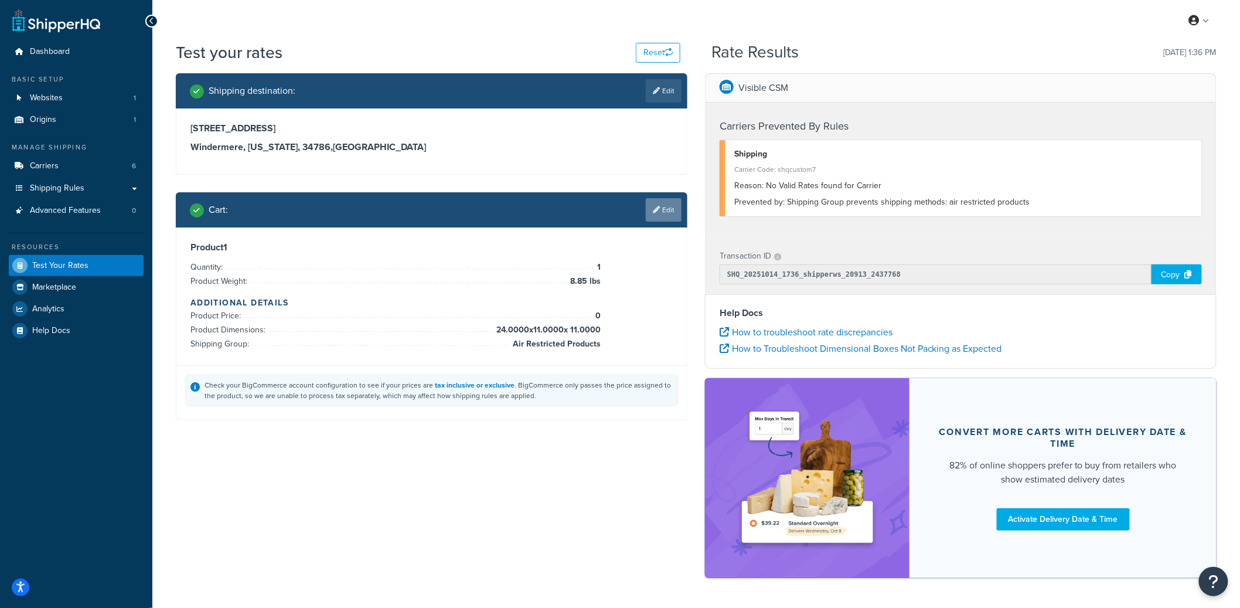
click at [669, 207] on link "Edit" at bounding box center [664, 209] width 36 height 23
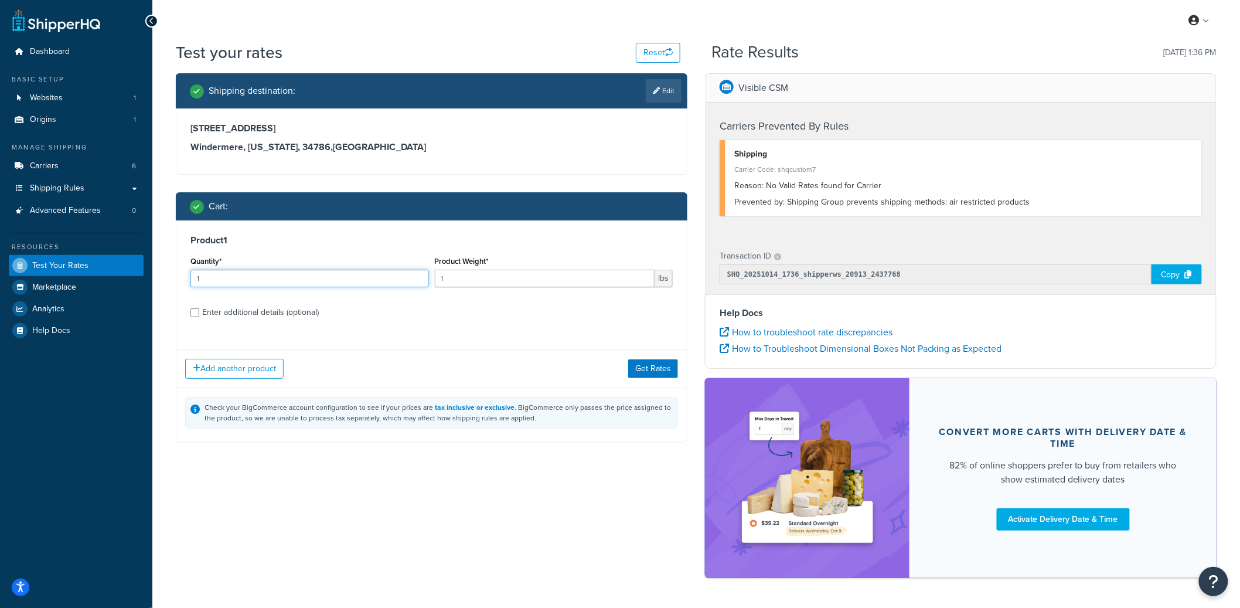
drag, startPoint x: 247, startPoint y: 287, endPoint x: 188, endPoint y: 277, distance: 60.0
click at [188, 277] on div "Quantity* 1" at bounding box center [310, 274] width 244 height 43
type input "5"
type input "2.65"
click at [221, 311] on div "Enter additional details (optional)" at bounding box center [260, 312] width 117 height 16
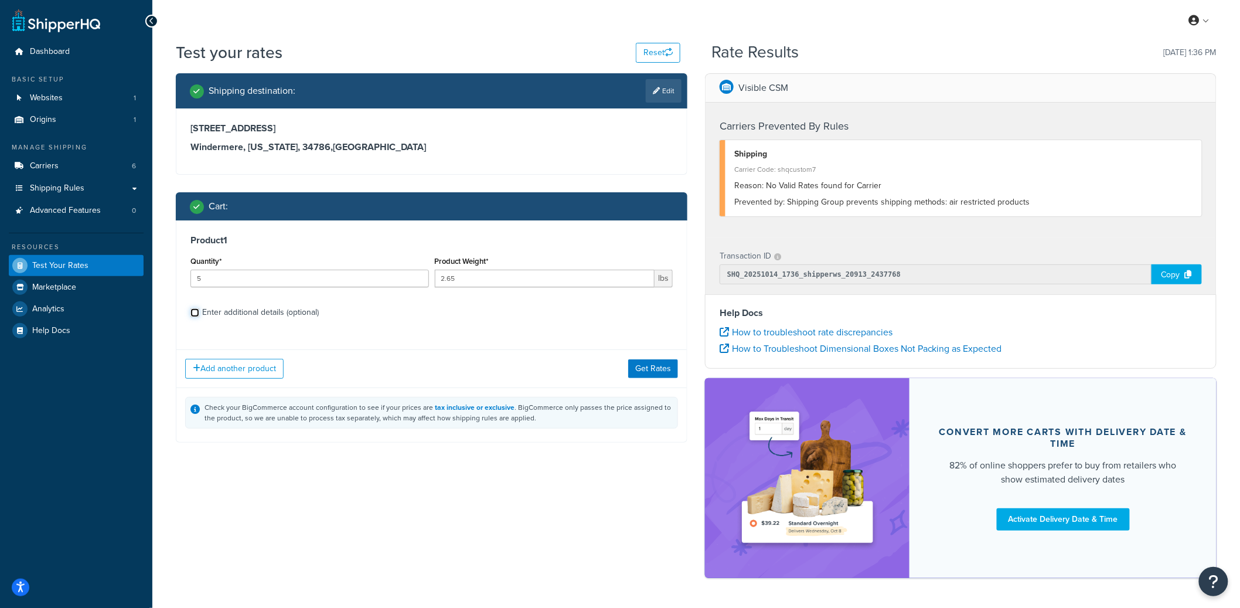
click at [199, 311] on input "Enter additional details (optional)" at bounding box center [194, 312] width 9 height 9
checkbox input "true"
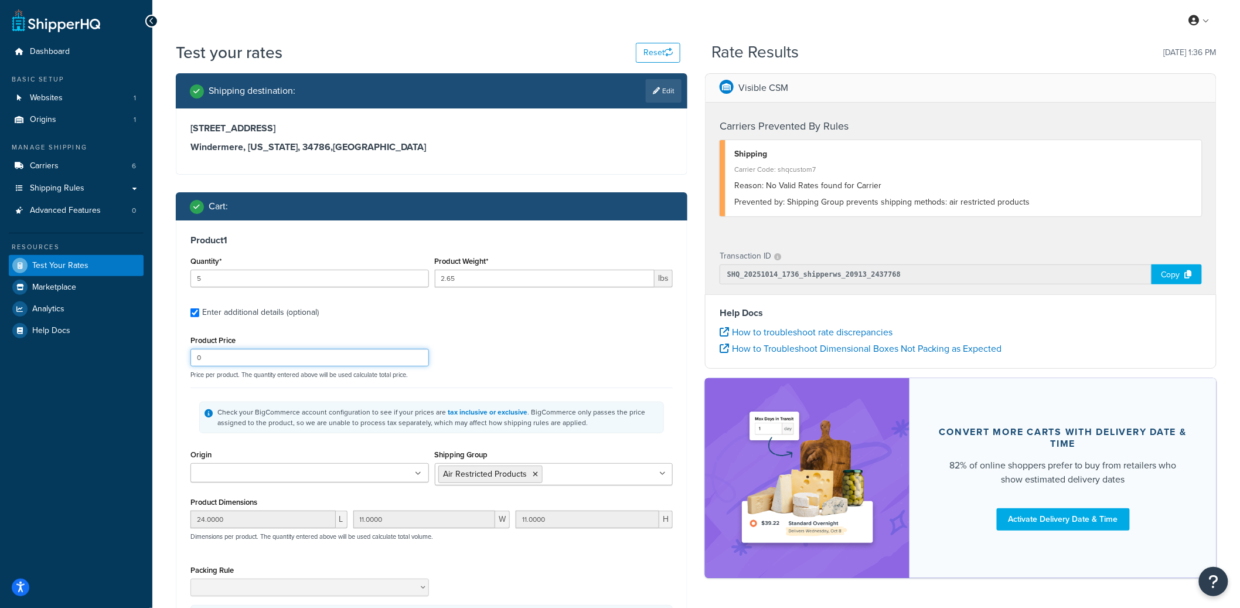
drag, startPoint x: 213, startPoint y: 363, endPoint x: 166, endPoint y: 358, distance: 47.1
click at [167, 358] on div "Shipping destination : Edit 11825 Cave Run Ave Windermere, Florida, 34786 , Uni…" at bounding box center [431, 421] width 529 height 697
type input "58"
click at [534, 471] on icon at bounding box center [535, 474] width 5 height 7
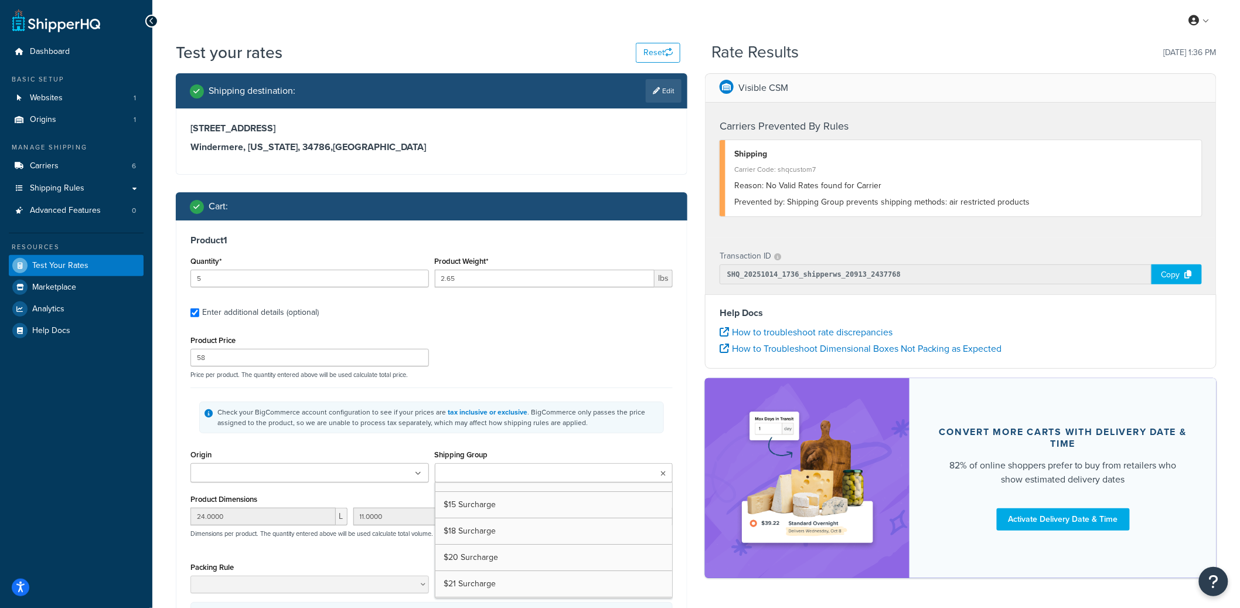
click at [542, 390] on div "Check your BigCommerce account configuration to see if your prices are tax incl…" at bounding box center [431, 416] width 482 height 59
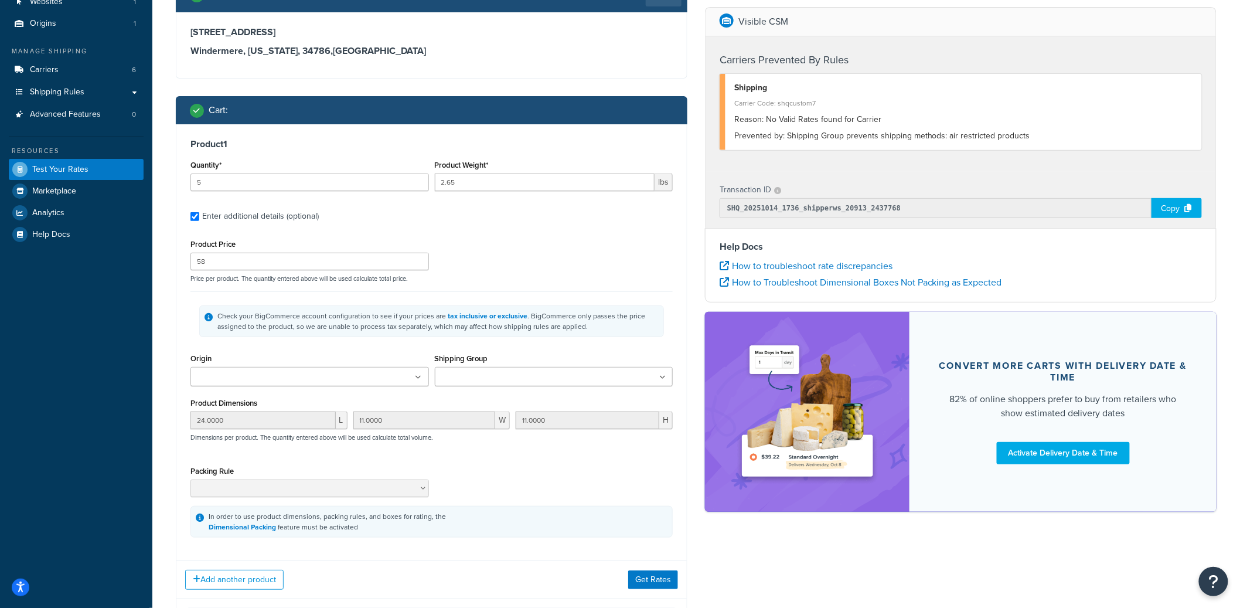
scroll to position [219, 0]
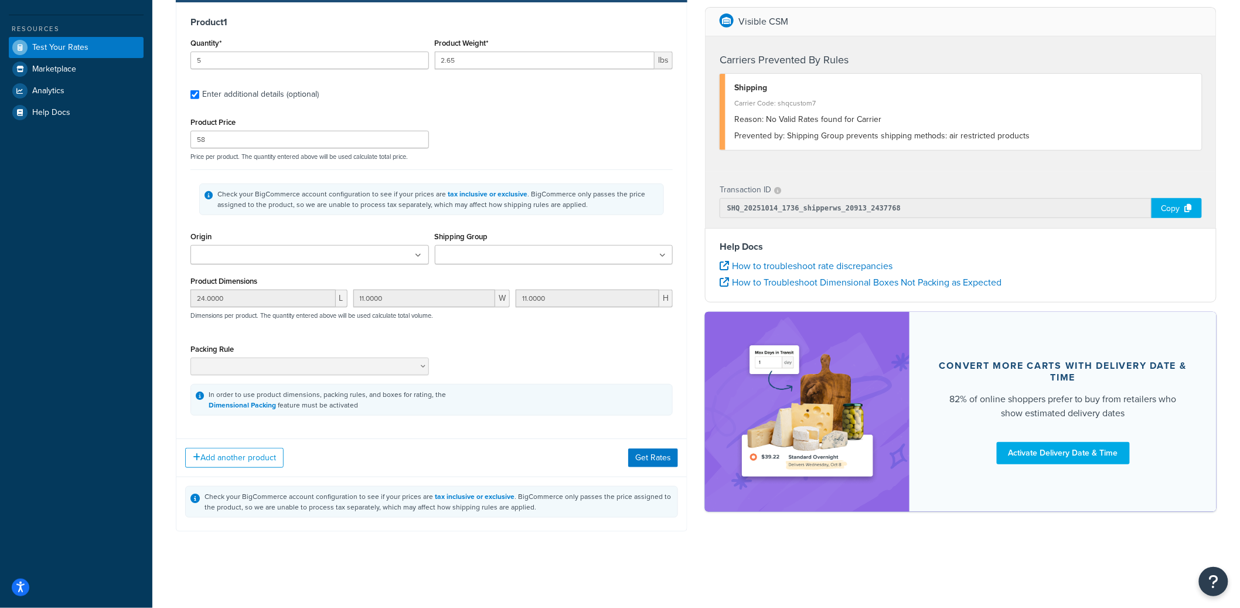
click at [667, 470] on div "Add another product Get Rates" at bounding box center [431, 457] width 510 height 38
click at [667, 459] on button "Get Rates" at bounding box center [653, 457] width 50 height 19
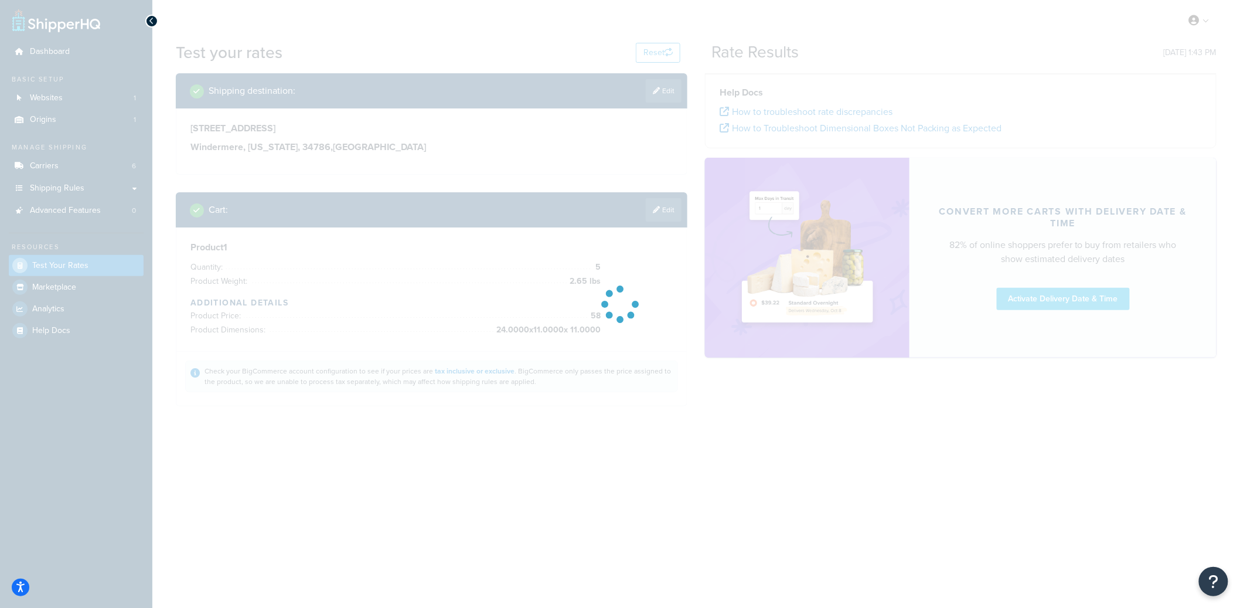
scroll to position [0, 0]
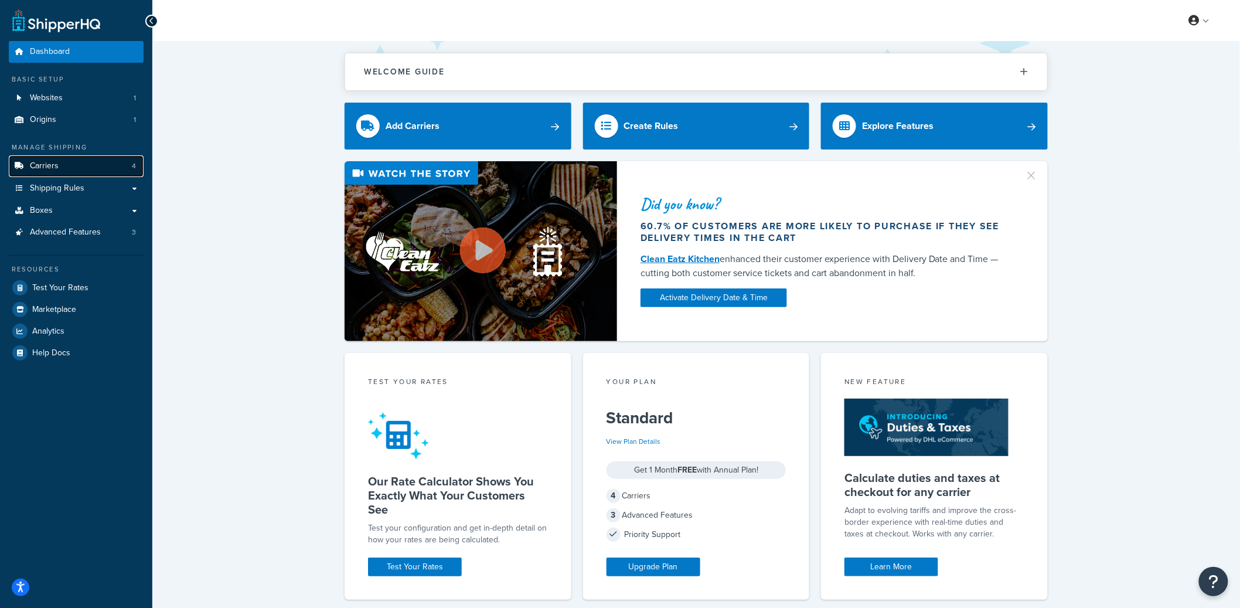
click at [87, 166] on link "Carriers 4" at bounding box center [76, 166] width 135 height 22
